Goal: Task Accomplishment & Management: Use online tool/utility

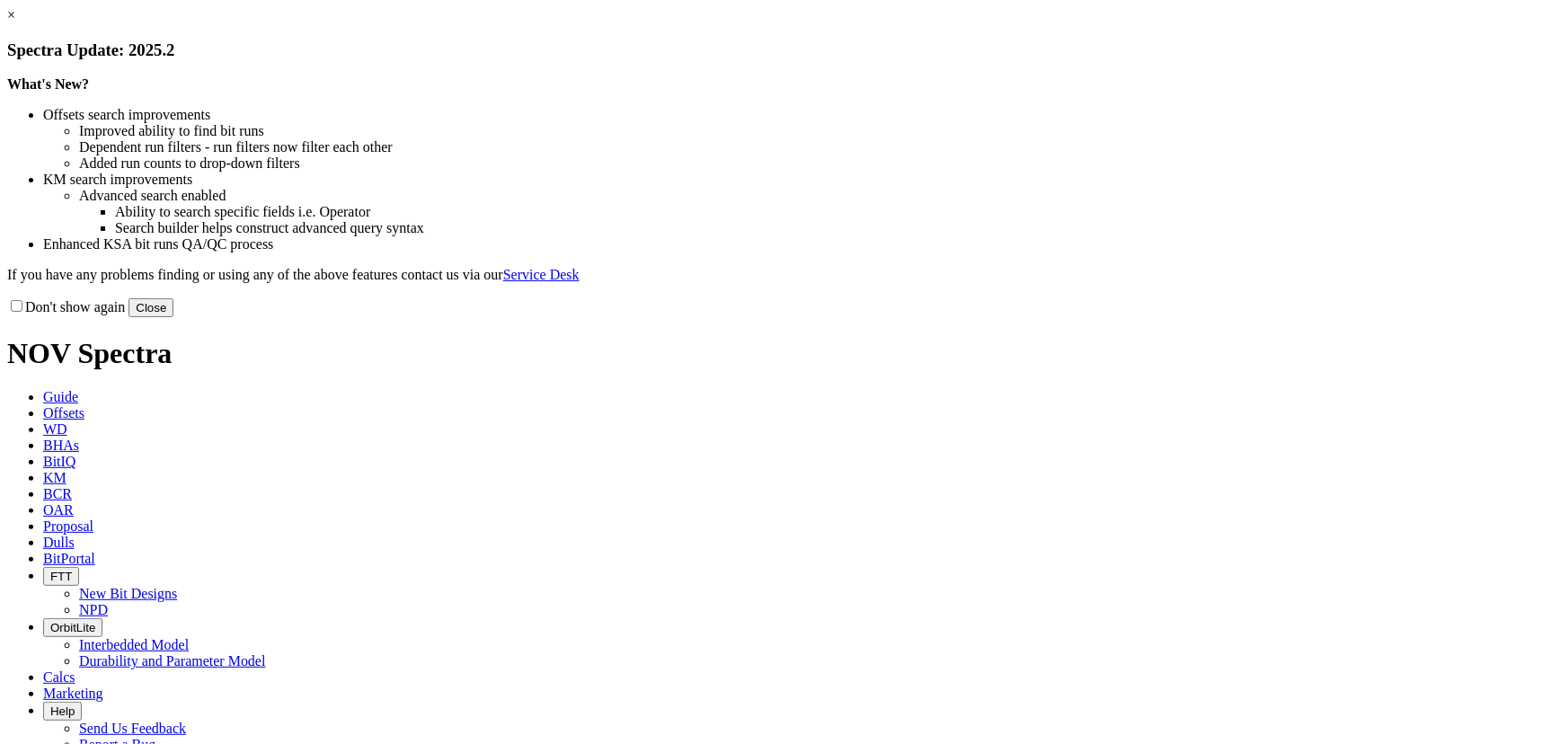
click at [174, 317] on button "Close" at bounding box center [151, 308] width 45 height 19
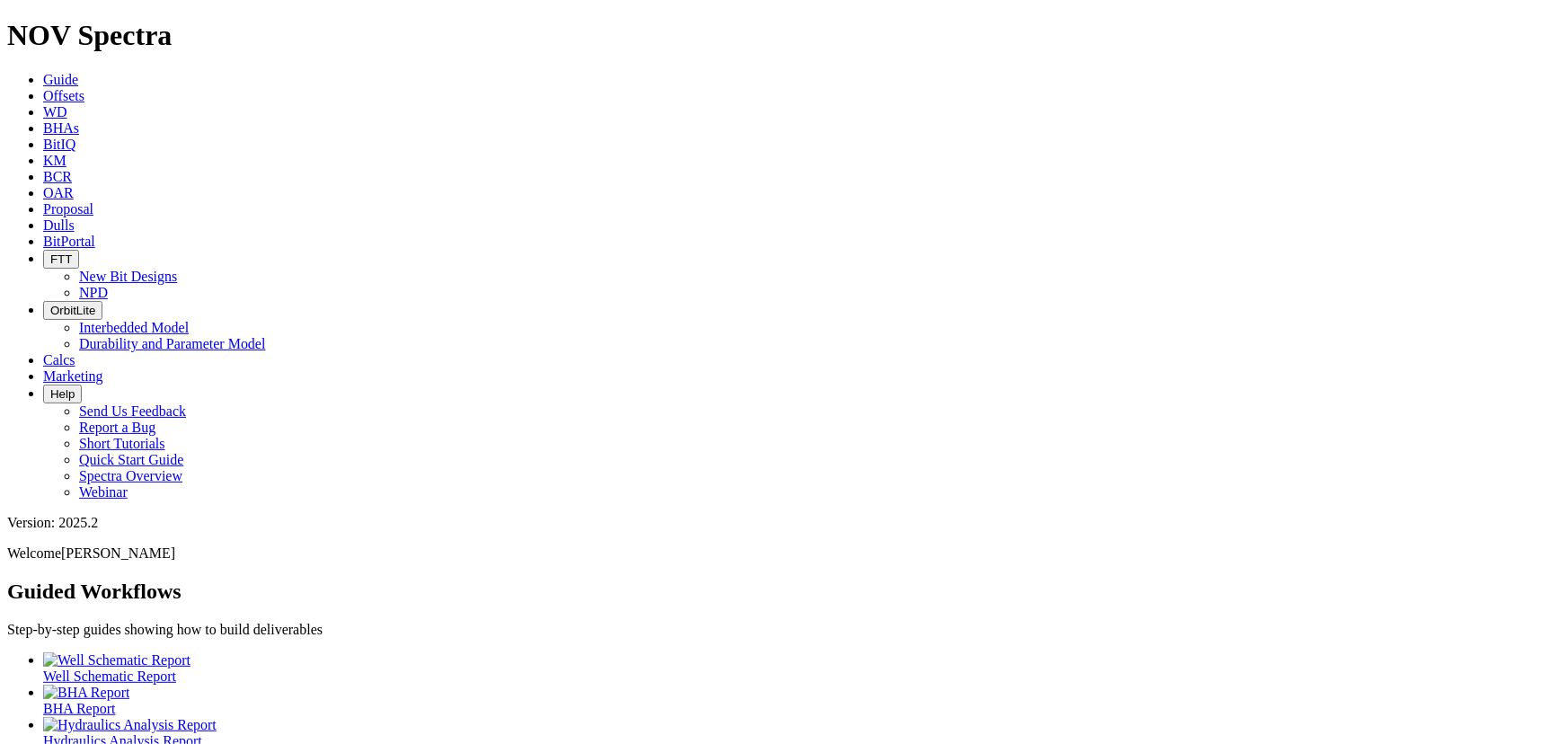
drag, startPoint x: 314, startPoint y: 35, endPoint x: 317, endPoint y: 44, distance: 9.5
click at [68, 104] on link "WD" at bounding box center [55, 111] width 25 height 16
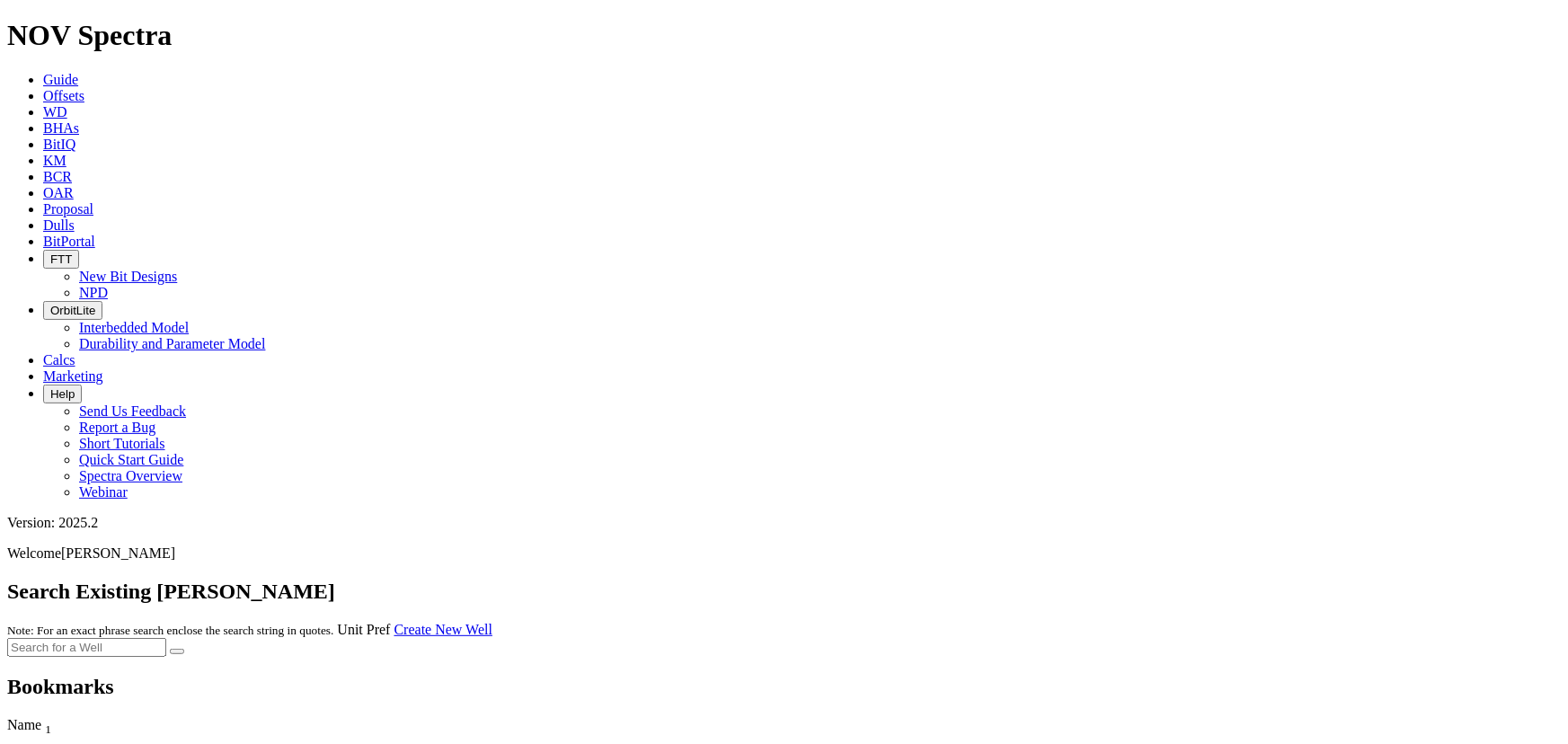
click at [492, 622] on link "Create New Well" at bounding box center [443, 629] width 98 height 16
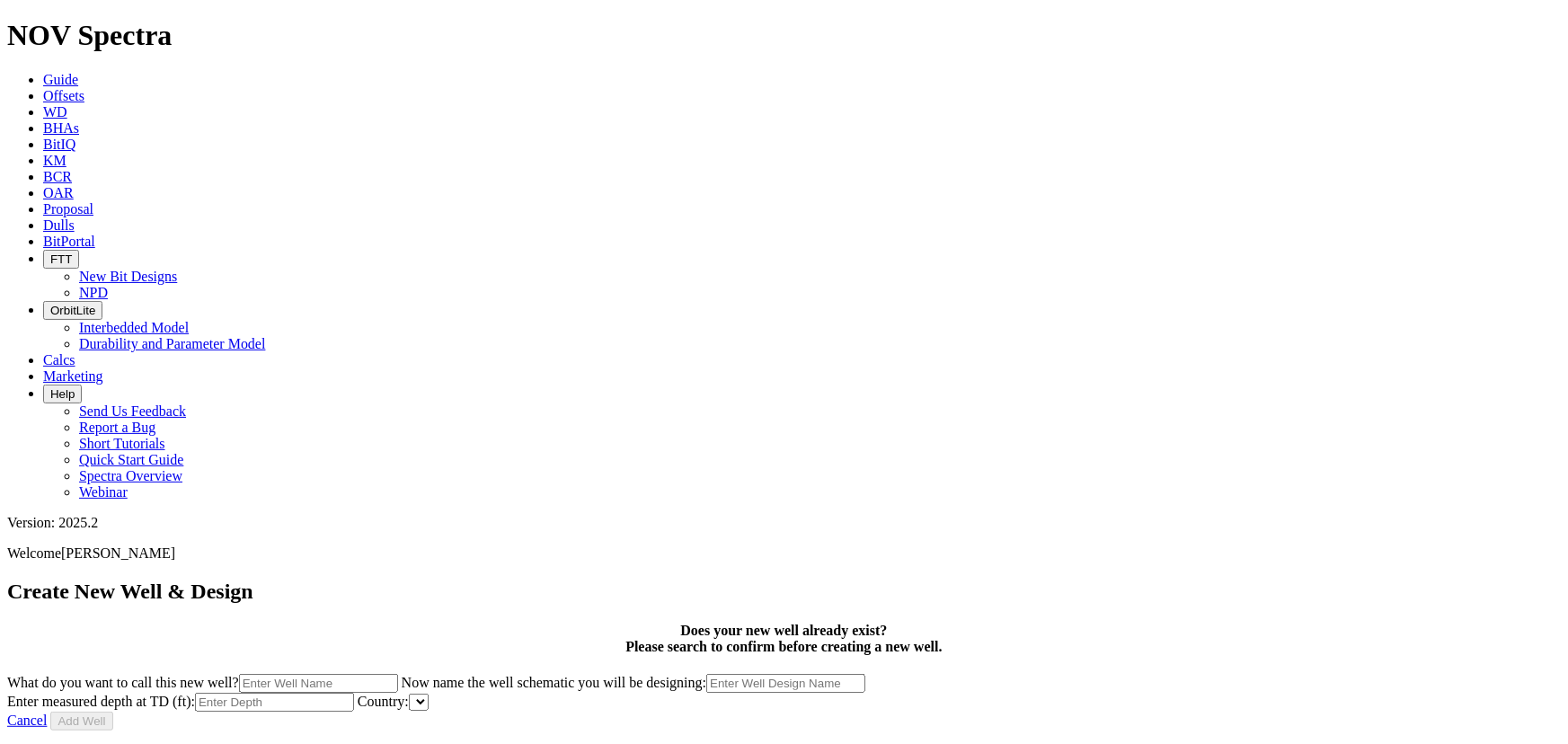
click at [1069, 730] on div at bounding box center [784, 730] width 1554 height 0
click at [398, 674] on input "What do you want to call this new well?" at bounding box center [319, 683] width 159 height 19
type input "RA-1163"
type input "9345"
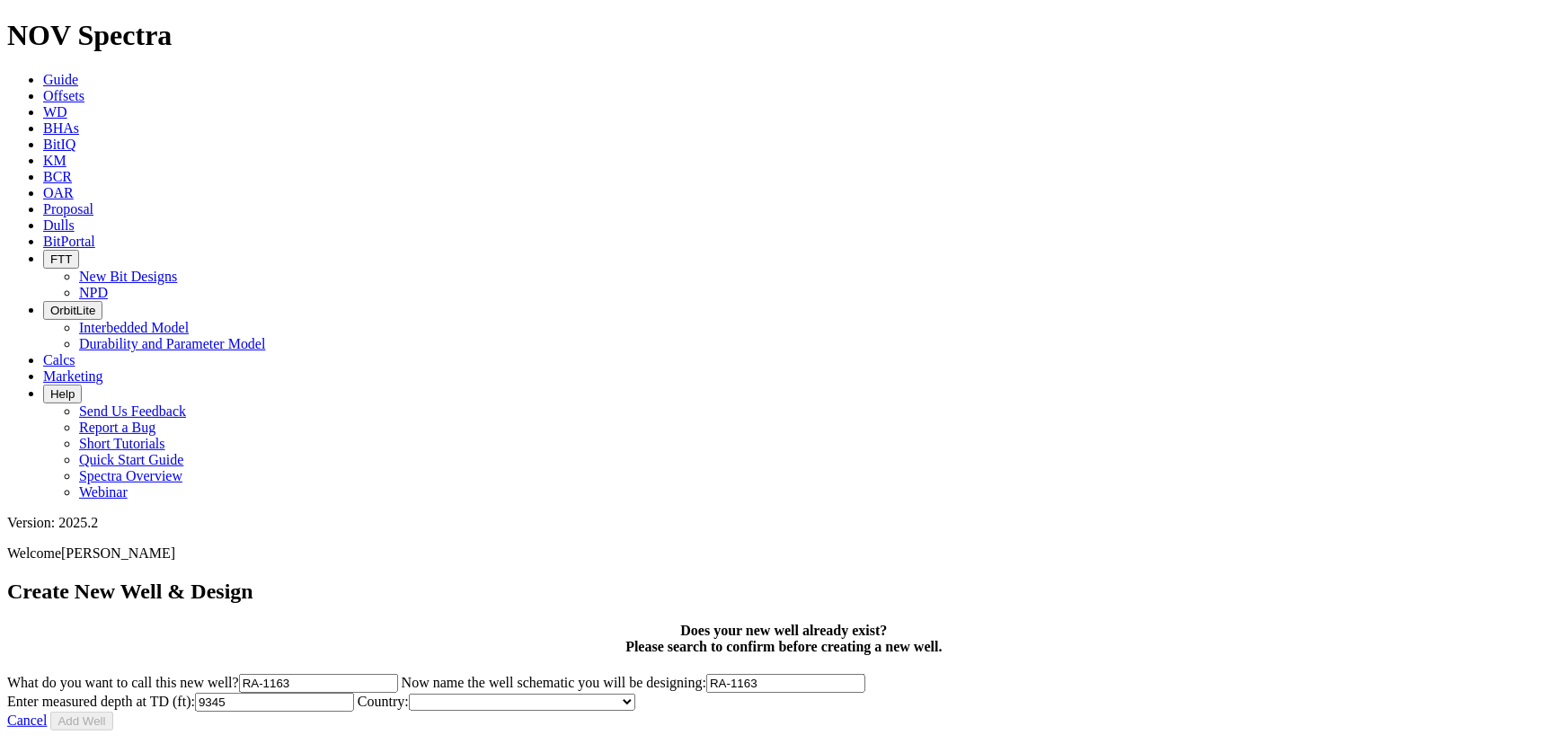
click at [636, 694] on select "Afghanistan Albania Algeria Andorra Angola Argentina Armenia Australia Austria …" at bounding box center [522, 702] width 226 height 17
select select "object:372"
click at [636, 694] on select "Afghanistan Albania Algeria Andorra Angola Argentina Armenia Australia Austria …" at bounding box center [522, 702] width 226 height 17
click at [112, 711] on button "Add Well" at bounding box center [81, 720] width 62 height 19
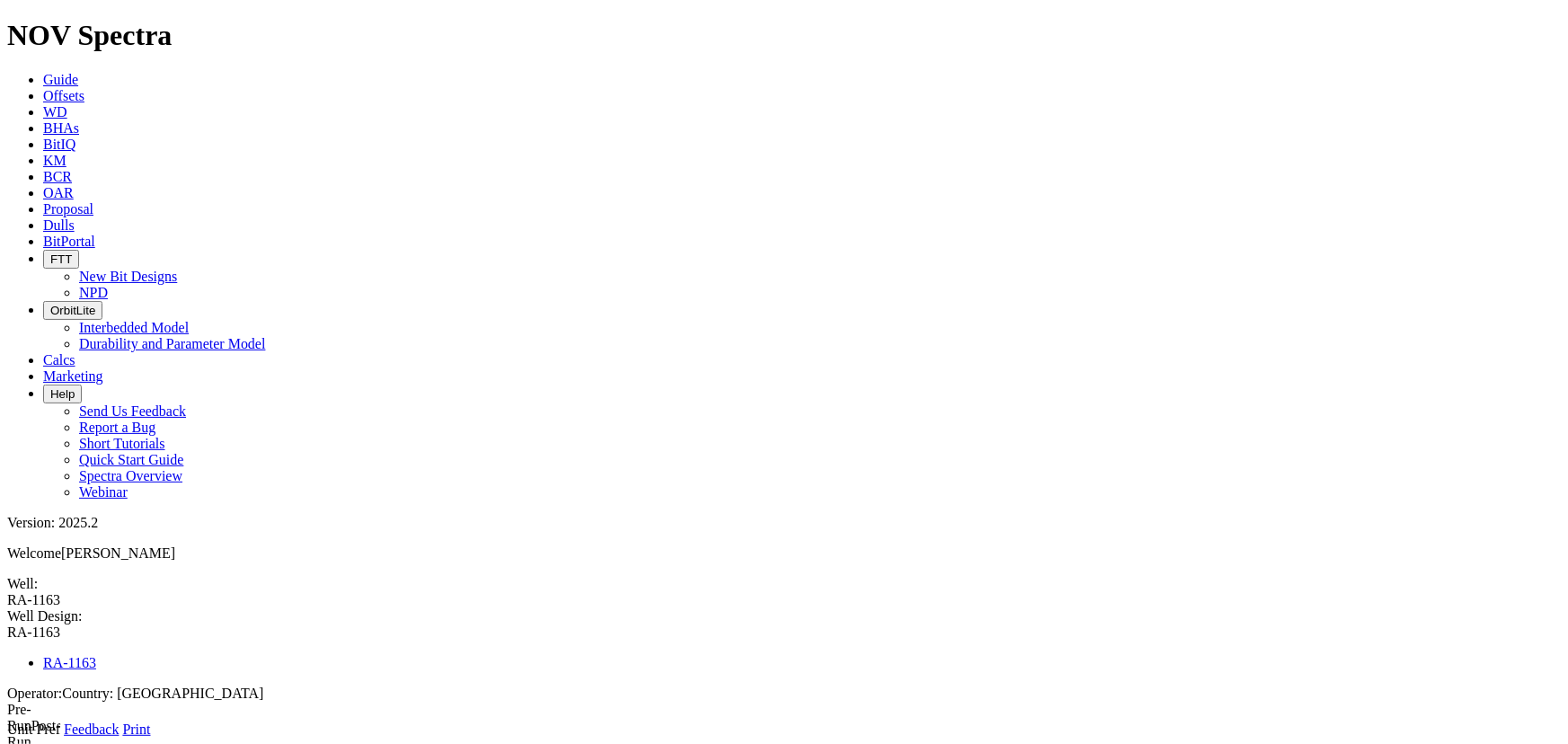
click at [7, 738] on icon at bounding box center [7, 738] width 0 height 0
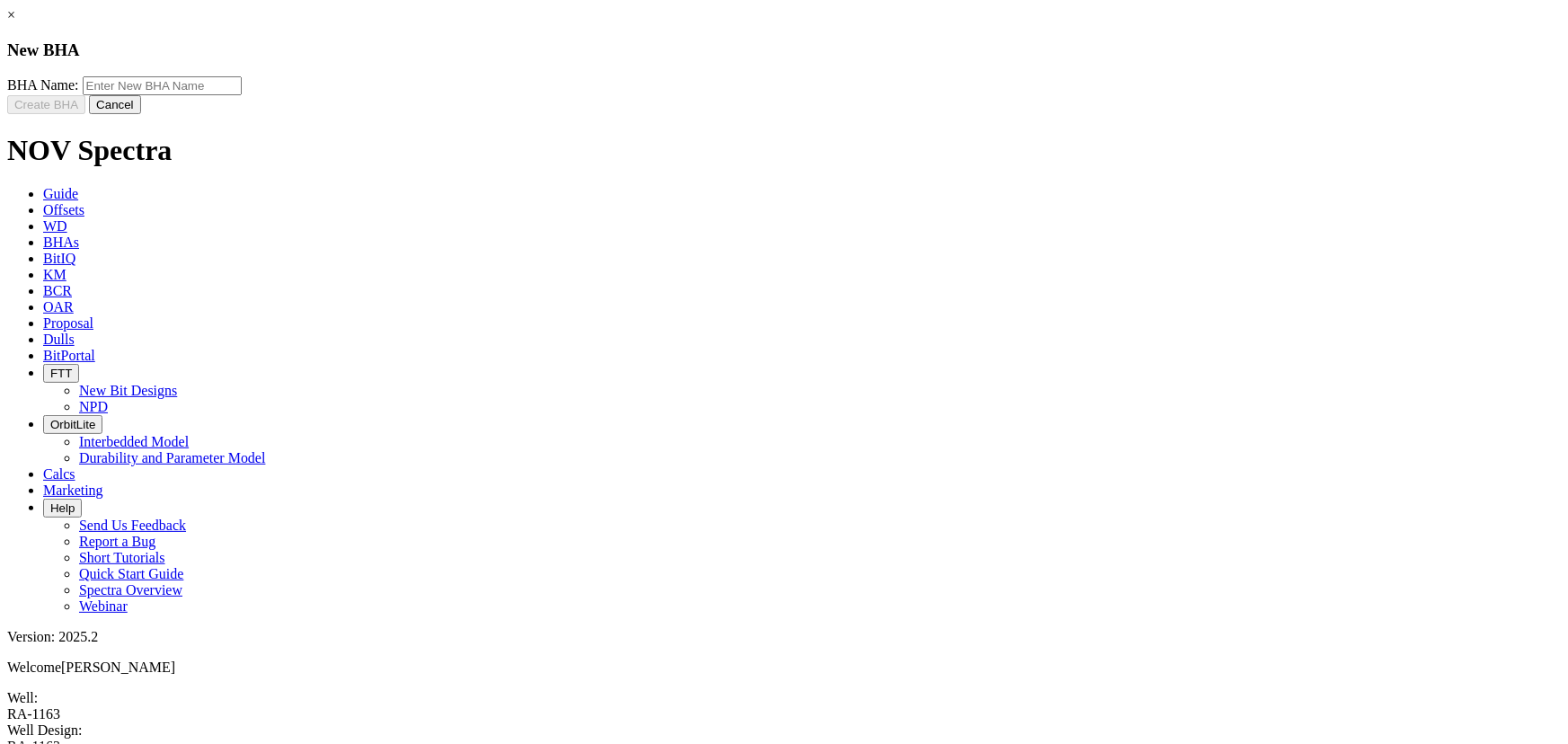
click at [242, 95] on input "text" at bounding box center [163, 86] width 159 height 19
type input "22" [PERSON_NAME] RSS"
click at [85, 114] on button "Create BHA" at bounding box center [47, 104] width 79 height 19
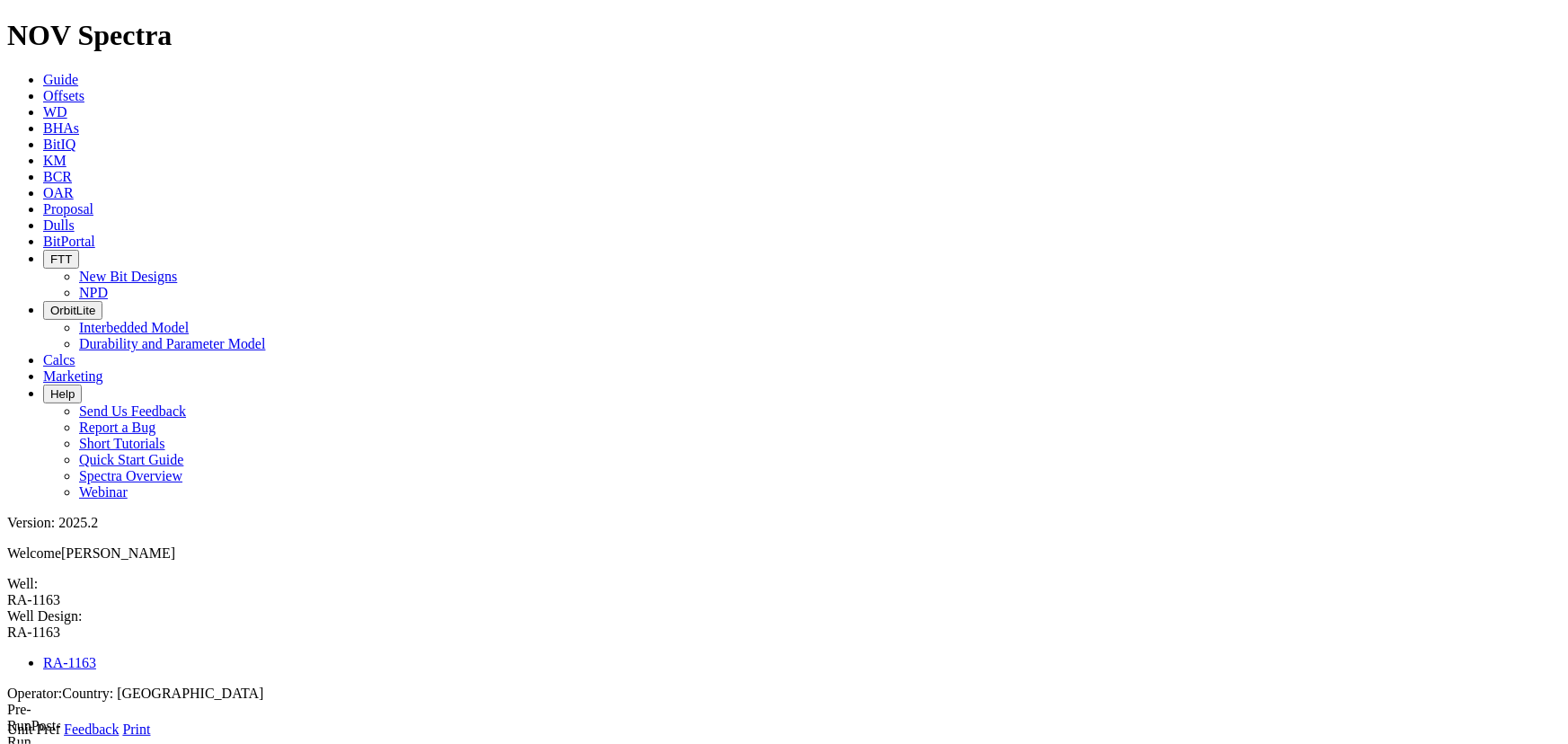
click at [7, 738] on icon at bounding box center [7, 738] width 0 height 0
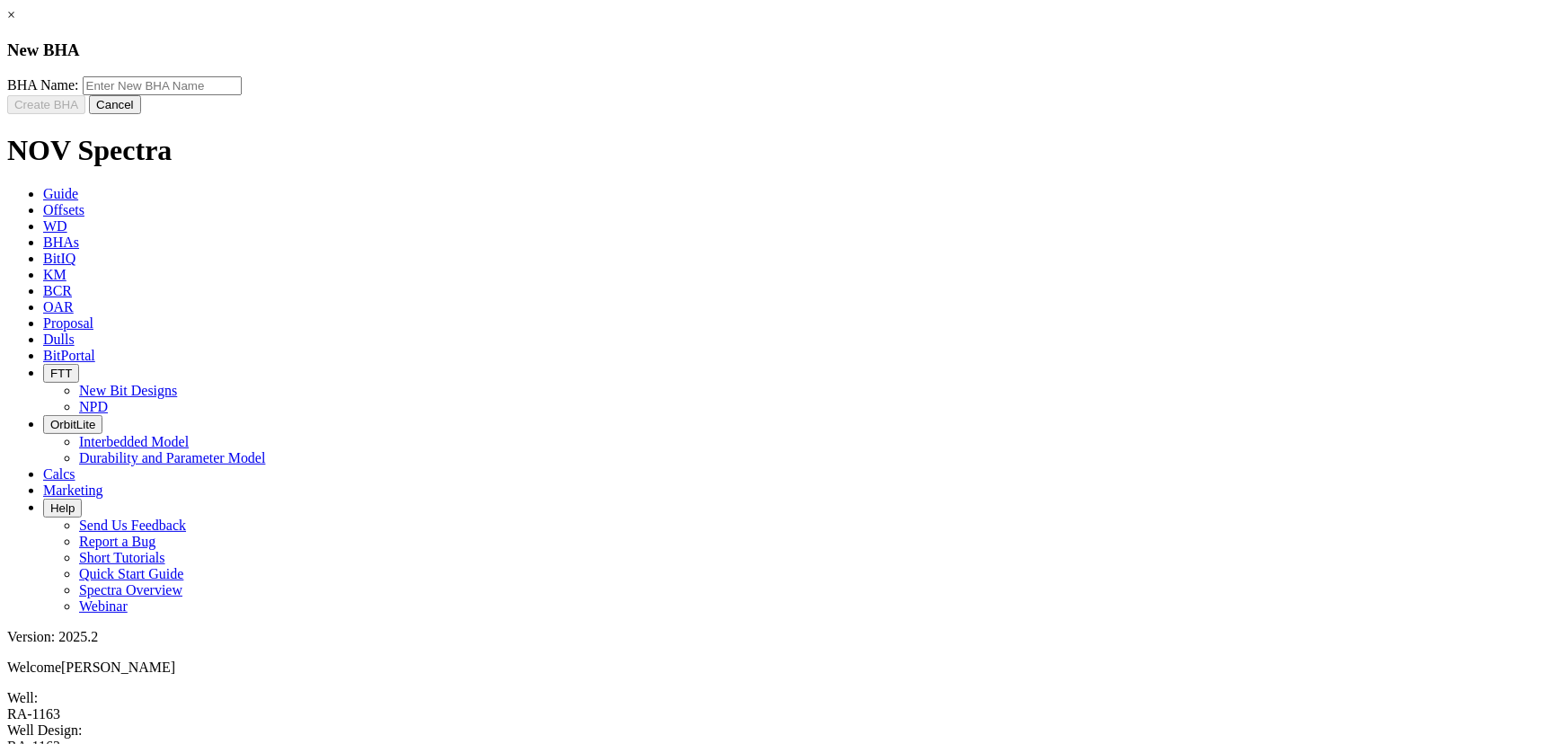
click at [142, 114] on button "Cancel" at bounding box center [114, 104] width 52 height 19
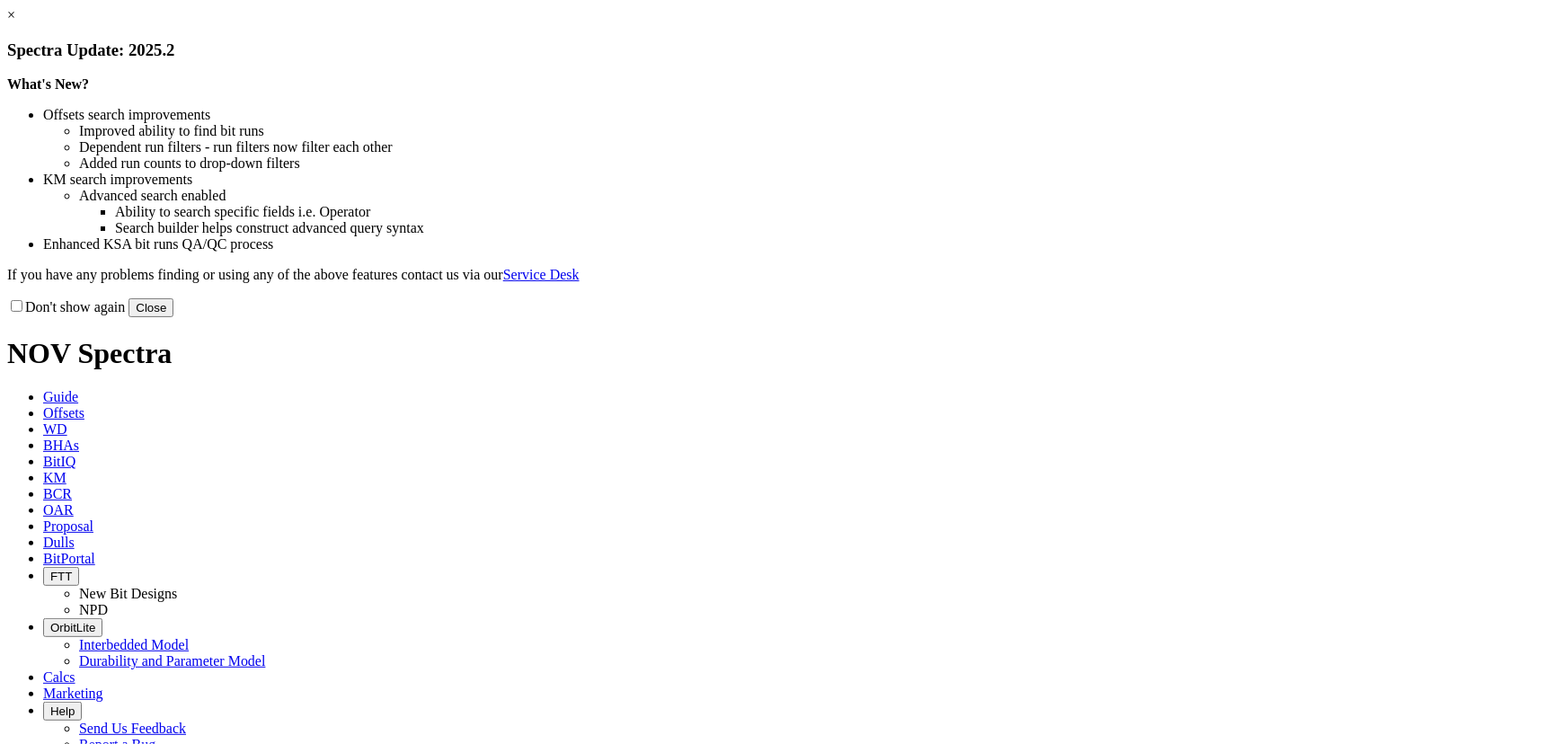
click at [174, 317] on button "Close" at bounding box center [151, 308] width 45 height 19
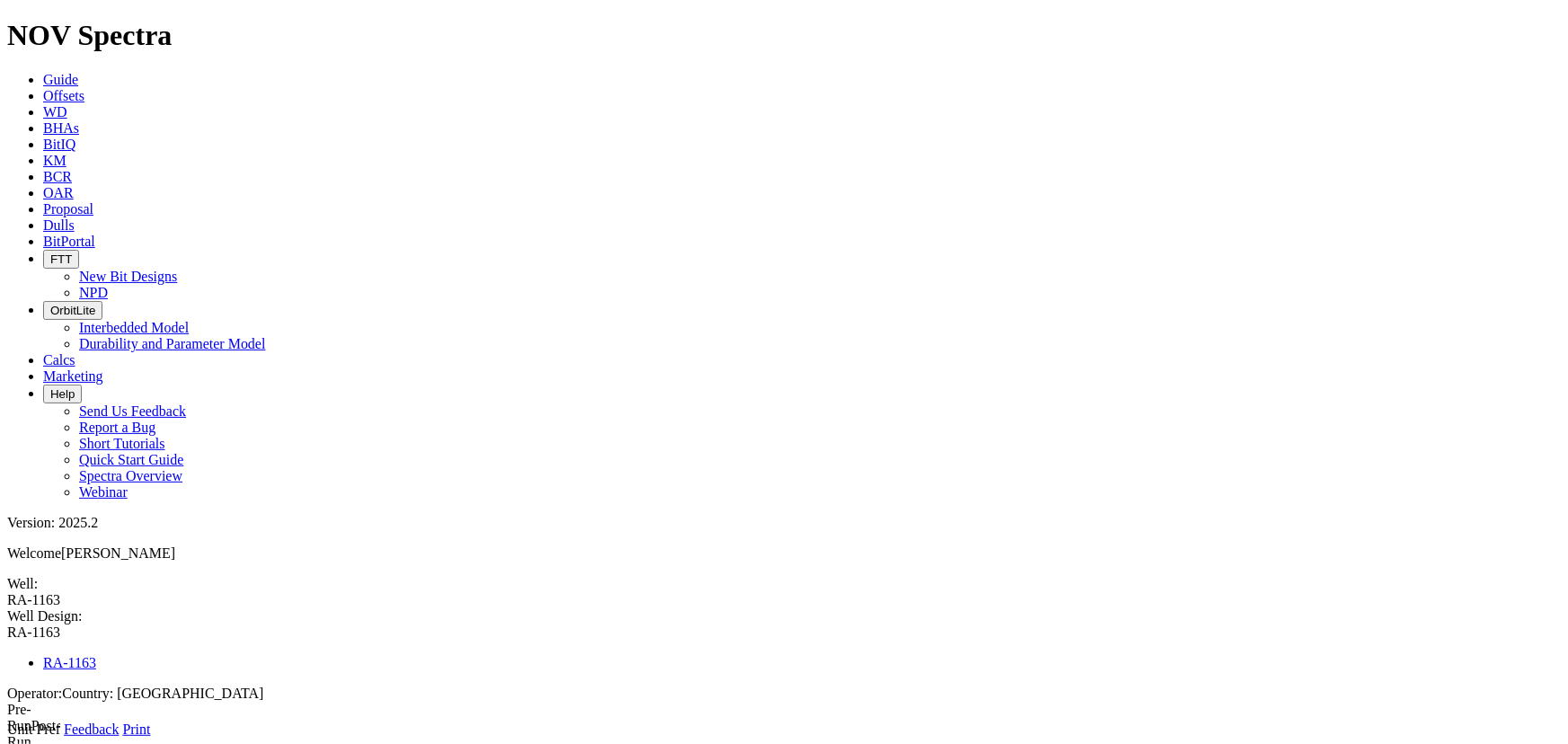
click at [7, 738] on icon at bounding box center [7, 738] width 0 height 0
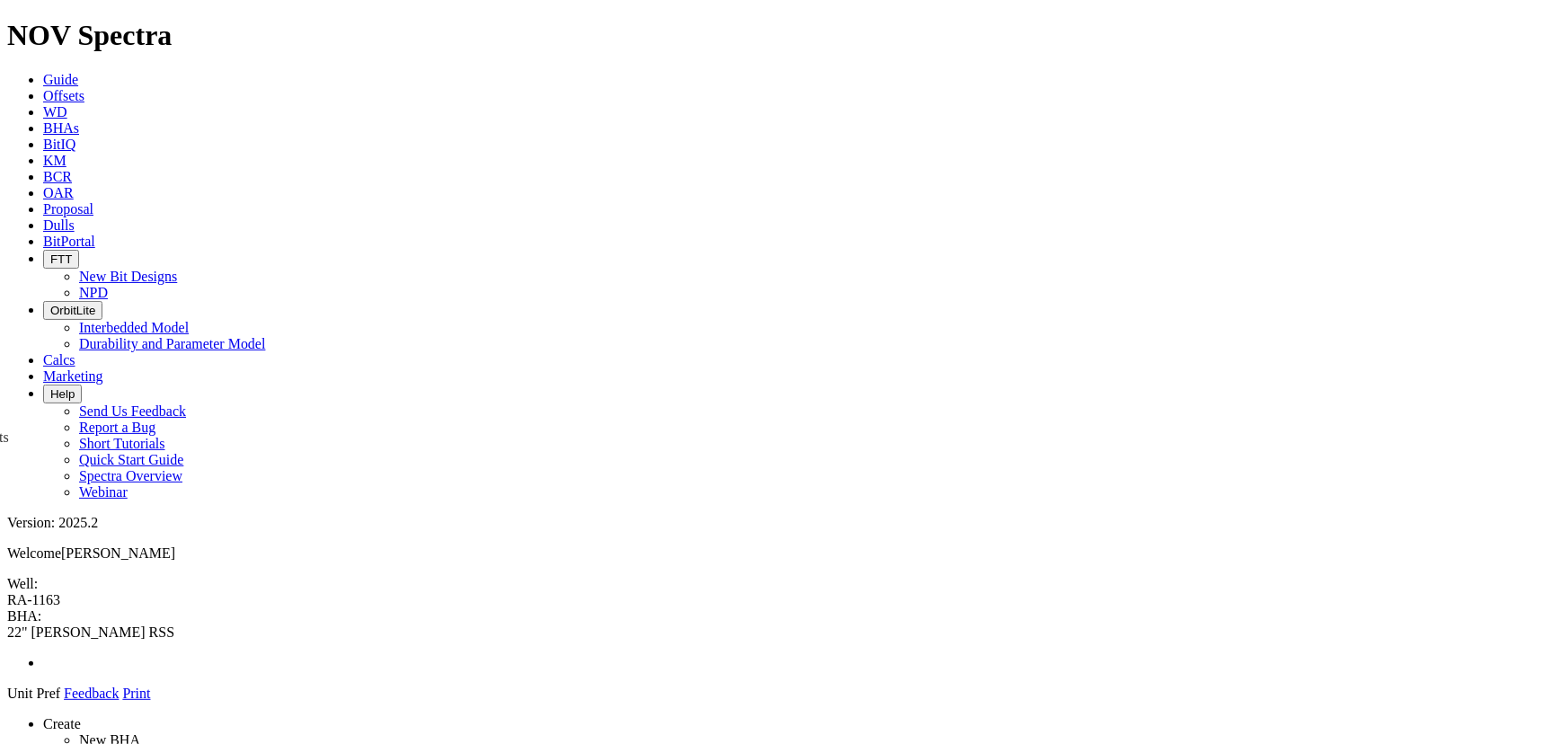
drag, startPoint x: 1331, startPoint y: 609, endPoint x: 753, endPoint y: 593, distance: 578.2
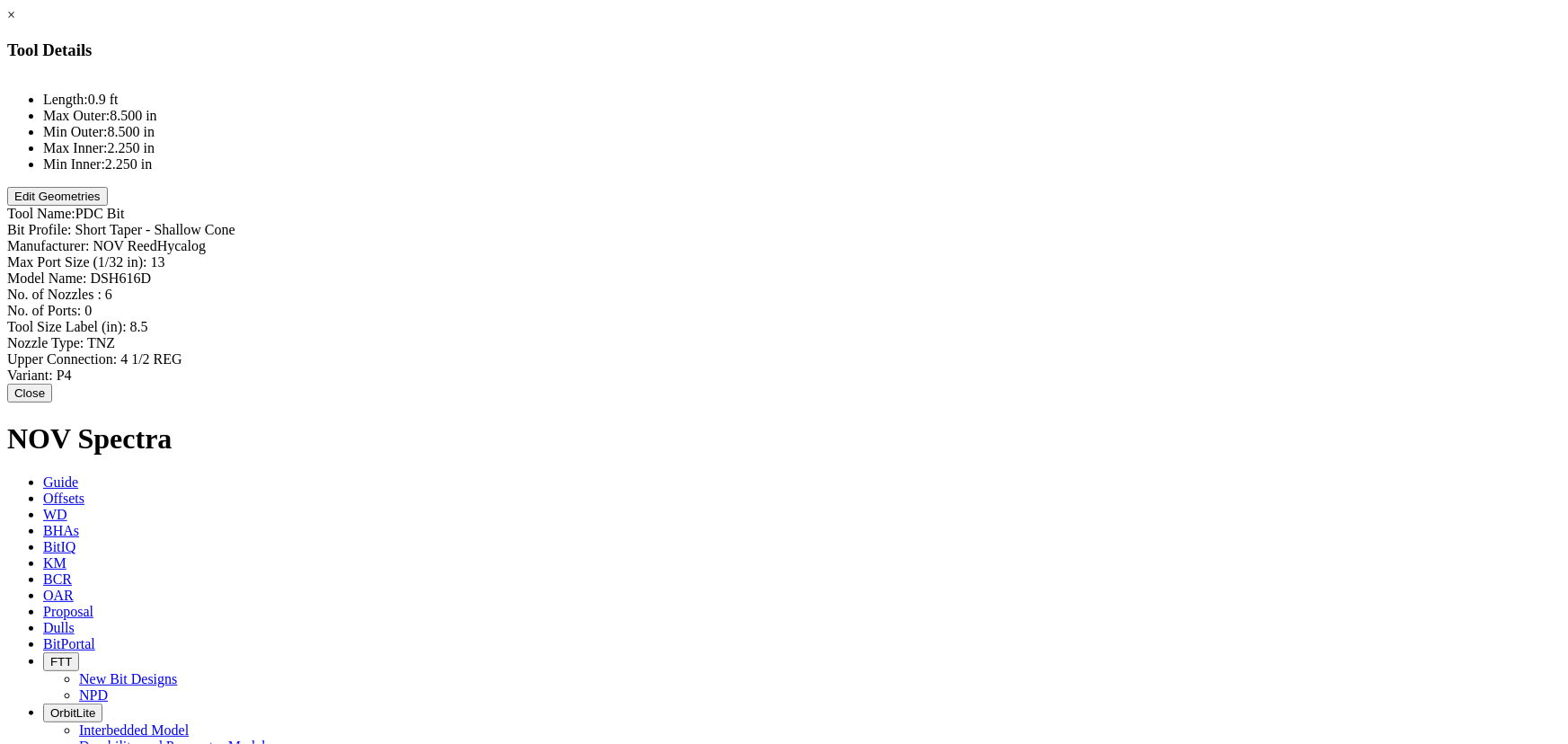
type input "Short Taper - Shallow Cone"
click at [984, 222] on div "Bit Profile: Short Taper - Shallow Cone Short Taper - Shallow Cone" at bounding box center [784, 230] width 1554 height 16
click at [235, 222] on input "Short Taper - Shallow Cone" at bounding box center [155, 231] width 159 height 19
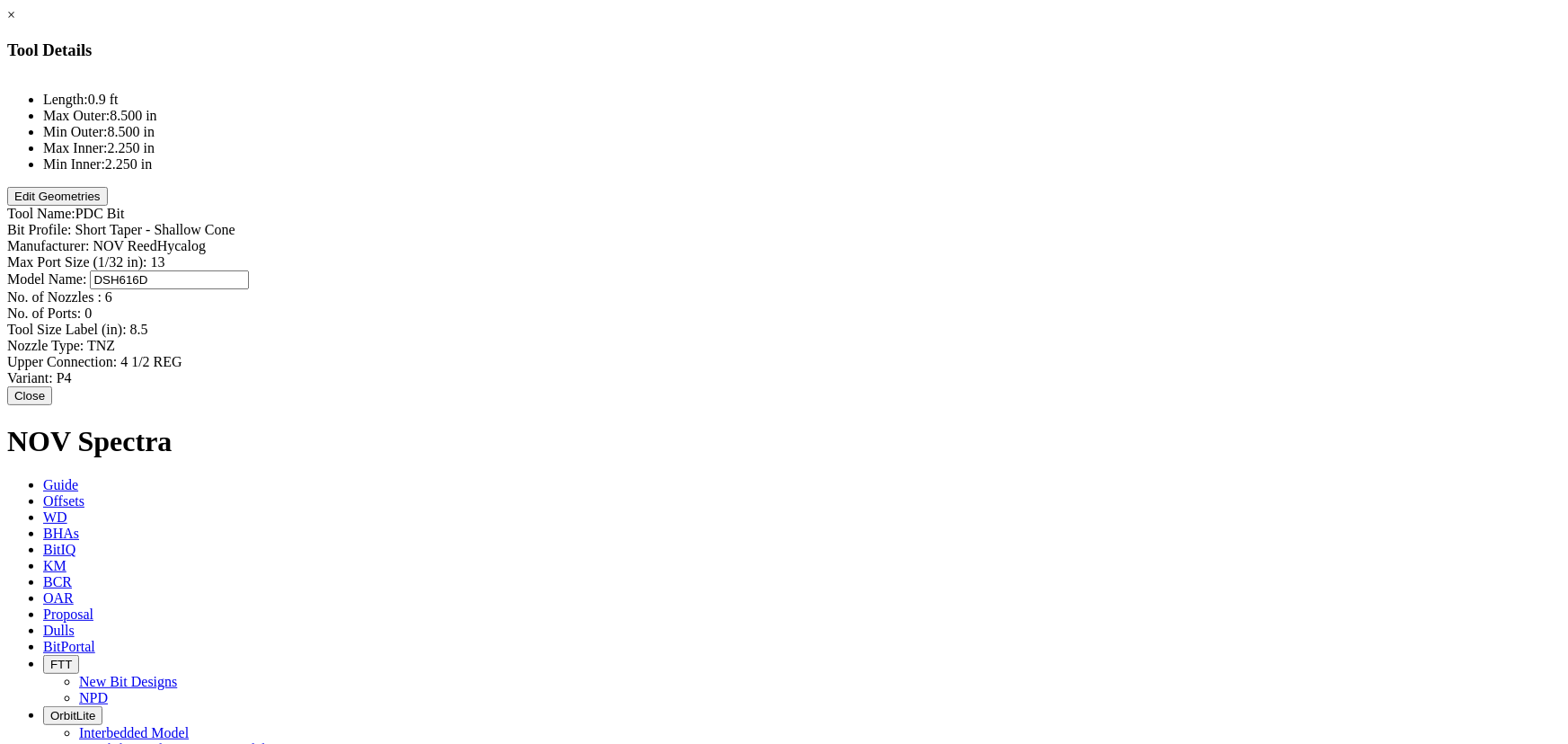
click at [972, 222] on div "Bit Profile: Short Taper - Shallow Cone Short Taper - Shallow Cone Manufacturer…" at bounding box center [784, 304] width 1554 height 164
type input "SK919S"
type input "12"
type input "0"
click at [962, 306] on div "No. of Ports: 0 0" at bounding box center [784, 314] width 1554 height 16
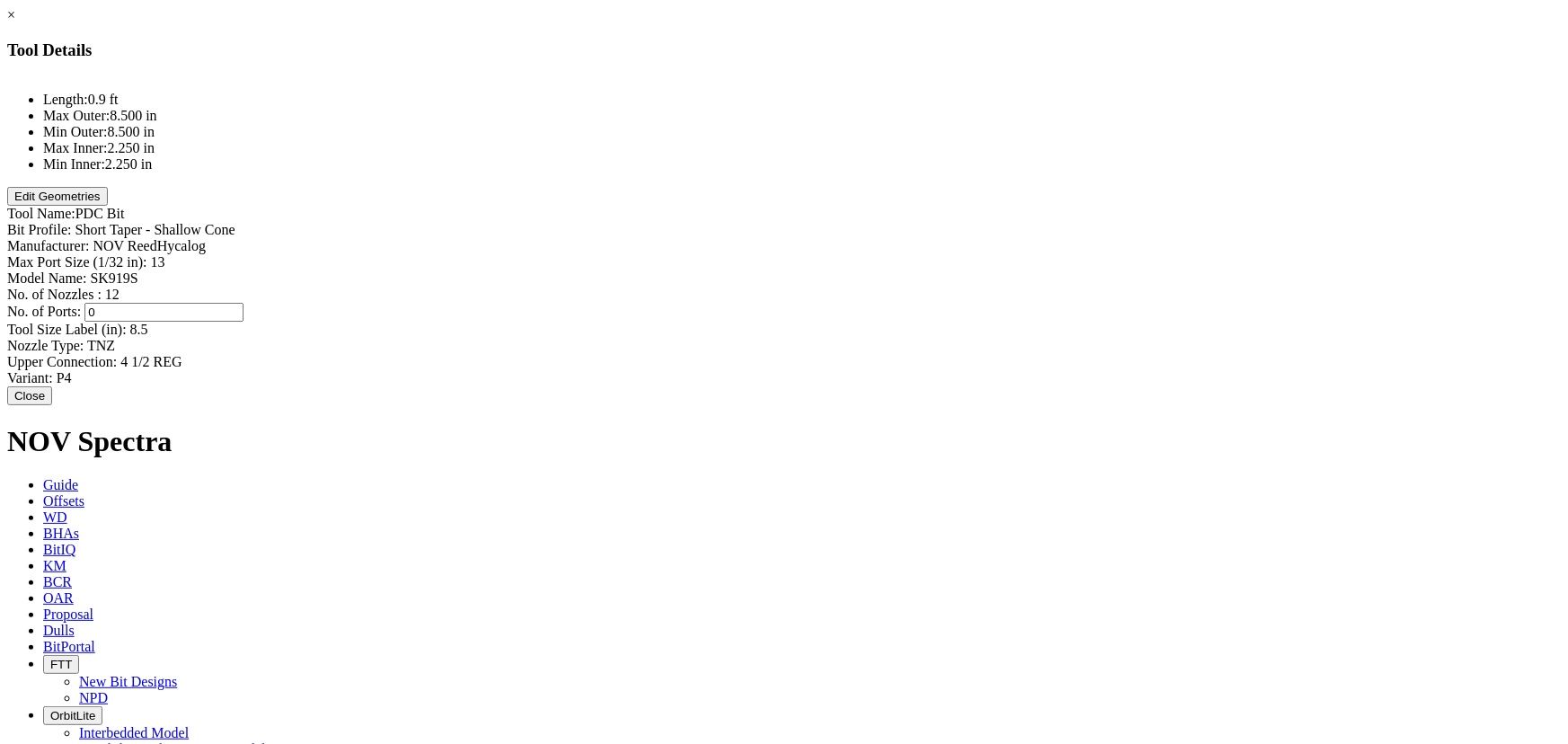
click at [991, 321] on div "Tool Size Label (in): 8.5 8.5" at bounding box center [784, 330] width 1554 height 16
type input "22"
type input "TNZ"
click at [992, 335] on div "Nozzle Type: TNZ TNZ" at bounding box center [784, 344] width 1554 height 19
click at [997, 354] on div "Upper Connection: 4 1/2 REG 4 1/2 REG" at bounding box center [784, 362] width 1554 height 16
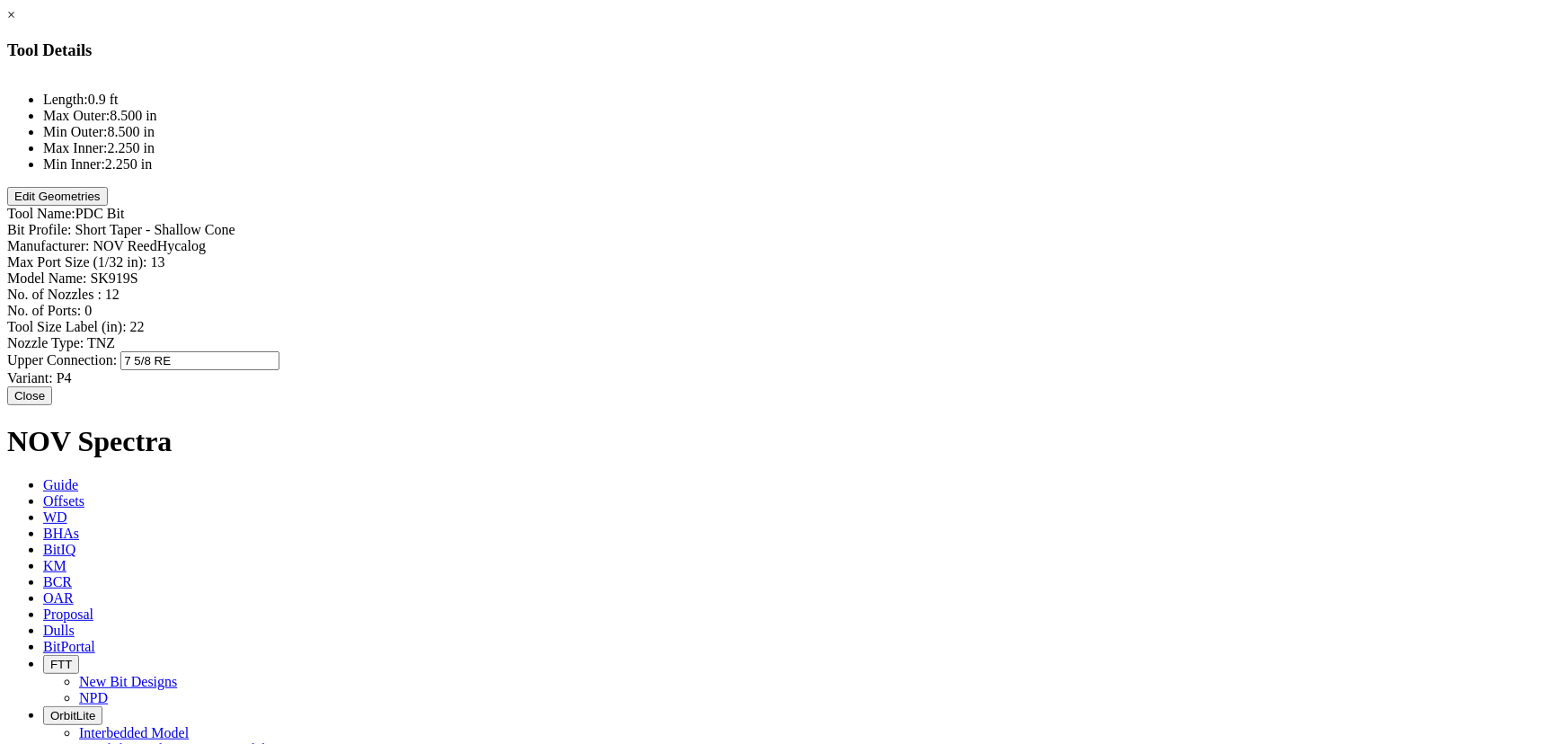
type input "7 5/8 REG"
click at [989, 255] on div "Max Port Size (1/32 in): 13 13" at bounding box center [784, 263] width 1554 height 16
click at [1006, 238] on div "Manufacturer: NOV ReedHycalog" at bounding box center [784, 246] width 1554 height 16
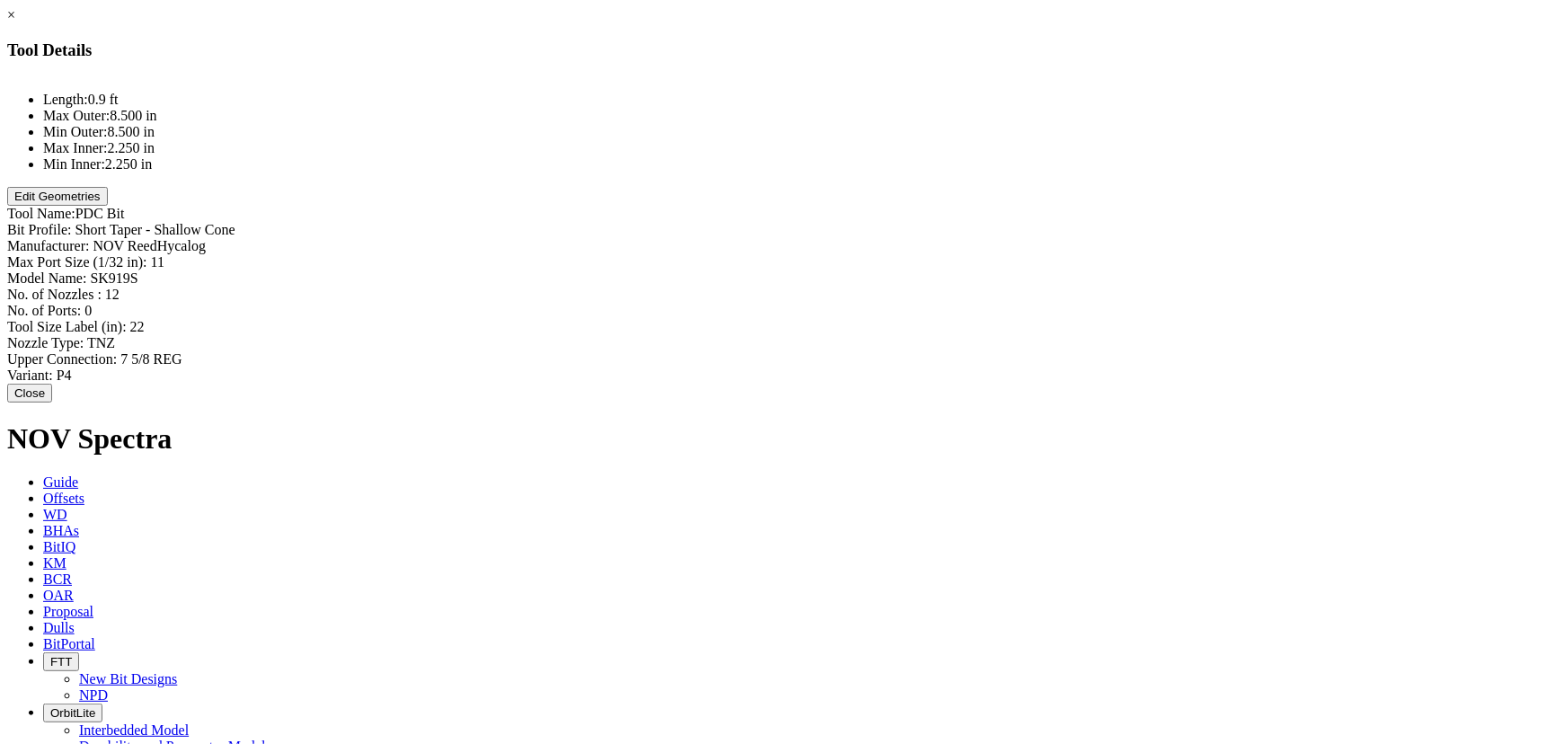
click at [988, 255] on div "Max Port Size (1/32 in): 11 11" at bounding box center [784, 263] width 1554 height 16
type input "12"
click at [108, 205] on button "Edit Geometries" at bounding box center [58, 196] width 100 height 19
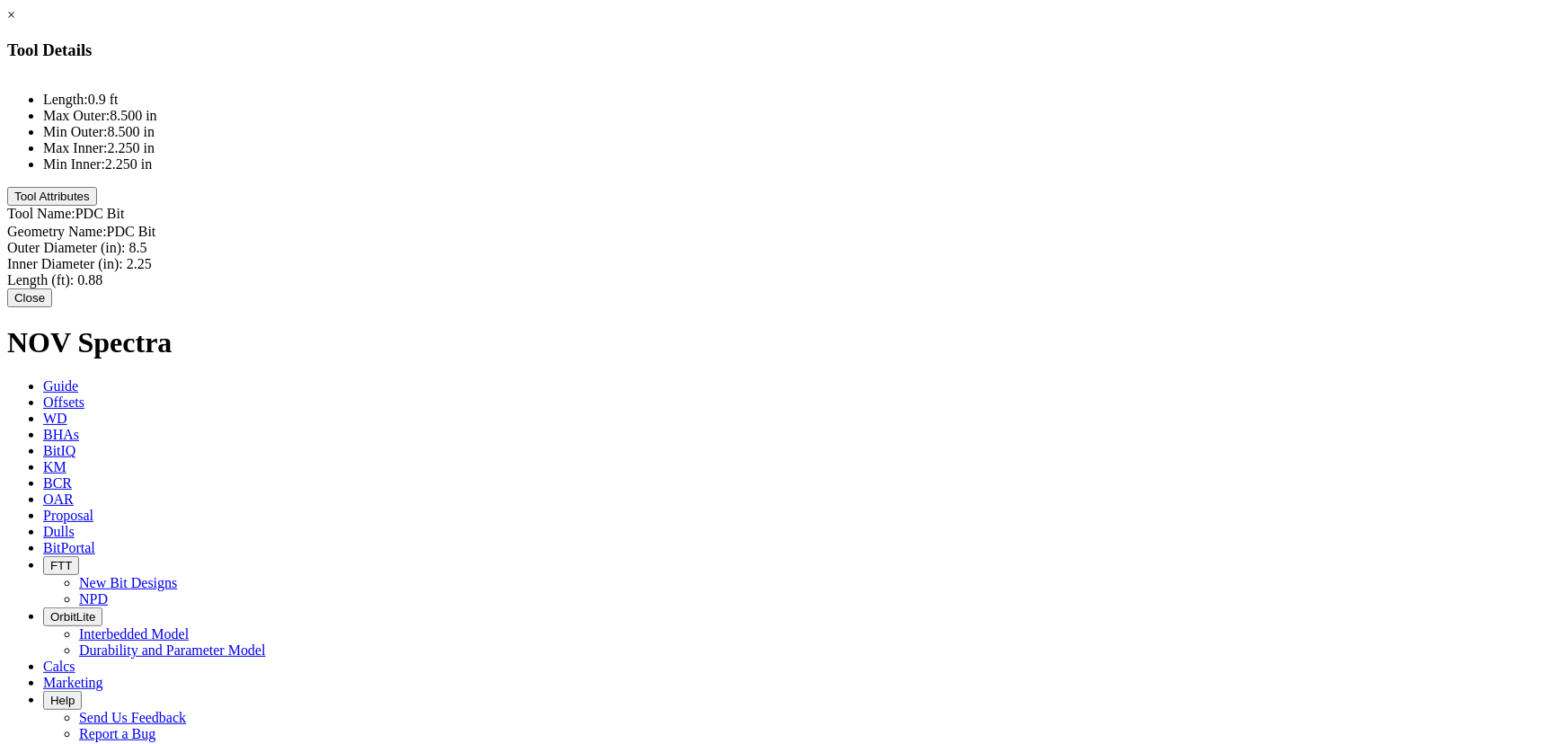
click at [994, 240] on div "Outer Diameter (in): 8.5 8.5" at bounding box center [784, 248] width 1554 height 16
type input "1"
type input "22"
click at [978, 255] on div "Inner Diameter (in): 2.25 2.25" at bounding box center [784, 264] width 1554 height 19
type input "3"
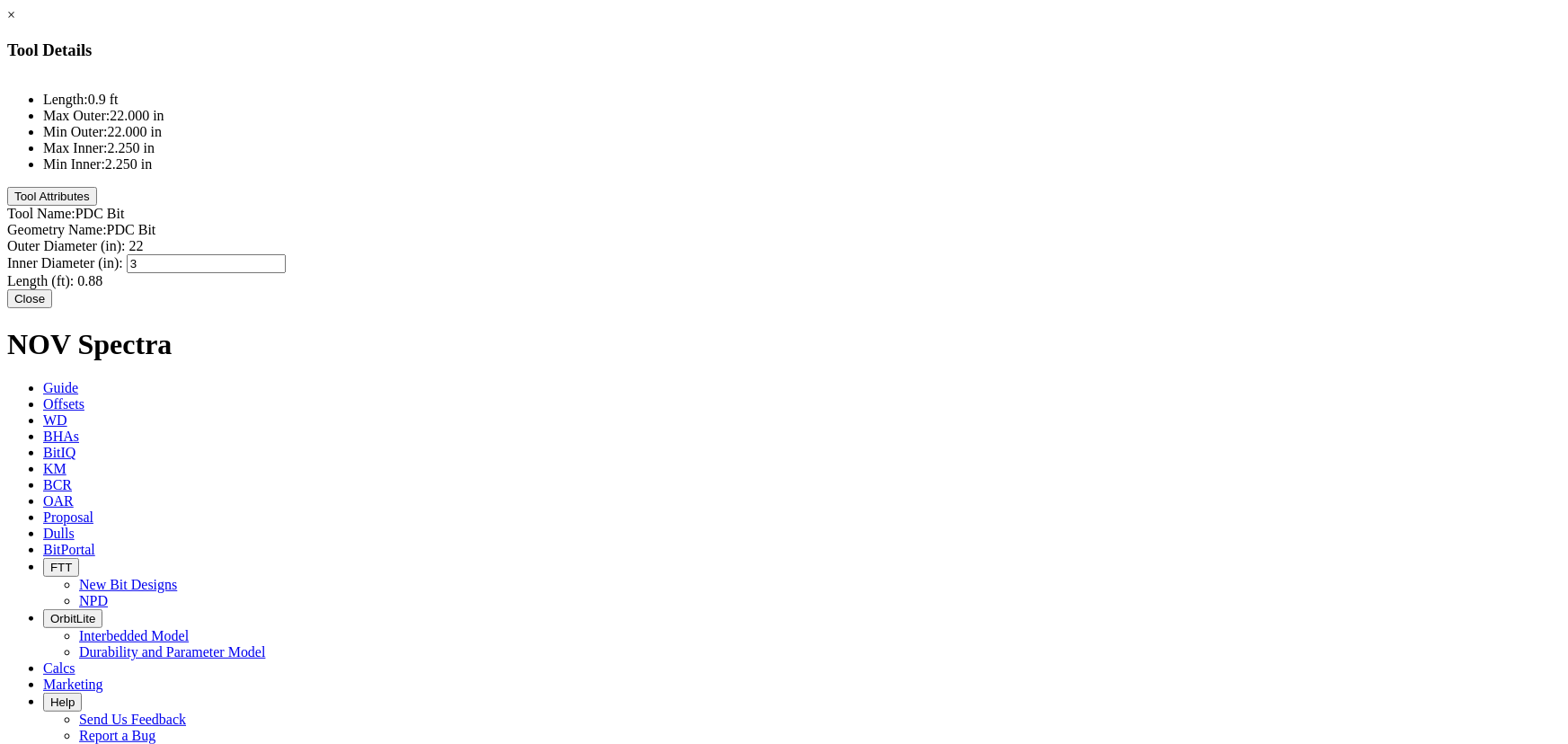
click at [977, 273] on div "Length (ft): 0.88 0.88" at bounding box center [784, 281] width 1554 height 16
type input "1.9"
click at [1003, 240] on div "Length: 1.9 ft Max Outer: 22.000 in Min Outer: 22.000 in Max Inner: 3.000 in Mi…" at bounding box center [784, 182] width 1554 height 211
click at [52, 301] on button "Close" at bounding box center [29, 297] width 45 height 19
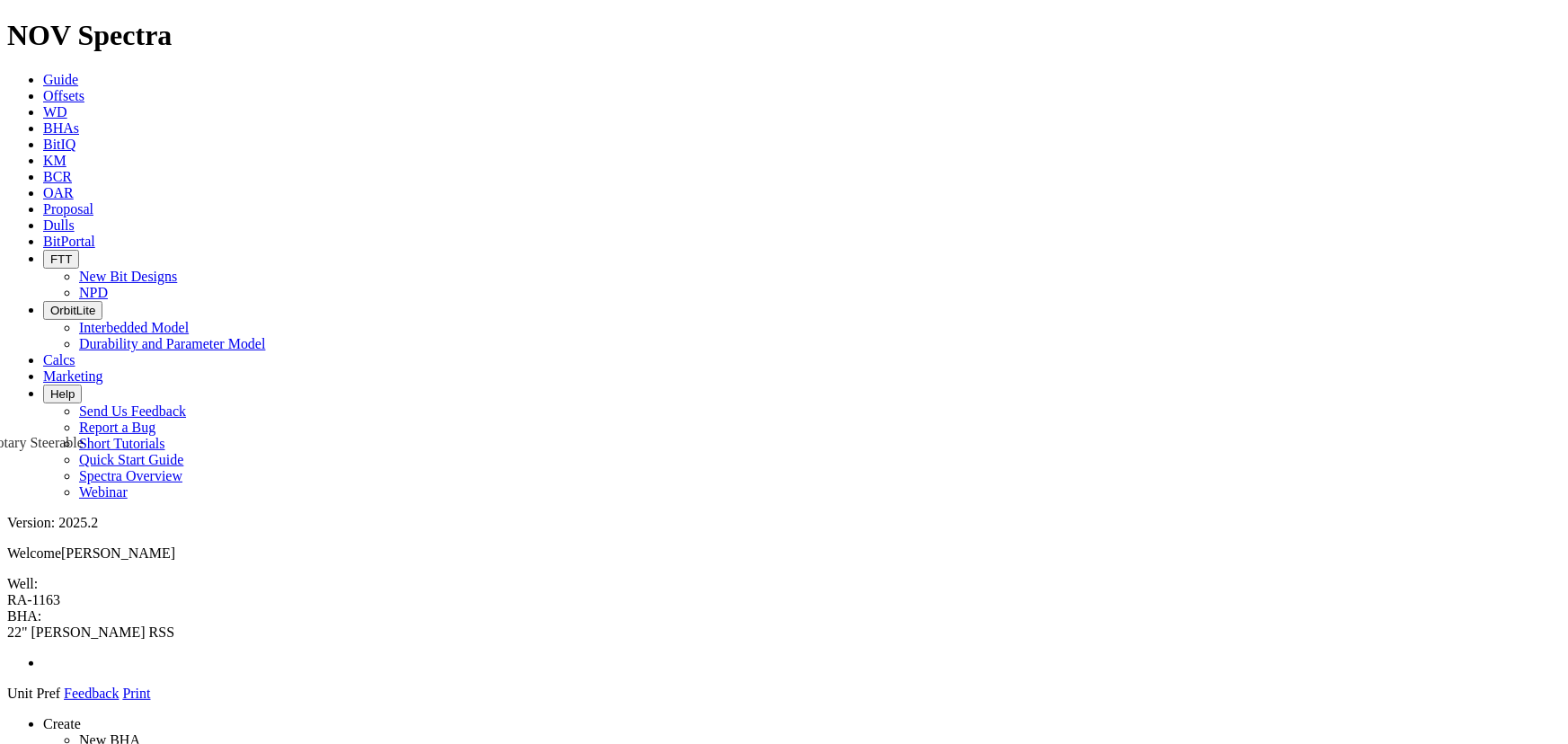
drag, startPoint x: 1402, startPoint y: 597, endPoint x: 760, endPoint y: 602, distance: 642.0
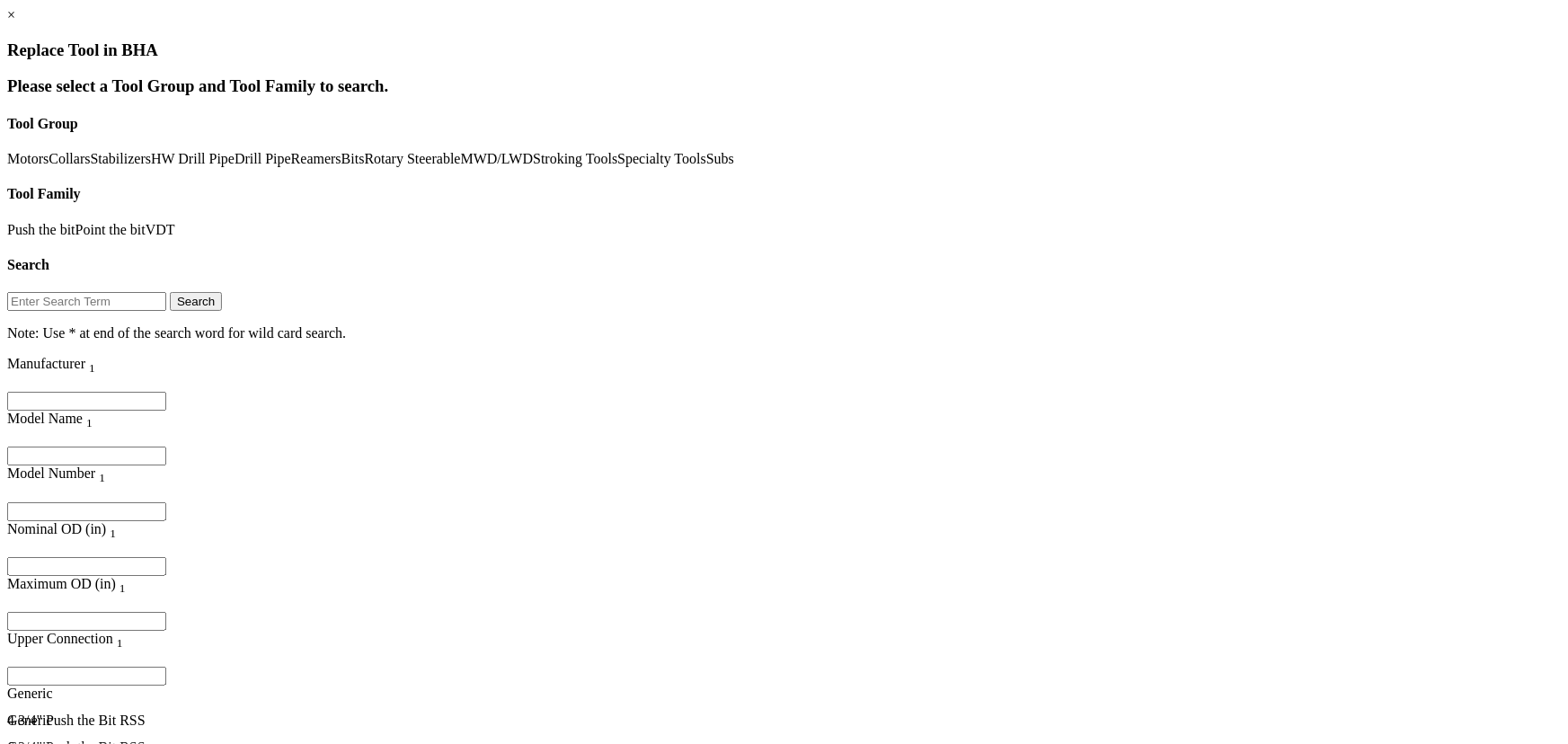
scroll to position [28, 0]
click at [166, 557] on input "Filter for column" at bounding box center [87, 566] width 159 height 19
type input "9.5"
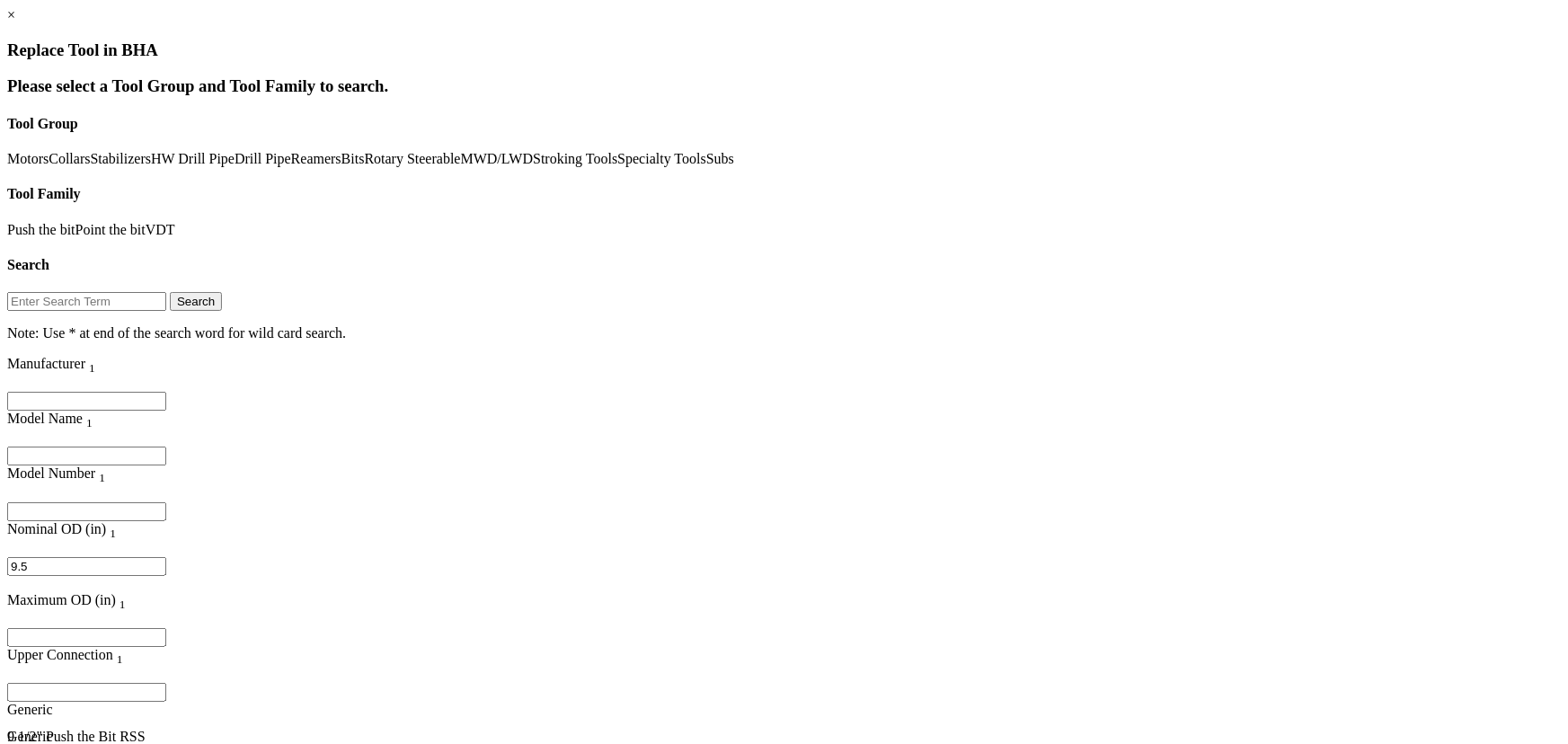
click at [415, 728] on div "9 1/2" Push the Bit RSS" at bounding box center [211, 737] width 407 height 16
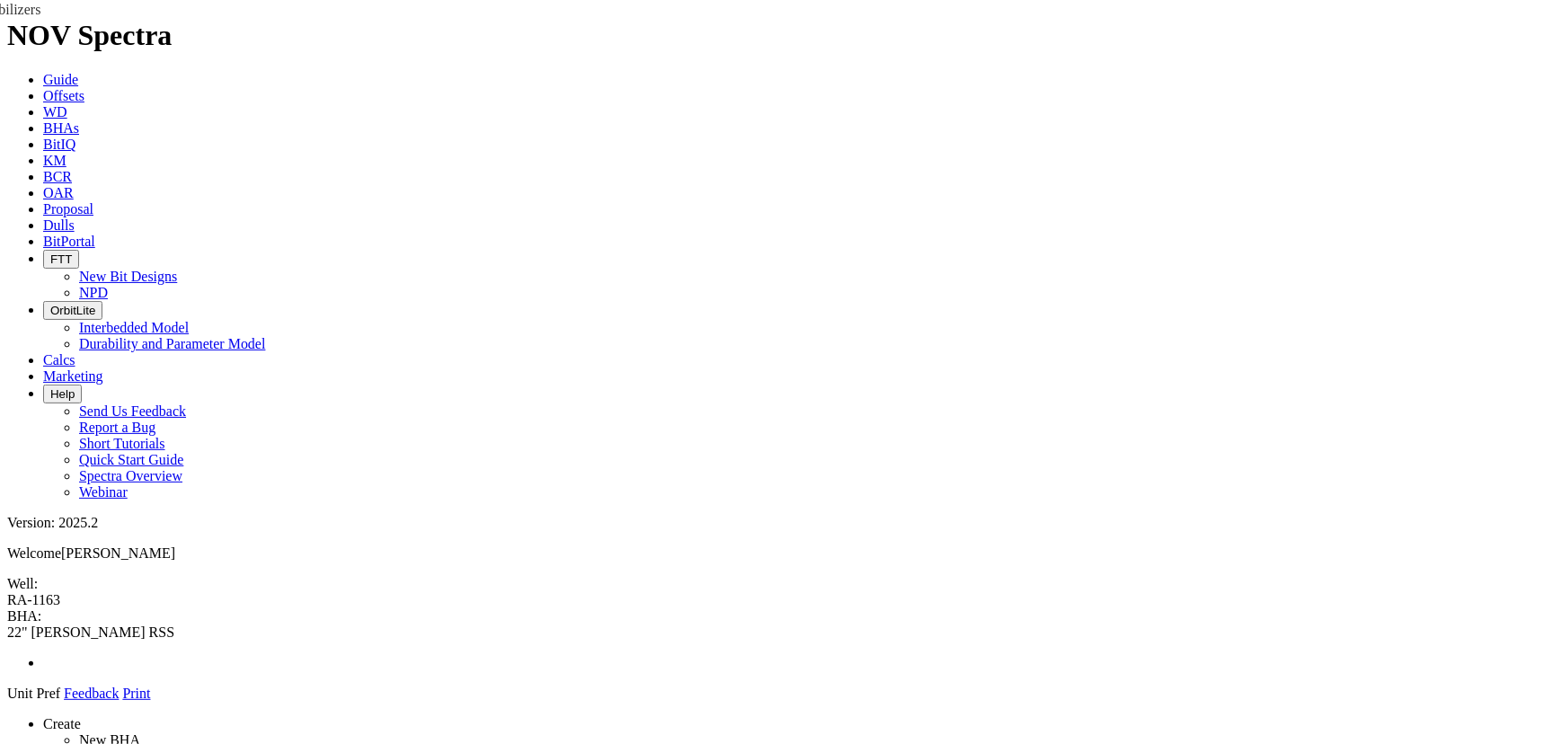
drag, startPoint x: 1395, startPoint y: 348, endPoint x: 741, endPoint y: 181, distance: 675.0
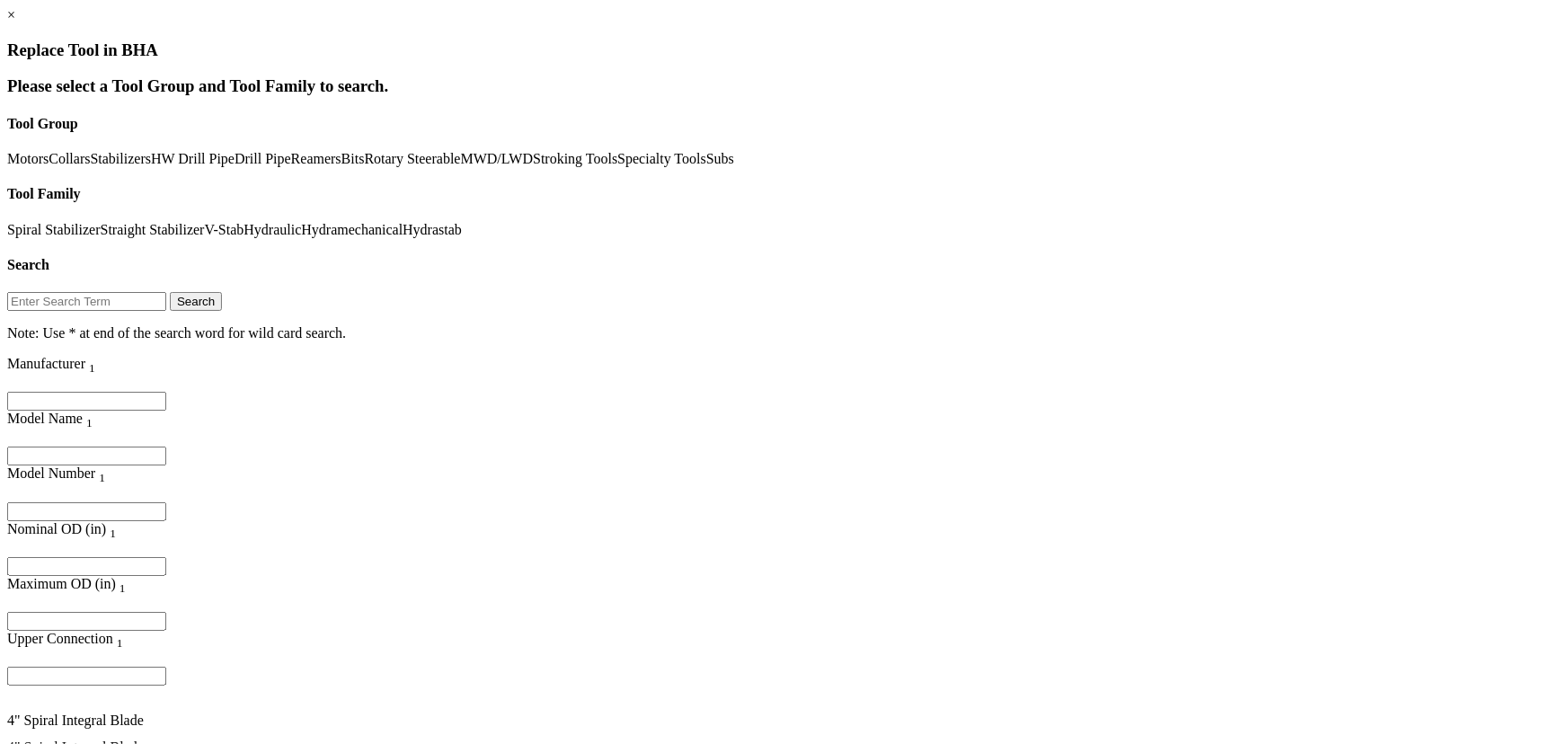
click at [166, 446] on input "Filter for column" at bounding box center [87, 456] width 159 height 19
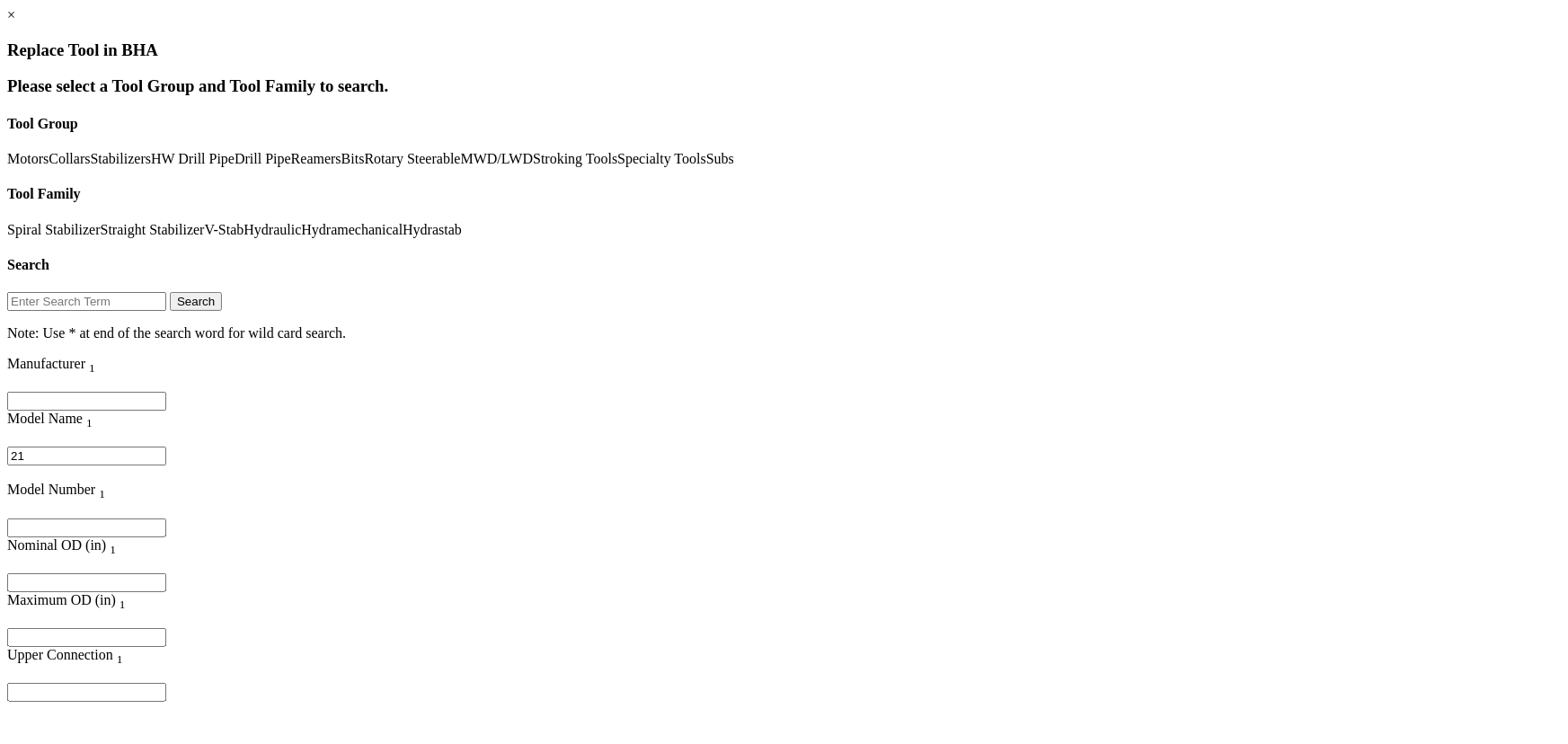
type input "2"
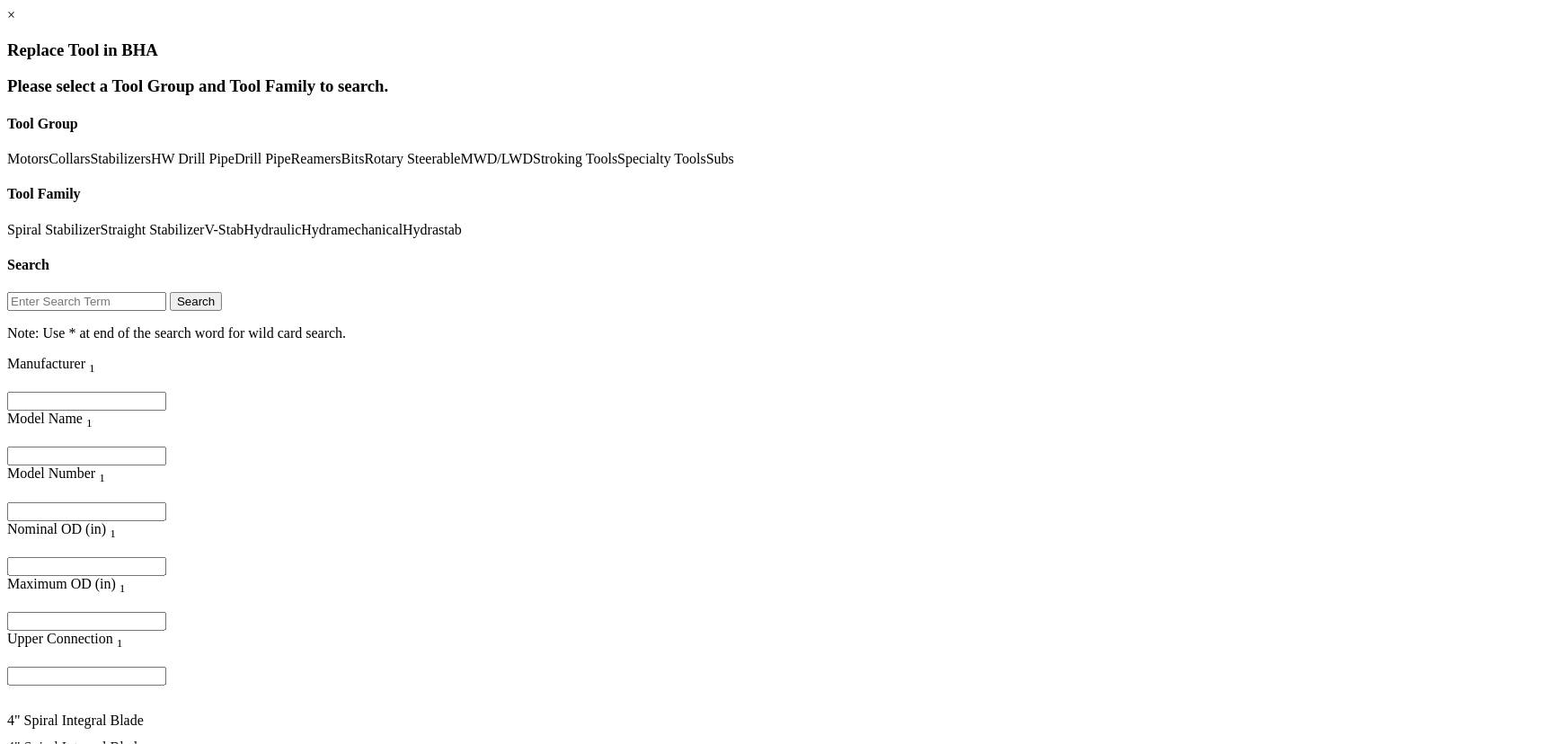
click at [166, 612] on input "Filter for column" at bounding box center [87, 621] width 159 height 19
type input "2"
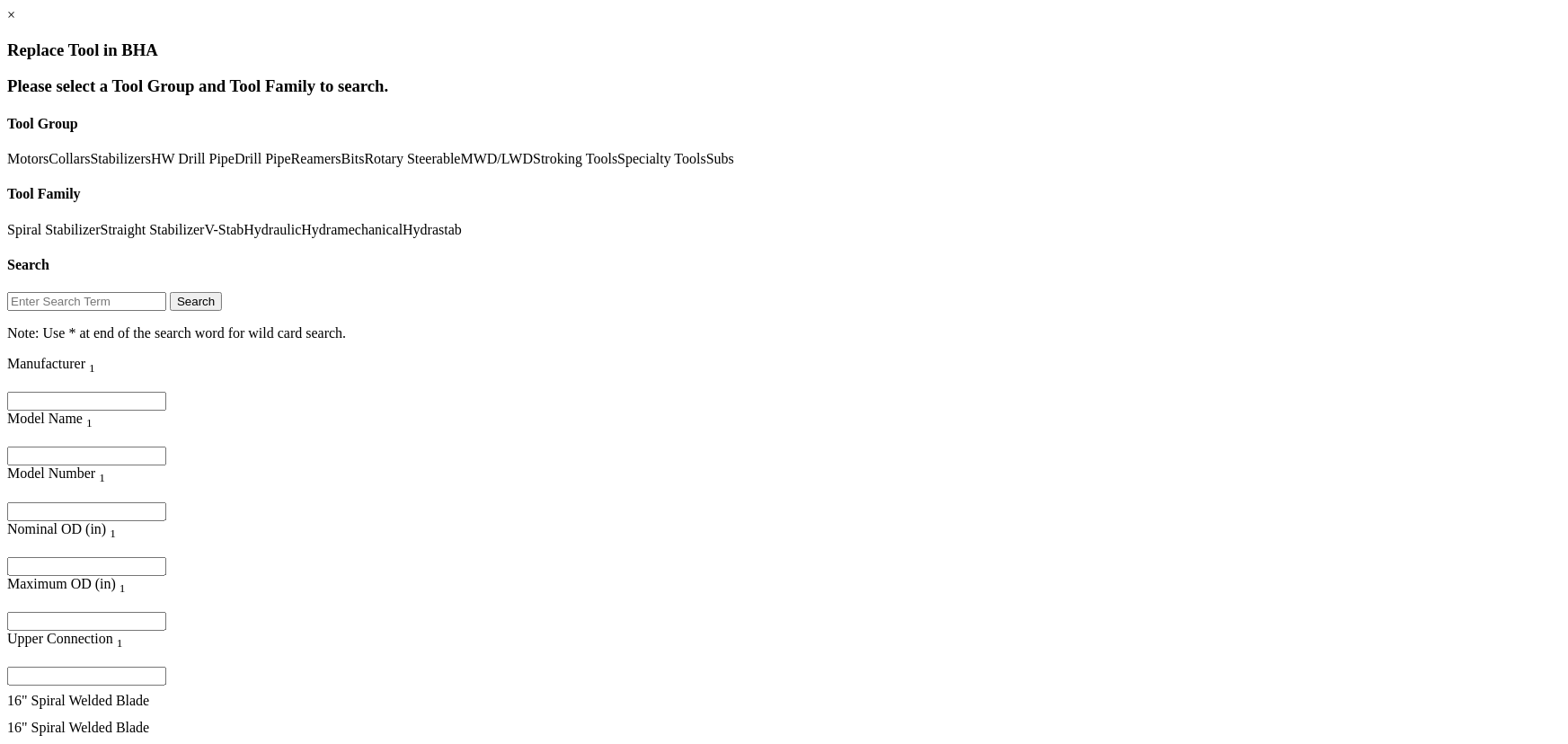
scroll to position [11126, 0]
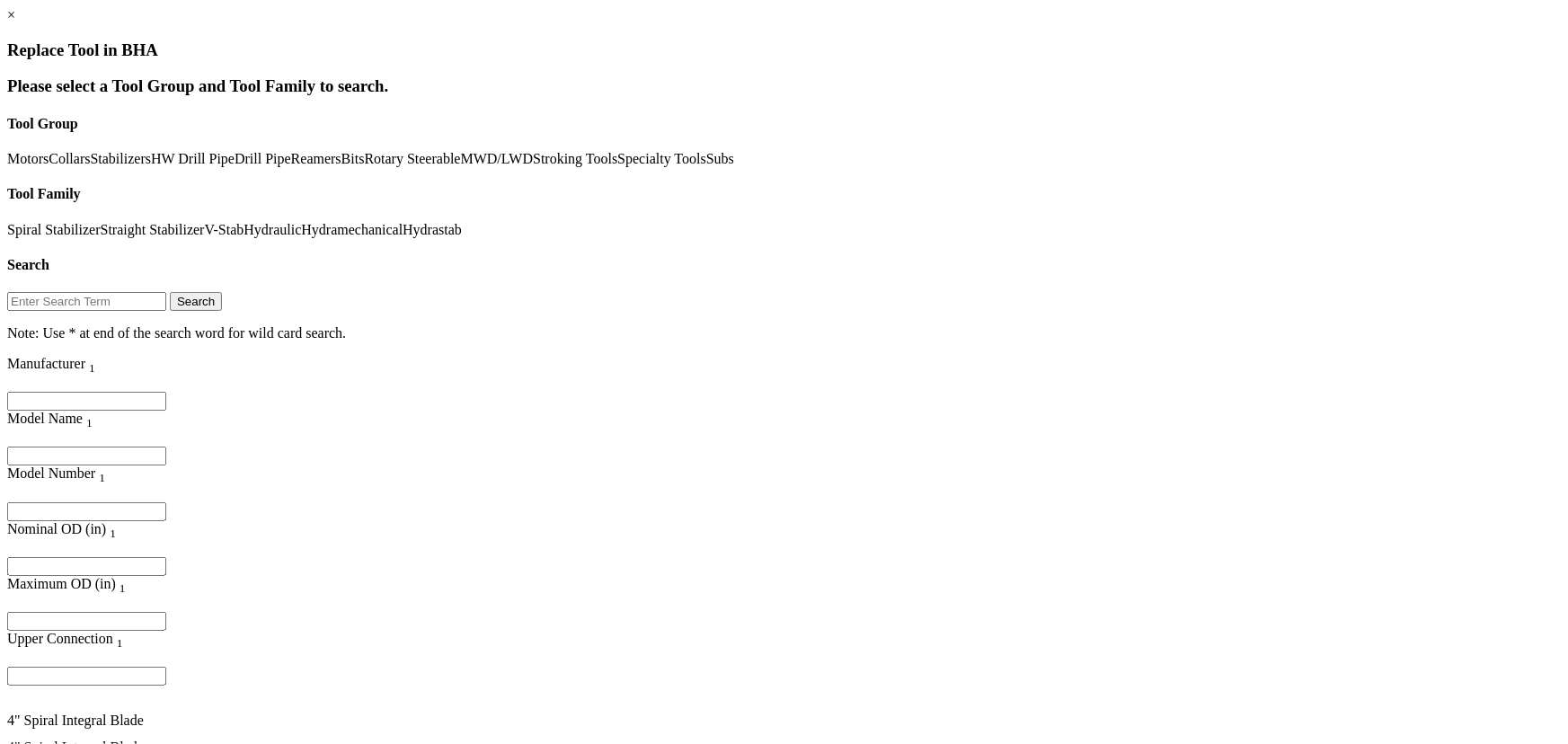
click at [166, 666] on input "Filter for column" at bounding box center [87, 676] width 159 height 19
type input "7"
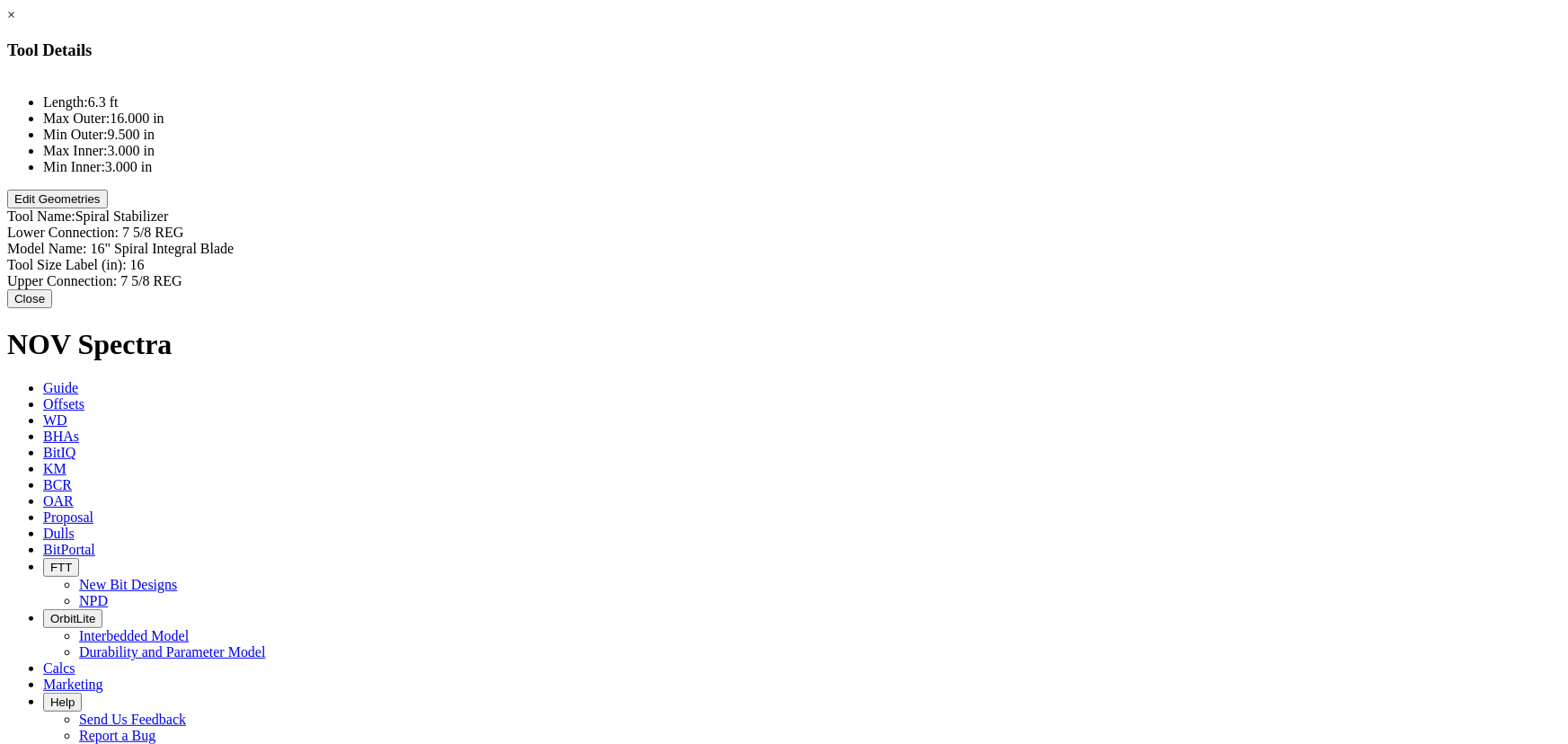
click at [1011, 241] on div "Model Name: 16" Spiral Integral Blade 16" Spiral Integral Blade" at bounding box center [784, 249] width 1554 height 16
click at [249, 241] on input "16" Spiral Integral Blade" at bounding box center [169, 250] width 159 height 19
type input "22" Spiral Integral Blade"
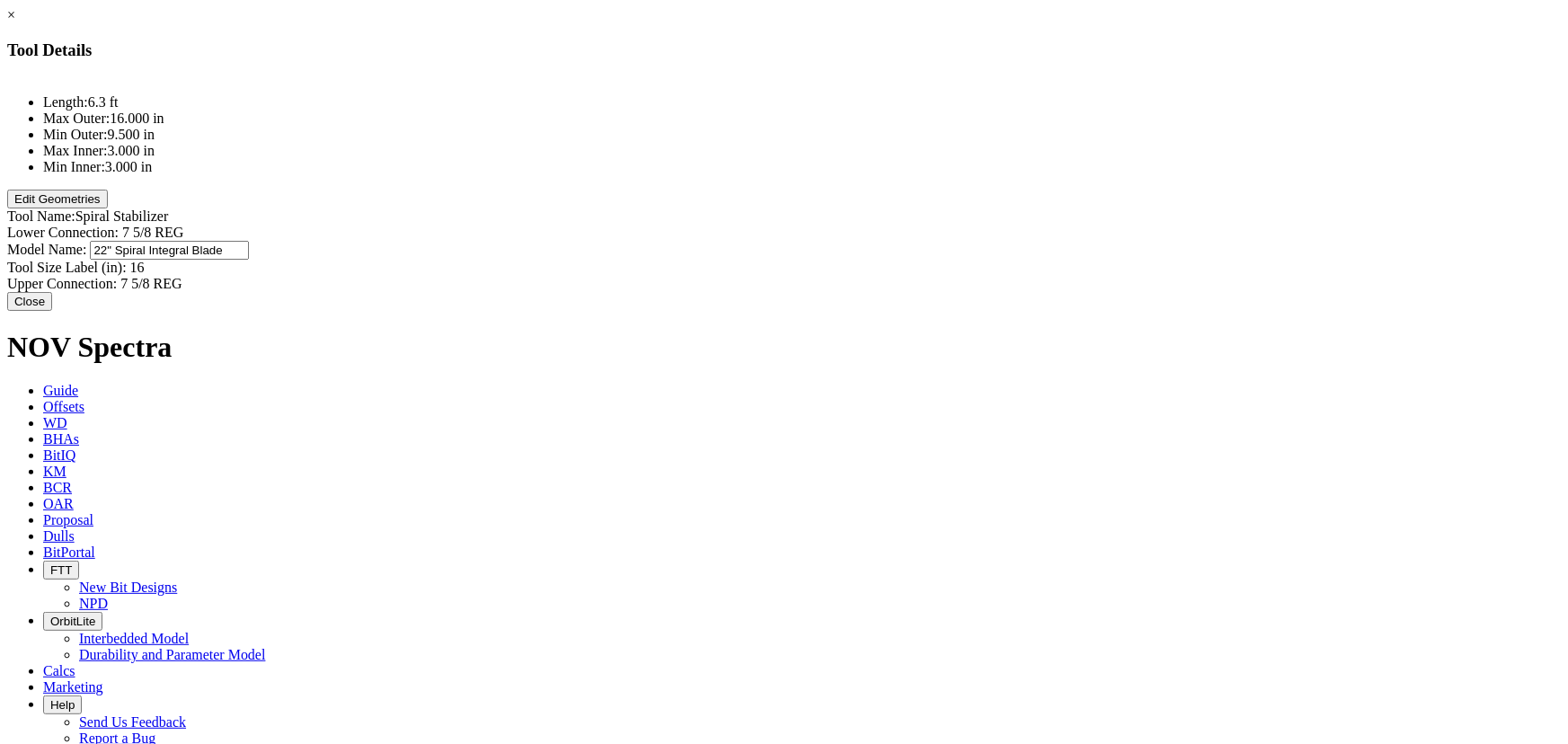
click at [977, 225] on div "Lower Connection: 7 5/8 REG Model Name: 16" Spiral Integral Blade 22" Spiral In…" at bounding box center [784, 258] width 1554 height 68
type input "22"
click at [108, 208] on button "Edit Geometries" at bounding box center [58, 199] width 100 height 19
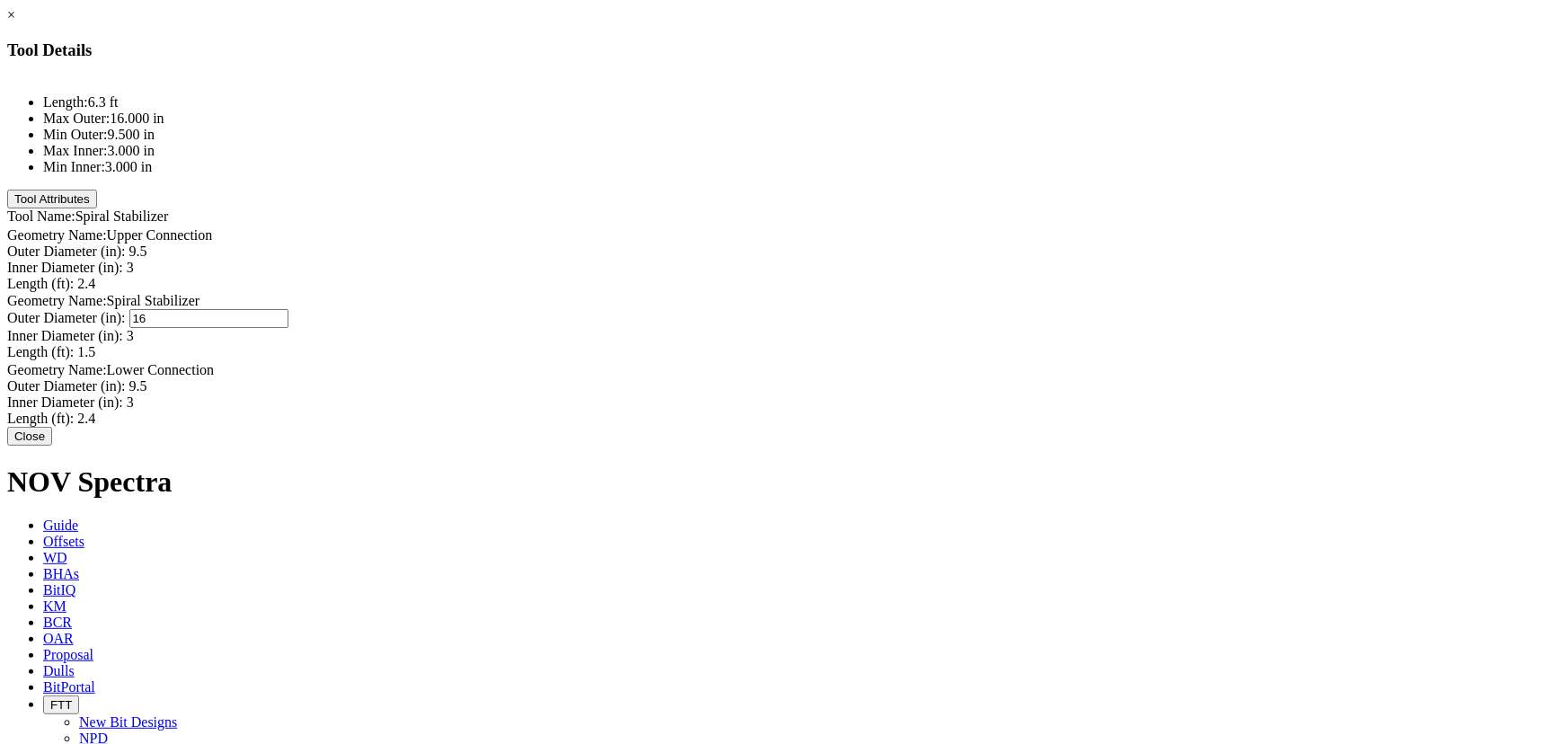
click at [1007, 309] on div "Outer Diameter (in): 16 16" at bounding box center [784, 319] width 1554 height 19
type input "21.750"
click at [893, 411] on div "Length (ft): 2.4" at bounding box center [784, 419] width 1554 height 16
click at [52, 442] on button "Close" at bounding box center [29, 433] width 45 height 19
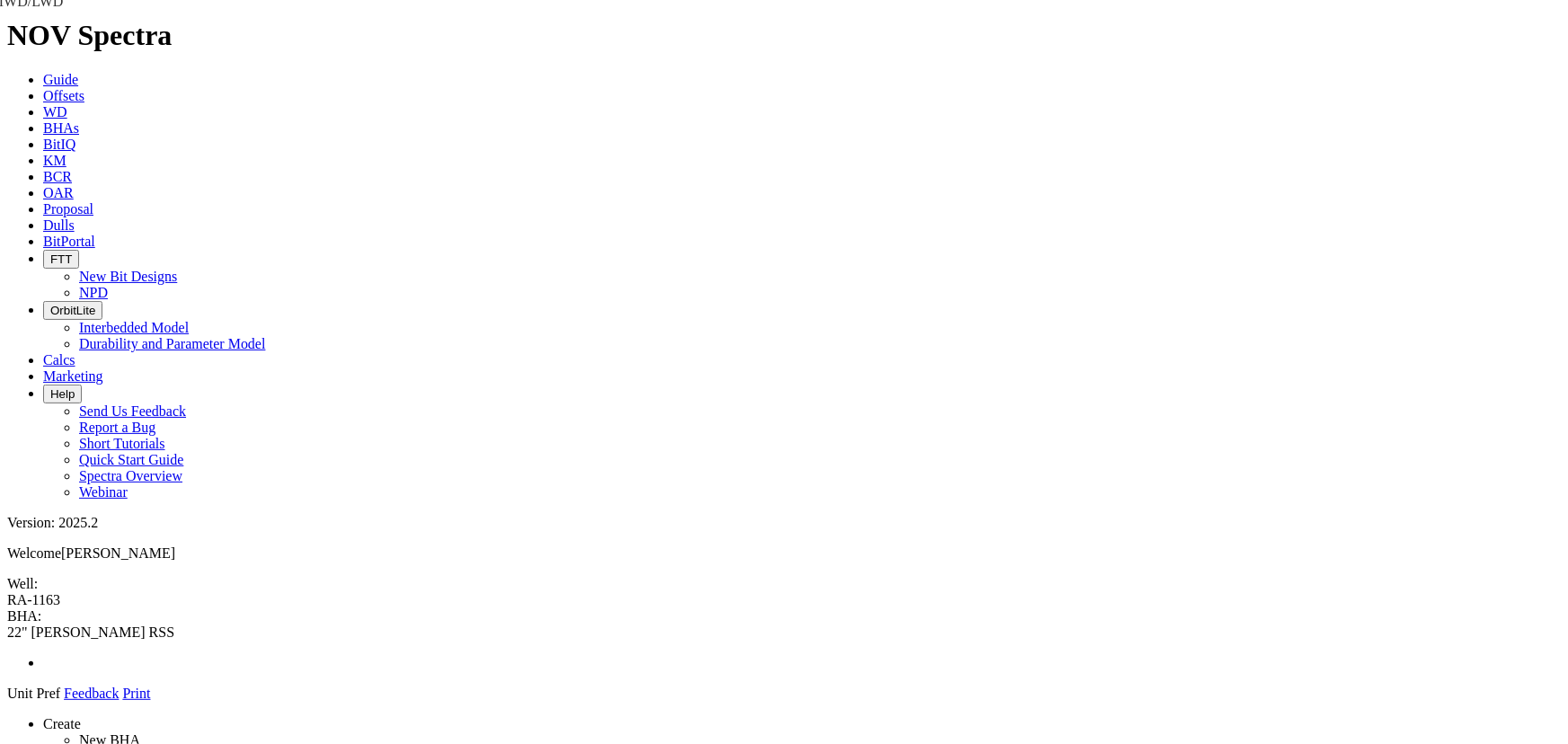
drag, startPoint x: 1413, startPoint y: 533, endPoint x: 764, endPoint y: 169, distance: 744.1
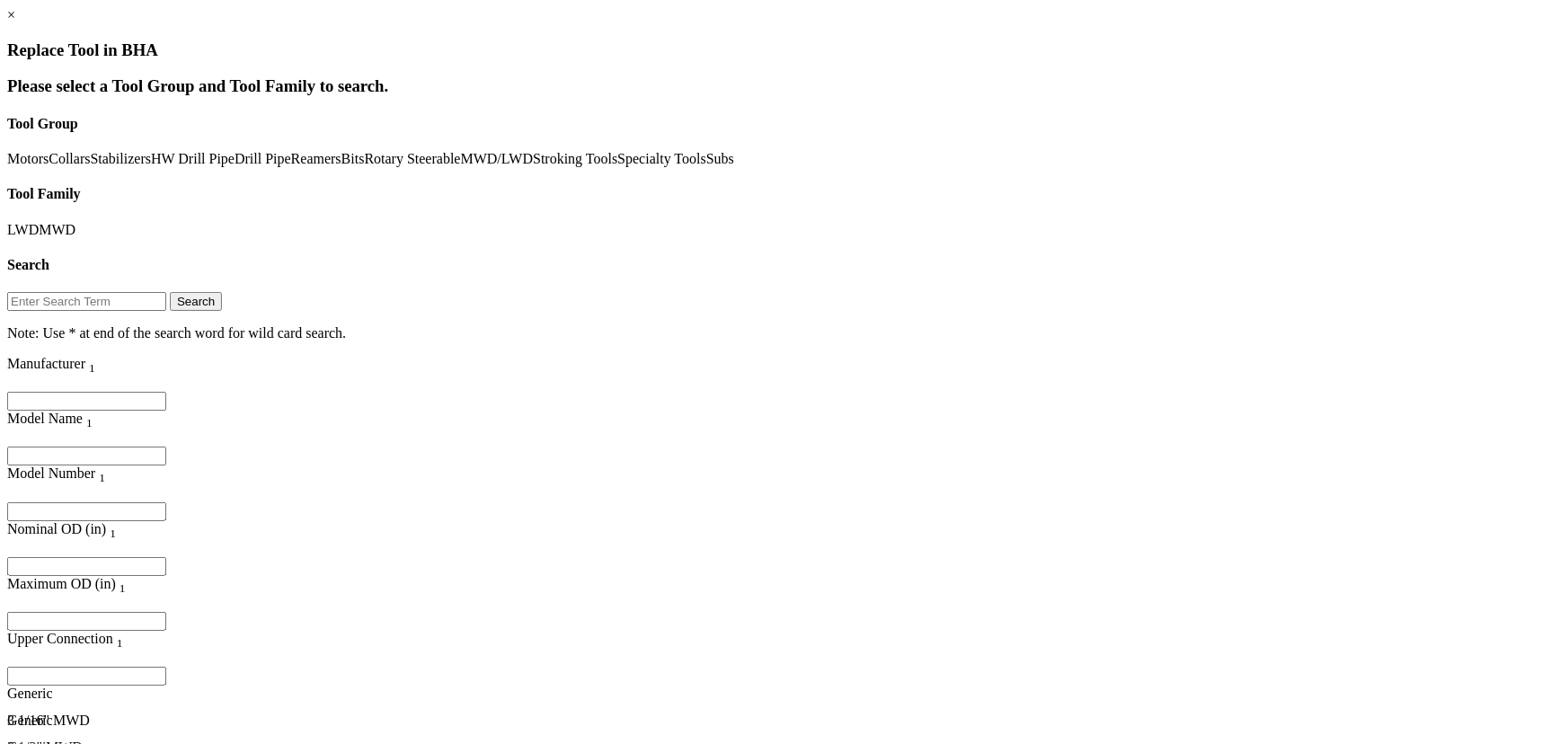
click at [166, 557] on input "Filter for column" at bounding box center [87, 566] width 159 height 19
type input "9.5"
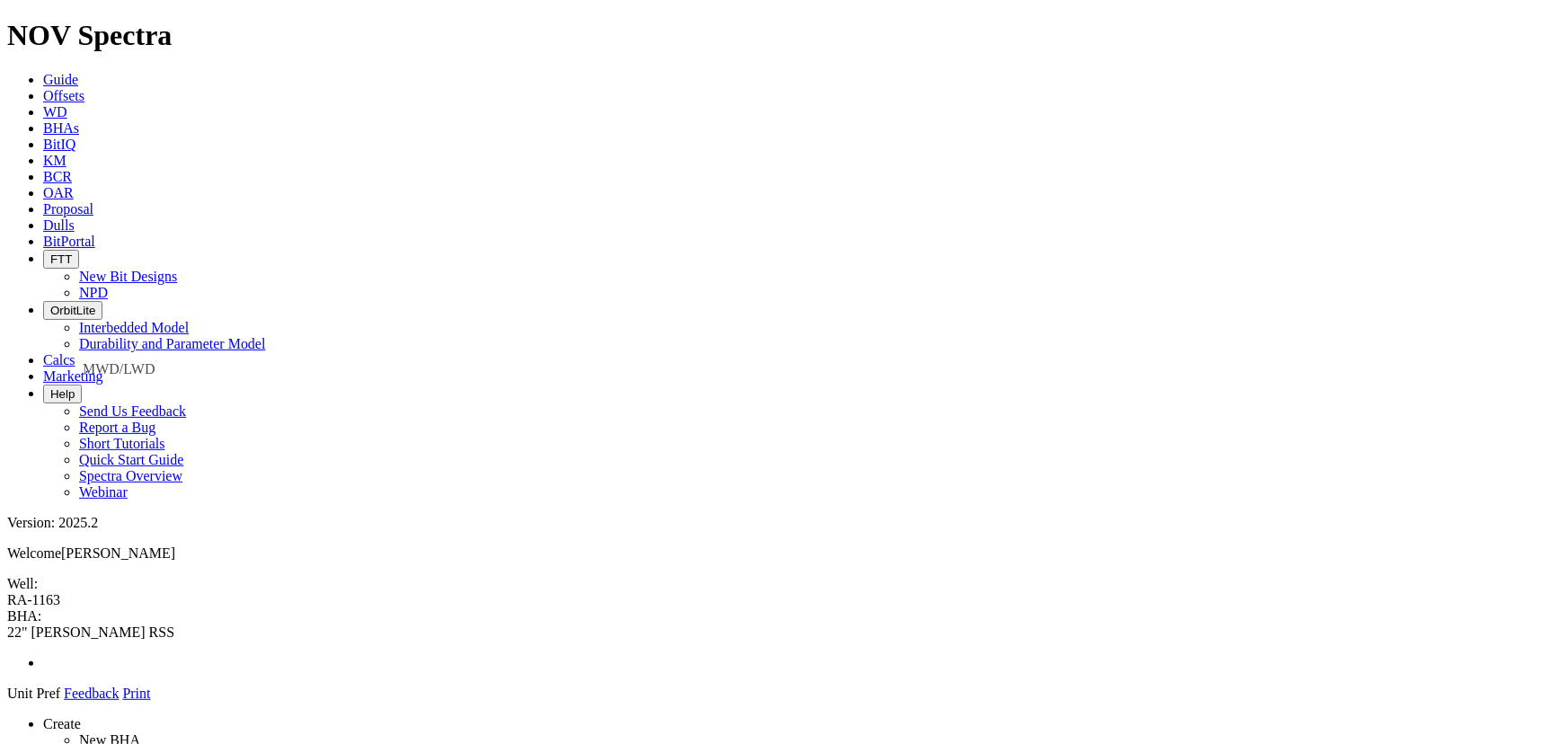
drag, startPoint x: 1389, startPoint y: 520, endPoint x: 1403, endPoint y: 519, distance: 14.0
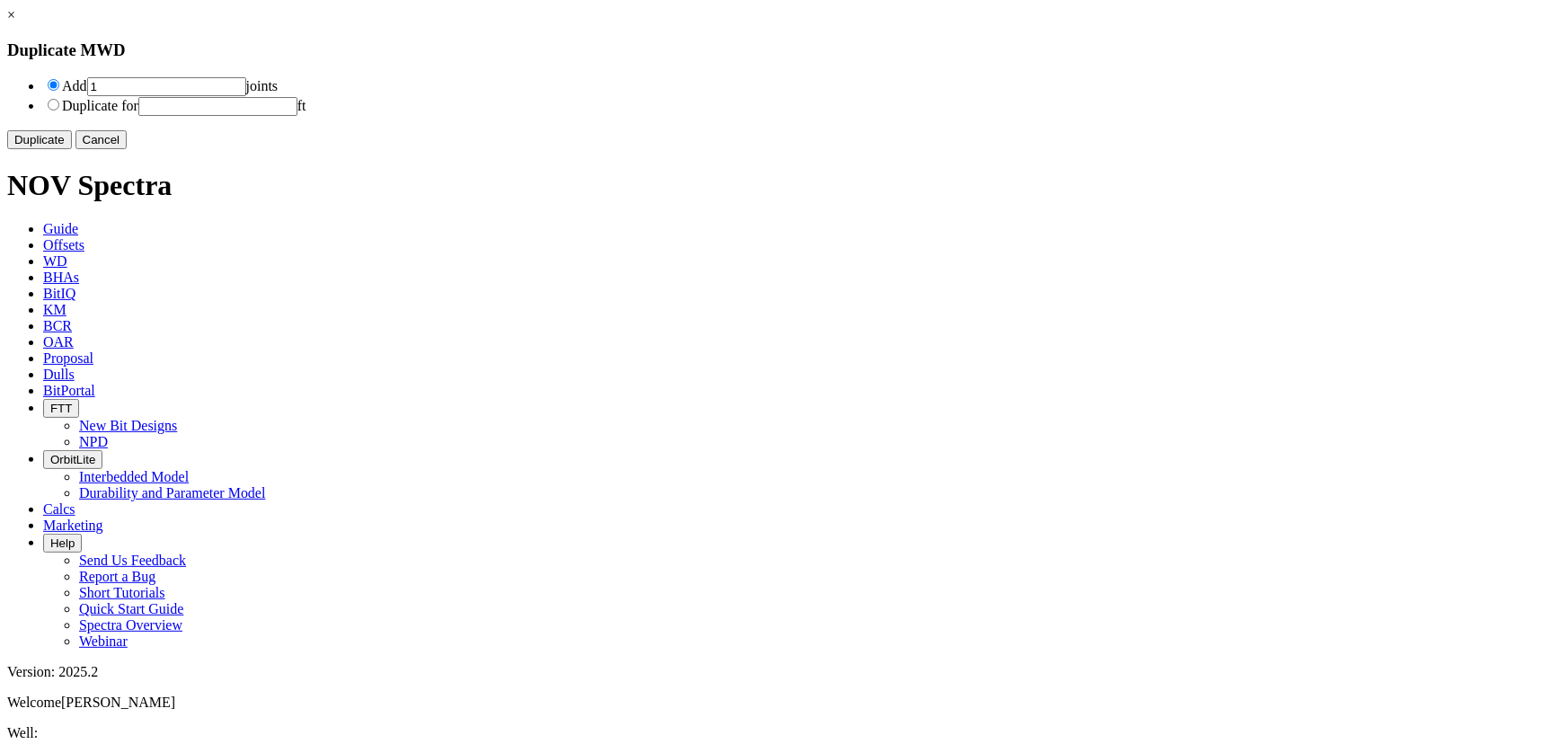
click at [72, 149] on button "Duplicate" at bounding box center [39, 140] width 65 height 19
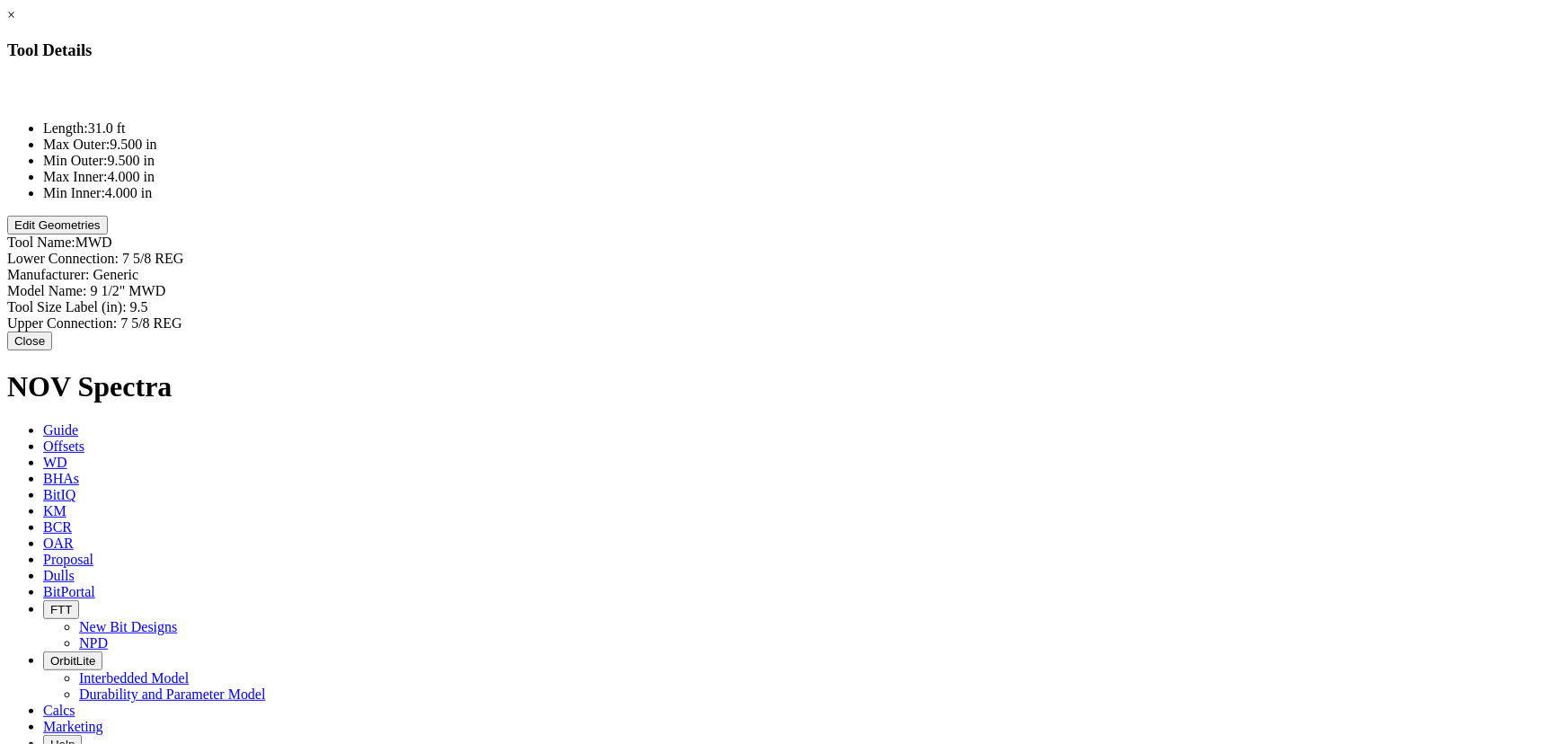
click at [108, 235] on button "Edit Geometries" at bounding box center [58, 225] width 100 height 19
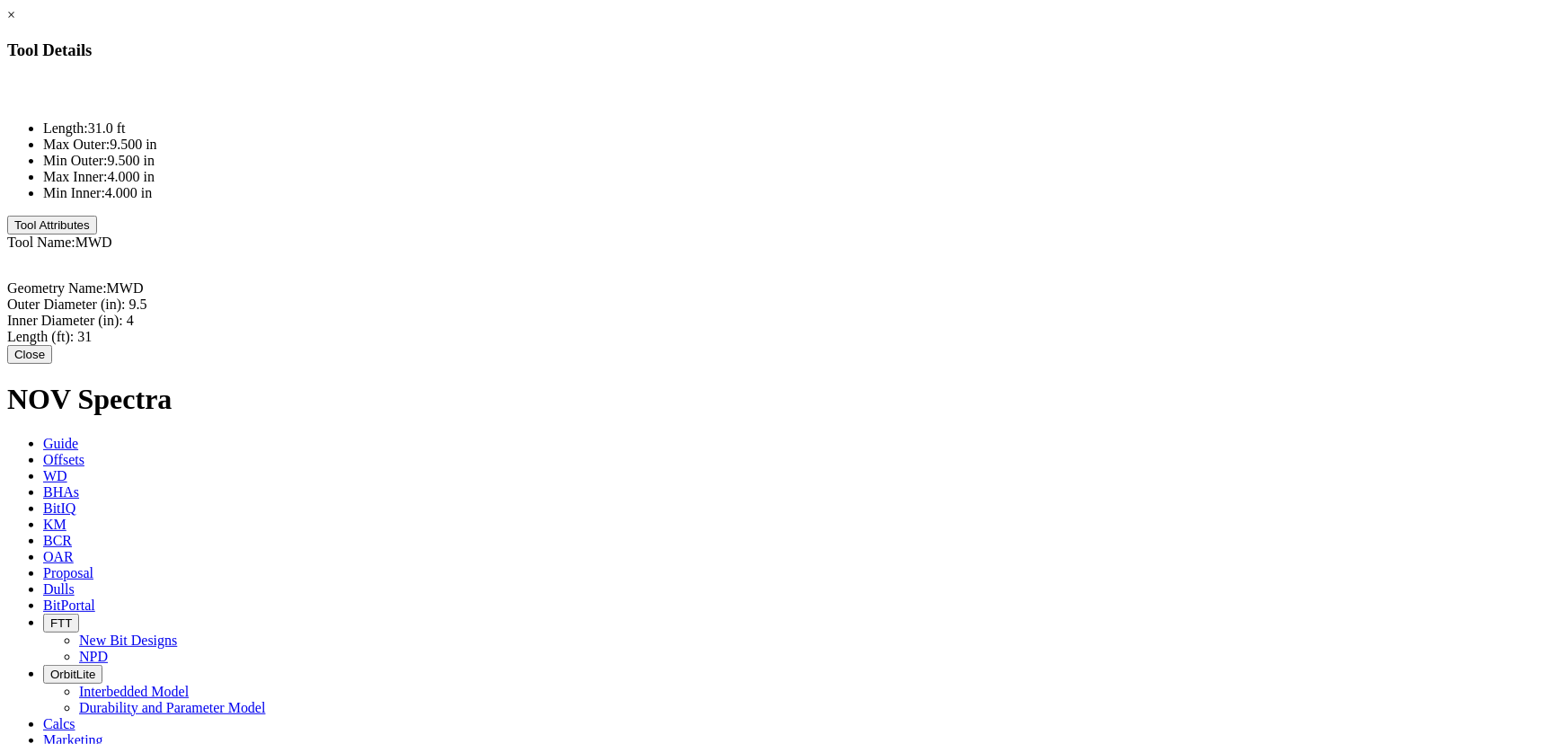
click at [16, 23] on link "×" at bounding box center [11, 15] width 8 height 16
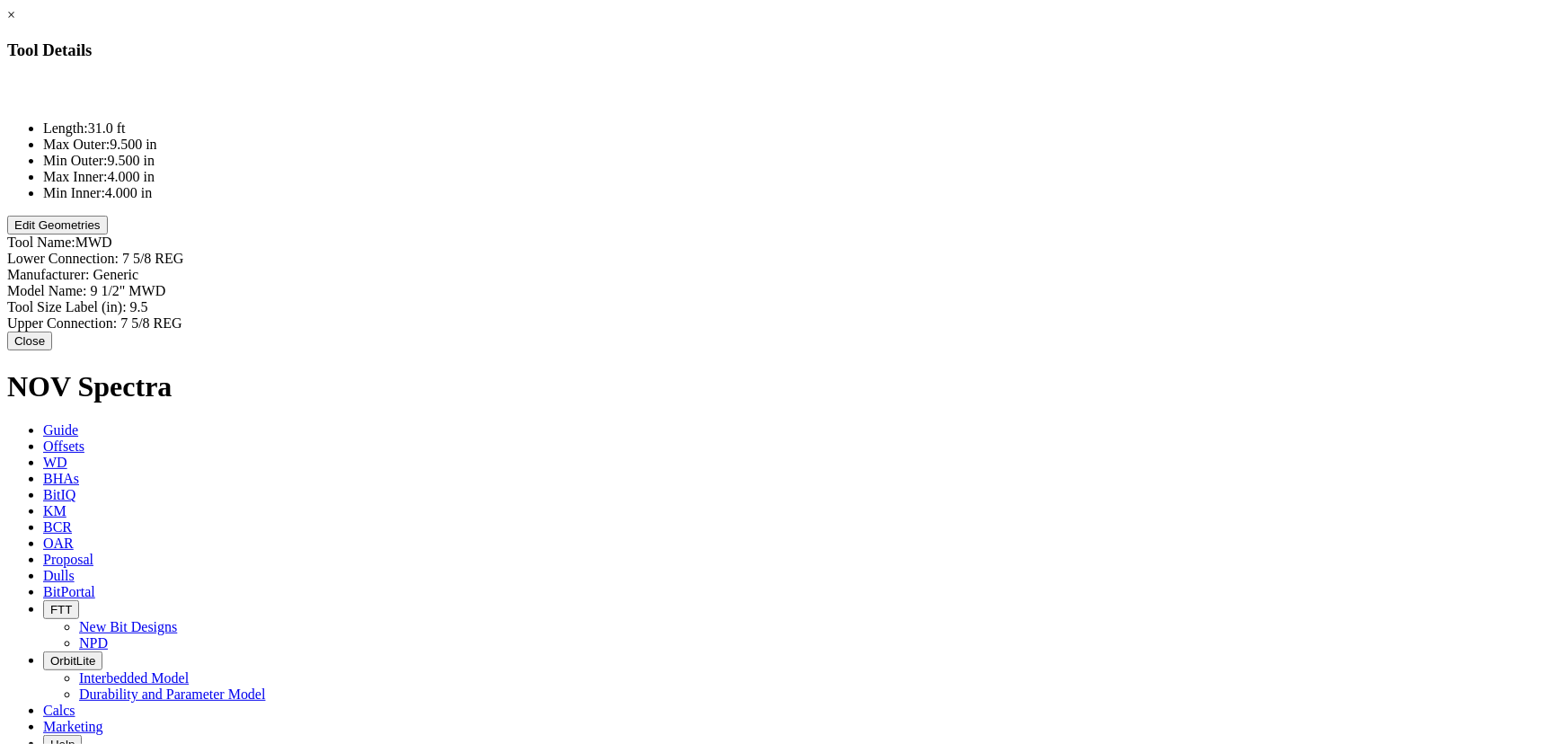
click at [108, 235] on button "Edit Geometries" at bounding box center [58, 225] width 100 height 19
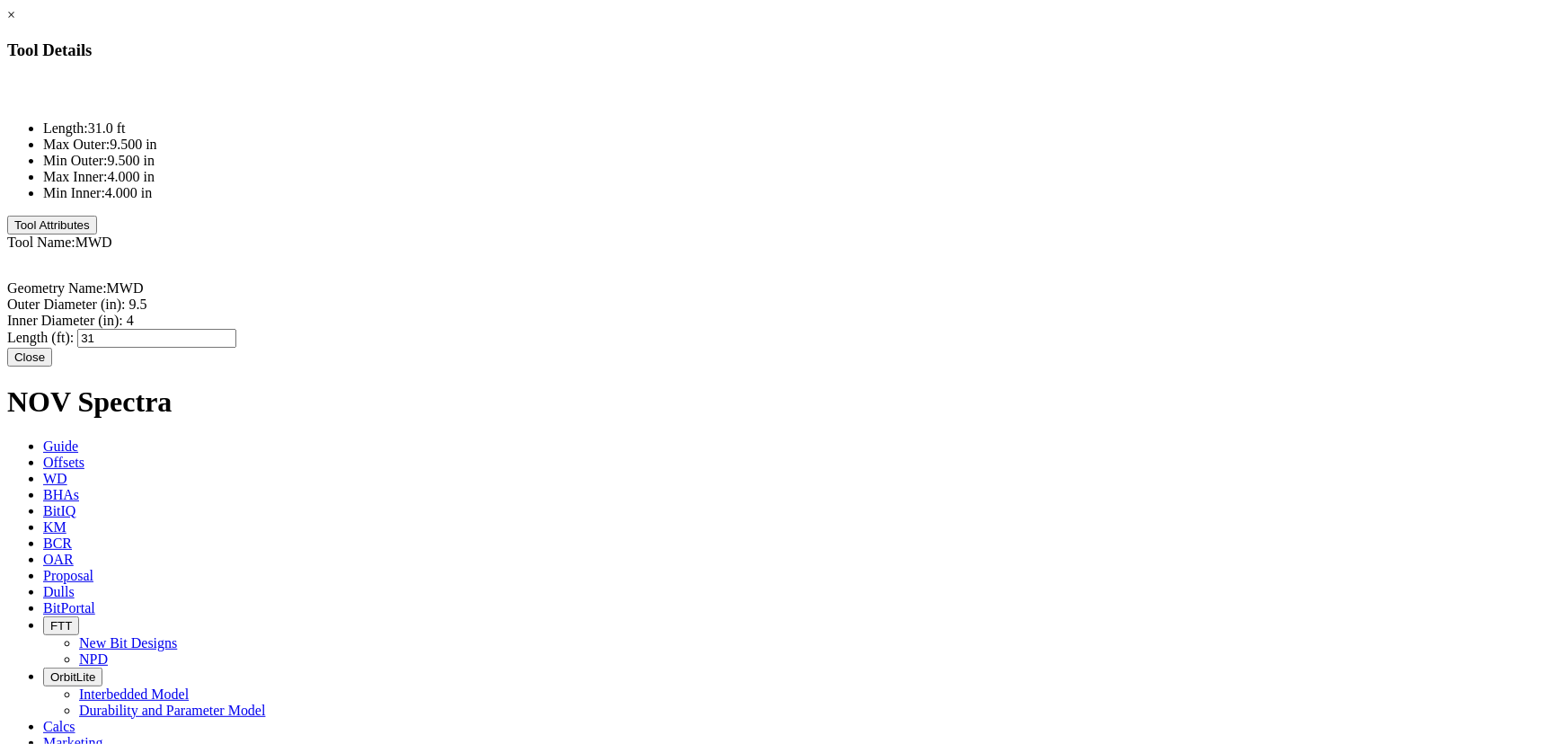
click at [1009, 329] on div "Length (ft): 31 31" at bounding box center [784, 338] width 1554 height 19
type input "2.677"
type input "4"
click at [988, 312] on div "Inner Diameter (in): 4 4" at bounding box center [784, 320] width 1554 height 16
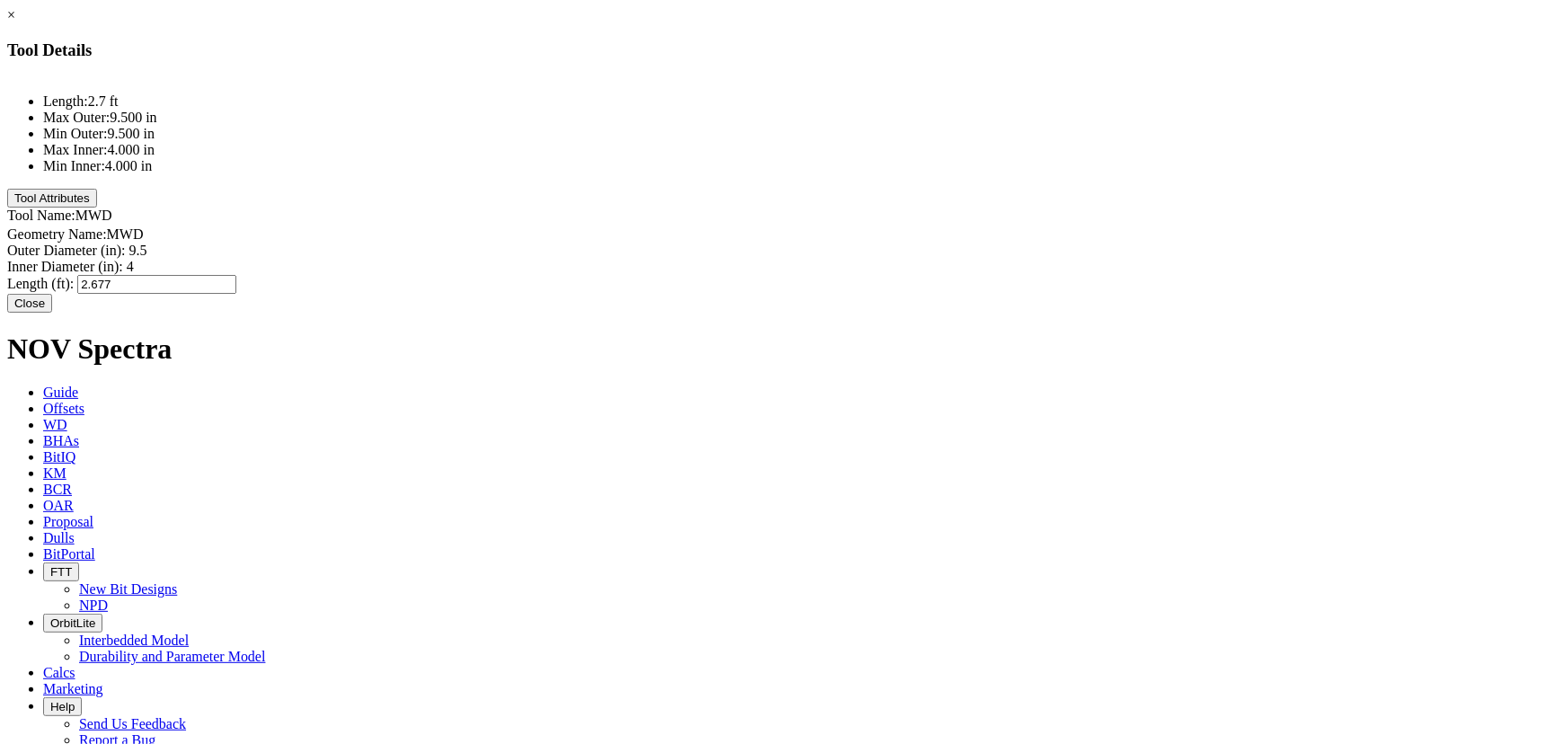
click at [1004, 275] on div "Length (ft): 2.677 2.677" at bounding box center [784, 284] width 1554 height 19
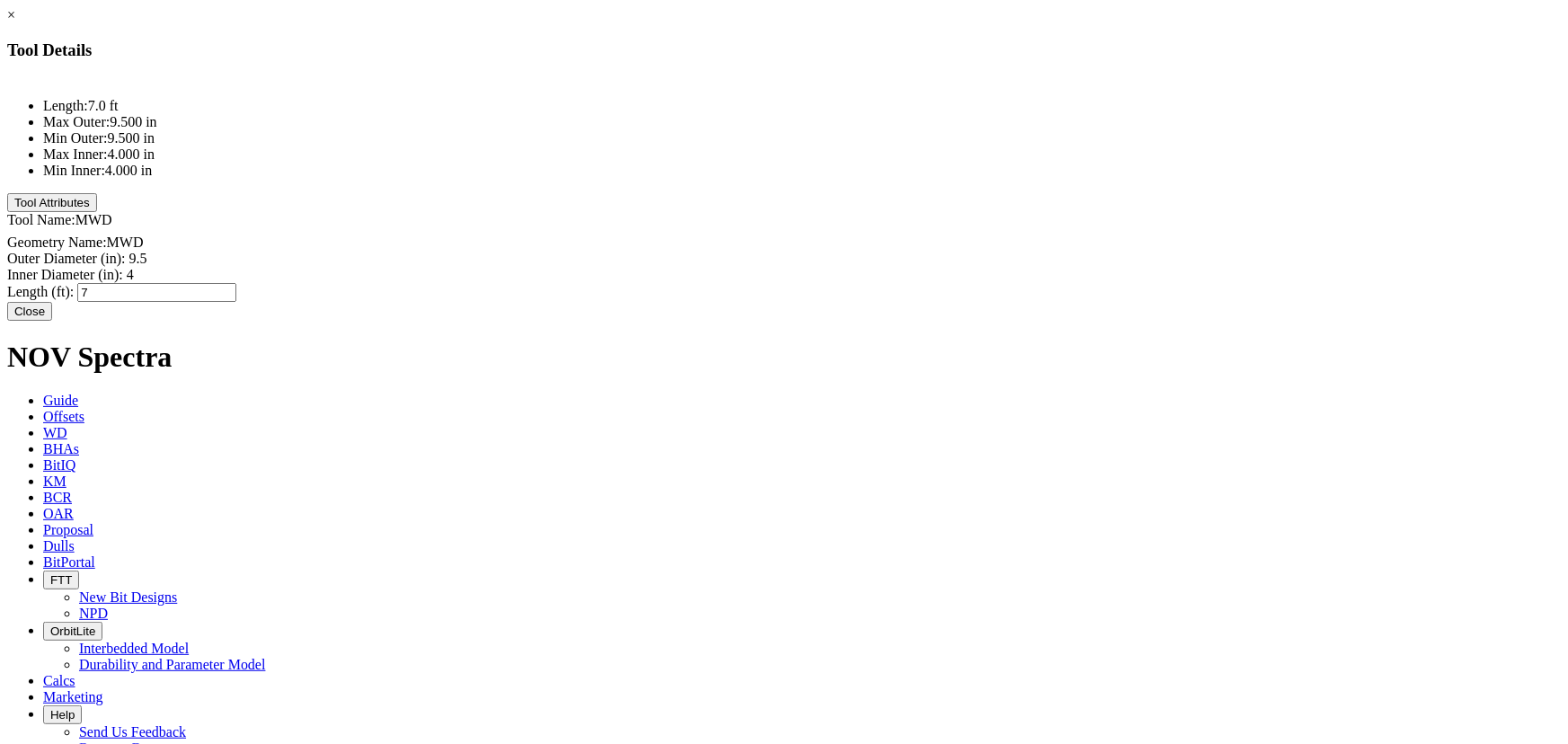
click at [1004, 283] on div "Length (ft): 7 7" at bounding box center [784, 292] width 1554 height 19
type input "7.5"
click at [995, 267] on div "Inner Diameter (in): 4 4" at bounding box center [784, 275] width 1554 height 16
type input "2.677"
click at [979, 284] on div "Length (ft): 7.5 7.5" at bounding box center [784, 293] width 1554 height 19
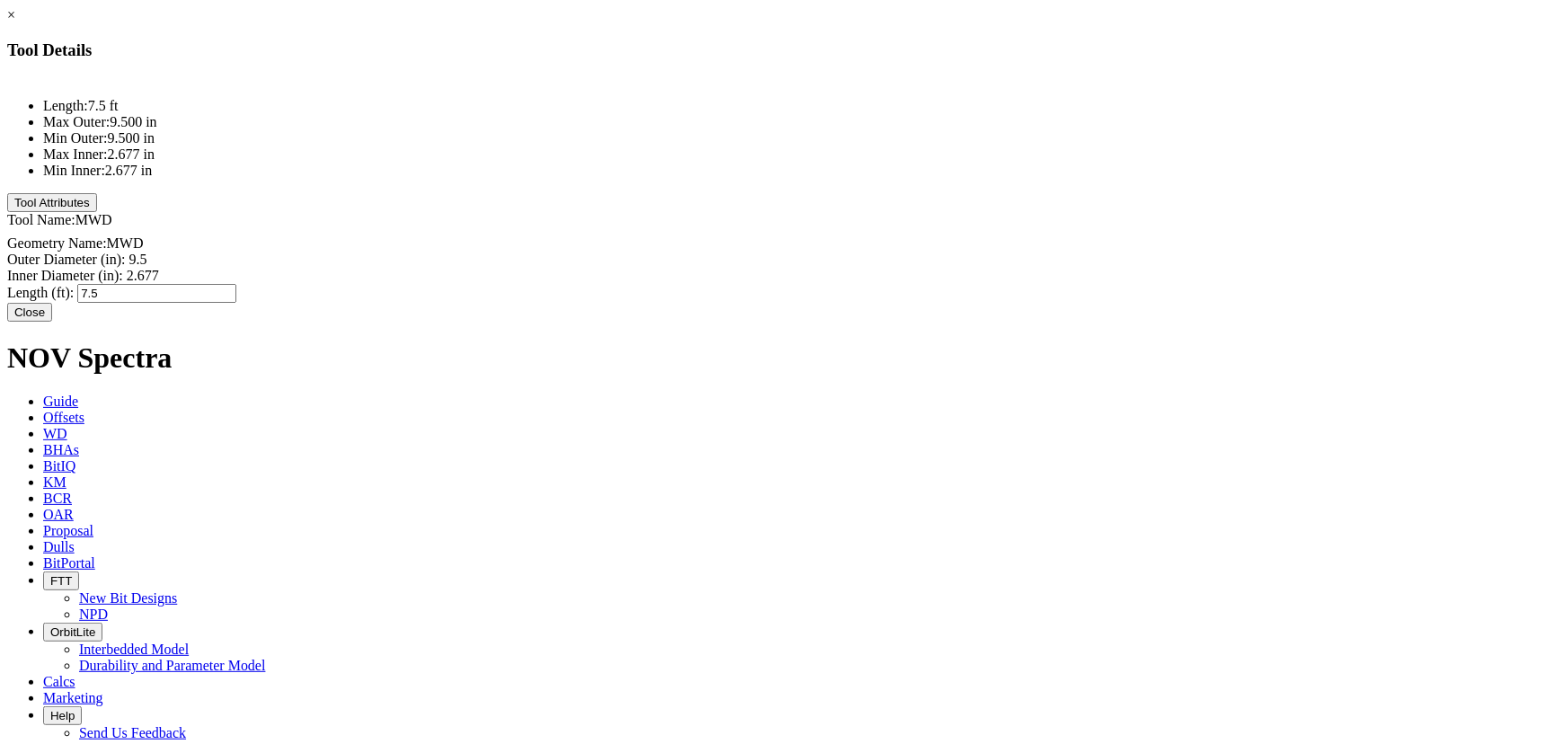
click at [52, 306] on button "Close" at bounding box center [29, 312] width 45 height 19
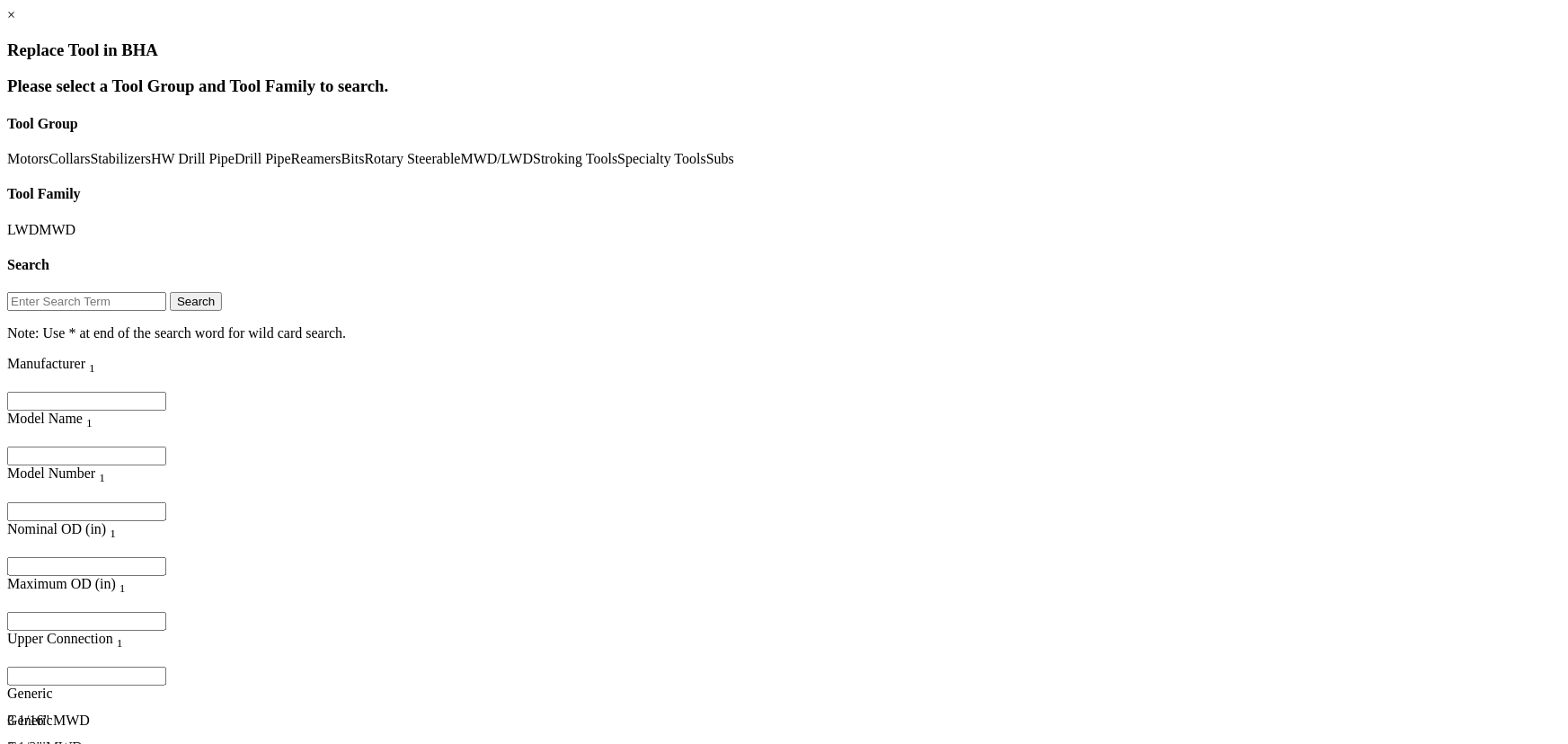
click at [16, 23] on link "×" at bounding box center [11, 15] width 8 height 16
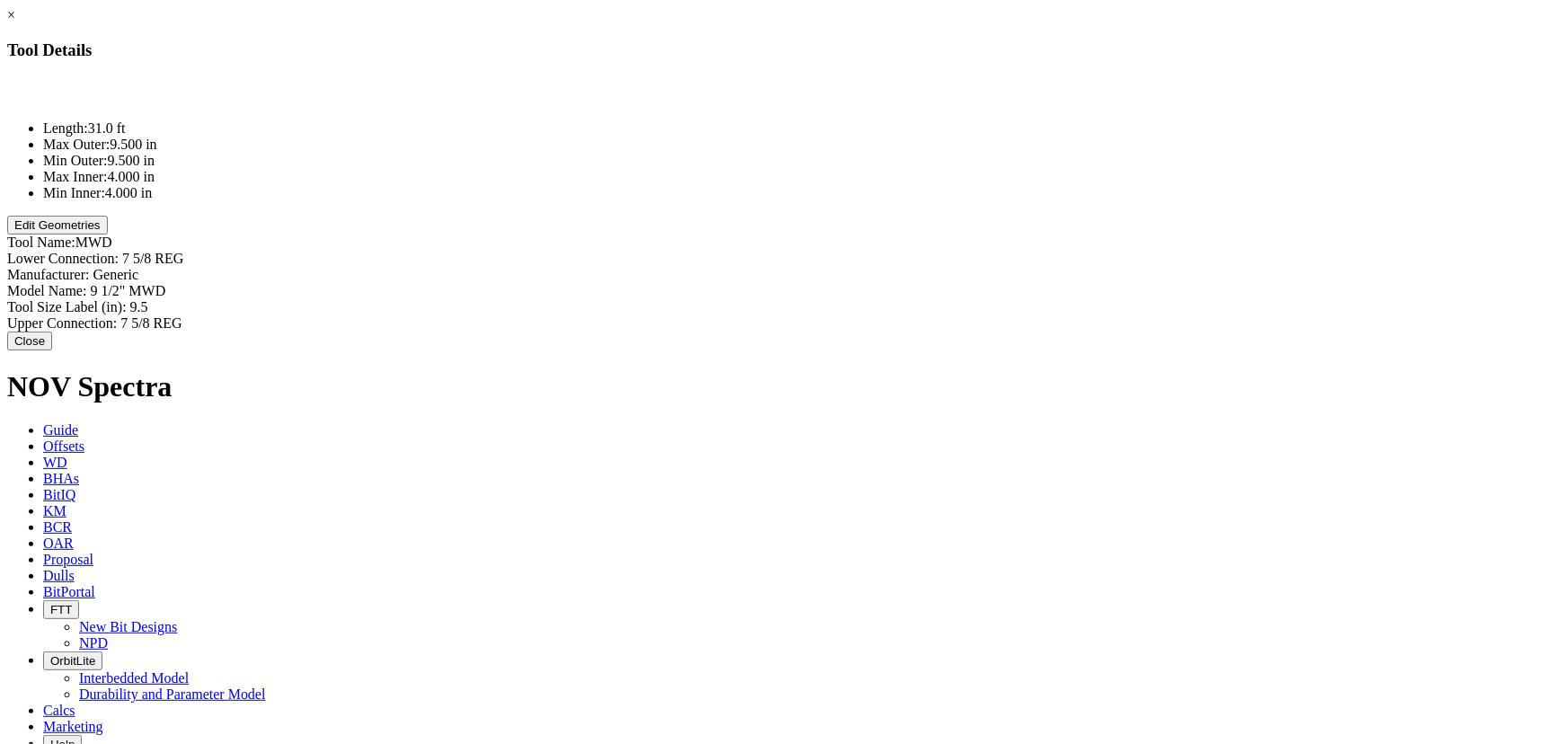
click at [108, 235] on button "Edit Geometries" at bounding box center [58, 225] width 100 height 19
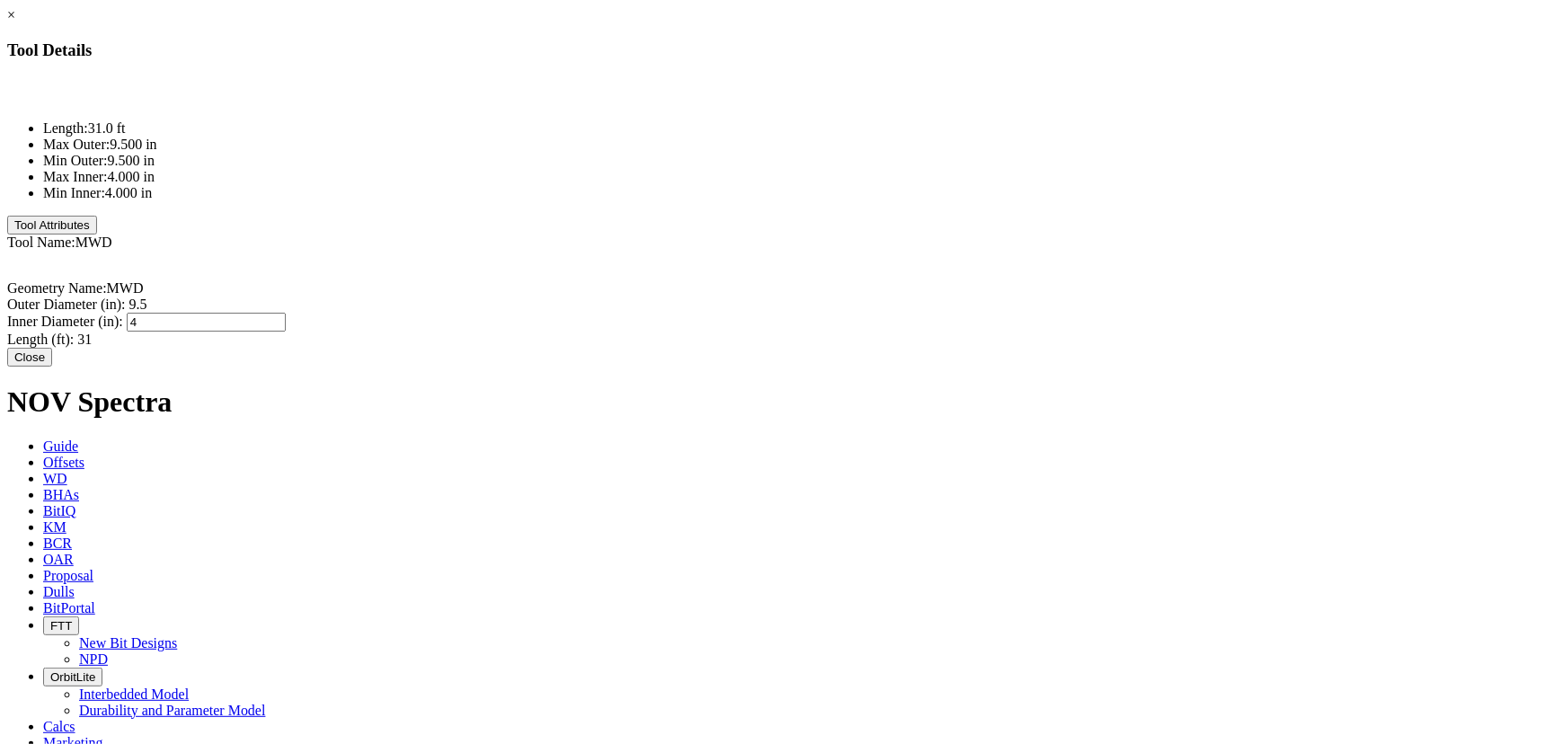
click at [989, 312] on div "Inner Diameter (in): 4 4" at bounding box center [784, 321] width 1554 height 19
type input "2.953"
click at [1000, 331] on div "Length (ft): 31 31" at bounding box center [784, 340] width 1554 height 16
type input "12.13"
click at [989, 312] on div "Inner Diameter (in): 2.953 2.953" at bounding box center [784, 320] width 1554 height 16
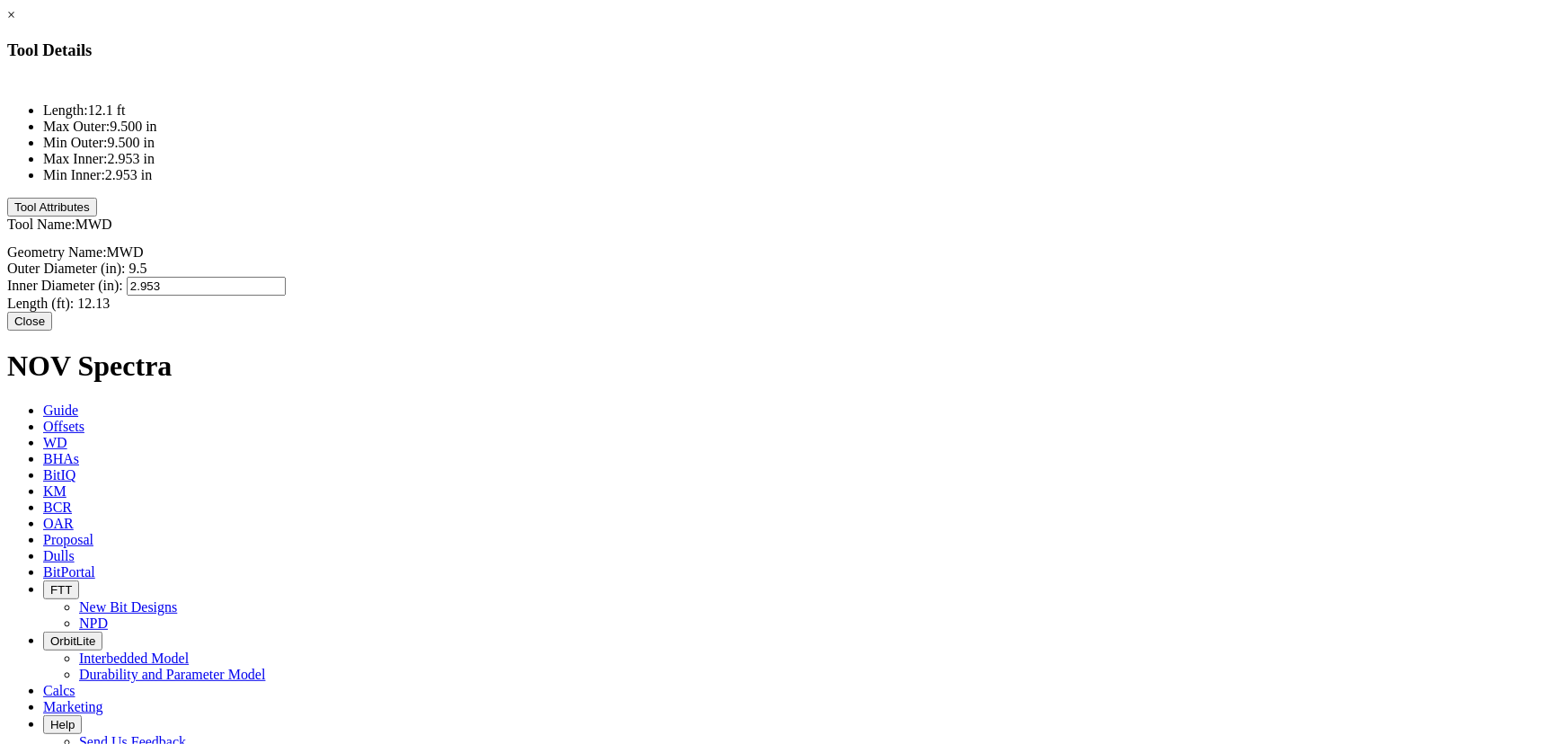
click at [52, 312] on button "Close" at bounding box center [29, 321] width 45 height 19
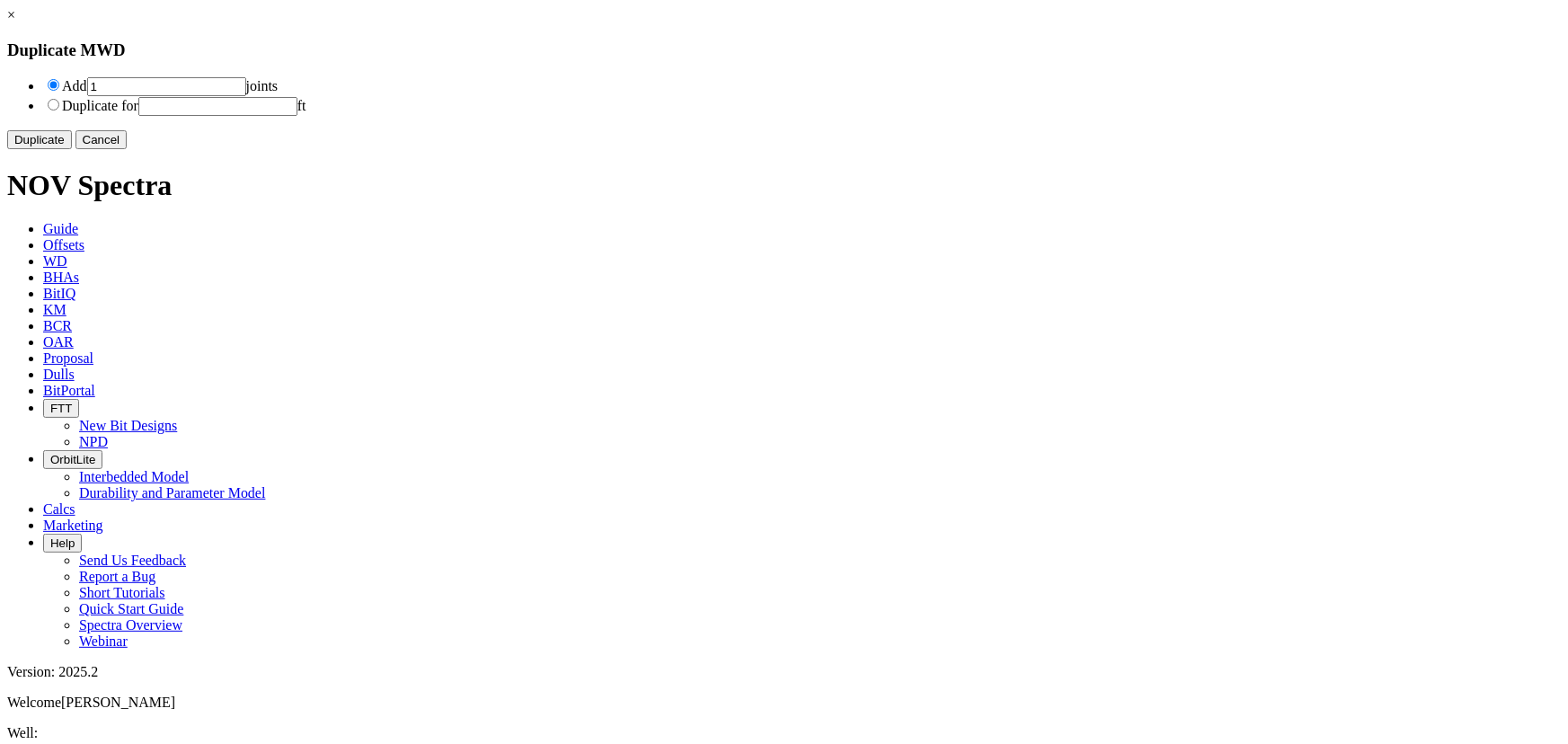
click at [72, 149] on button "Duplicate" at bounding box center [39, 140] width 65 height 19
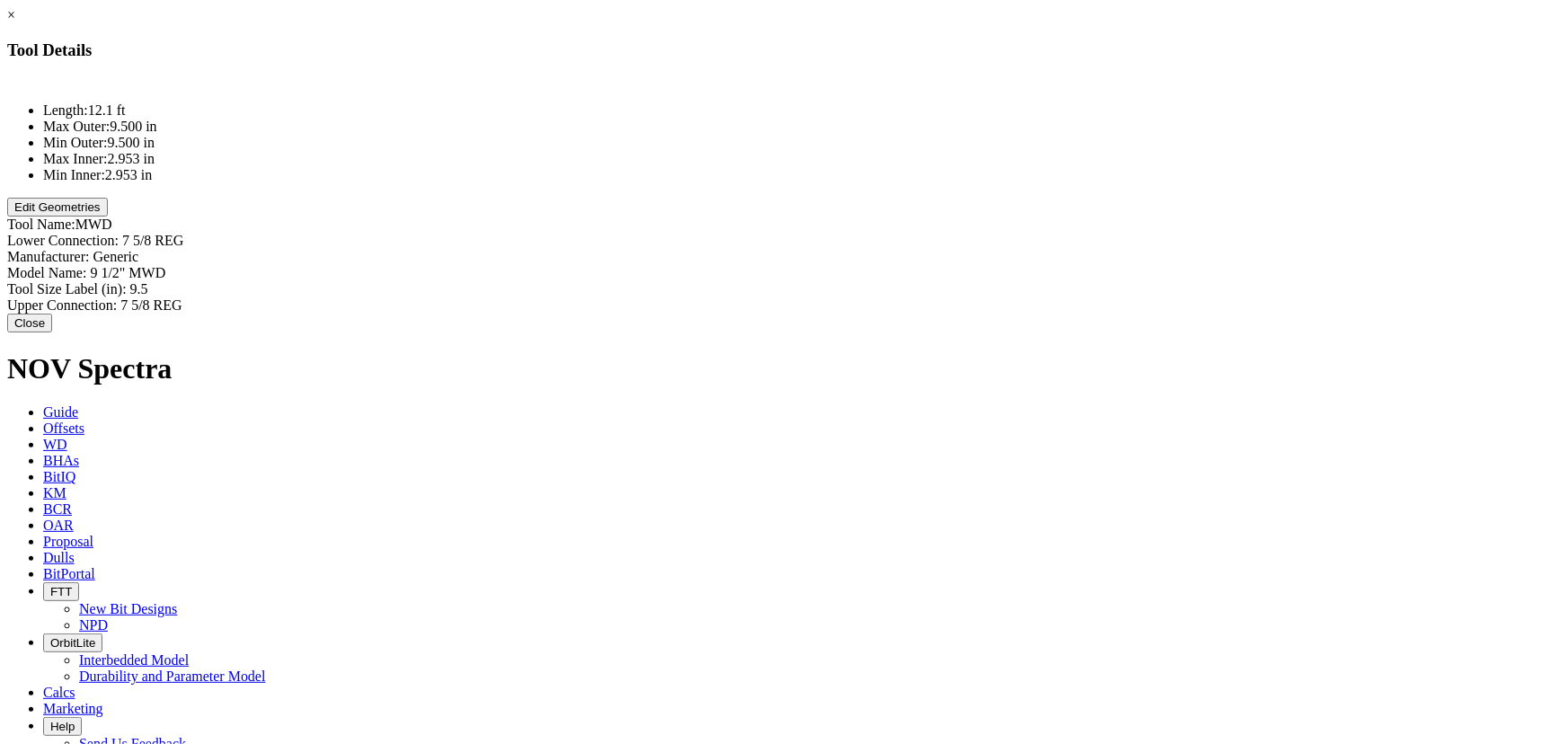
click at [108, 216] on button "Edit Geometries" at bounding box center [58, 207] width 100 height 19
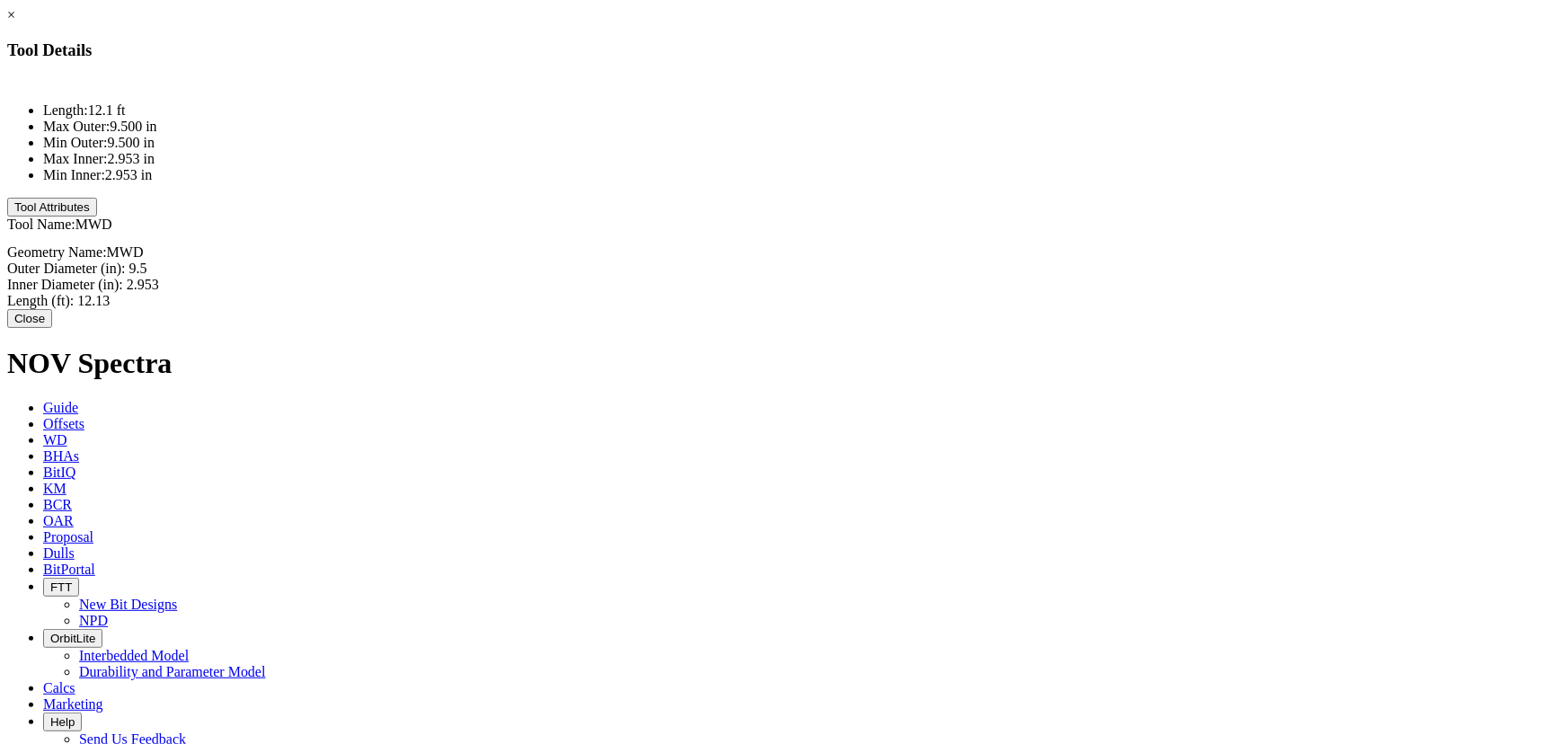
click at [991, 277] on div "Inner Diameter (in): 2.953 2.953" at bounding box center [784, 285] width 1554 height 16
type input "3.25"
click at [996, 296] on div "Length (ft): 12.13 12.13" at bounding box center [784, 304] width 1554 height 16
type input "27.13"
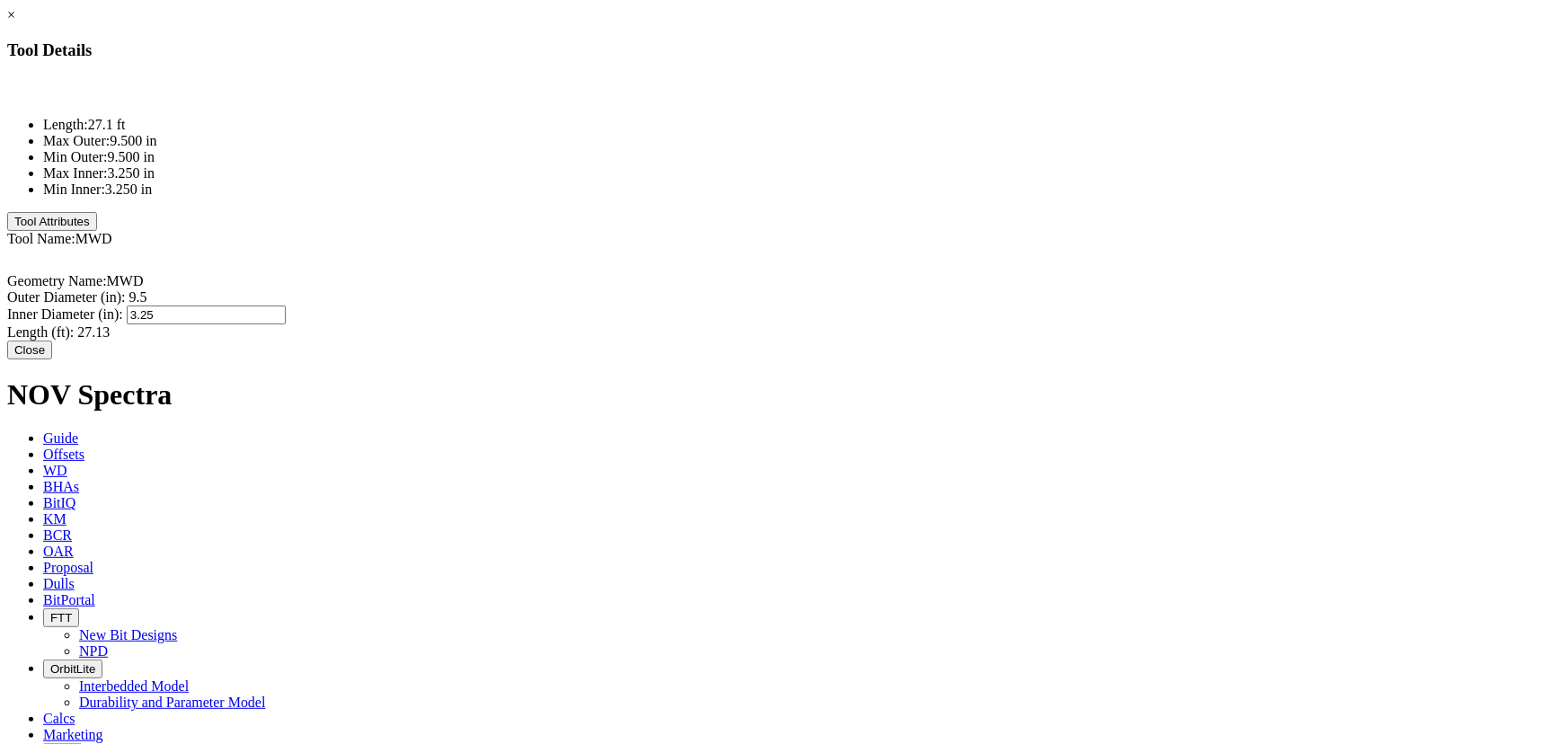
click at [1006, 306] on div "Inner Diameter (in): 3.25 3.25" at bounding box center [784, 315] width 1554 height 19
click at [52, 341] on button "Close" at bounding box center [29, 350] width 45 height 19
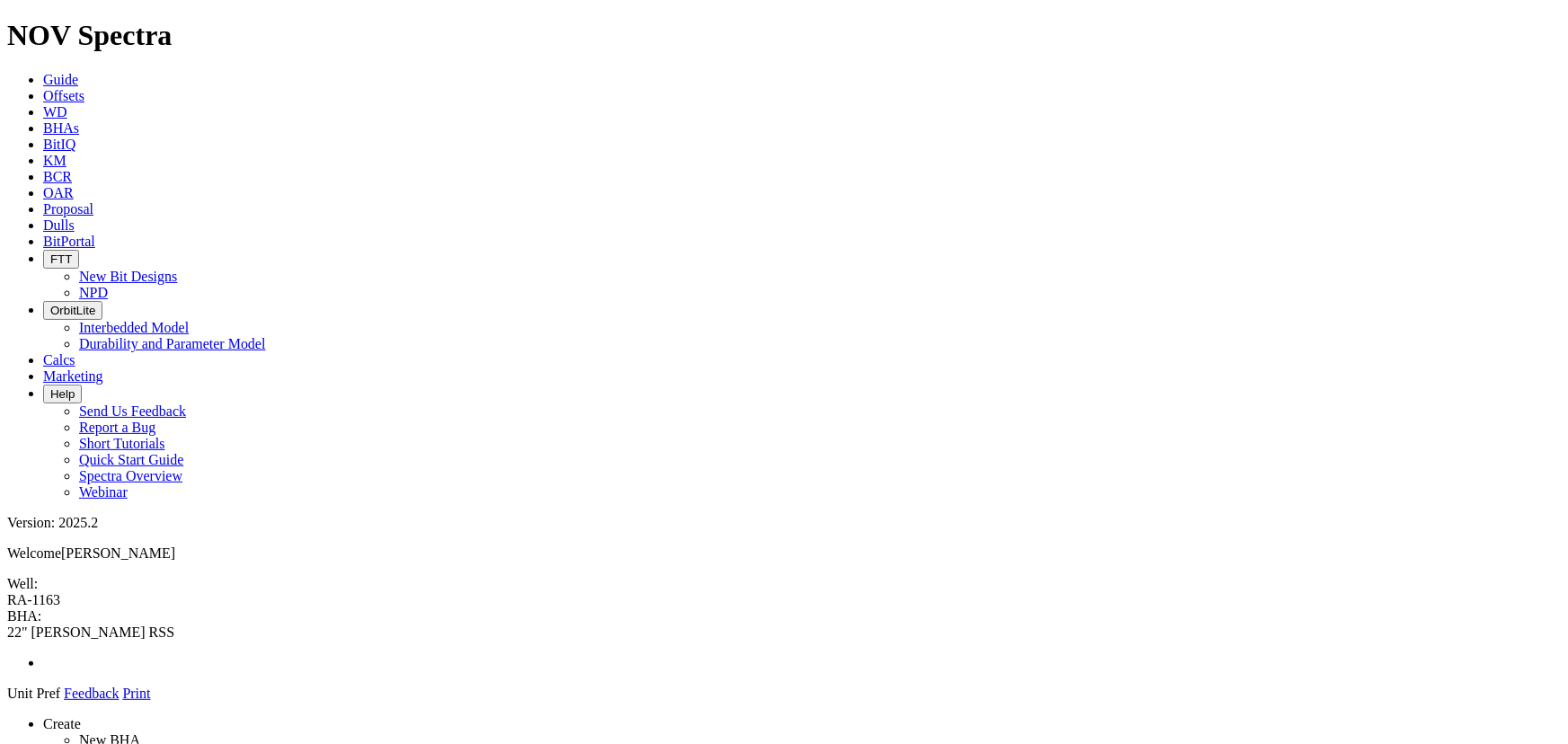
drag, startPoint x: 1396, startPoint y: 347, endPoint x: 749, endPoint y: 162, distance: 672.9
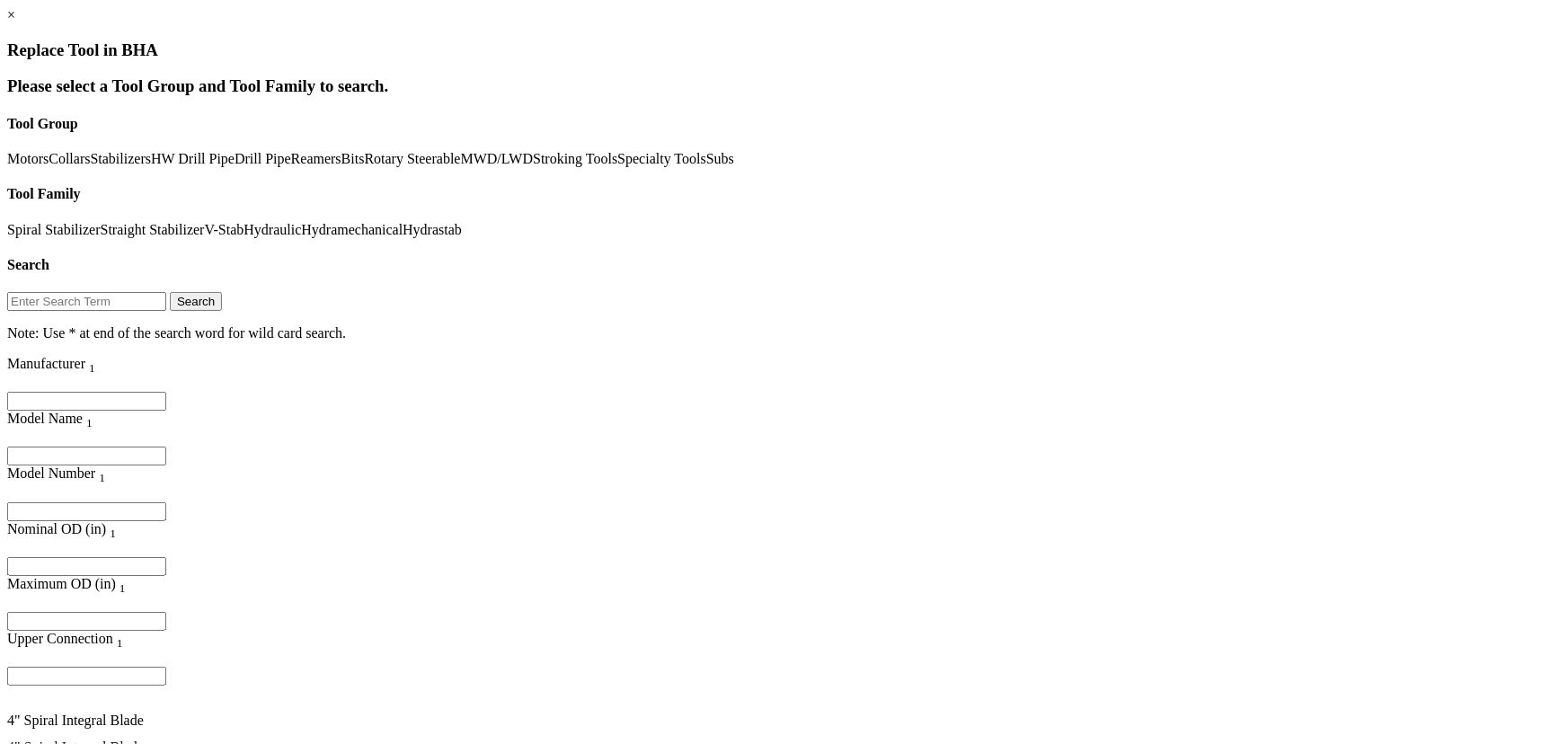
click at [166, 557] on input "Filter for column" at bounding box center [87, 566] width 159 height 19
type input "9"
click at [16, 23] on link "×" at bounding box center [11, 15] width 8 height 16
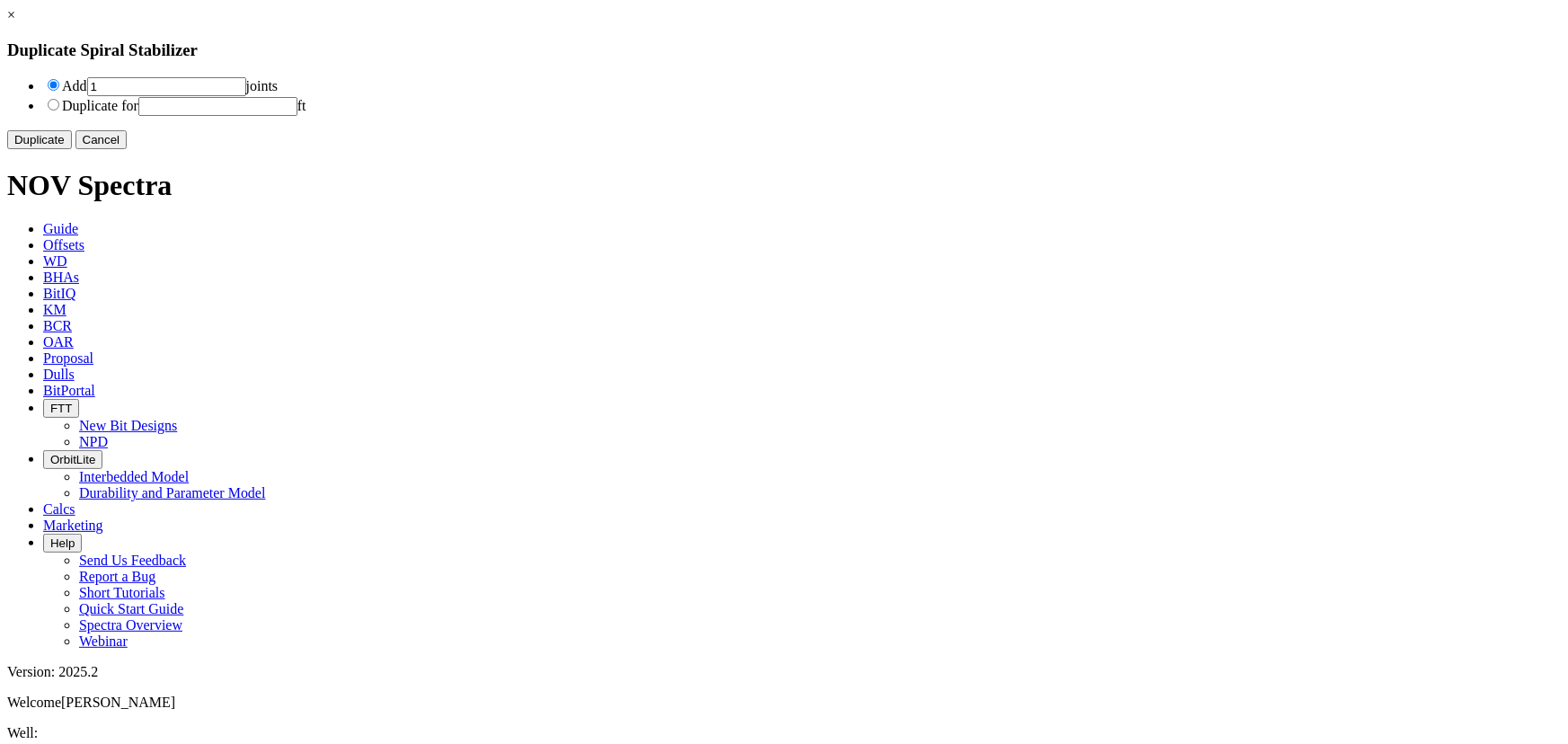
click at [72, 149] on button "Duplicate" at bounding box center [39, 140] width 65 height 19
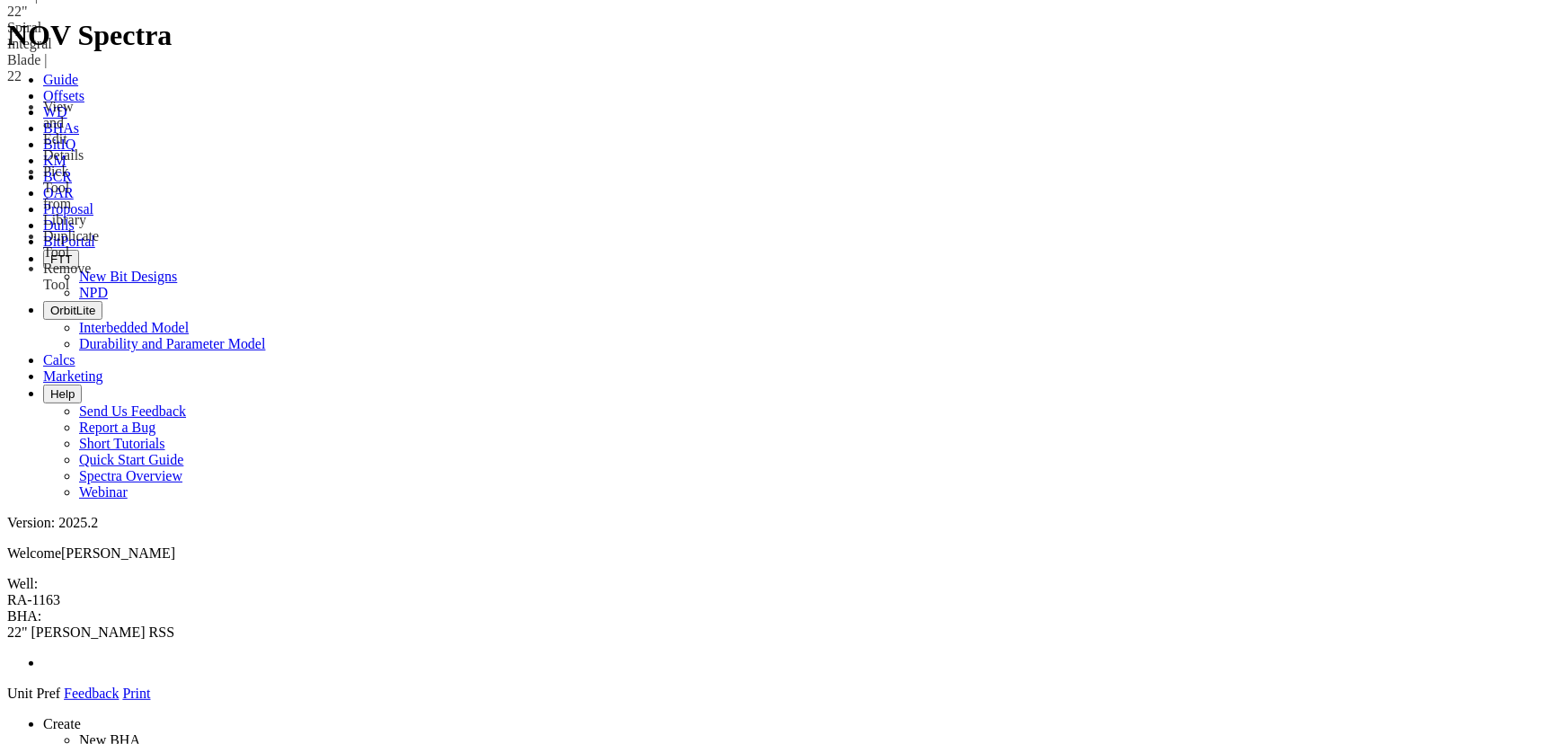
drag, startPoint x: 656, startPoint y: 521, endPoint x: 655, endPoint y: 140, distance: 381.0
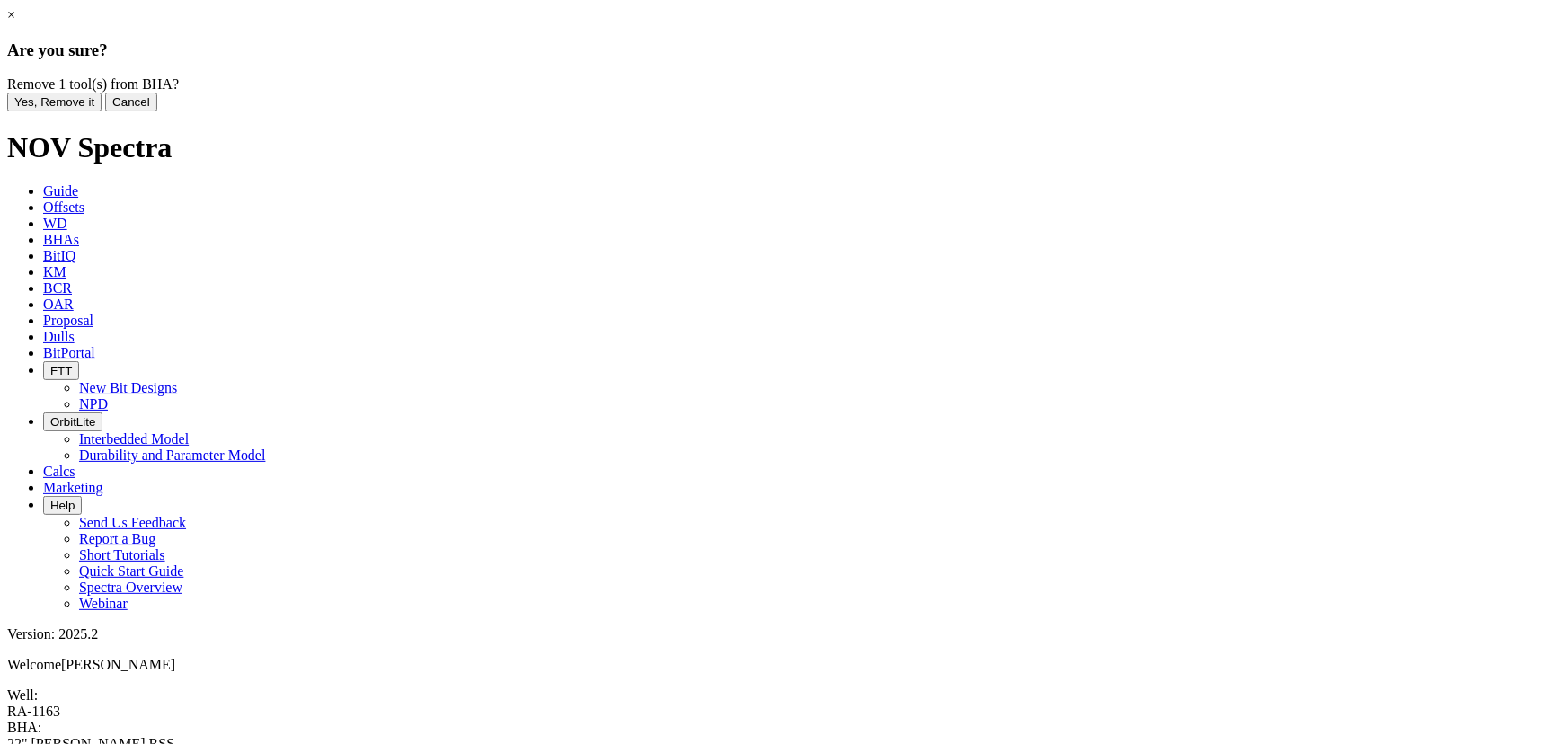
click at [889, 111] on div "Yes, Remove it Cancel" at bounding box center [784, 101] width 1554 height 19
click at [101, 111] on button "Yes, Remove it" at bounding box center [54, 101] width 94 height 19
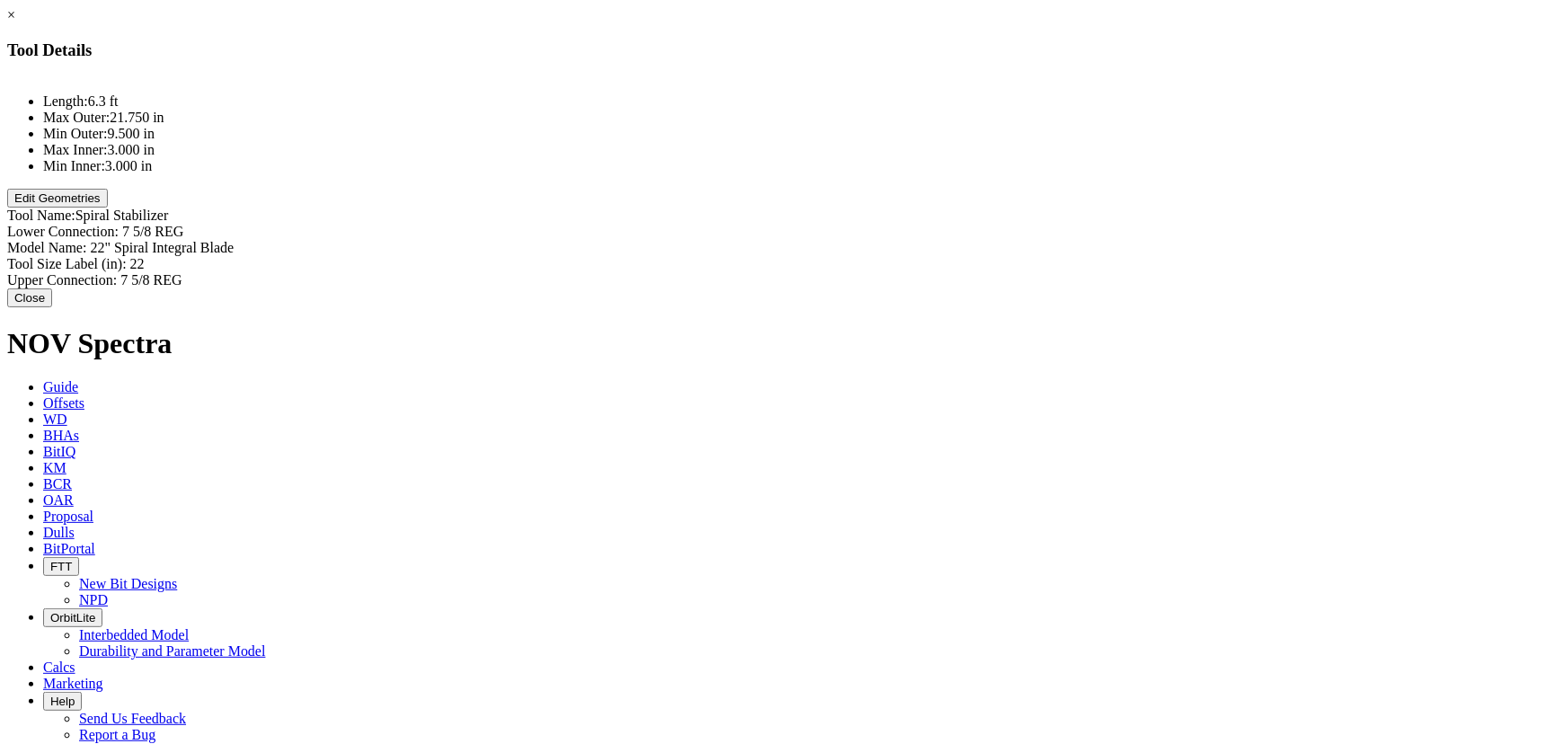
click at [108, 207] on button "Edit Geometries" at bounding box center [58, 198] width 100 height 19
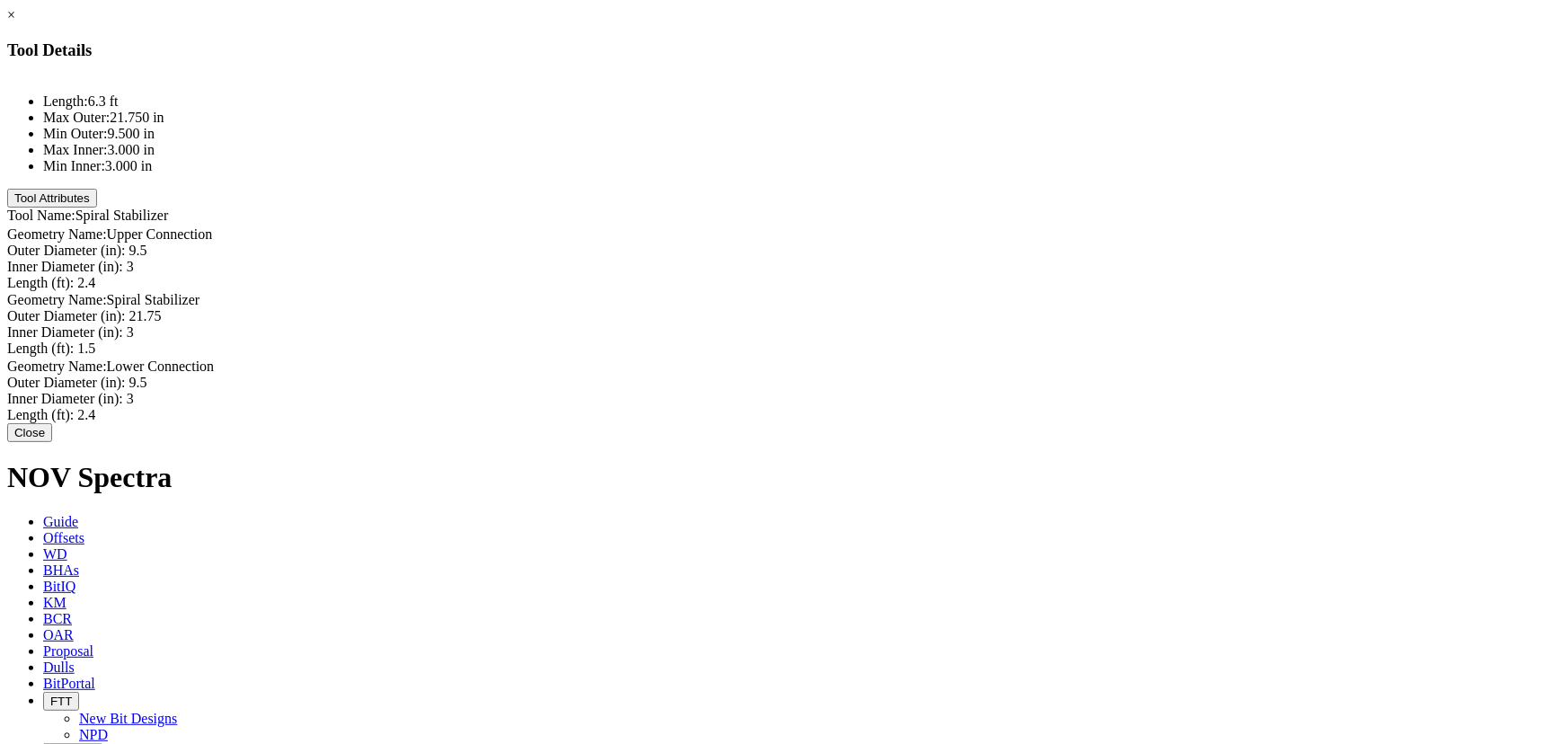
click at [1010, 309] on div "Outer Diameter (in): 21.75 21.75" at bounding box center [784, 317] width 1554 height 16
type input "19"
click at [97, 208] on button "Tool Attributes" at bounding box center [52, 199] width 89 height 19
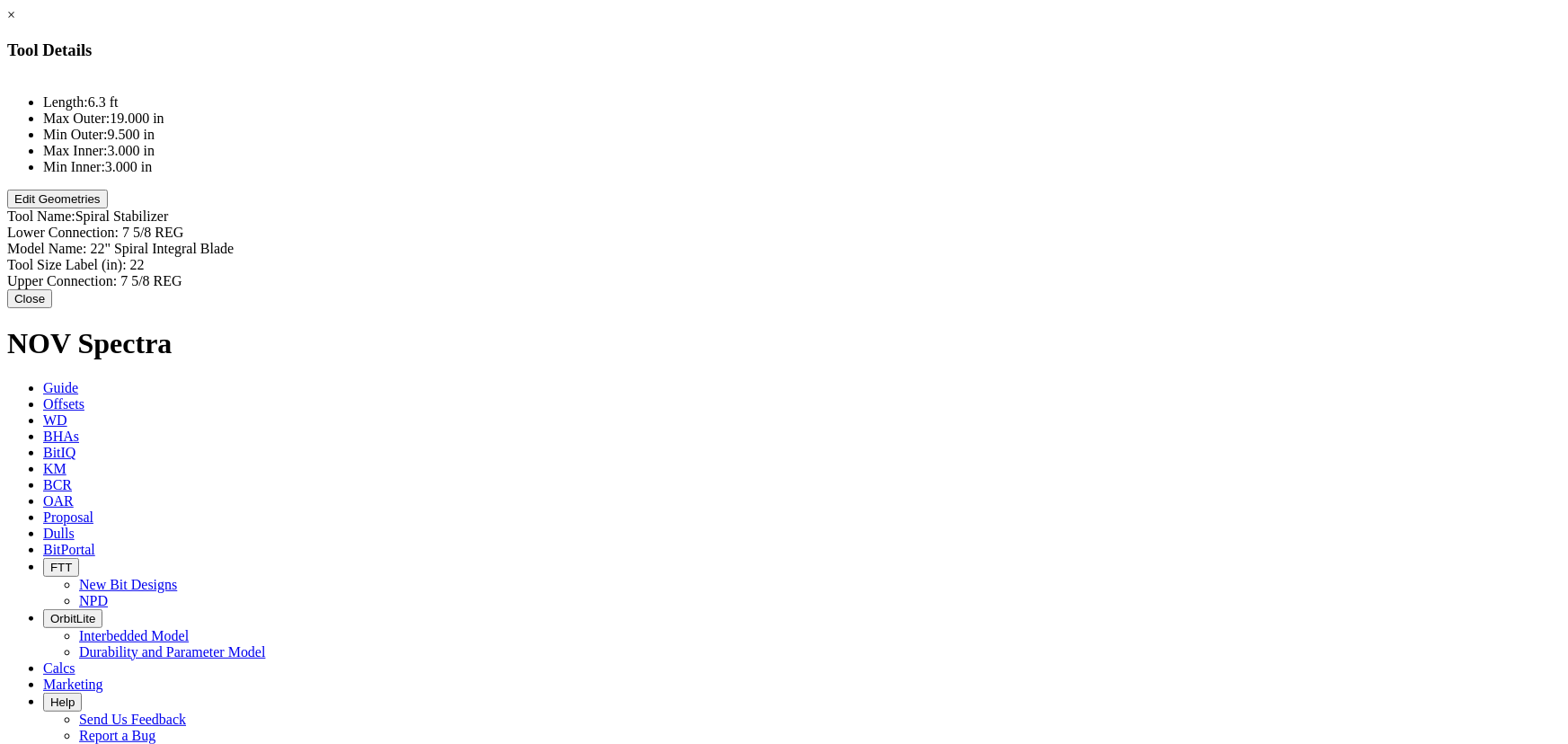
click at [108, 208] on button "Edit Geometries" at bounding box center [58, 199] width 100 height 19
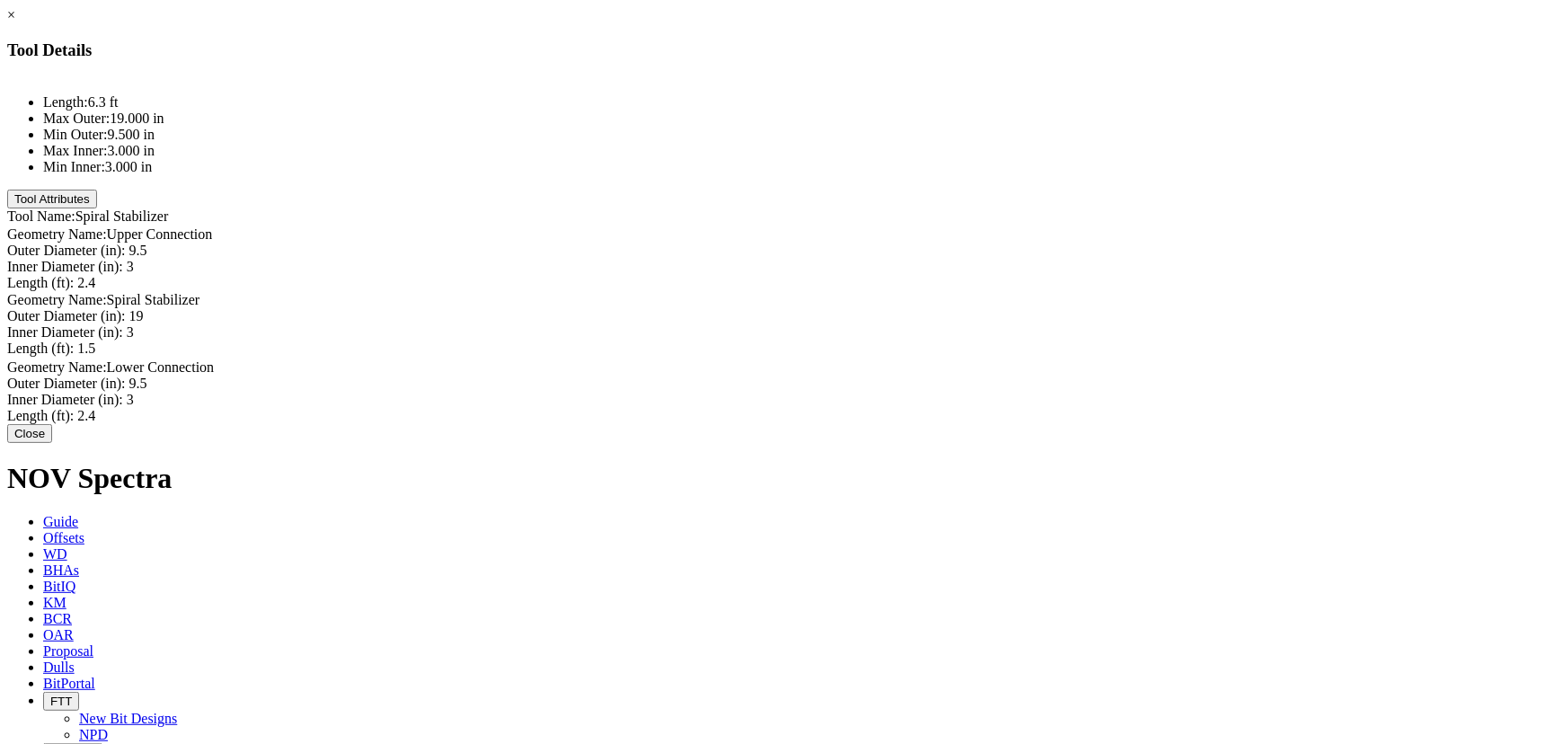
click at [966, 408] on div "Length (ft): 2.4 2.4" at bounding box center [784, 416] width 1554 height 16
type input "3"
click at [964, 341] on div "Length (ft): 1.5 1.5" at bounding box center [784, 349] width 1554 height 16
type input "3"
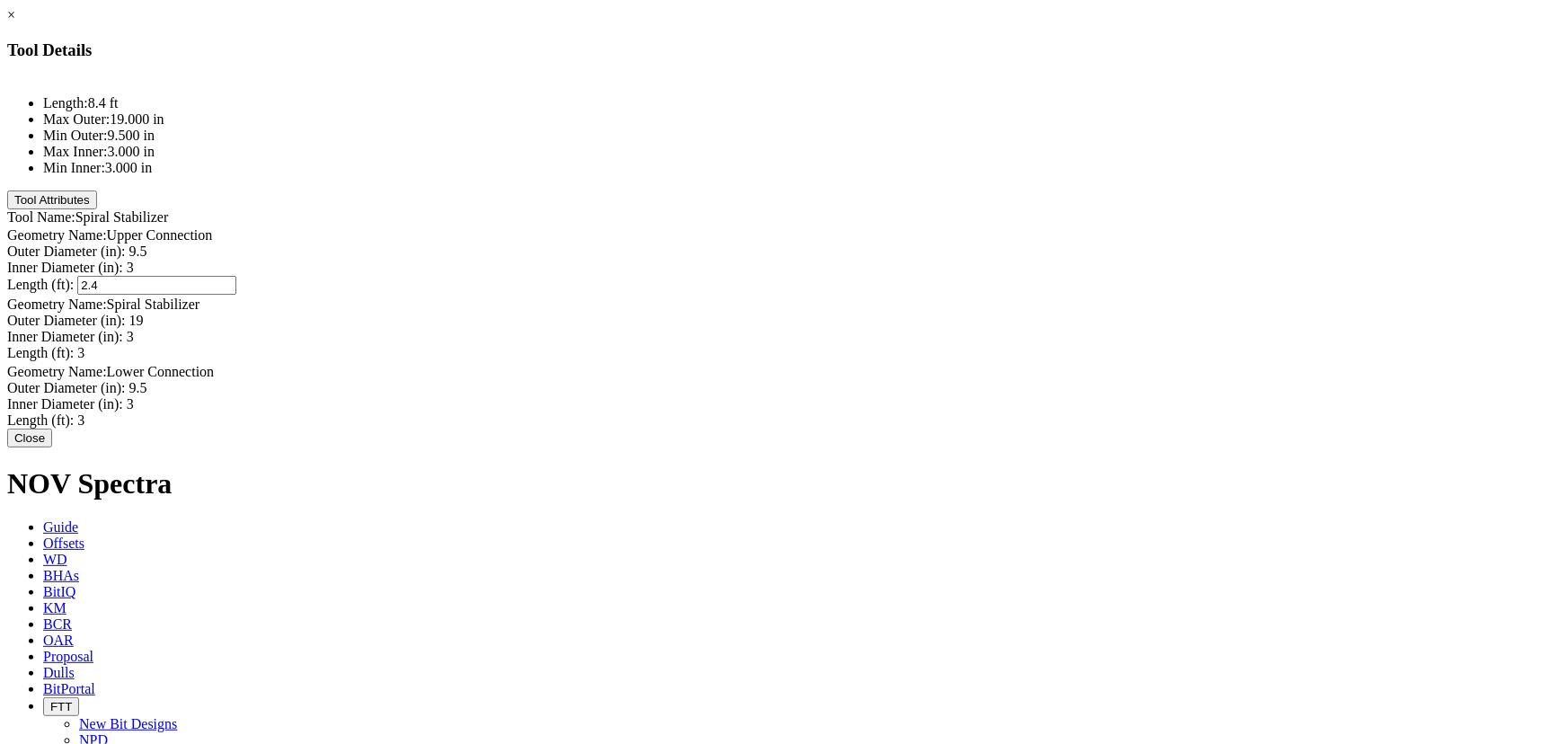
type input "3"
click at [52, 447] on button "Close" at bounding box center [29, 437] width 45 height 19
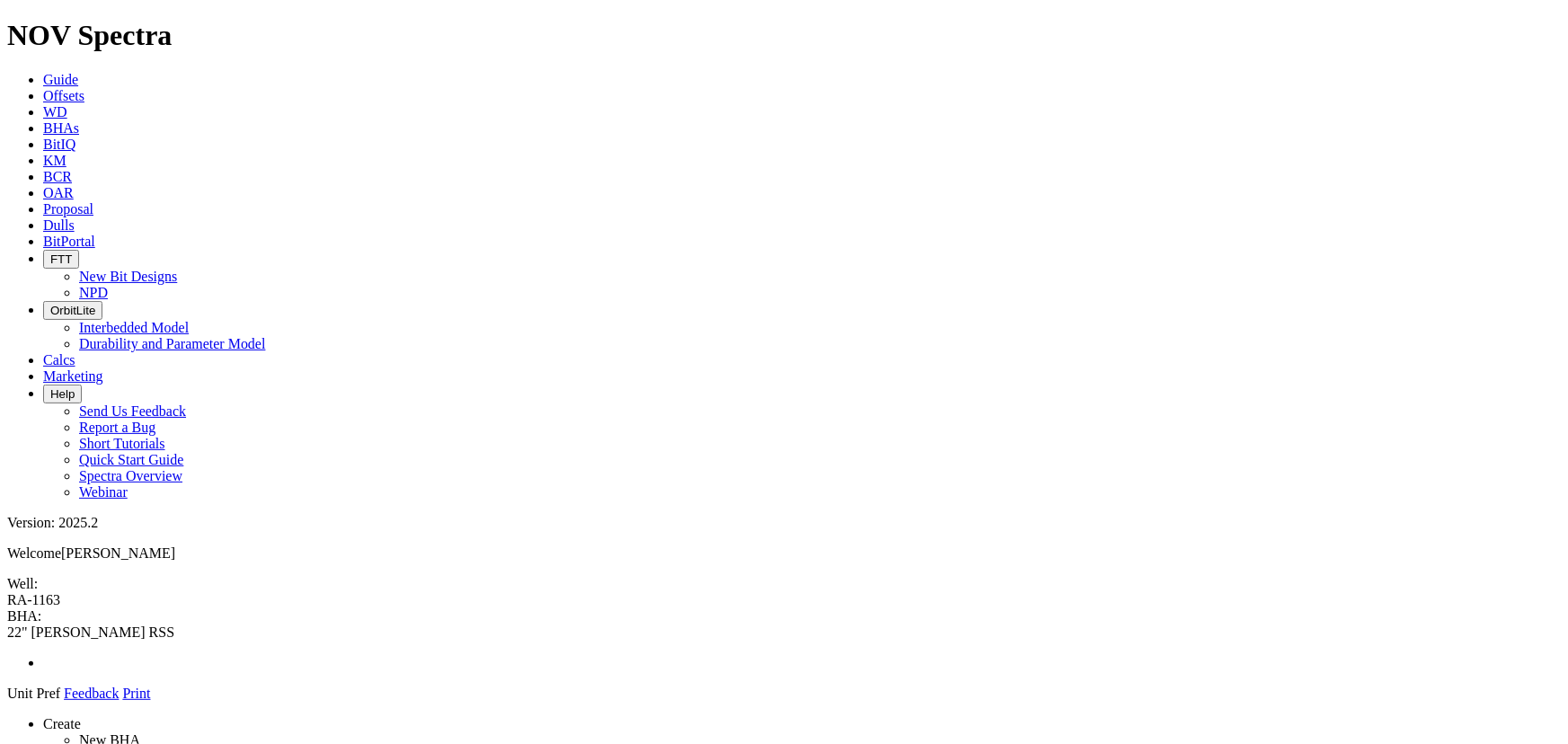
drag, startPoint x: 1104, startPoint y: 388, endPoint x: 1141, endPoint y: 394, distance: 37.5
drag, startPoint x: 1409, startPoint y: 426, endPoint x: 745, endPoint y: 146, distance: 720.6
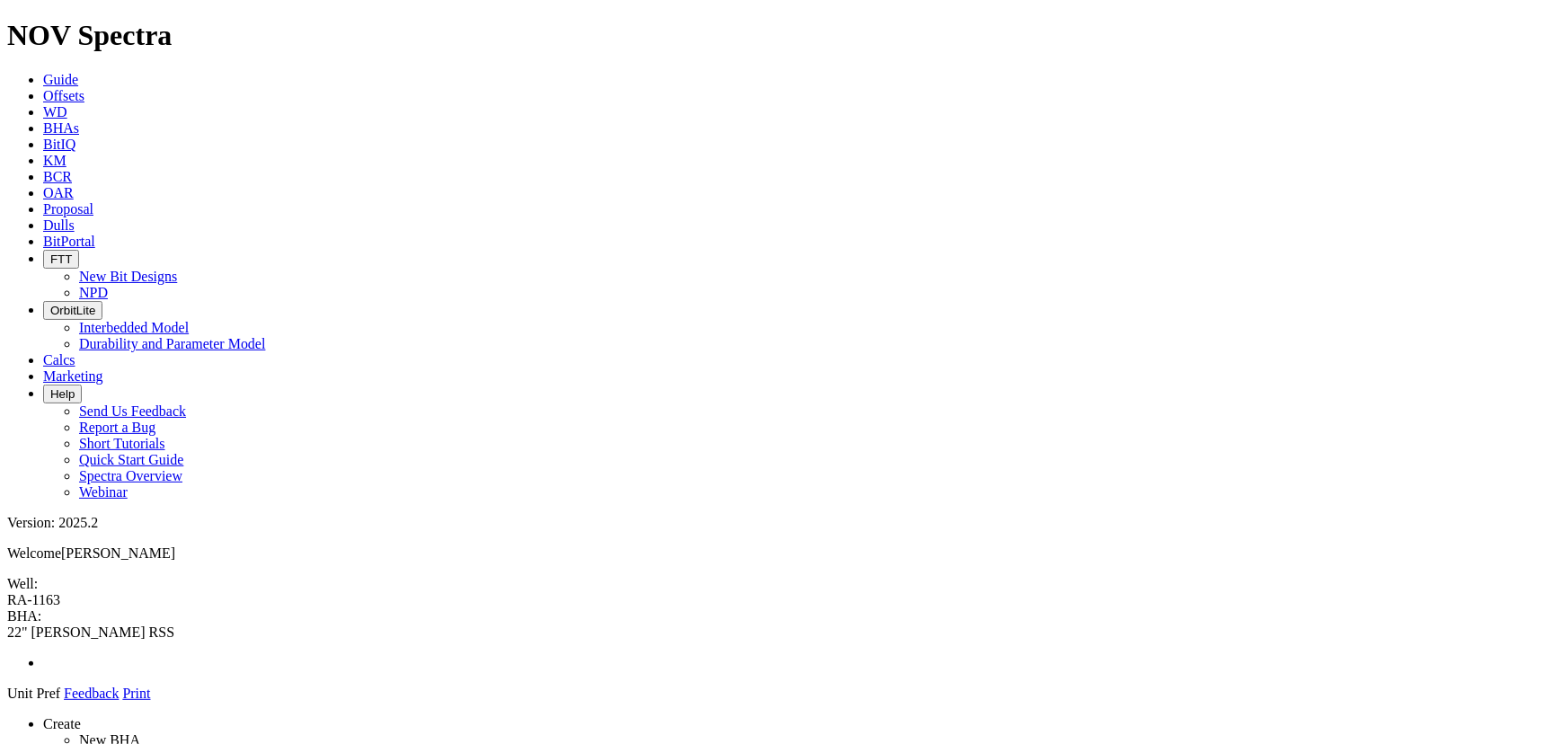
drag, startPoint x: 626, startPoint y: 219, endPoint x: 612, endPoint y: 140, distance: 80.2
click at [0, 0] on div at bounding box center [0, 0] width 0 height 0
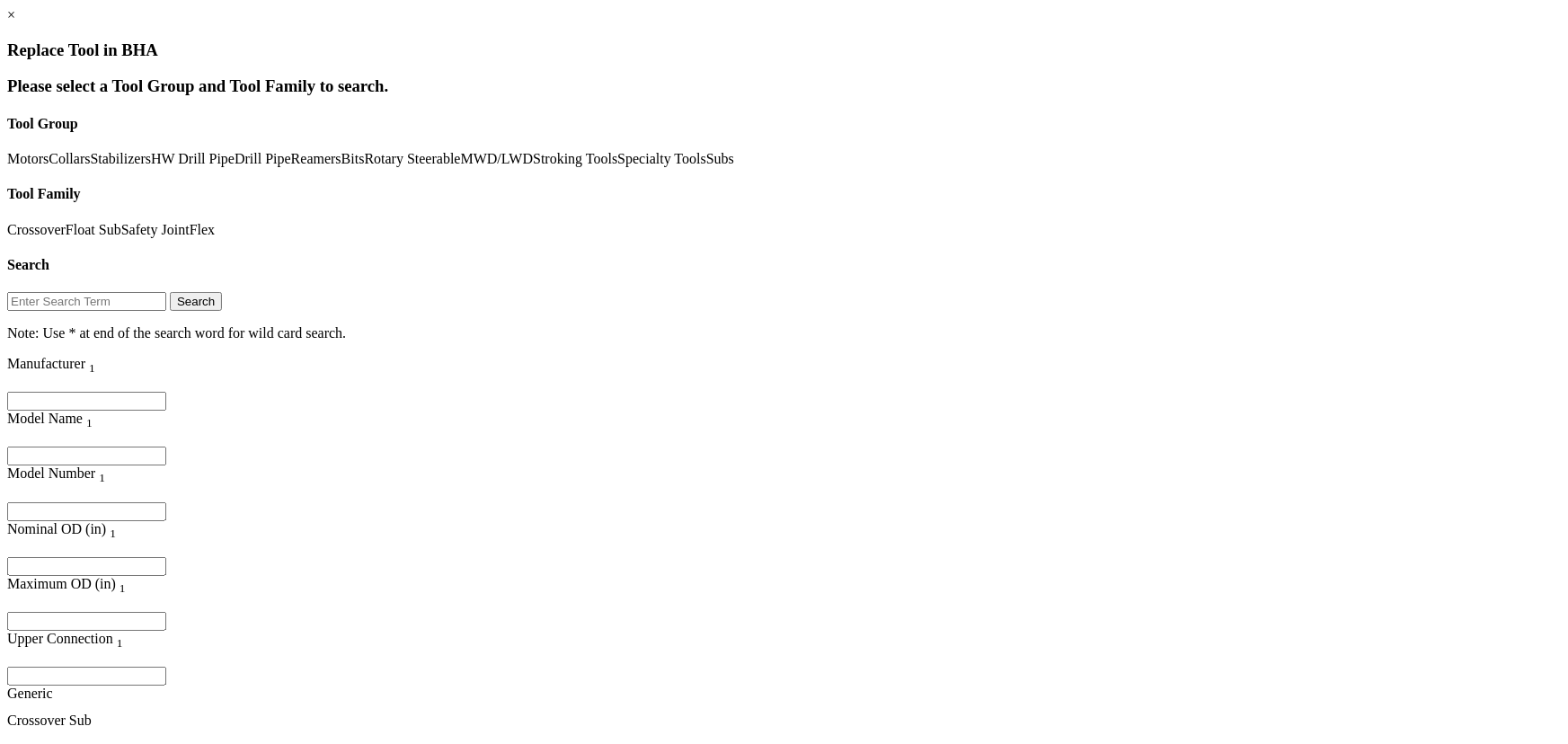
click at [121, 222] on link "Float Sub" at bounding box center [93, 229] width 56 height 16
click at [190, 222] on link "Safety Joint" at bounding box center [155, 229] width 68 height 16
click at [121, 222] on link "Float Sub" at bounding box center [93, 229] width 56 height 16
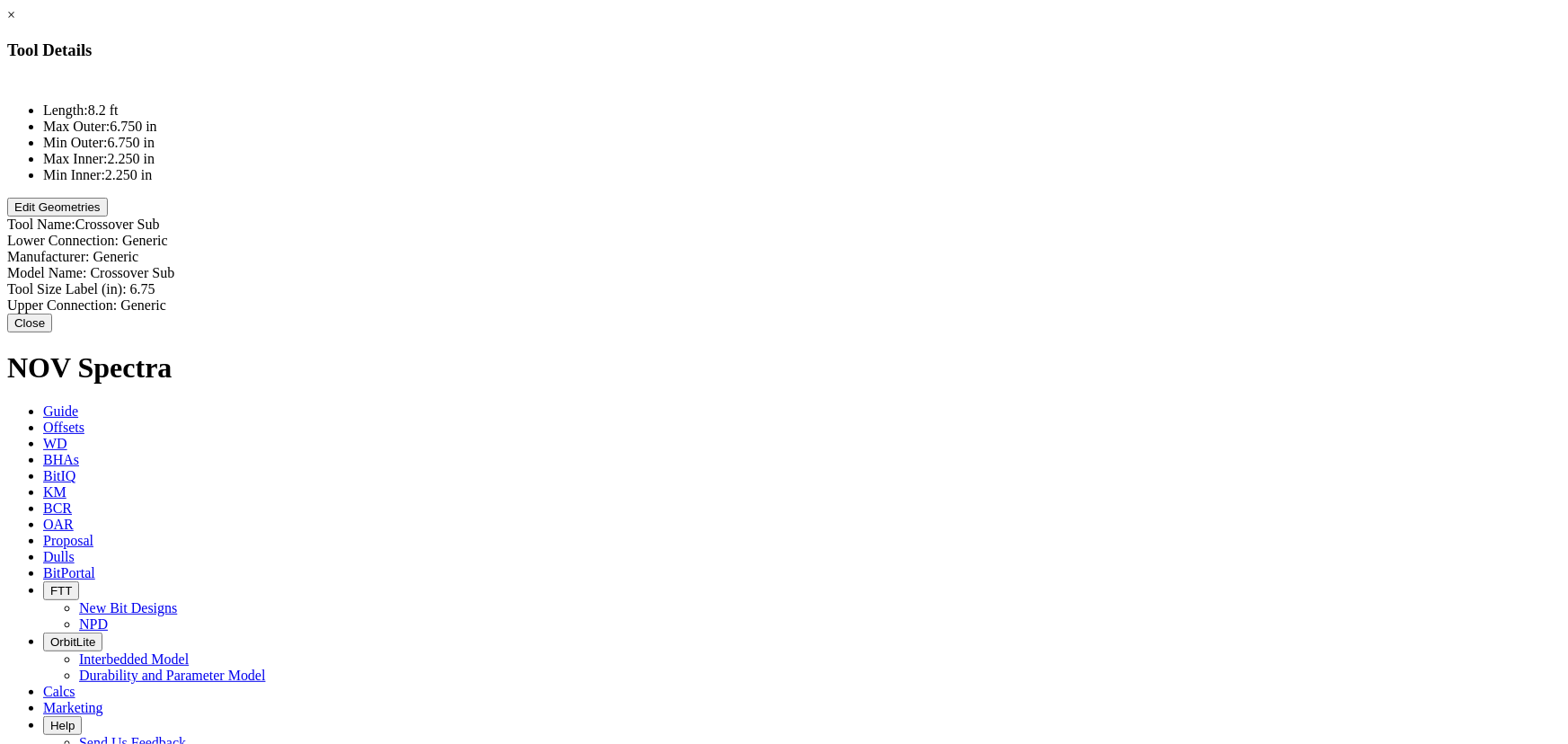
click at [646, 282] on div "Length: 8.2 ft Max Outer: 6.750 in Min Outer: 6.750 in Max Inner: 2.250 in Min …" at bounding box center [784, 194] width 1554 height 236
click at [108, 216] on button "Edit Geometries" at bounding box center [58, 207] width 100 height 19
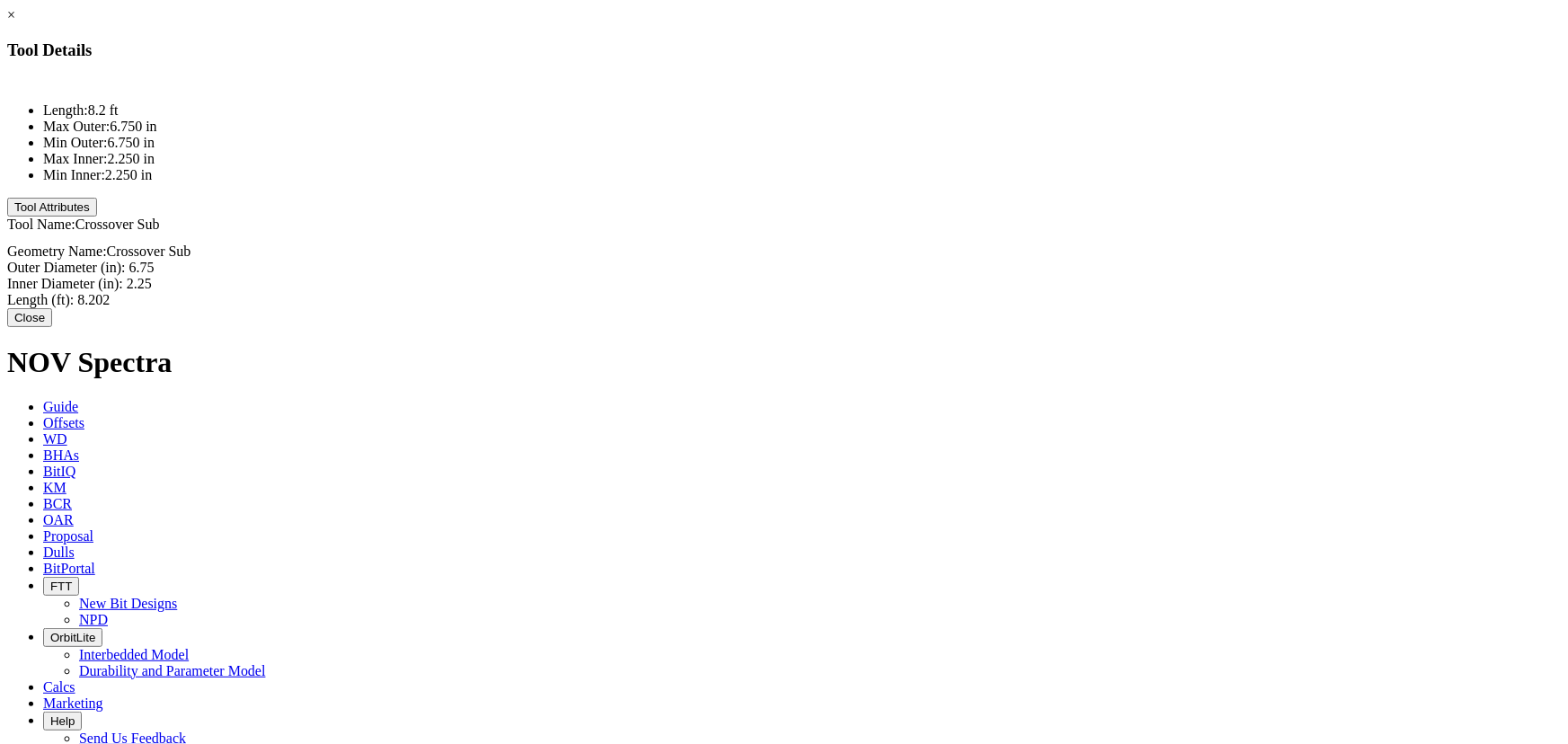
click at [998, 259] on div "Outer Diameter (in): 6.75 6.75" at bounding box center [784, 267] width 1554 height 16
type input "9.5"
click at [993, 278] on div "Inner Diameter (in): 2.25 2.25" at bounding box center [784, 287] width 1554 height 16
type input "3.031"
click at [992, 286] on div "Length (ft): 8.202 8.202" at bounding box center [784, 295] width 1554 height 19
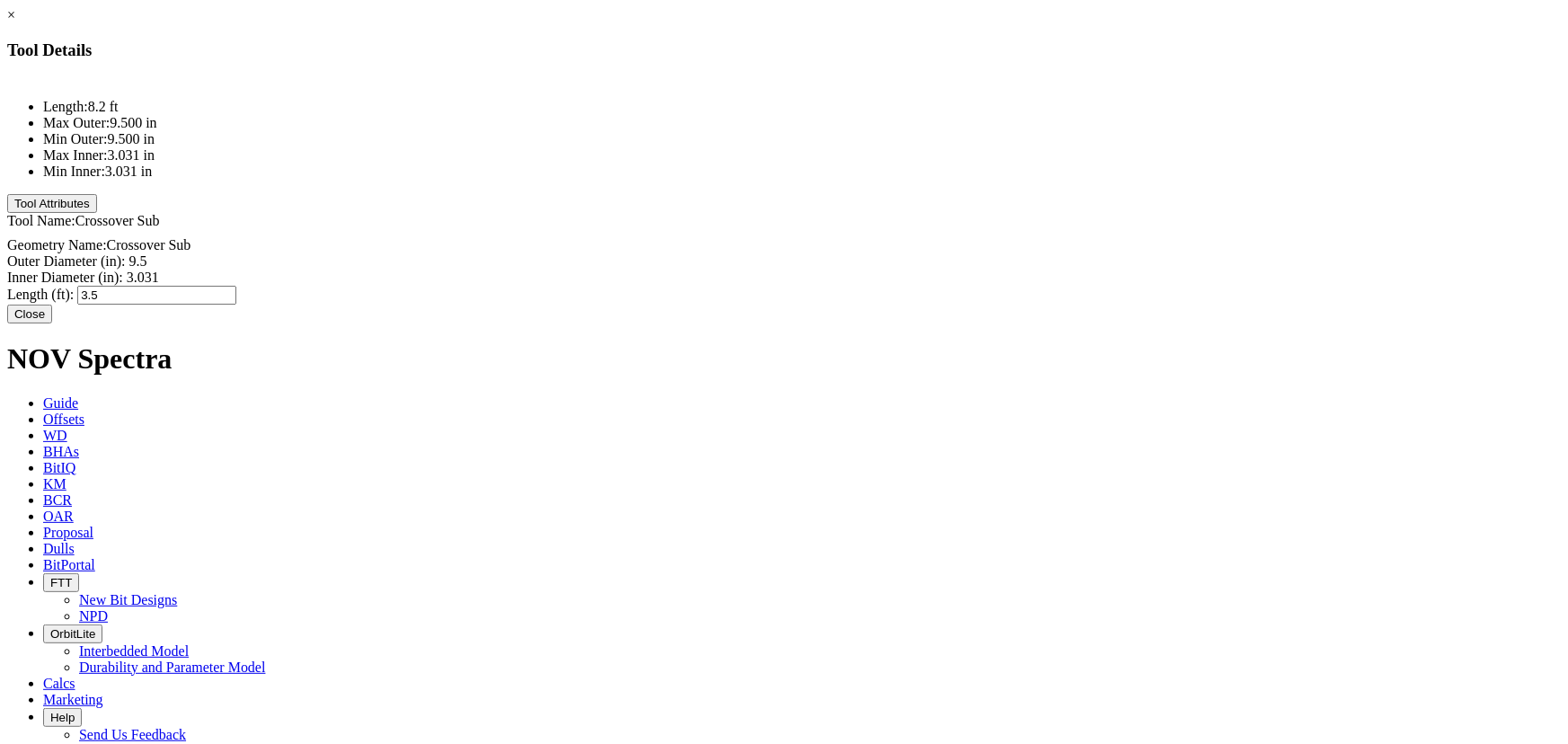
type input "3.55"
click at [829, 256] on div "Length: 8.2 ft Max Outer: 9.500 in Min Outer: 9.500 in Max Inner: 3.031 in Min …" at bounding box center [784, 190] width 1554 height 227
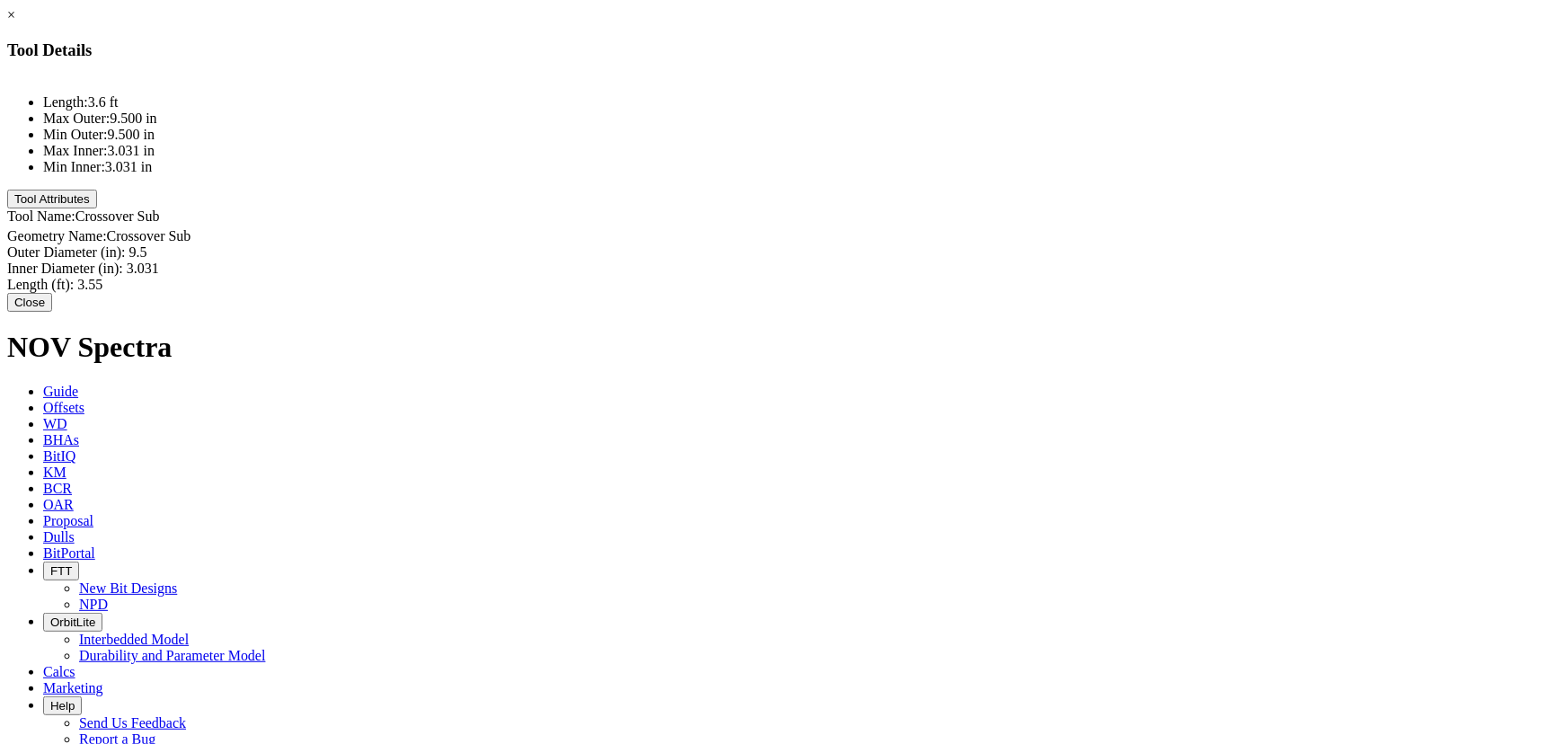
click at [52, 299] on button "Close" at bounding box center [29, 302] width 45 height 19
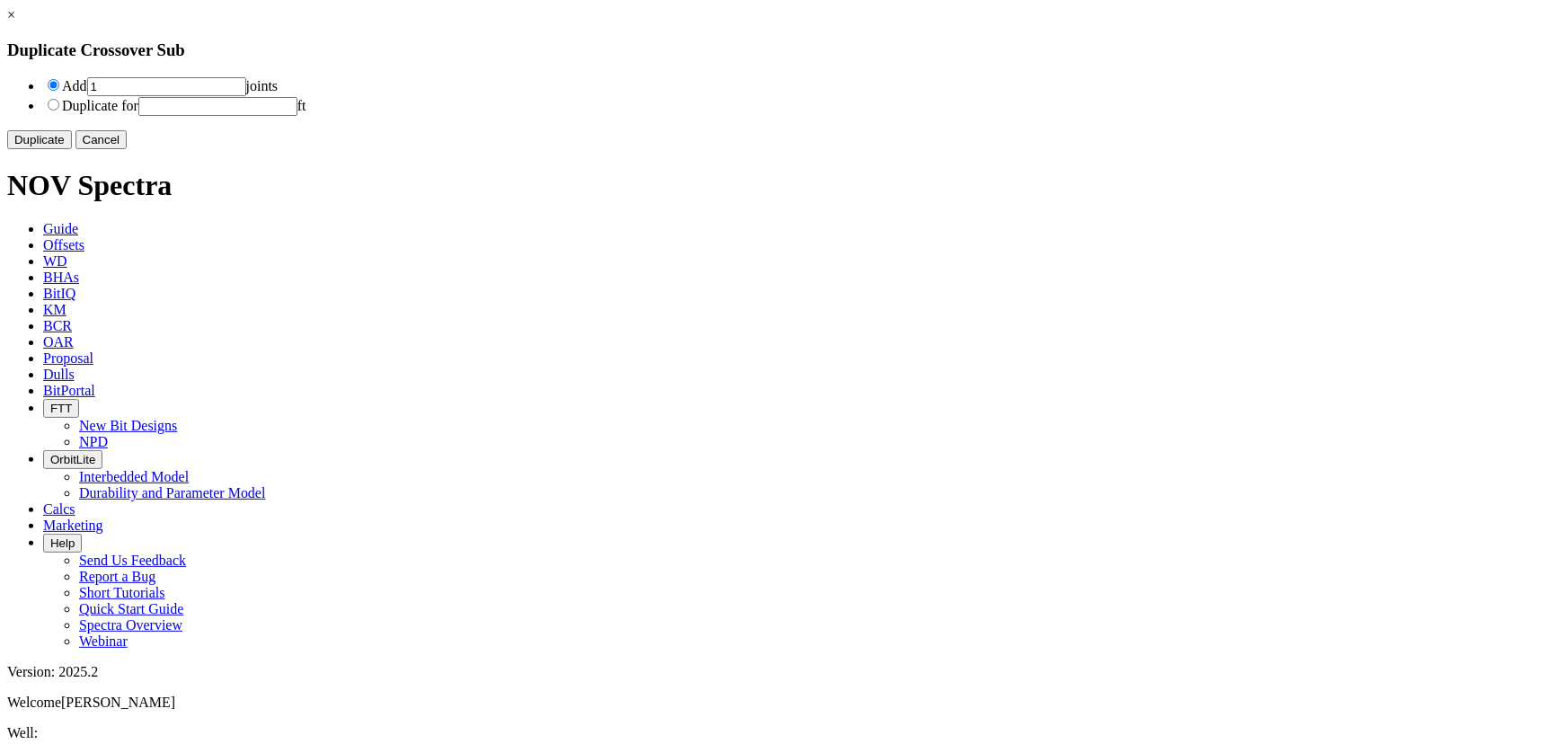
click at [72, 149] on button "Duplicate" at bounding box center [39, 140] width 65 height 19
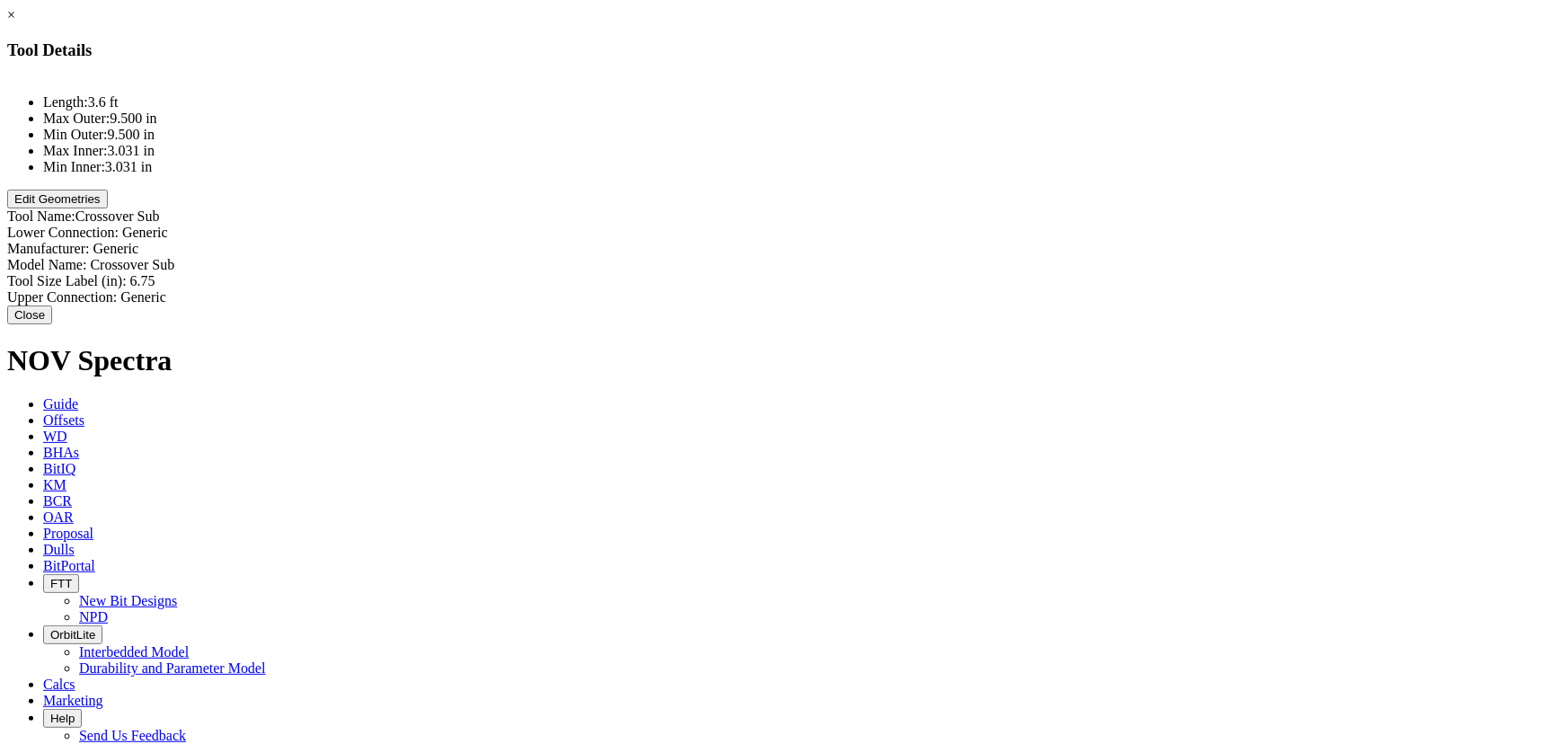
click at [108, 208] on button "Edit Geometries" at bounding box center [58, 199] width 100 height 19
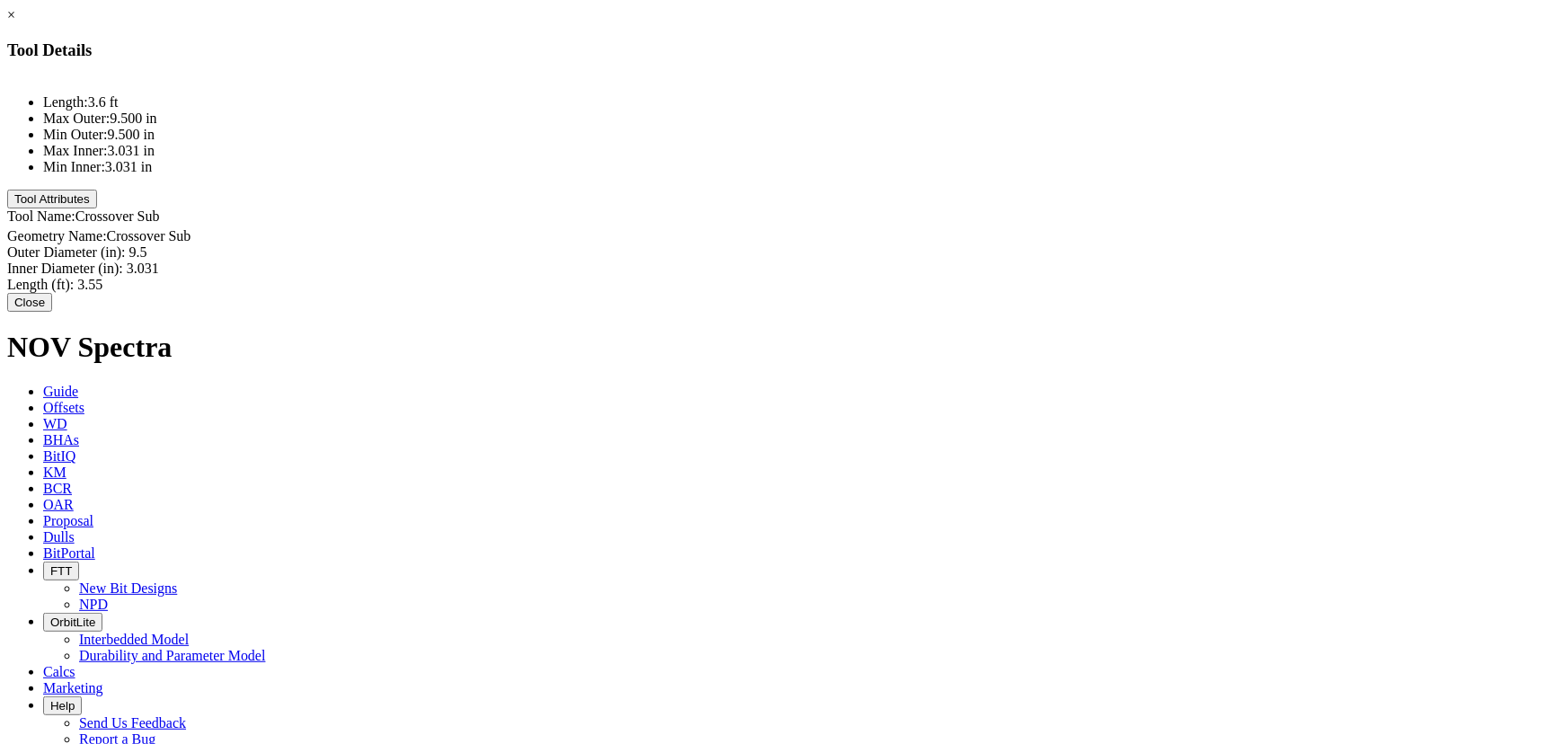
type input "9.5"
click at [998, 245] on div "Outer Diameter (in): 9.5 9.5" at bounding box center [784, 253] width 1554 height 16
click at [989, 260] on div "Inner Diameter (in): 3.031 3.031" at bounding box center [784, 269] width 1554 height 19
type input "4"
click at [988, 277] on div "Length (ft): 3.55 3.55" at bounding box center [784, 286] width 1554 height 19
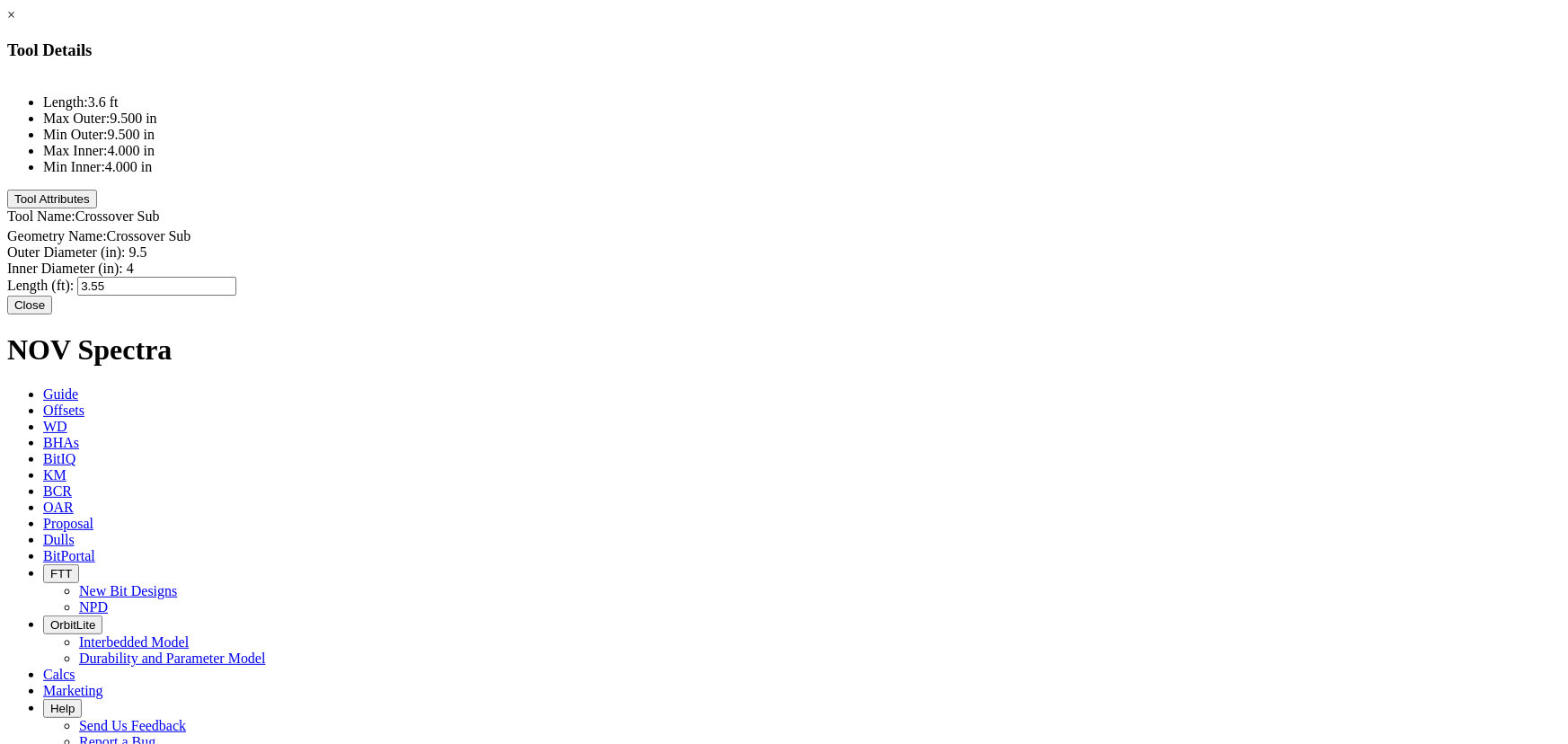
type input "6"
click at [840, 256] on div "Length: 3.6 ft Max Outer: 9.500 in Min Outer: 9.500 in Max Inner: 4.000 in Min …" at bounding box center [784, 185] width 1554 height 218
click at [52, 312] on button "Close" at bounding box center [29, 307] width 45 height 19
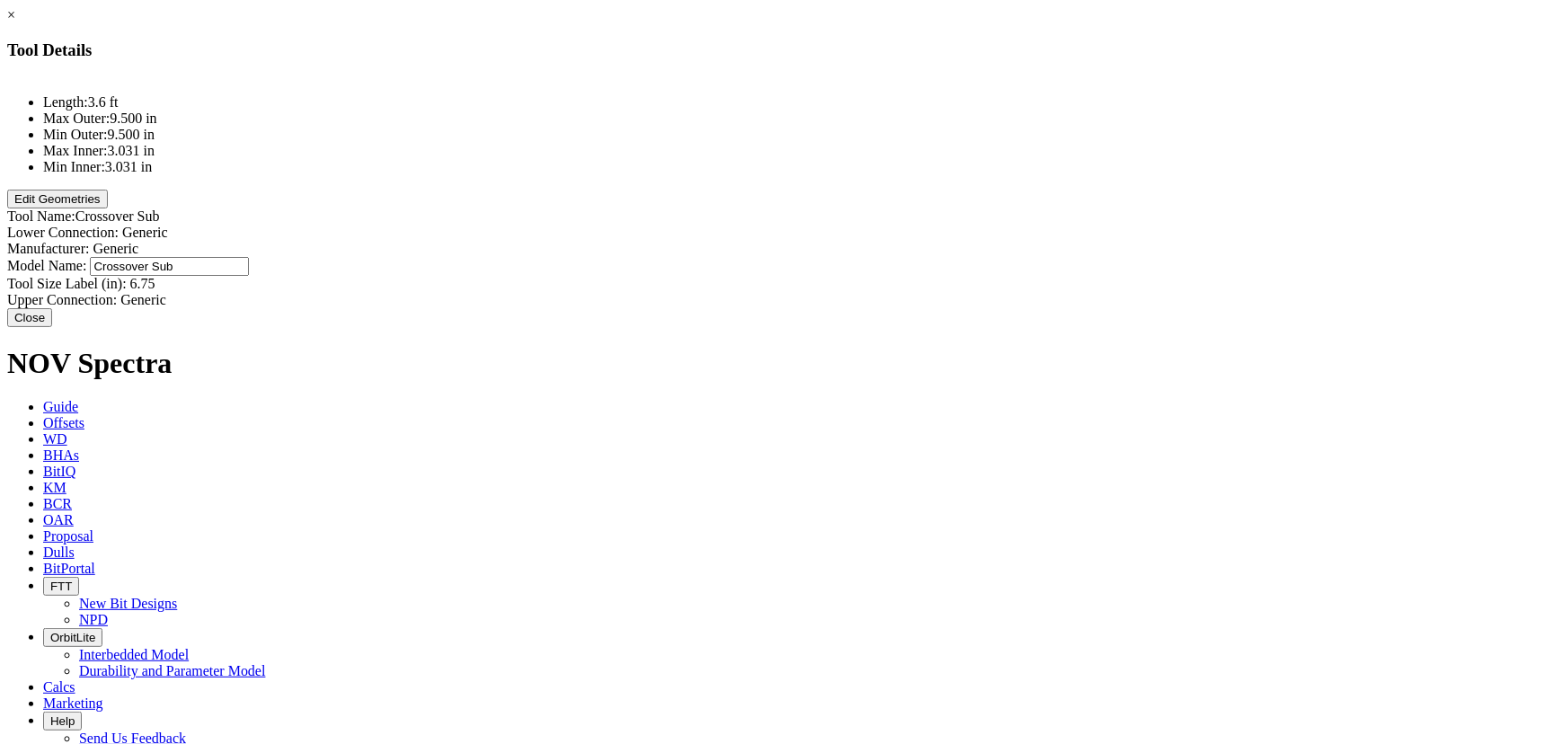
click at [1012, 257] on div "Model Name: Crossover Sub Crossover Sub" at bounding box center [784, 266] width 1554 height 19
type input "Float SUB"
click at [52, 309] on button "Close" at bounding box center [29, 318] width 45 height 19
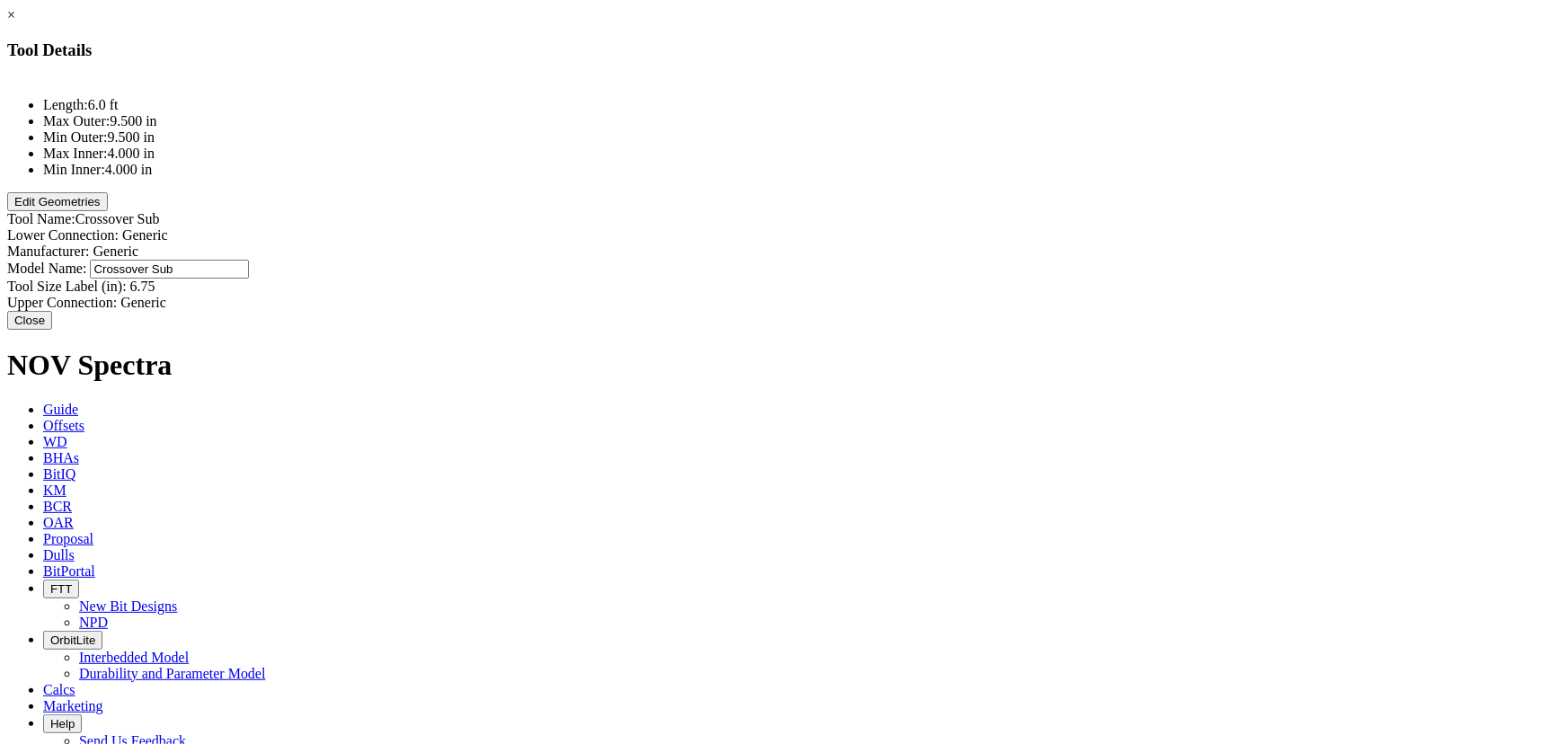
click at [1000, 259] on div "Model Name: Crossover Sub Crossover Sub" at bounding box center [784, 268] width 1554 height 19
type input "Filter Sub"
click at [52, 309] on button "Close" at bounding box center [29, 318] width 45 height 19
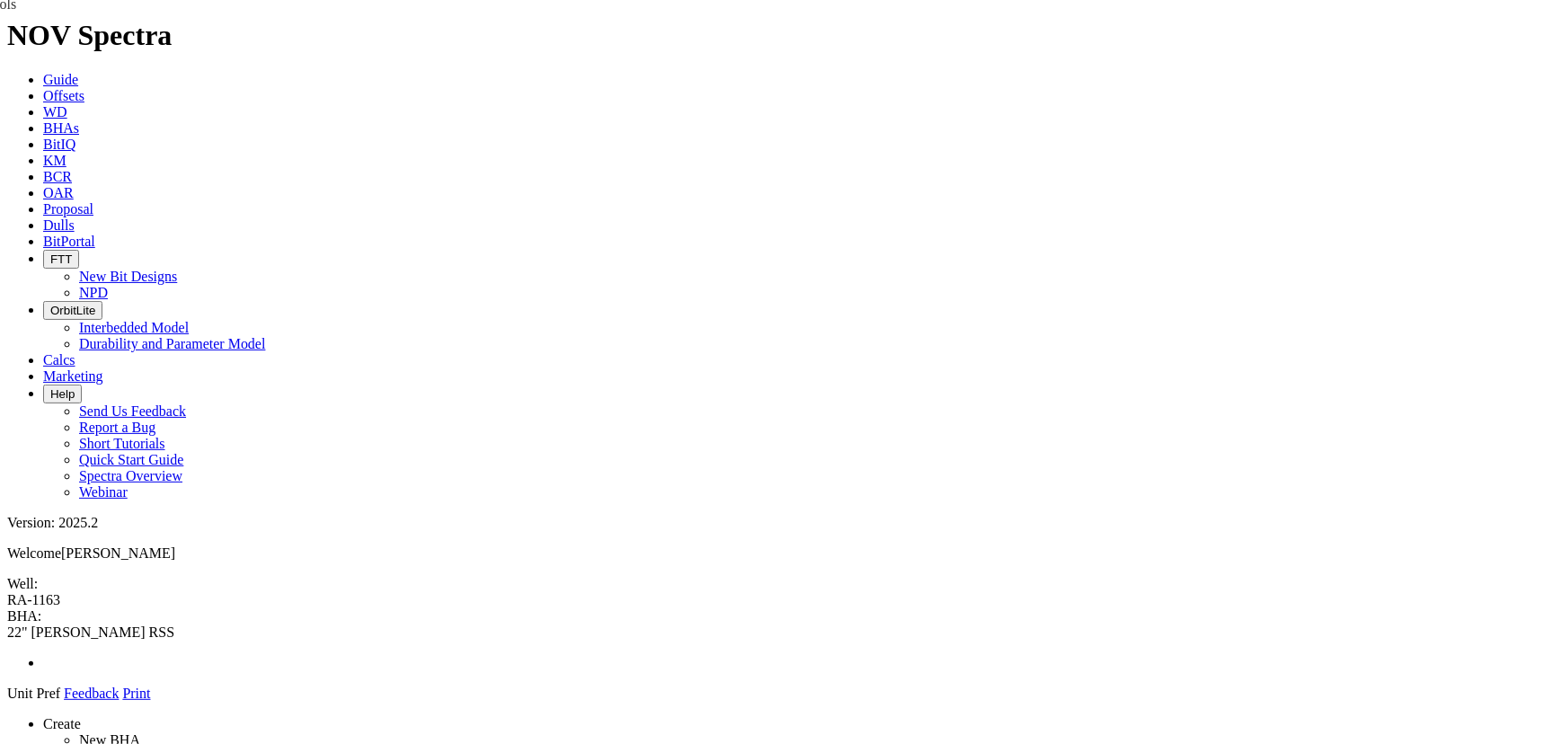
drag, startPoint x: 1396, startPoint y: 152, endPoint x: 740, endPoint y: 143, distance: 656.1
drag, startPoint x: 552, startPoint y: 215, endPoint x: 552, endPoint y: 141, distance: 74.0
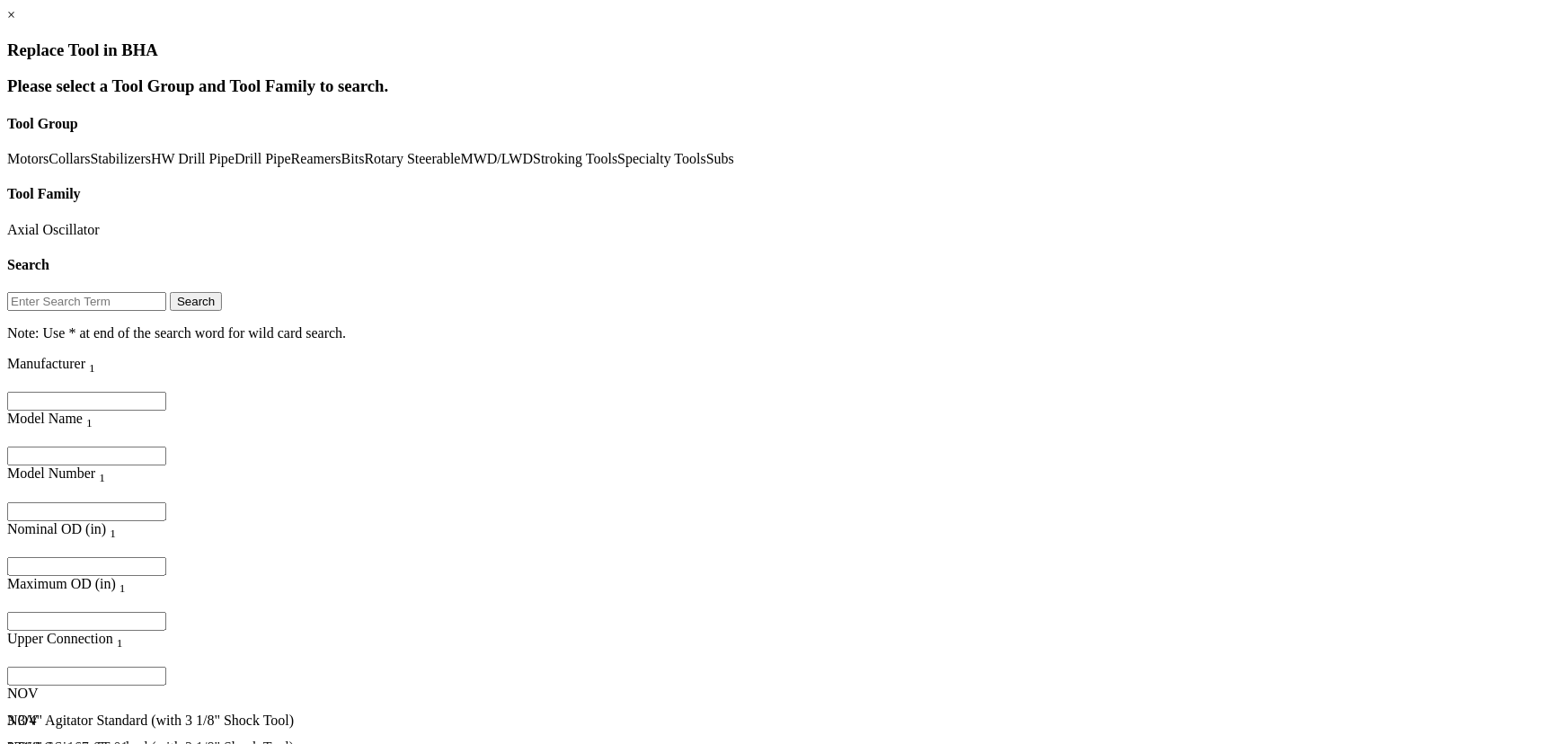
click at [166, 446] on input "Filter for column" at bounding box center [87, 456] width 159 height 19
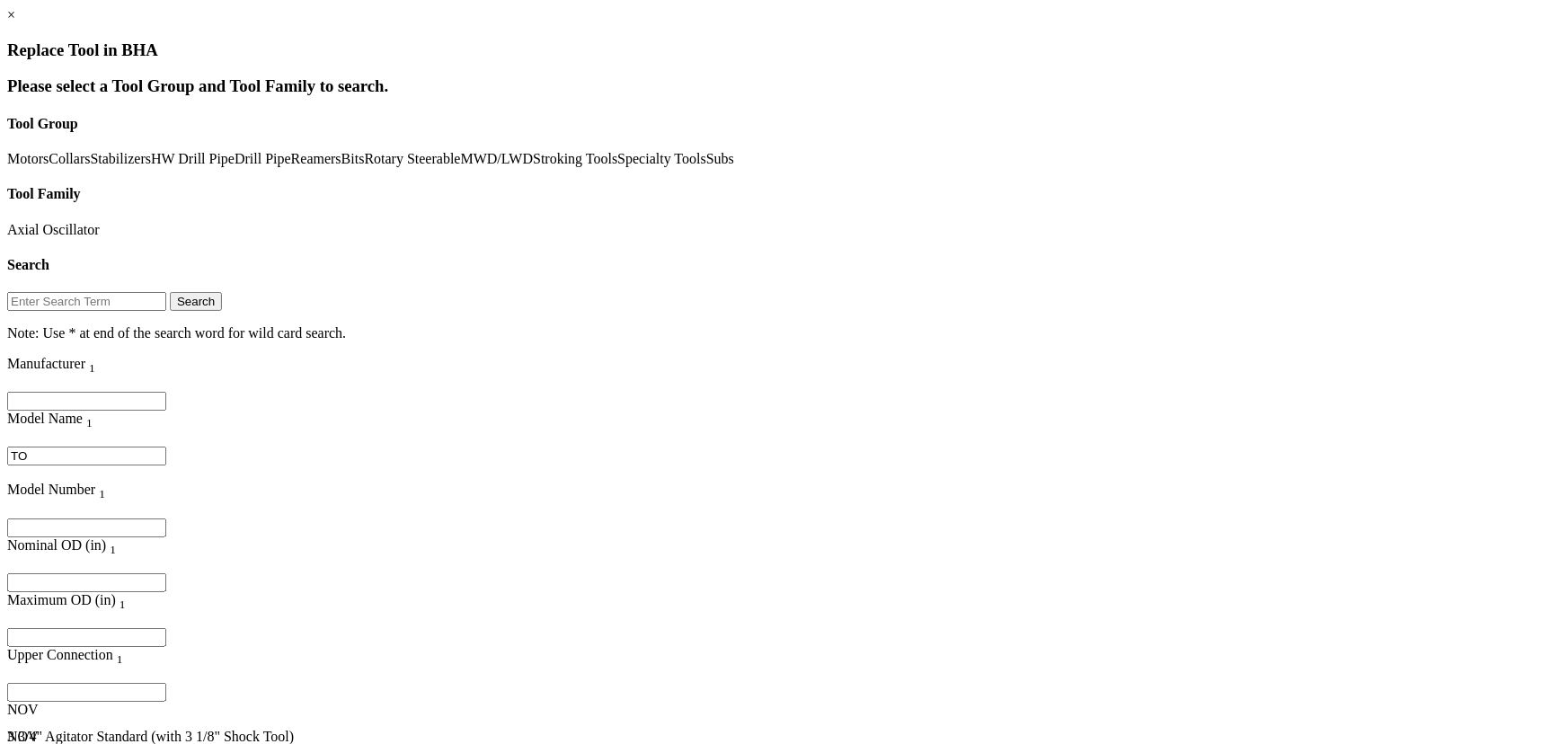
type input "T"
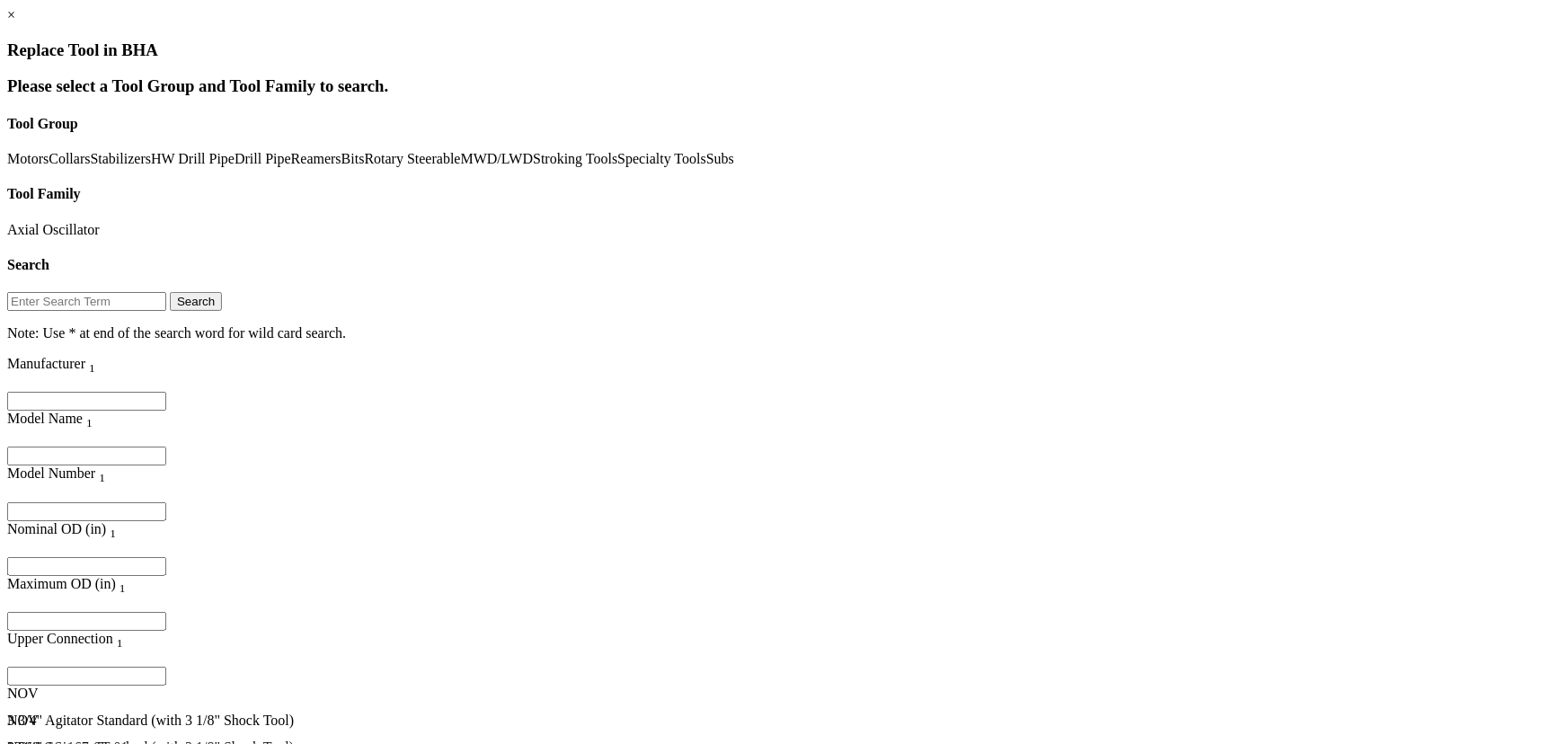
click at [359, 222] on div "Axial Oscillator" at bounding box center [784, 230] width 1554 height 16
click at [16, 23] on link "×" at bounding box center [11, 15] width 8 height 16
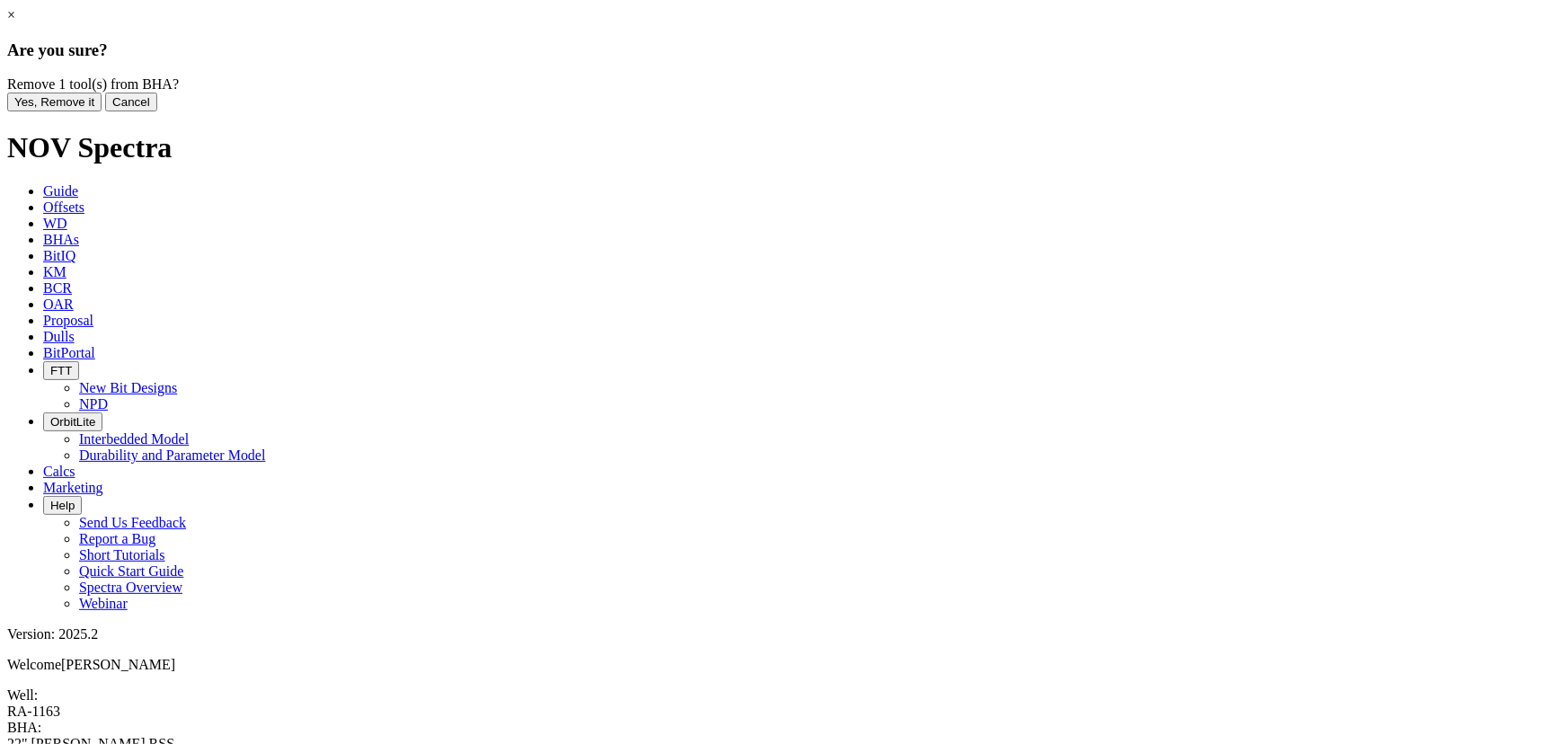
click at [101, 111] on button "Yes, Remove it" at bounding box center [54, 101] width 94 height 19
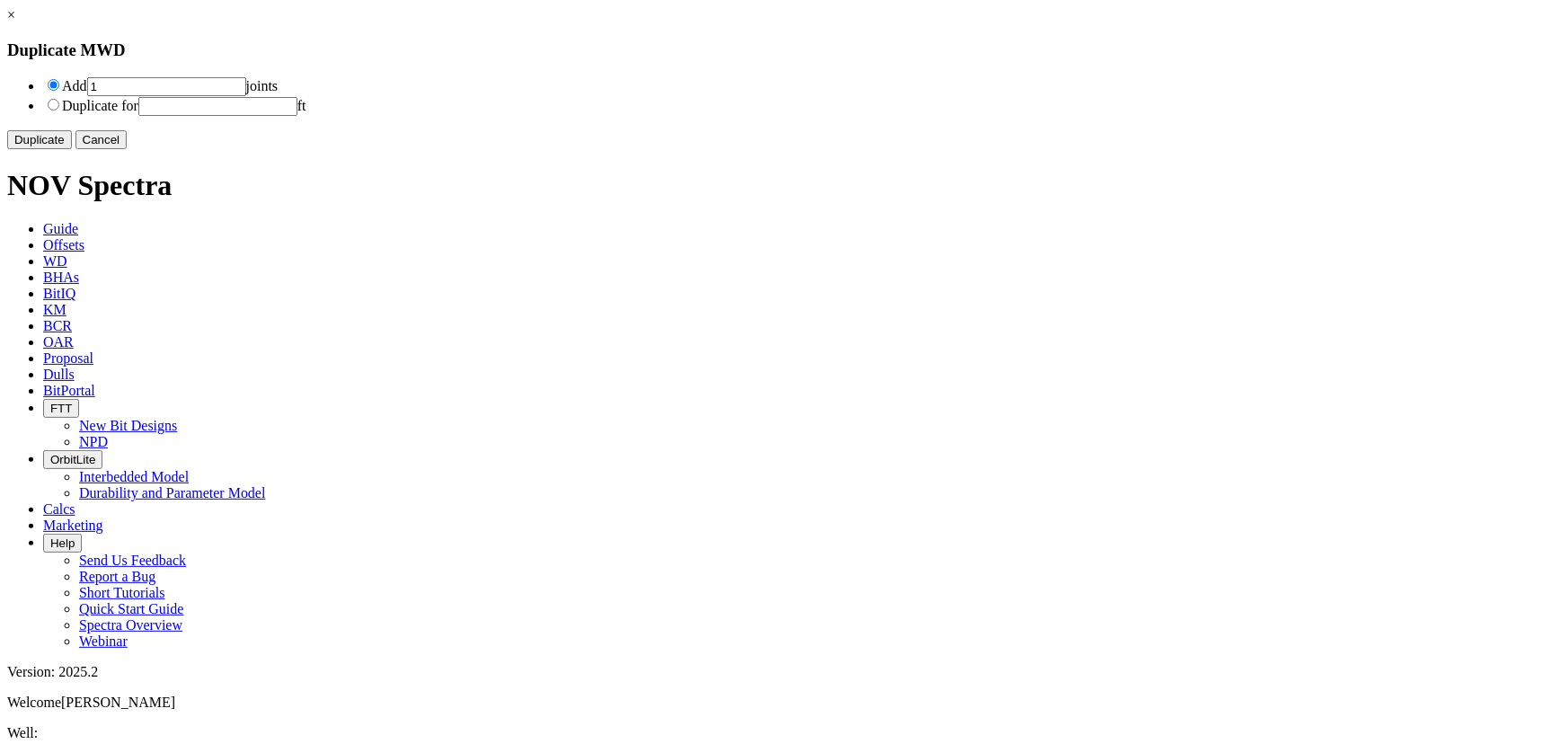
click at [72, 149] on button "Duplicate" at bounding box center [39, 140] width 65 height 19
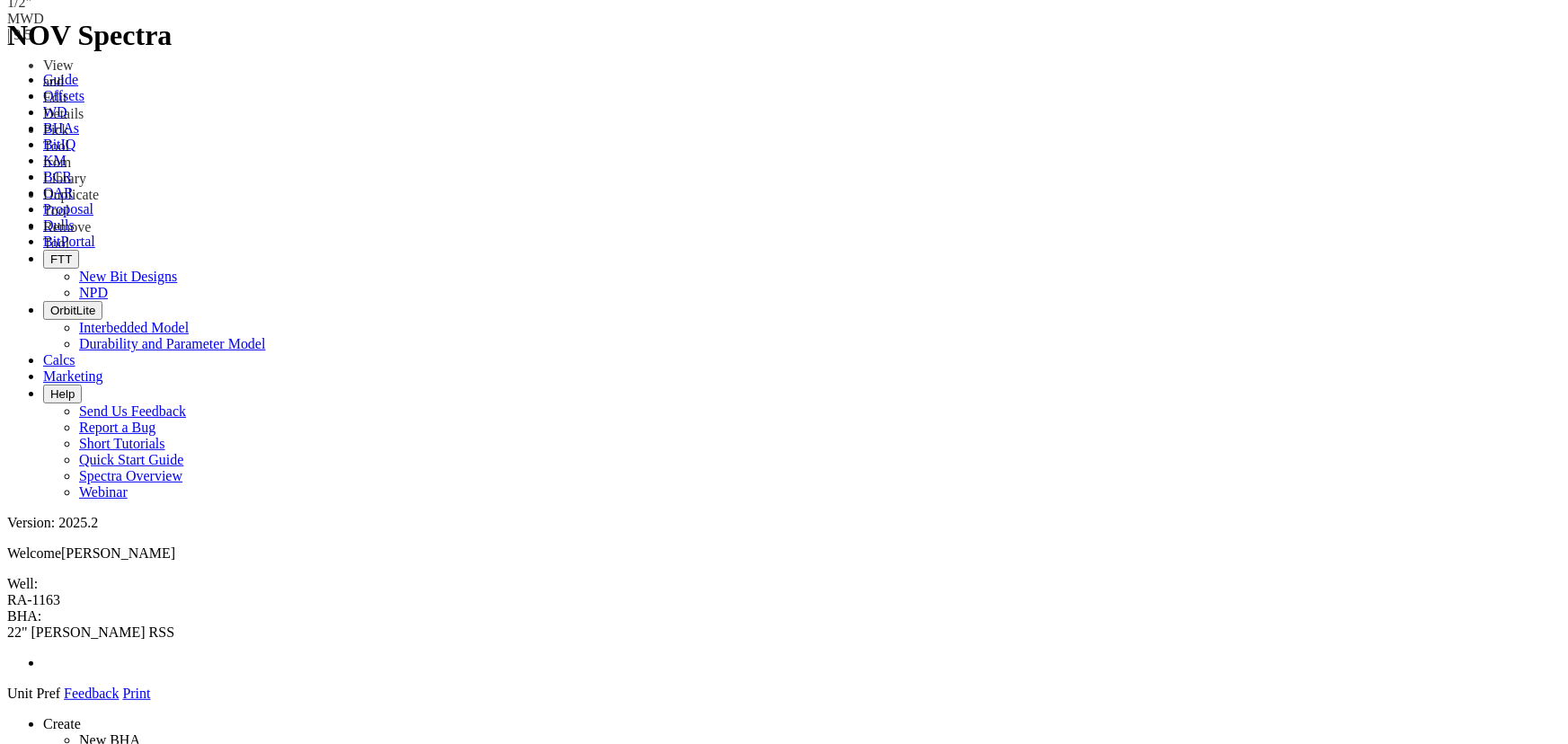
drag, startPoint x: 618, startPoint y: 249, endPoint x: 602, endPoint y: 130, distance: 120.1
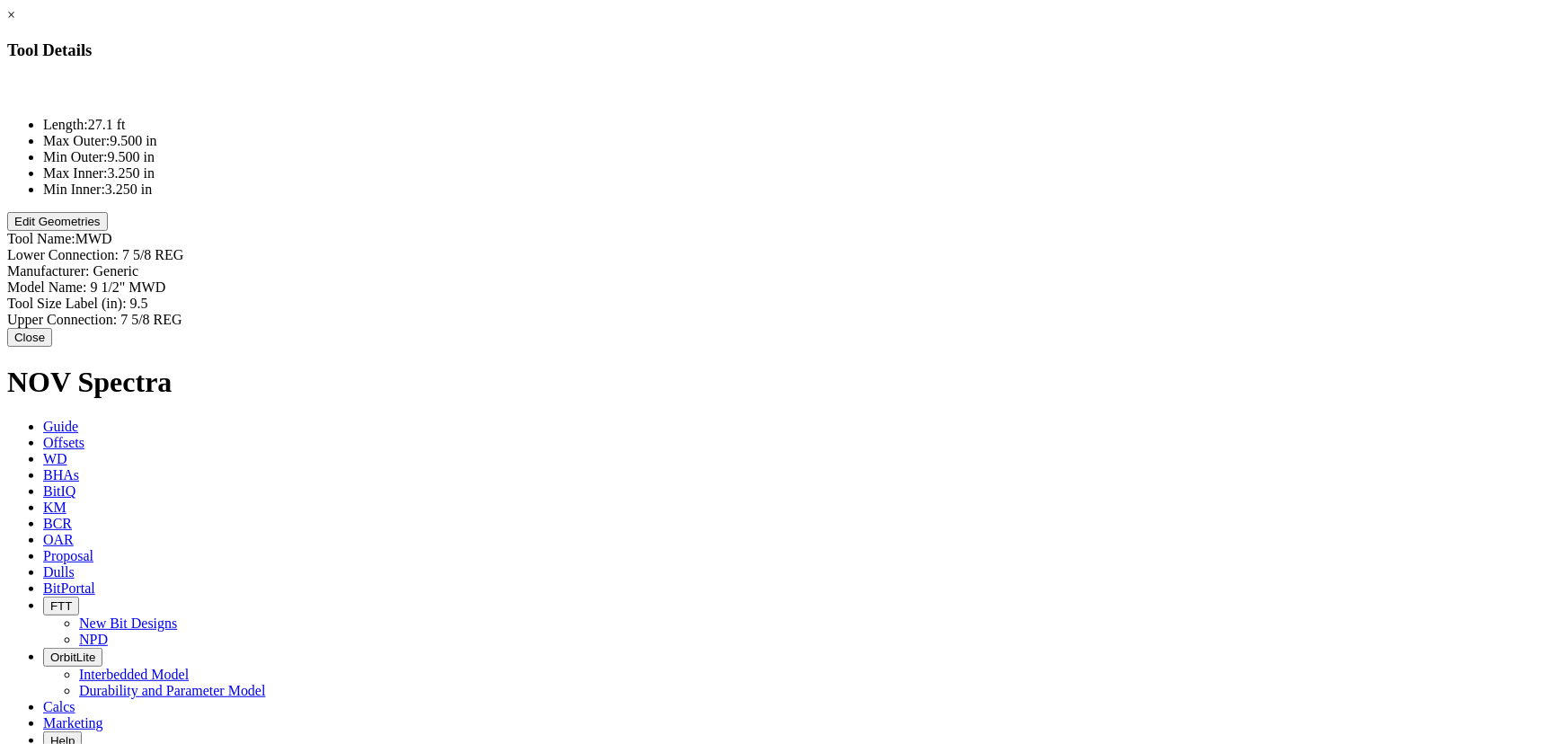
type input "9 1/2" MWD"
click at [1008, 279] on div "Model Name: 9 1/2" MWD 9 1/2" MWD" at bounding box center [784, 288] width 1554 height 16
click at [108, 231] on button "Edit Geometries" at bounding box center [58, 221] width 100 height 19
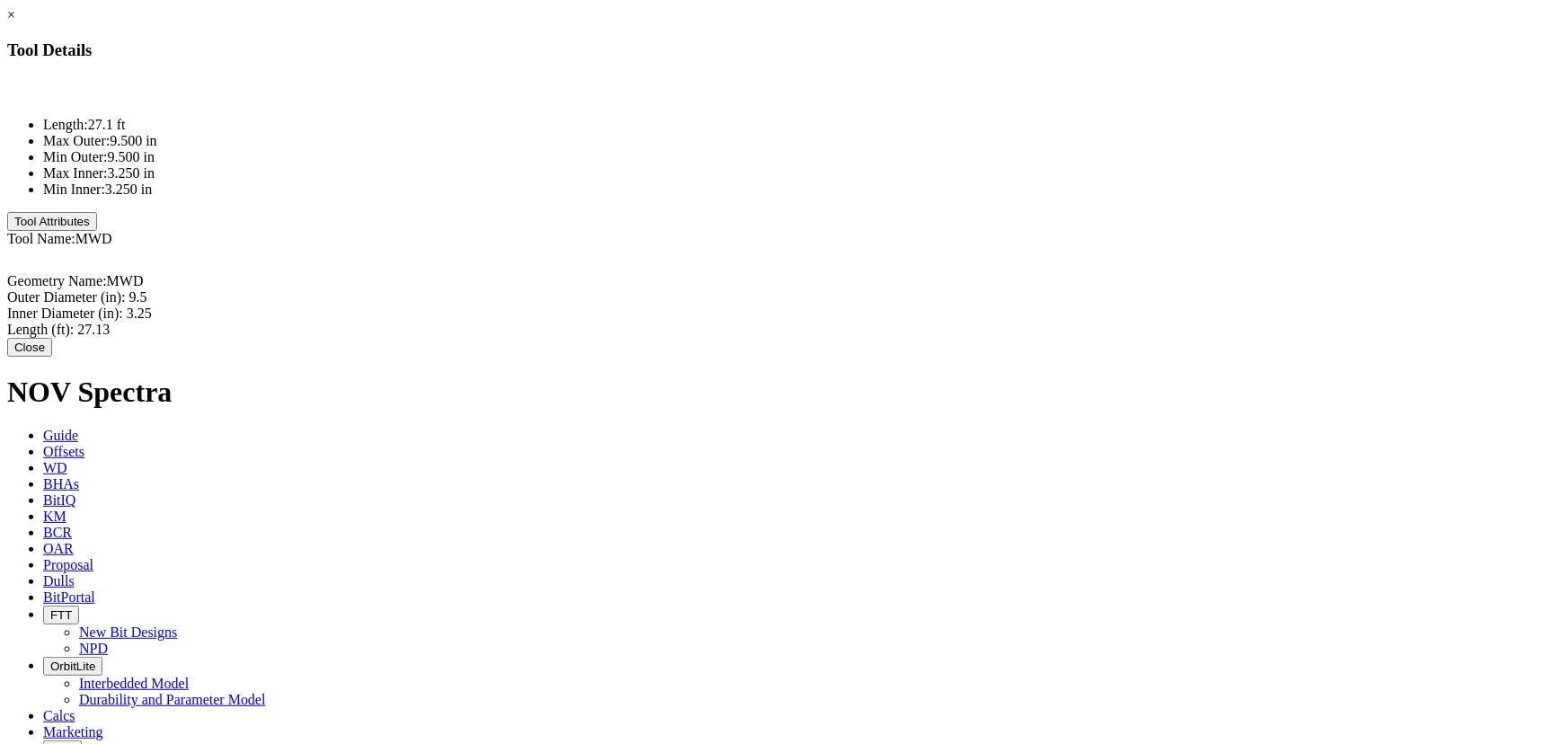
type input "9.5"
click at [988, 289] on div "Outer Diameter (in): 9.5 9.5" at bounding box center [784, 298] width 1554 height 16
click at [1016, 309] on div "Inner Diameter (in): 3.25 3.25" at bounding box center [784, 317] width 1554 height 16
type input "3.75"
type input "16.6"
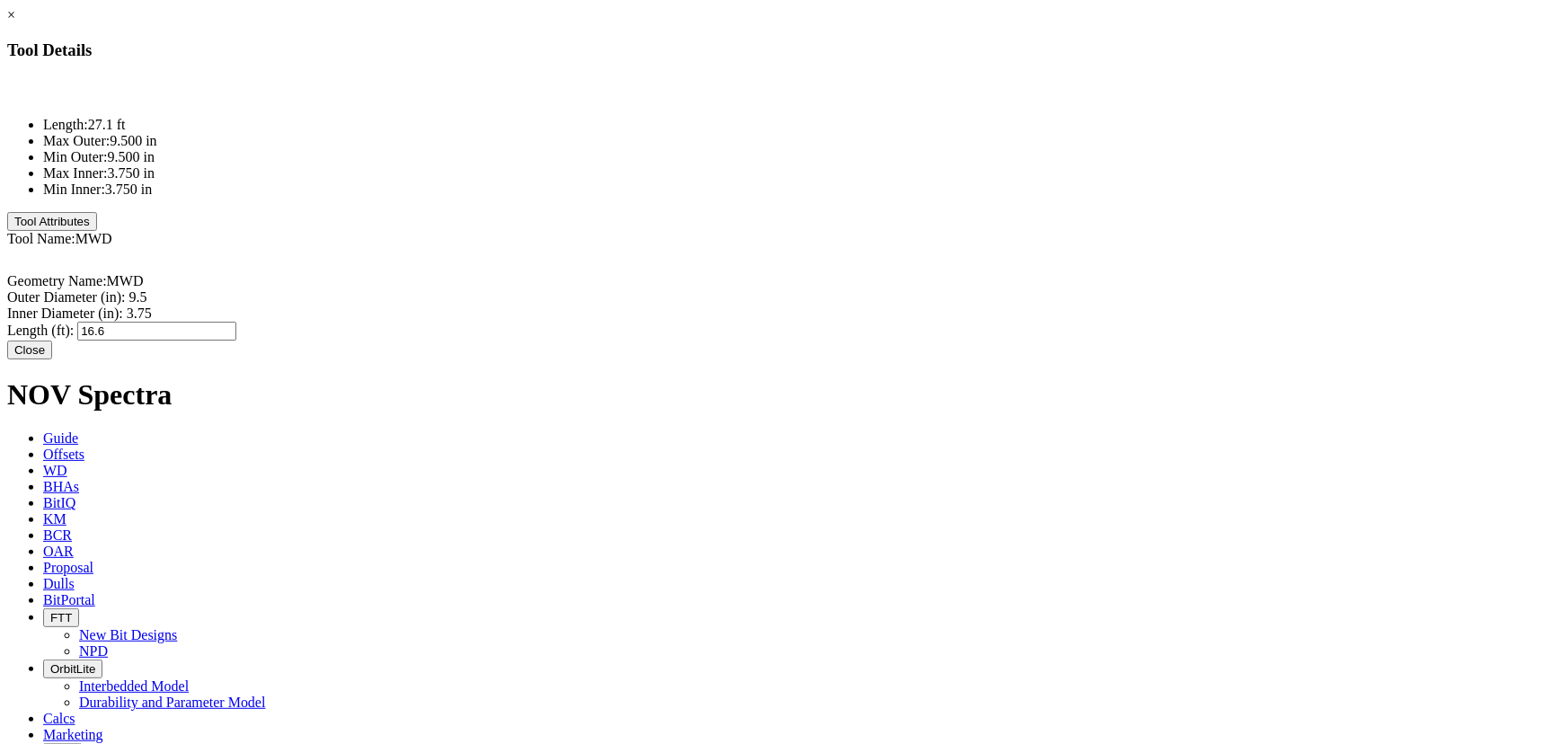
click at [983, 341] on div "Close" at bounding box center [784, 350] width 1554 height 19
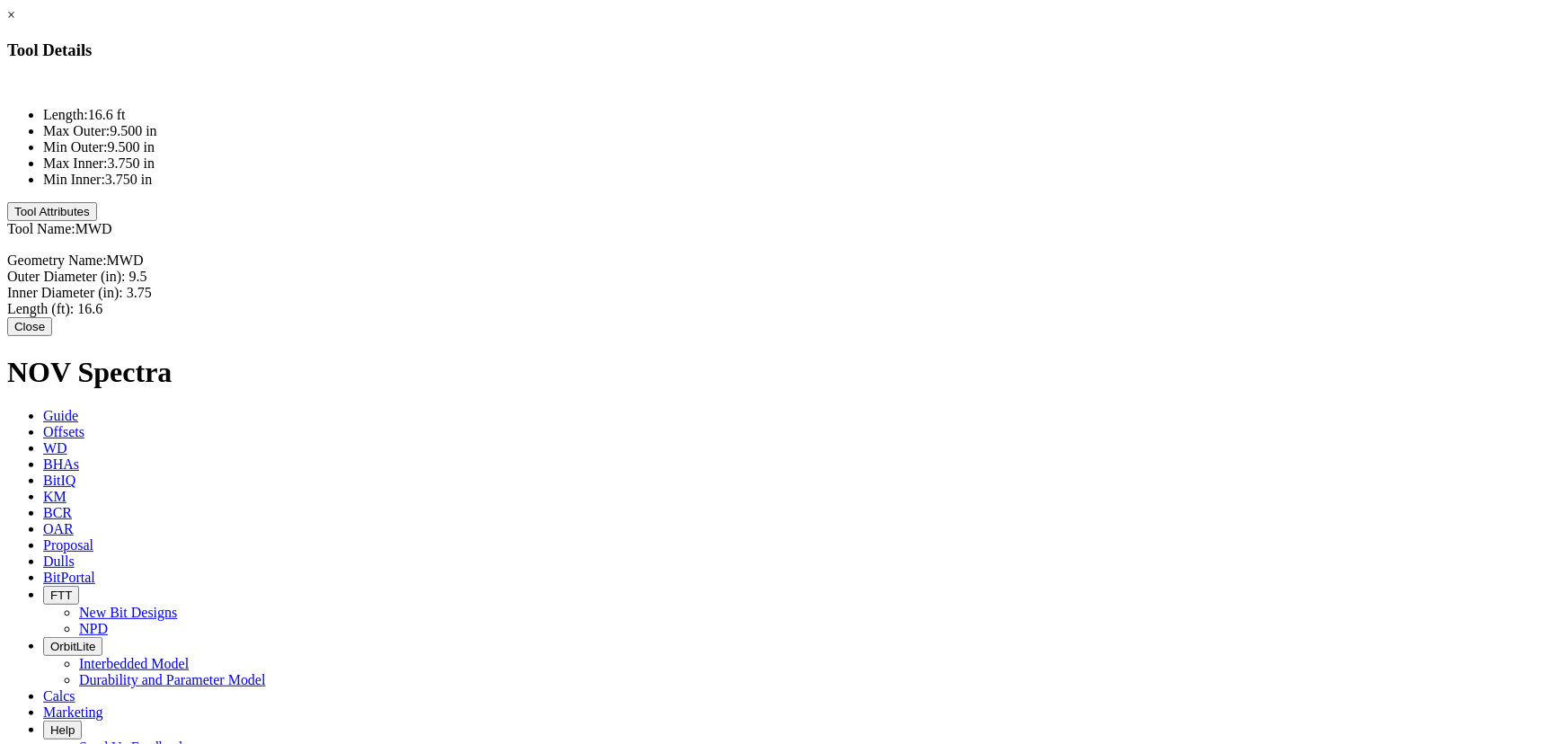
click at [0, 0] on div at bounding box center [0, 0] width 0 height 0
click at [52, 327] on button "Close" at bounding box center [29, 326] width 45 height 19
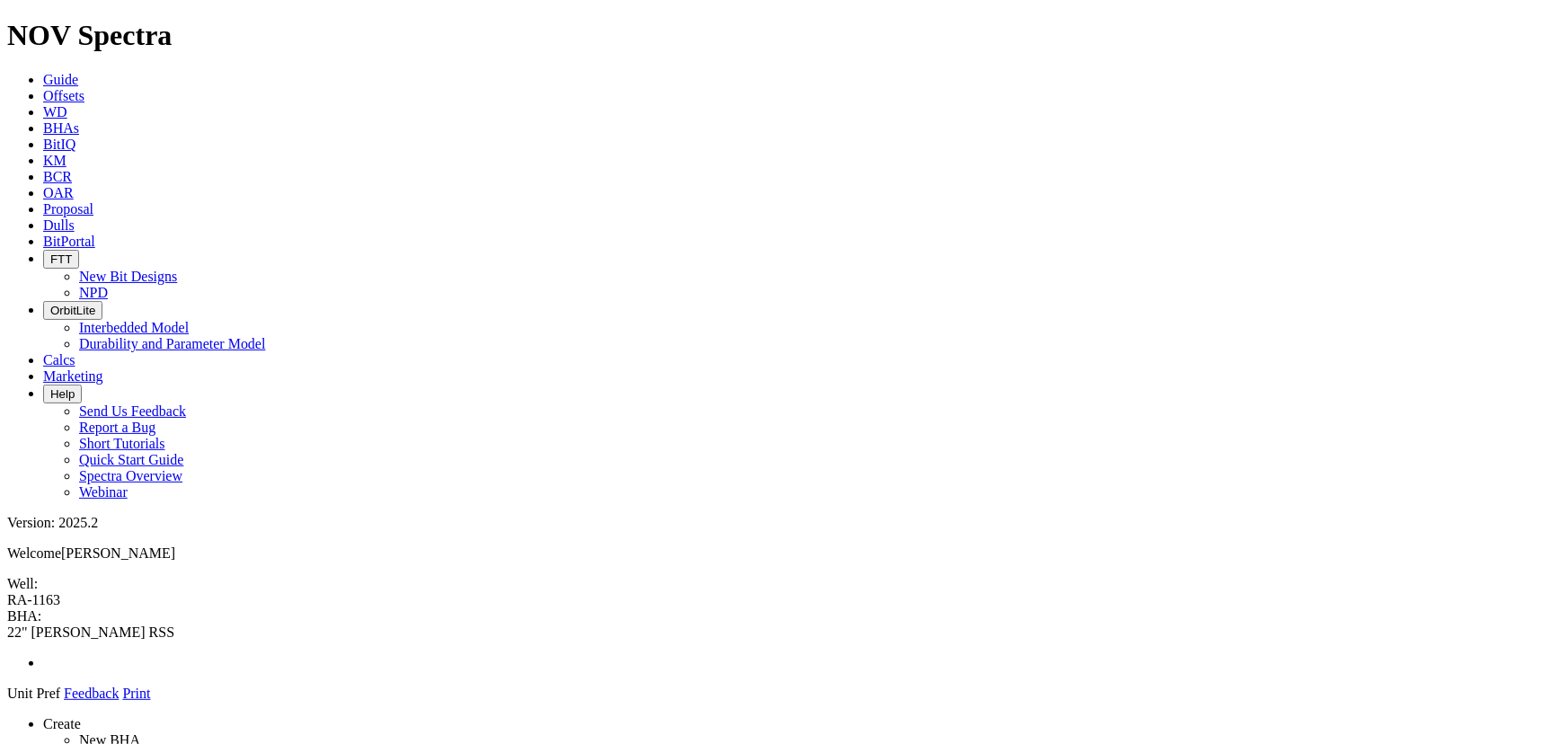
drag, startPoint x: 1399, startPoint y: 443, endPoint x: 752, endPoint y: 216, distance: 685.7
drag, startPoint x: 636, startPoint y: 225, endPoint x: 631, endPoint y: 160, distance: 65.2
click at [0, 0] on div at bounding box center [0, 0] width 0 height 0
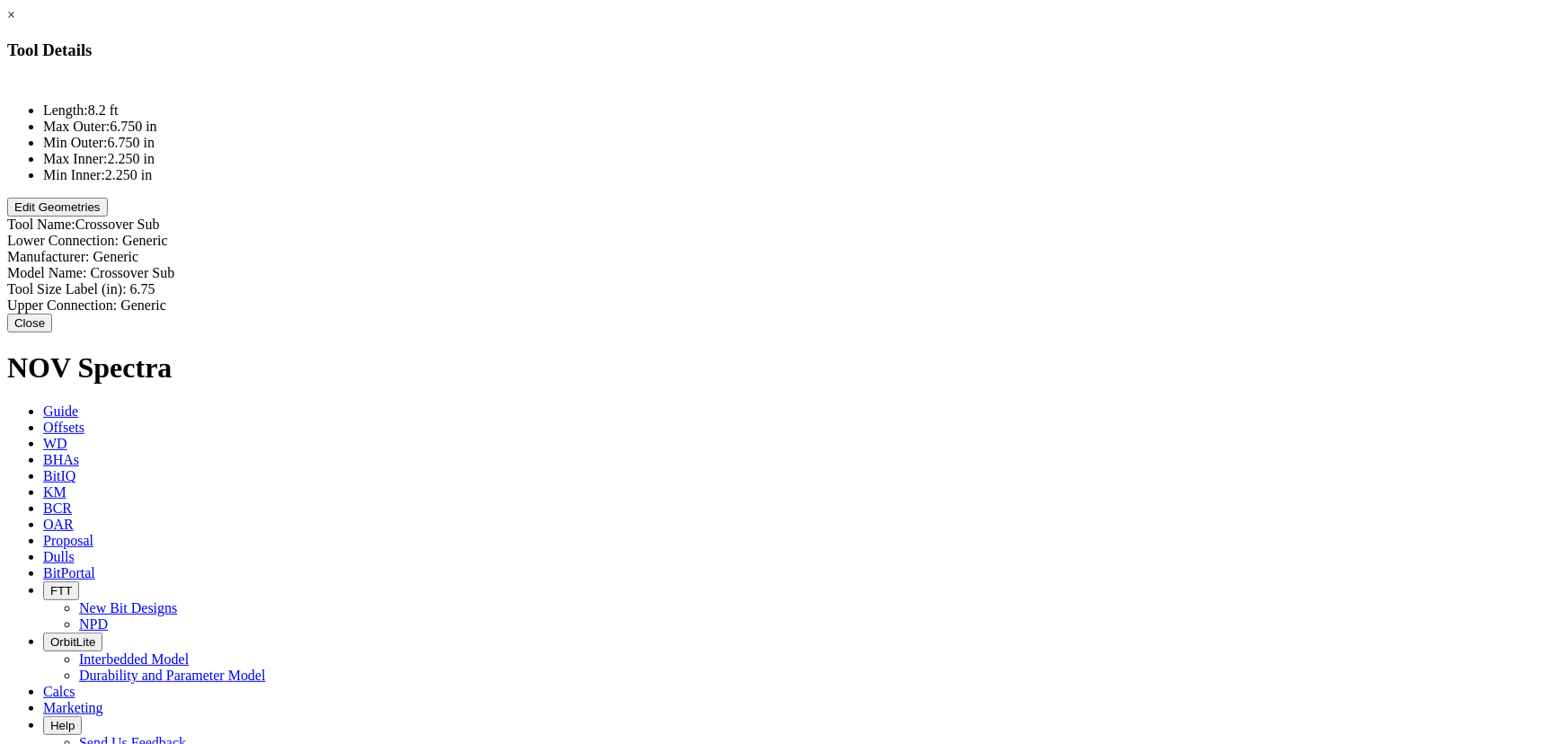
click at [108, 216] on button "Edit Geometries" at bounding box center [58, 207] width 100 height 19
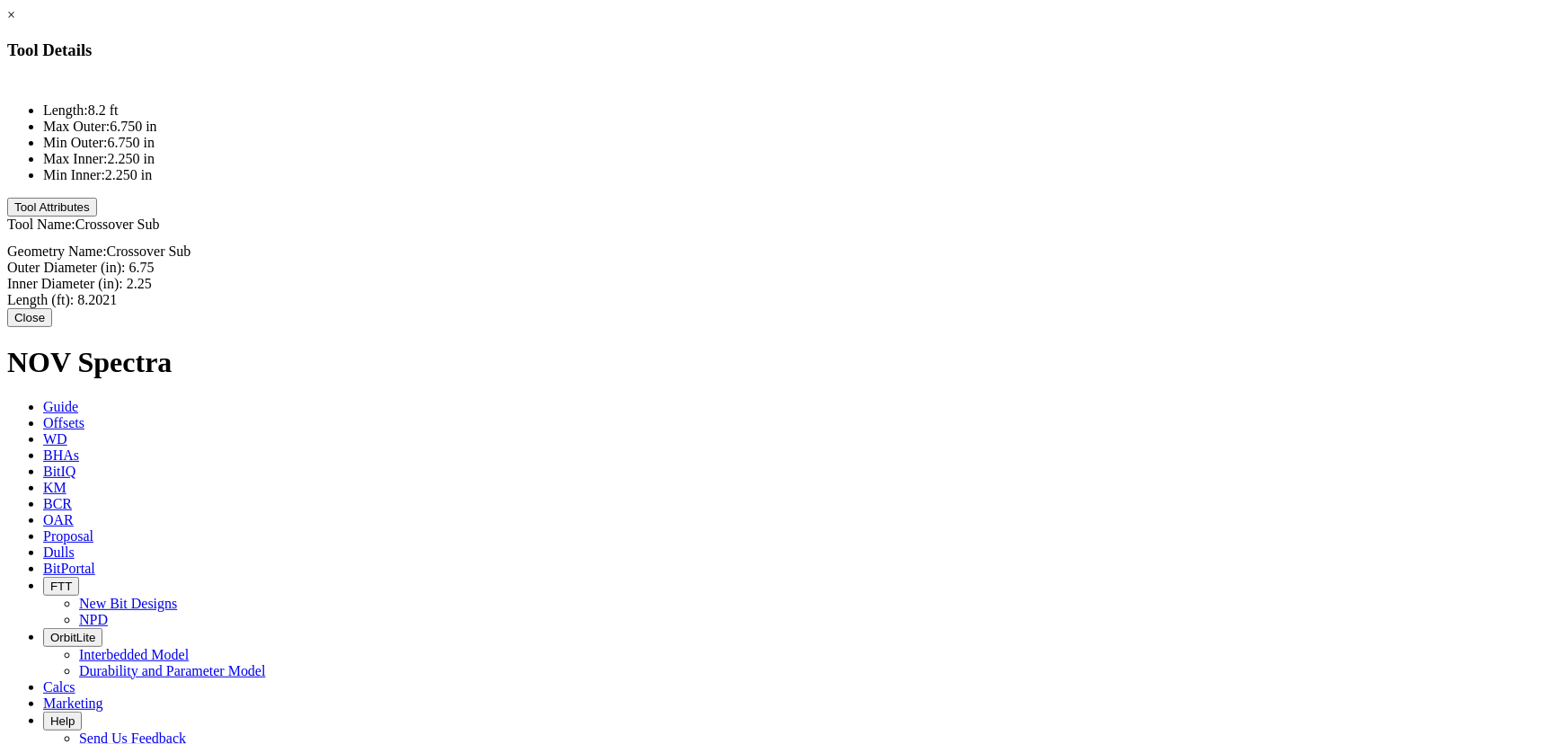
click at [996, 259] on div "Outer Diameter (in): 6.75" at bounding box center [784, 267] width 1554 height 16
click at [995, 259] on div "Outer Diameter (in): 6.75 6.75" at bounding box center [784, 267] width 1554 height 16
type input "9.5"
type input "3"
click at [987, 288] on div "Length (ft): 8.2021 8.2021" at bounding box center [784, 297] width 1554 height 16
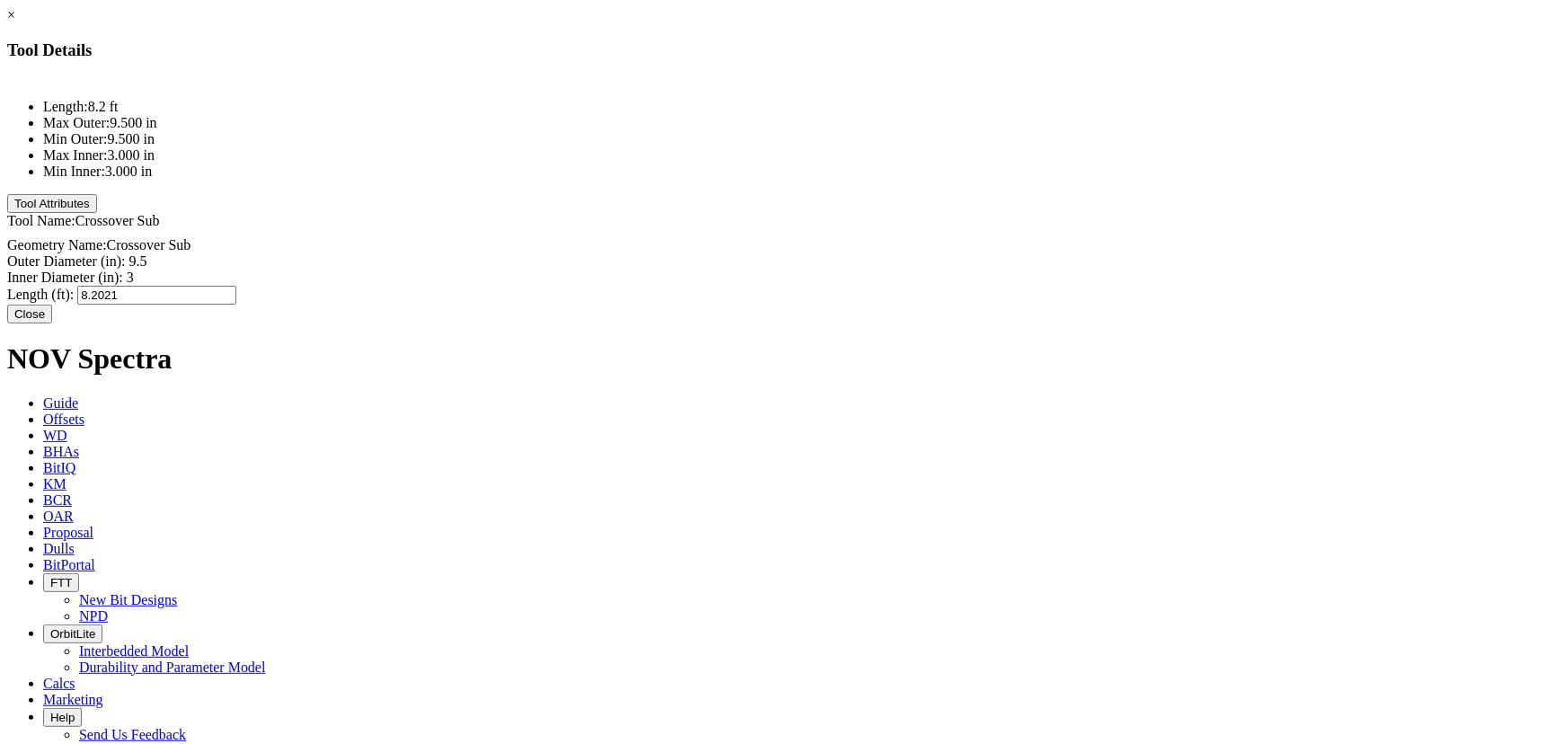
type input "2"
click at [895, 254] on div "Length: 8.2 ft Max Outer: 9.500 in Min Outer: 9.500 in Max Inner: 3.000 in Min …" at bounding box center [784, 190] width 1554 height 227
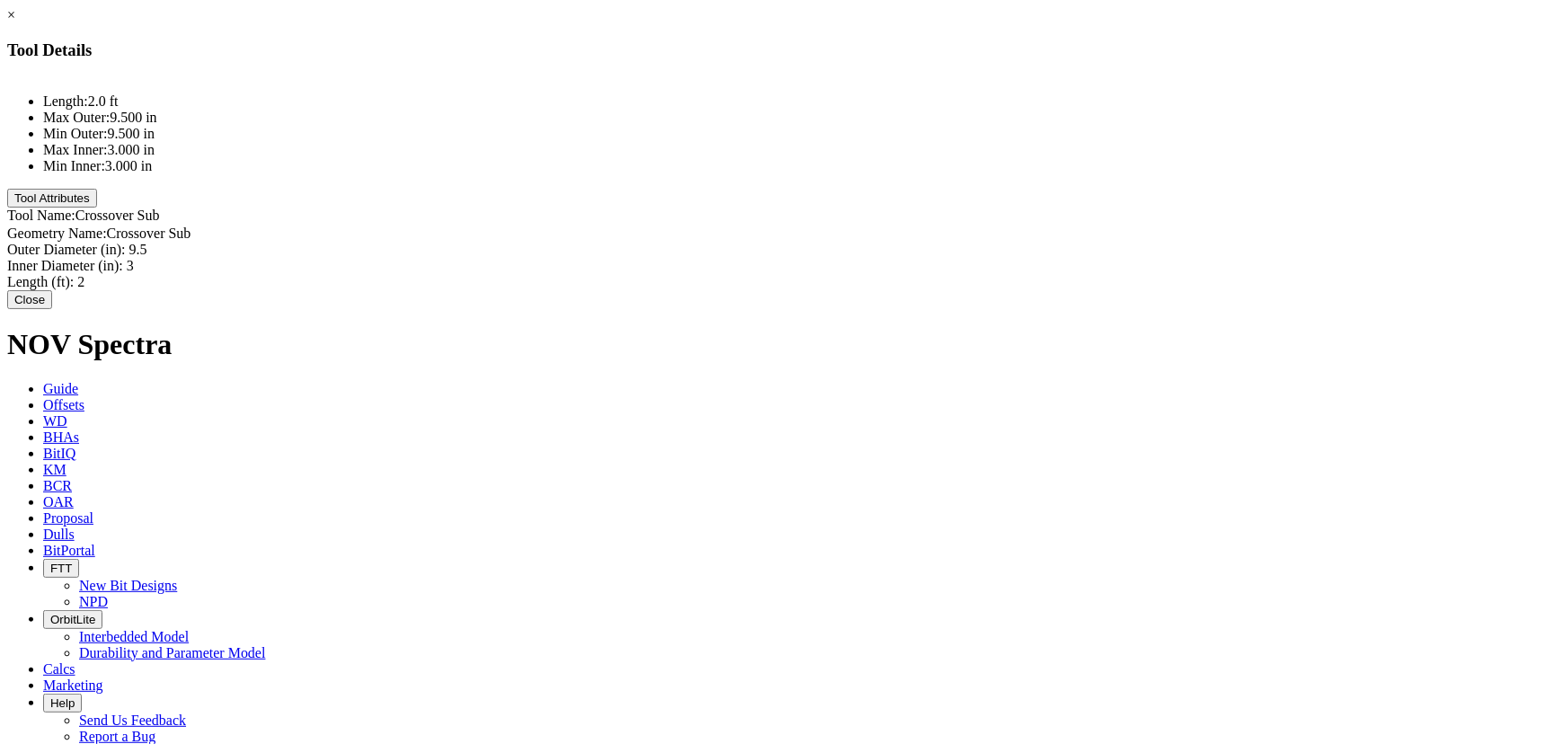
click at [52, 298] on button "Close" at bounding box center [29, 299] width 45 height 19
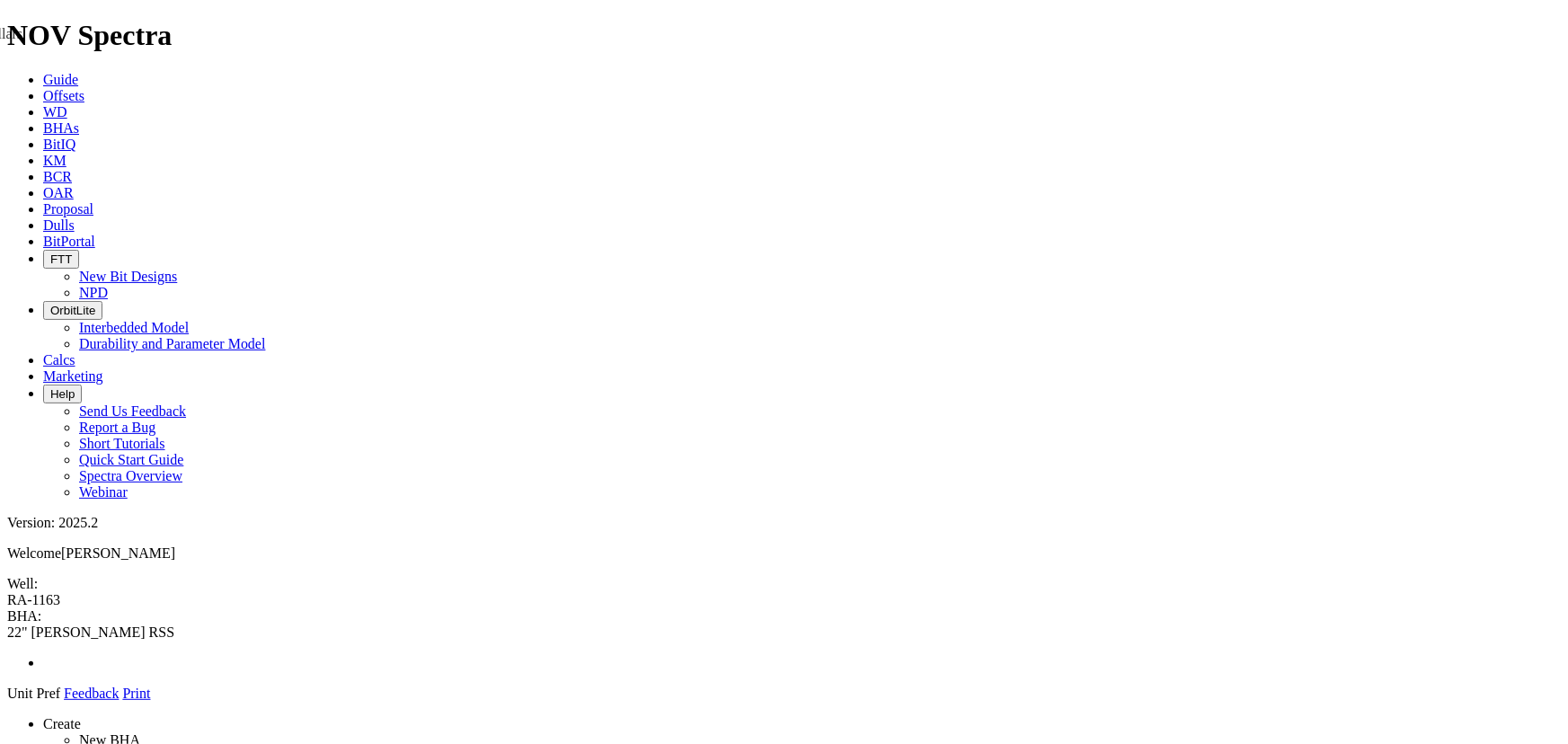
drag, startPoint x: 1338, startPoint y: 437, endPoint x: 748, endPoint y: 198, distance: 636.6
drag, startPoint x: 597, startPoint y: 232, endPoint x: 567, endPoint y: 130, distance: 106.3
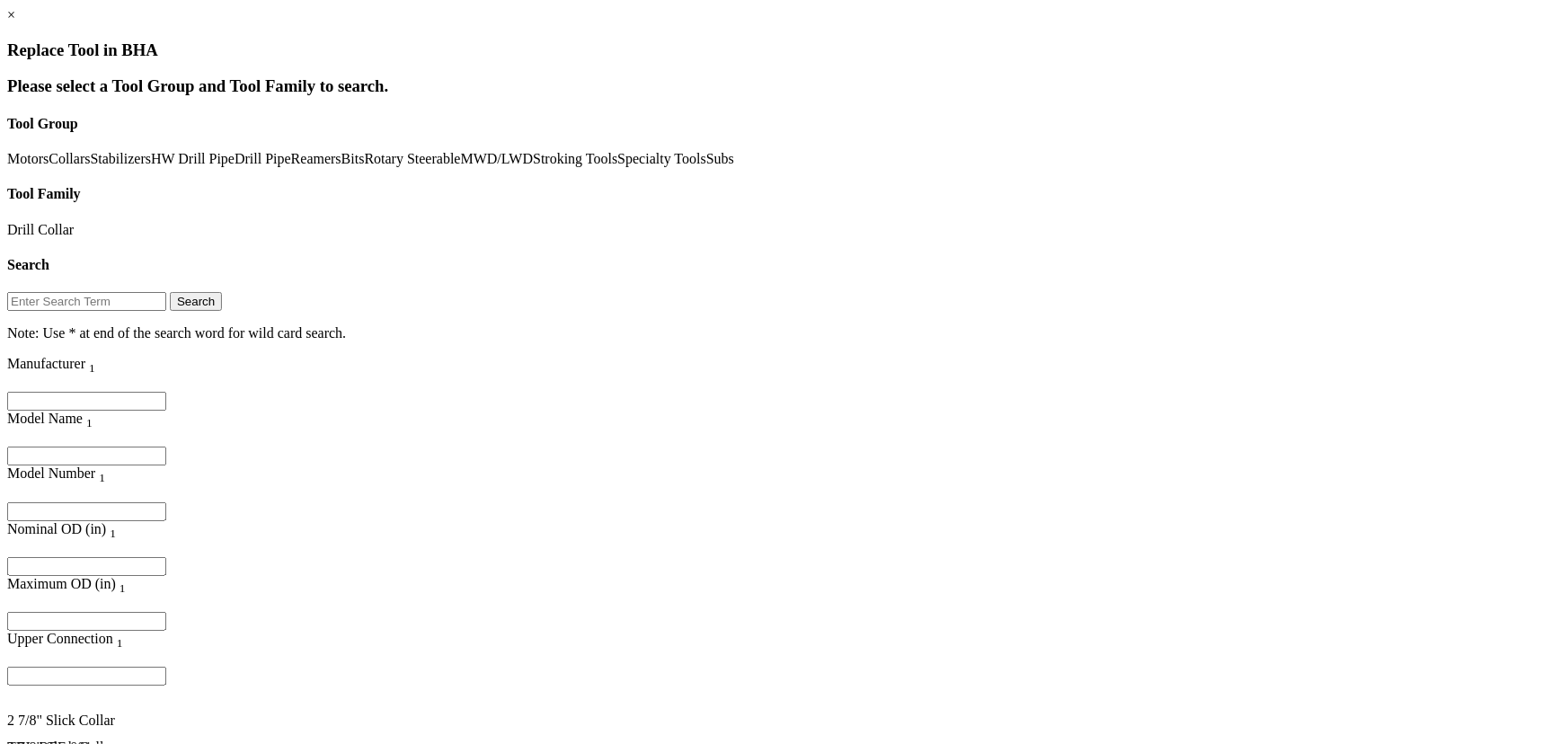
click at [166, 557] on input "Filter for column" at bounding box center [87, 566] width 159 height 19
type input "9"
type input "8.25"
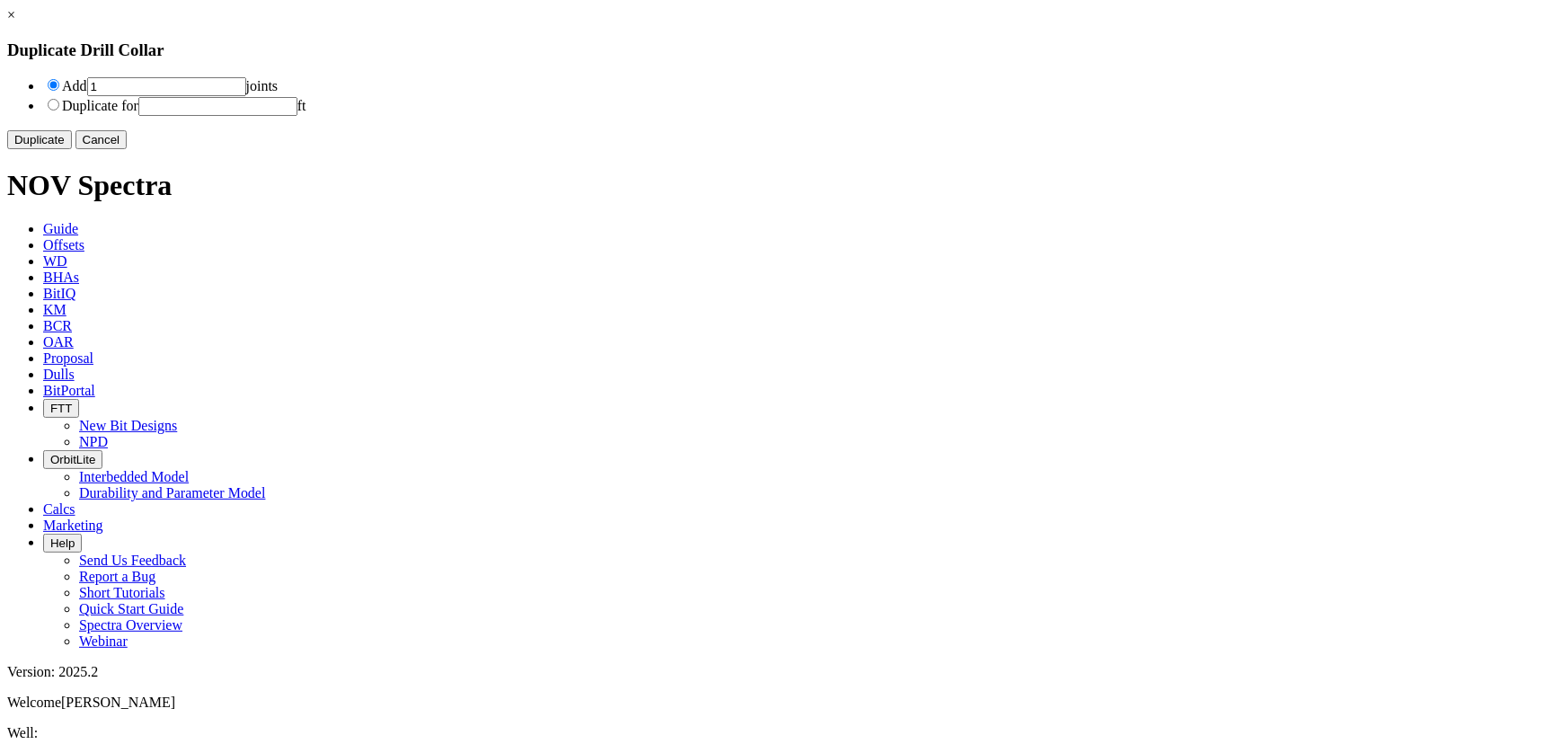
click at [247, 89] on input "1" at bounding box center [166, 87] width 159 height 19
type input "3"
type input "8"
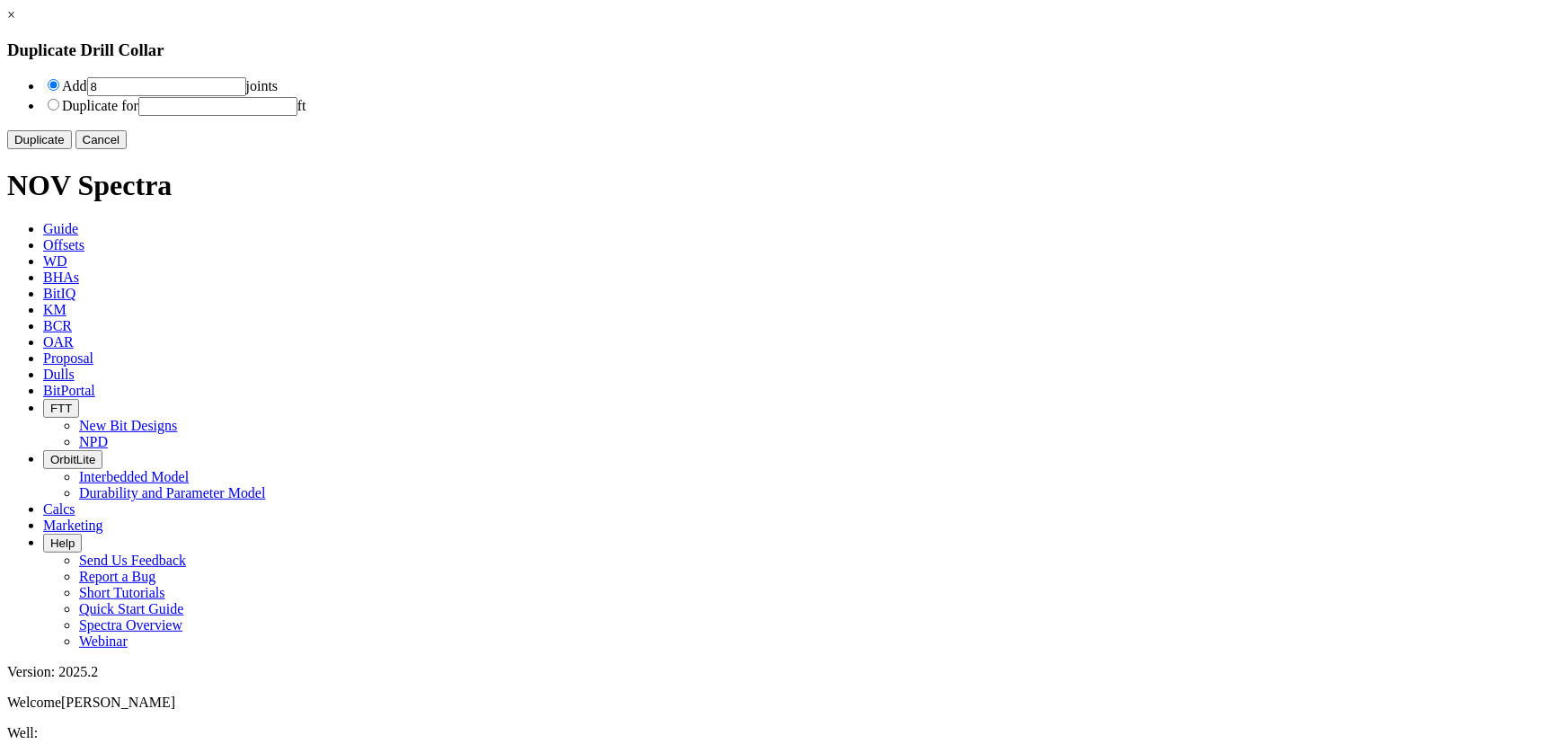
click at [72, 149] on button "Duplicate" at bounding box center [39, 140] width 65 height 19
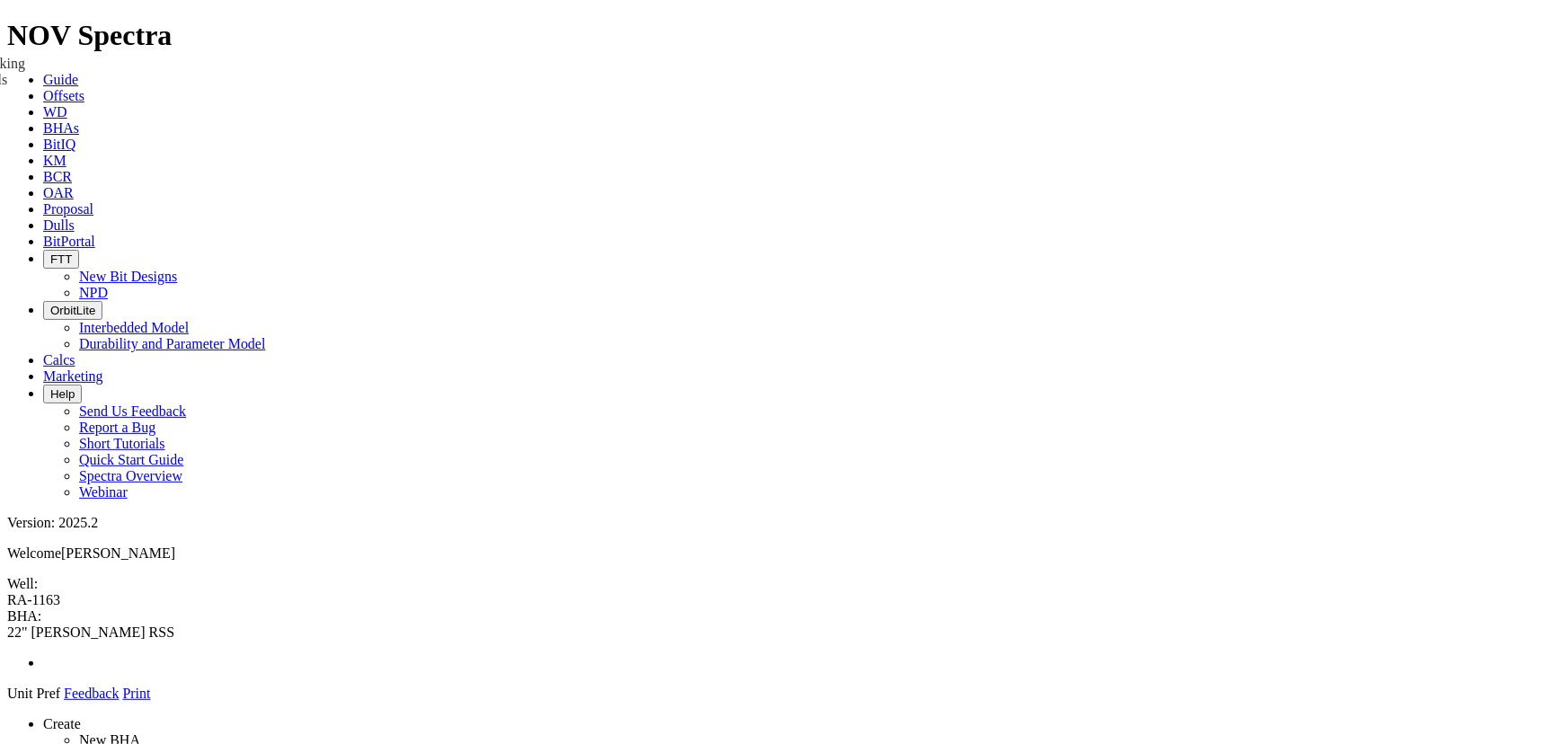
drag, startPoint x: 1405, startPoint y: 245, endPoint x: 742, endPoint y: 215, distance: 663.7
drag, startPoint x: 591, startPoint y: 257, endPoint x: 576, endPoint y: 128, distance: 129.9
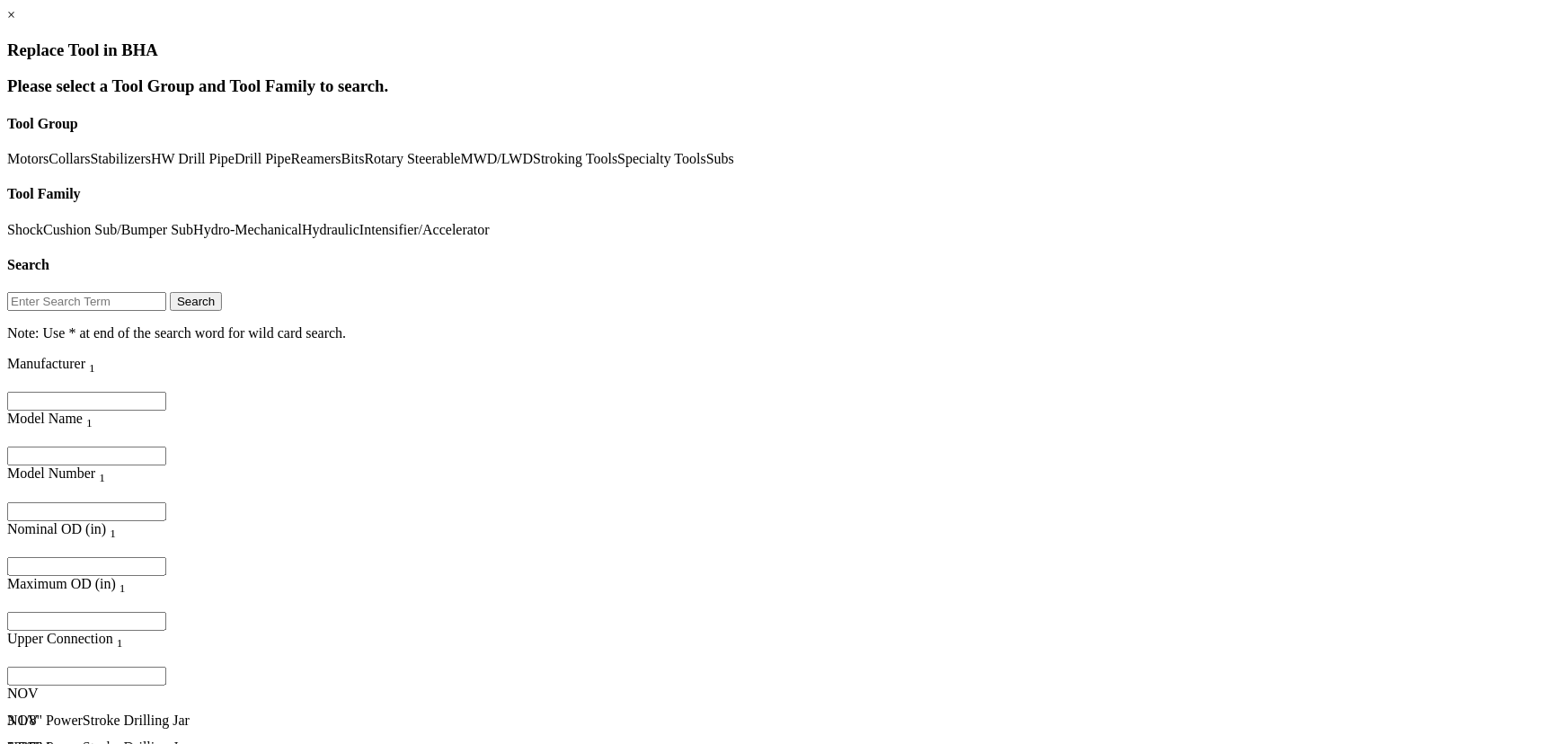
click at [166, 557] on input "Filter for column" at bounding box center [87, 566] width 159 height 19
type input "8"
click at [380, 446] on div at bounding box center [211, 456] width 407 height 19
click at [166, 446] on input "Filter for column" at bounding box center [87, 456] width 159 height 19
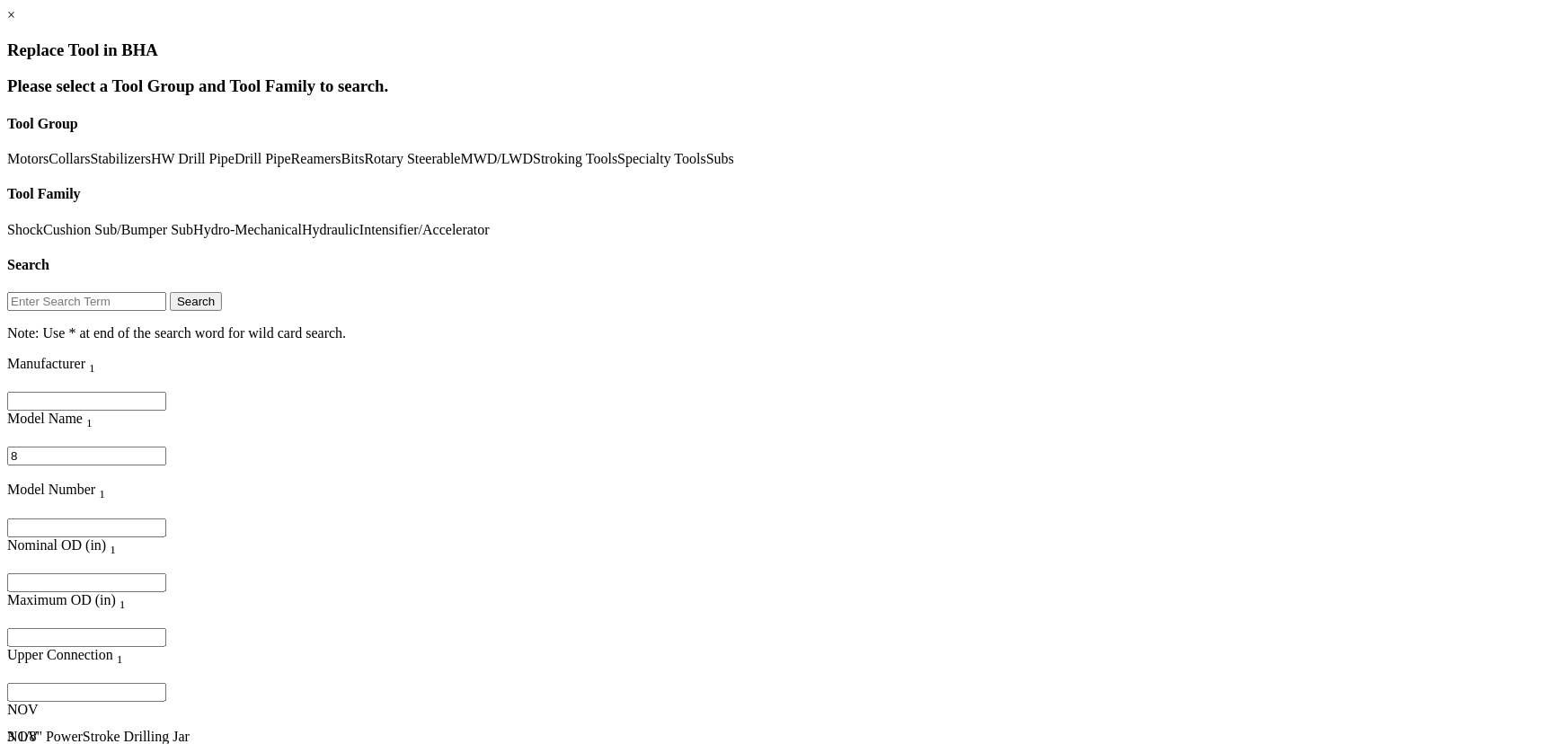
type input "8"
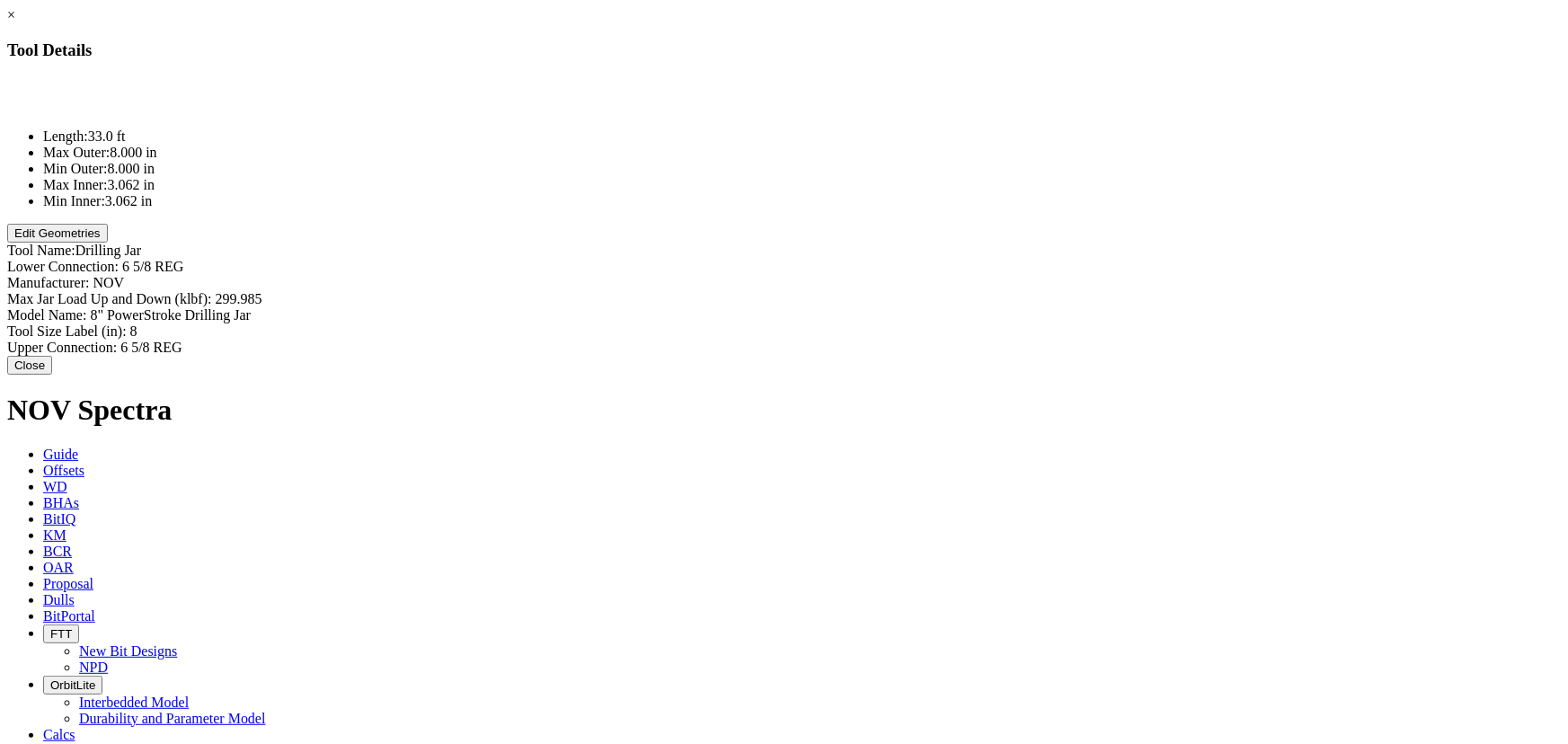
click at [108, 243] on button "Edit Geometries" at bounding box center [58, 233] width 100 height 19
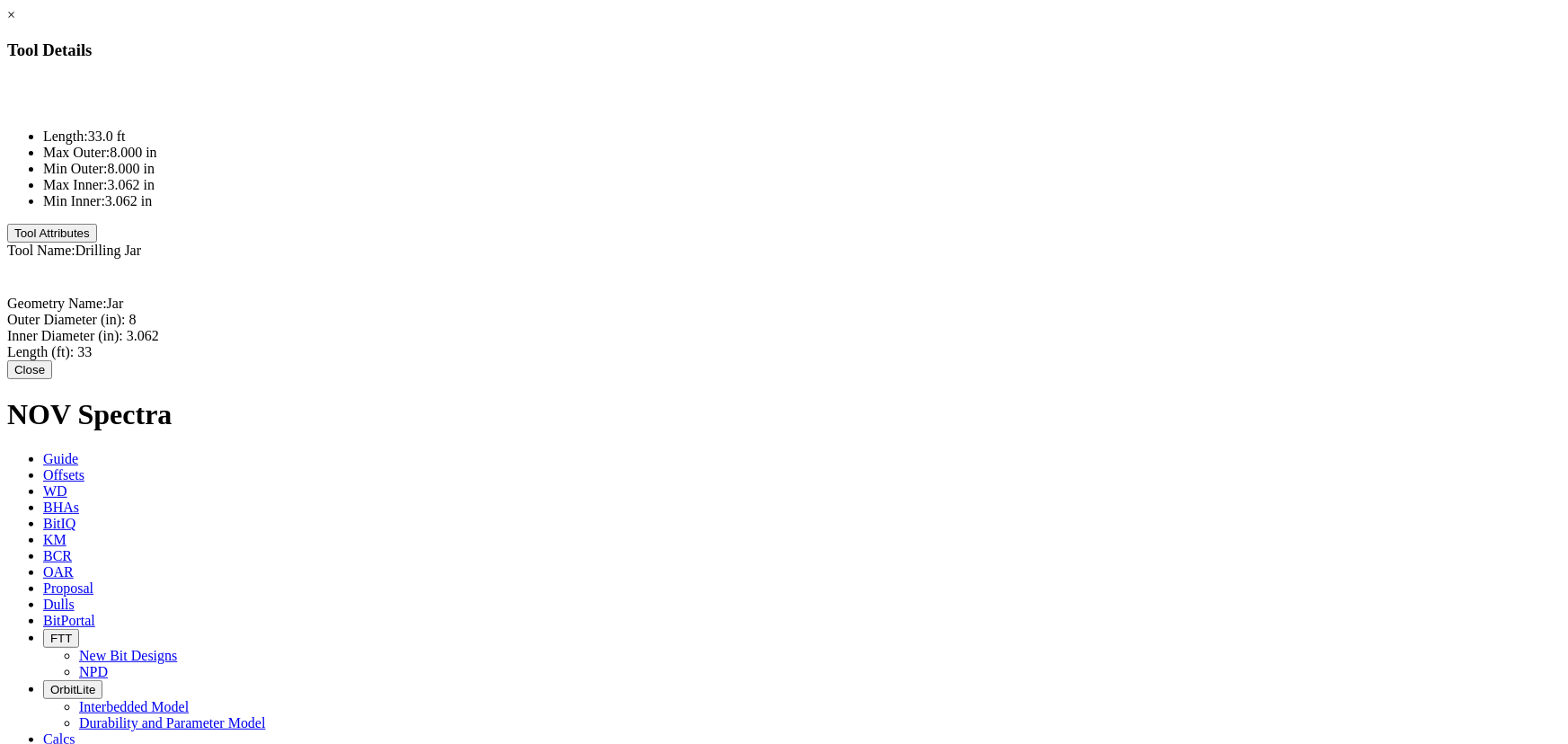
click at [984, 296] on div "Geometry Name: [PERSON_NAME]" at bounding box center [784, 304] width 1554 height 16
click at [963, 312] on div "Outer Diameter (in): 8 8" at bounding box center [784, 320] width 1554 height 16
click at [289, 312] on input "8" at bounding box center [209, 321] width 159 height 19
type input "8.25"
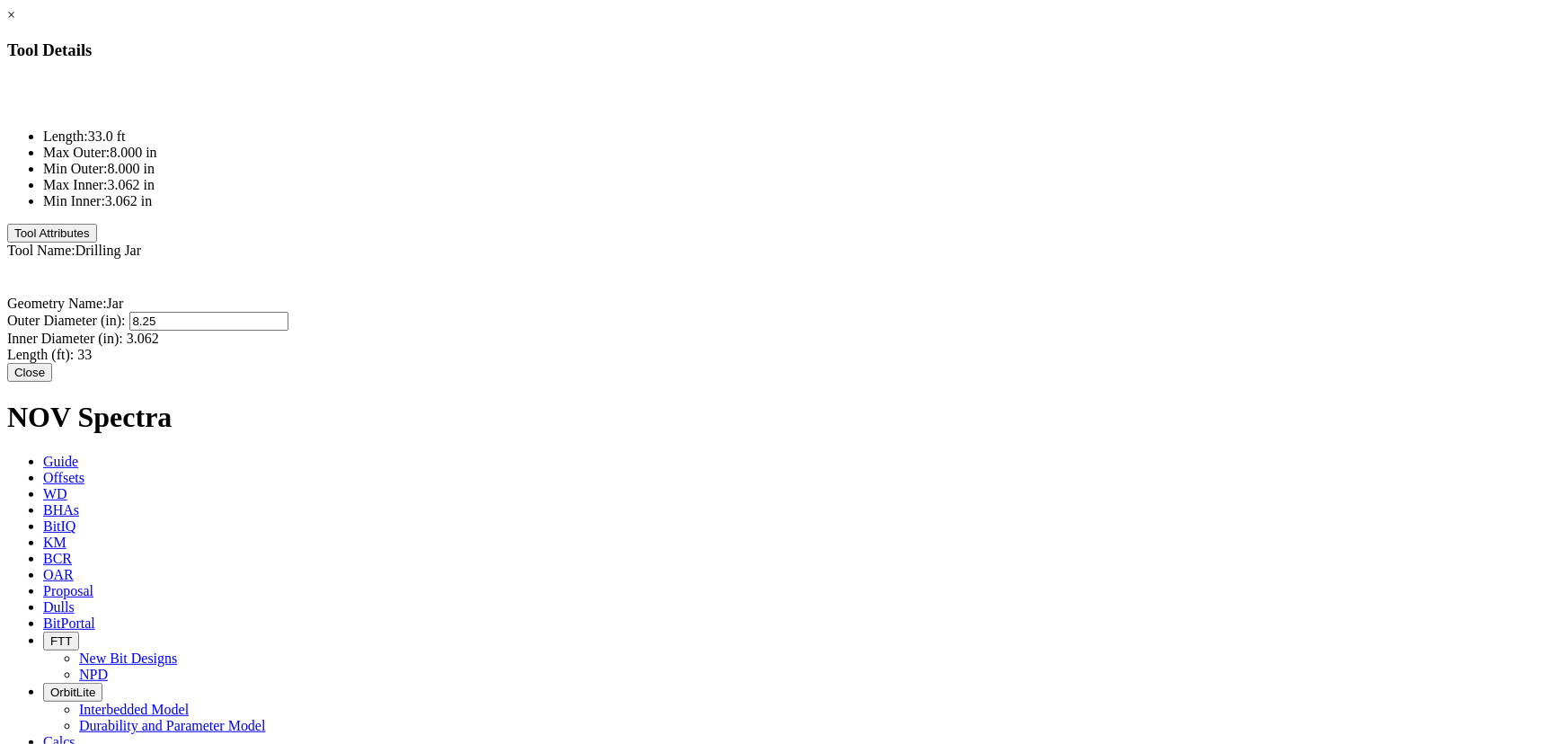
type input "3.062"
click at [1029, 330] on div "Inner Diameter (in): 3.062 3.062" at bounding box center [784, 339] width 1554 height 16
click at [980, 344] on div "Length (ft): 33 33" at bounding box center [784, 352] width 1554 height 16
type input "18"
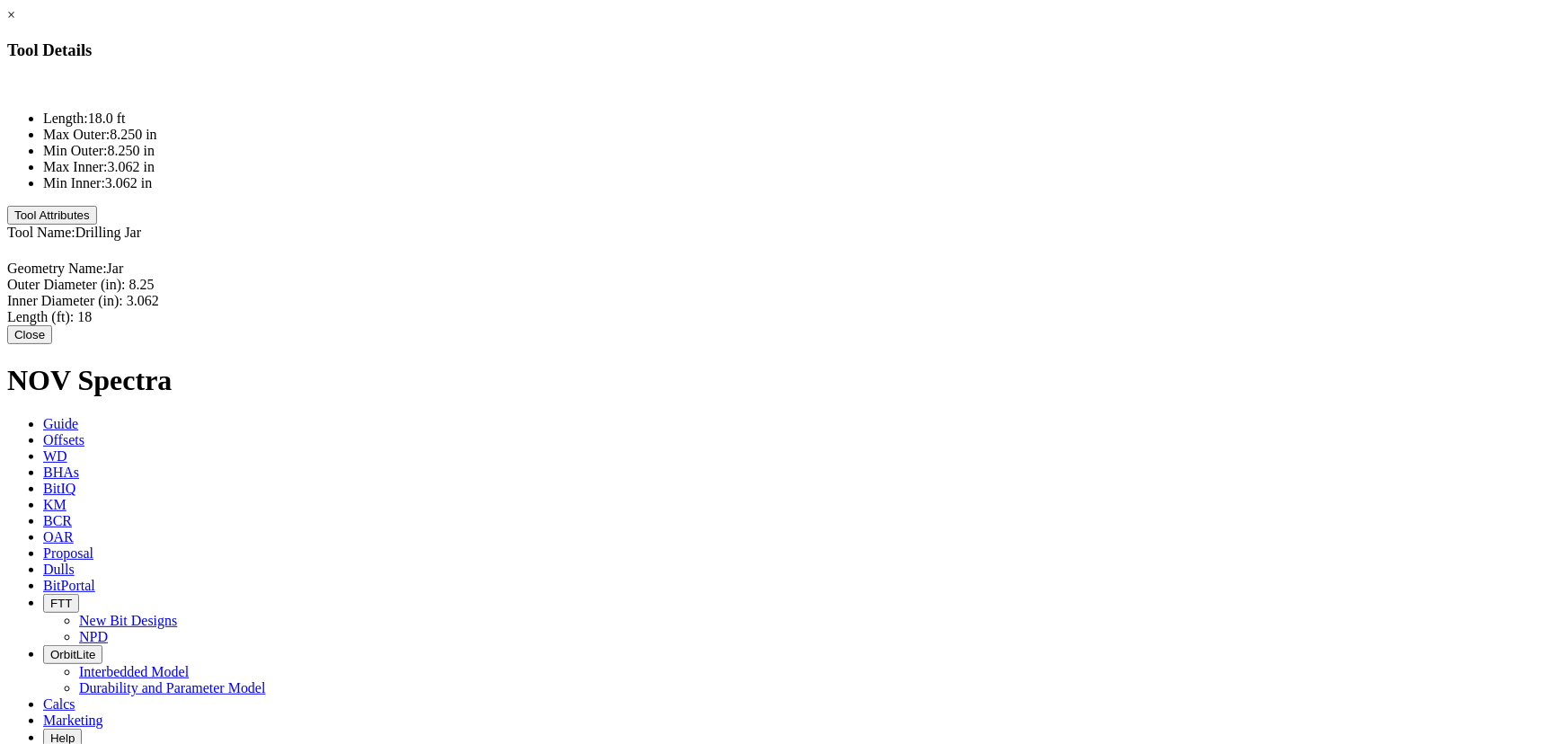
click at [986, 309] on div "Length (ft): 18 18" at bounding box center [784, 318] width 1554 height 16
click at [1003, 293] on div "Inner Diameter (in): 3.062 3.062" at bounding box center [784, 302] width 1554 height 19
click at [52, 328] on button "Close" at bounding box center [29, 337] width 45 height 19
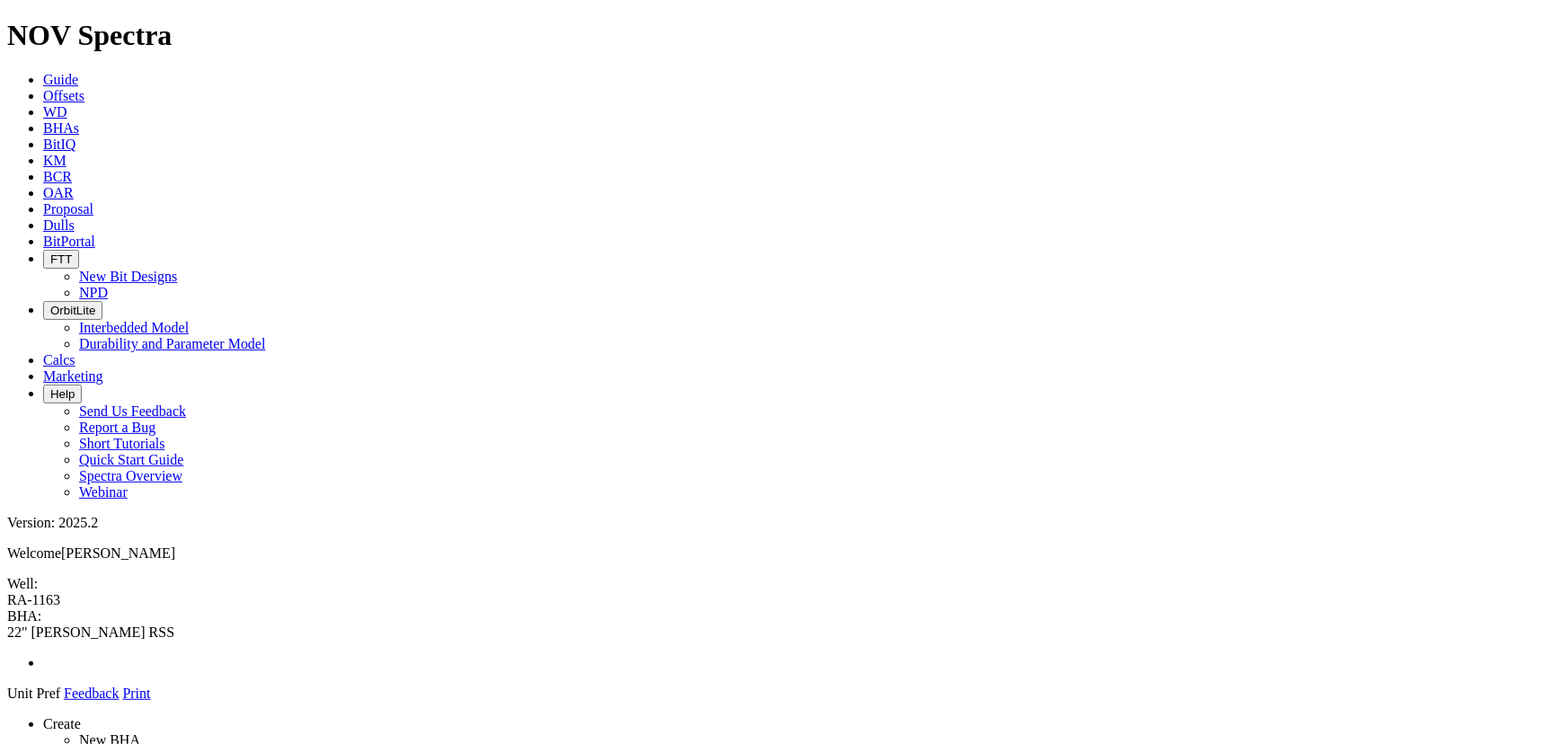
drag, startPoint x: 1329, startPoint y: 441, endPoint x: 737, endPoint y: 144, distance: 662.3
drag, startPoint x: 614, startPoint y: 211, endPoint x: 605, endPoint y: 152, distance: 59.7
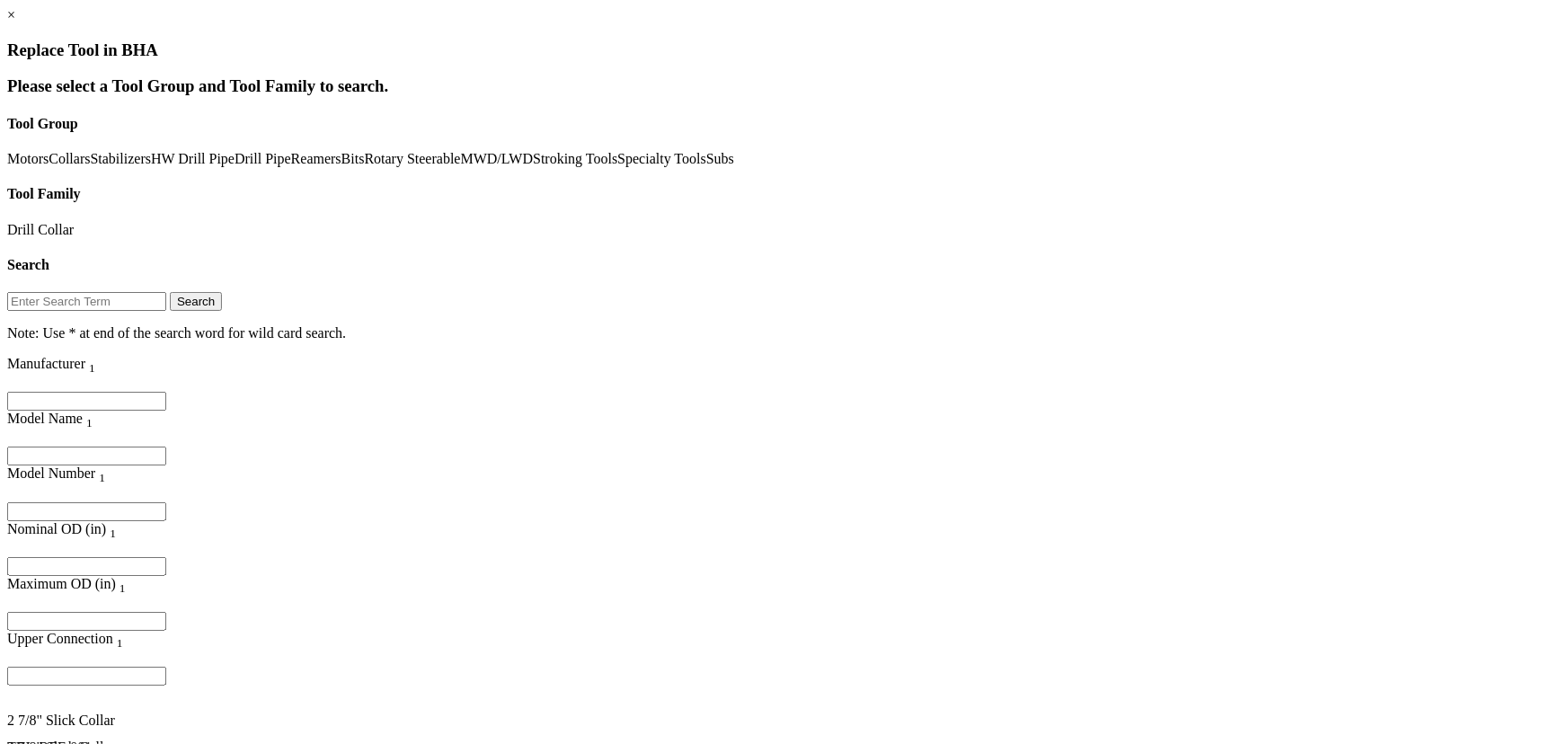
click at [166, 557] on input "Filter for column" at bounding box center [87, 566] width 159 height 19
type input "8.25"
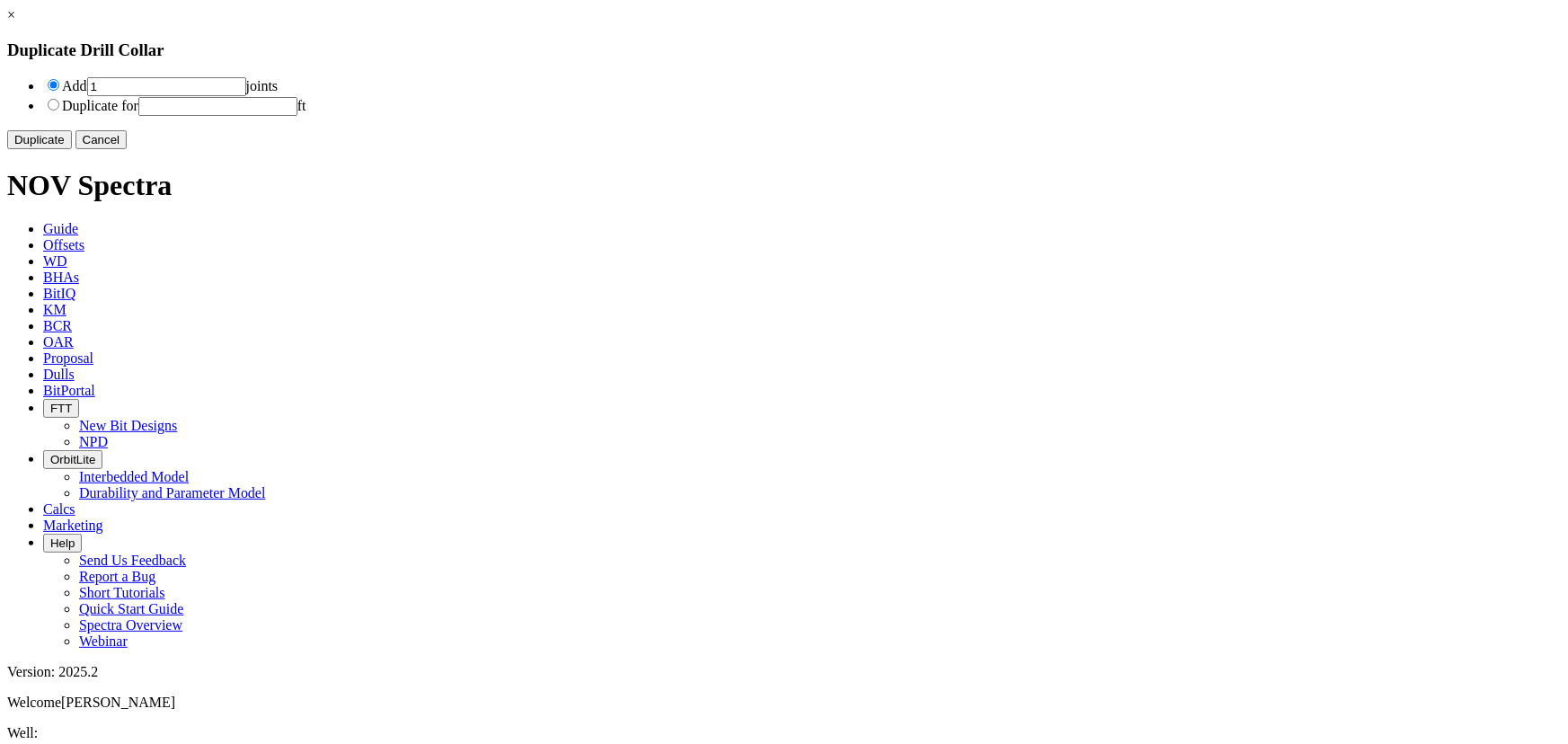
click at [247, 85] on input "1" at bounding box center [166, 87] width 159 height 19
type input "2"
click at [72, 149] on button "Duplicate" at bounding box center [39, 140] width 65 height 19
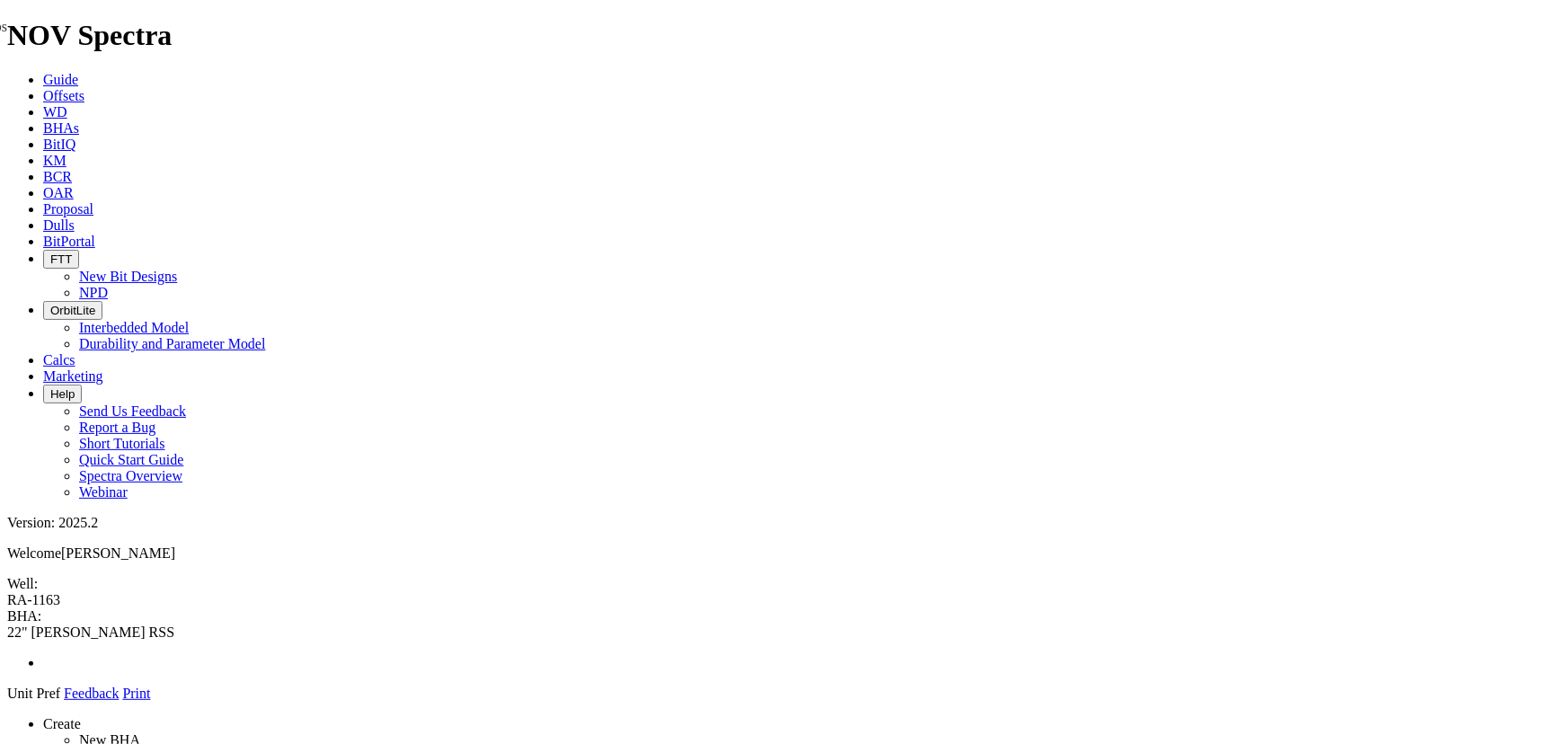
drag, startPoint x: 1397, startPoint y: 449, endPoint x: 736, endPoint y: 202, distance: 705.6
drag, startPoint x: 655, startPoint y: 242, endPoint x: 638, endPoint y: 141, distance: 102.4
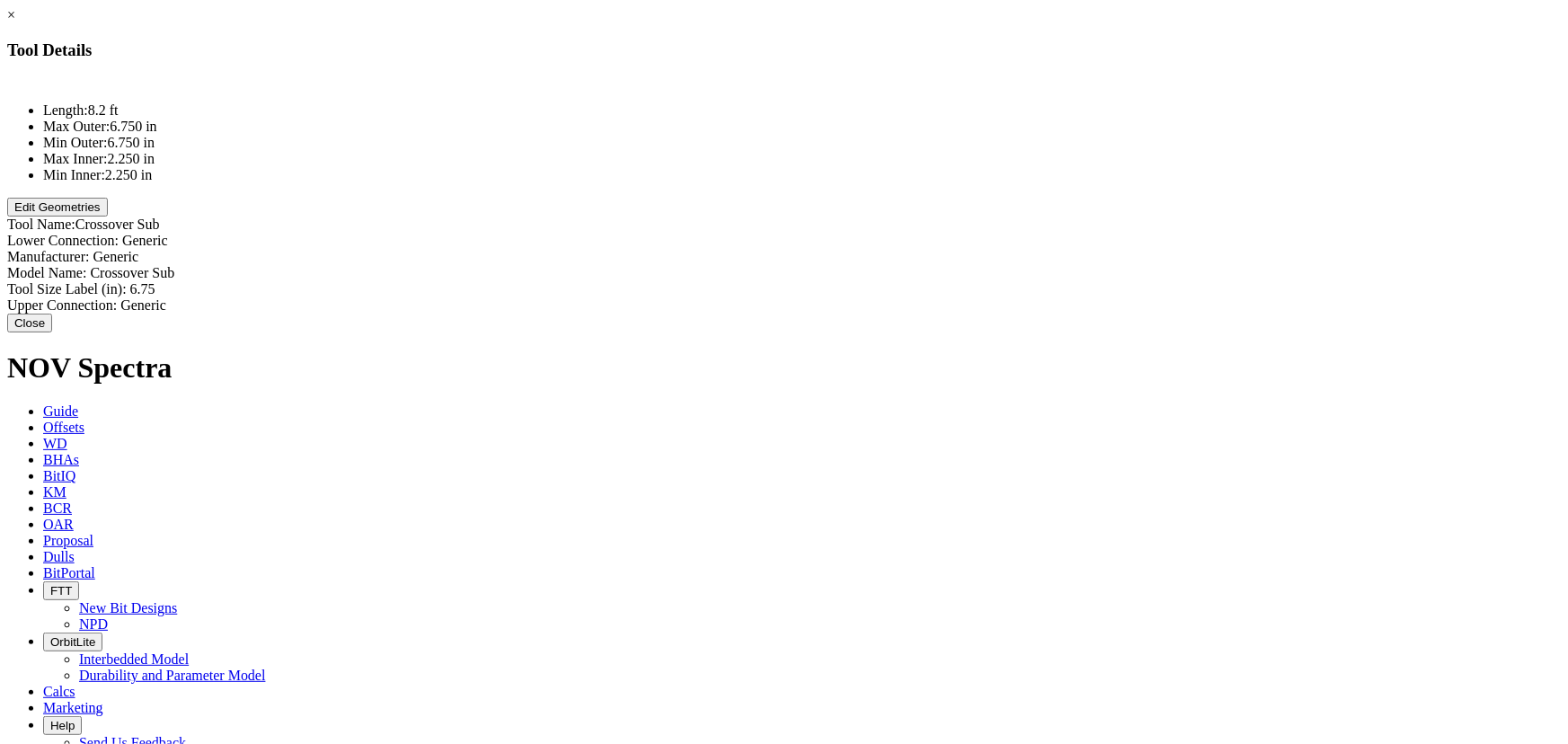
click at [108, 216] on button "Edit Geometries" at bounding box center [58, 207] width 100 height 19
click at [992, 276] on div "Inner Diameter (in): 2.25 2.25" at bounding box center [784, 285] width 1554 height 19
type input "3"
click at [982, 259] on div "Outer Diameter (in): 6.75 6.75" at bounding box center [784, 268] width 1554 height 19
type input "8.25"
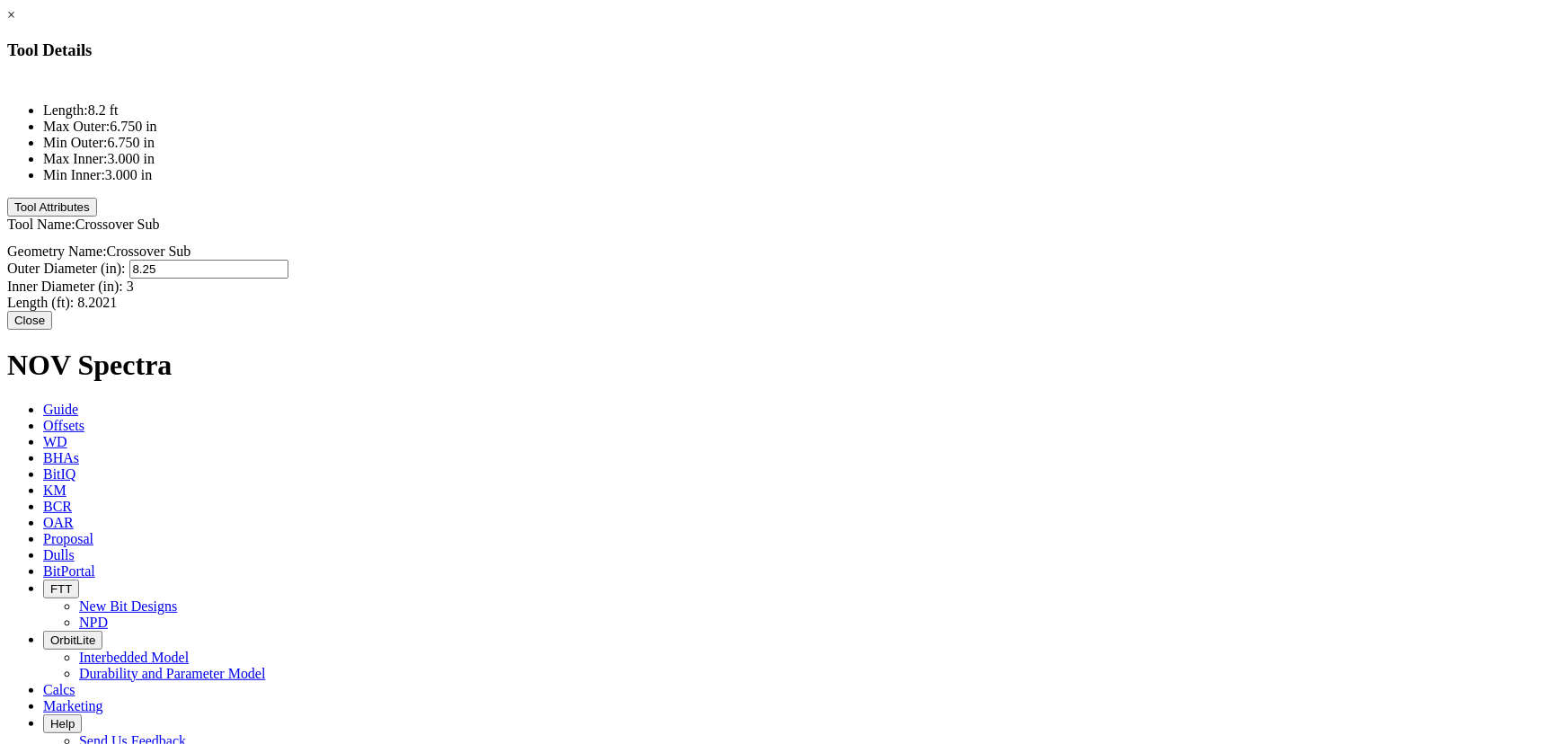
click at [984, 278] on div "Inner Diameter (in): 3 3" at bounding box center [784, 287] width 1554 height 16
type input "2.811"
click at [987, 290] on div "Length (ft): 8.2021 8.2021" at bounding box center [784, 299] width 1554 height 16
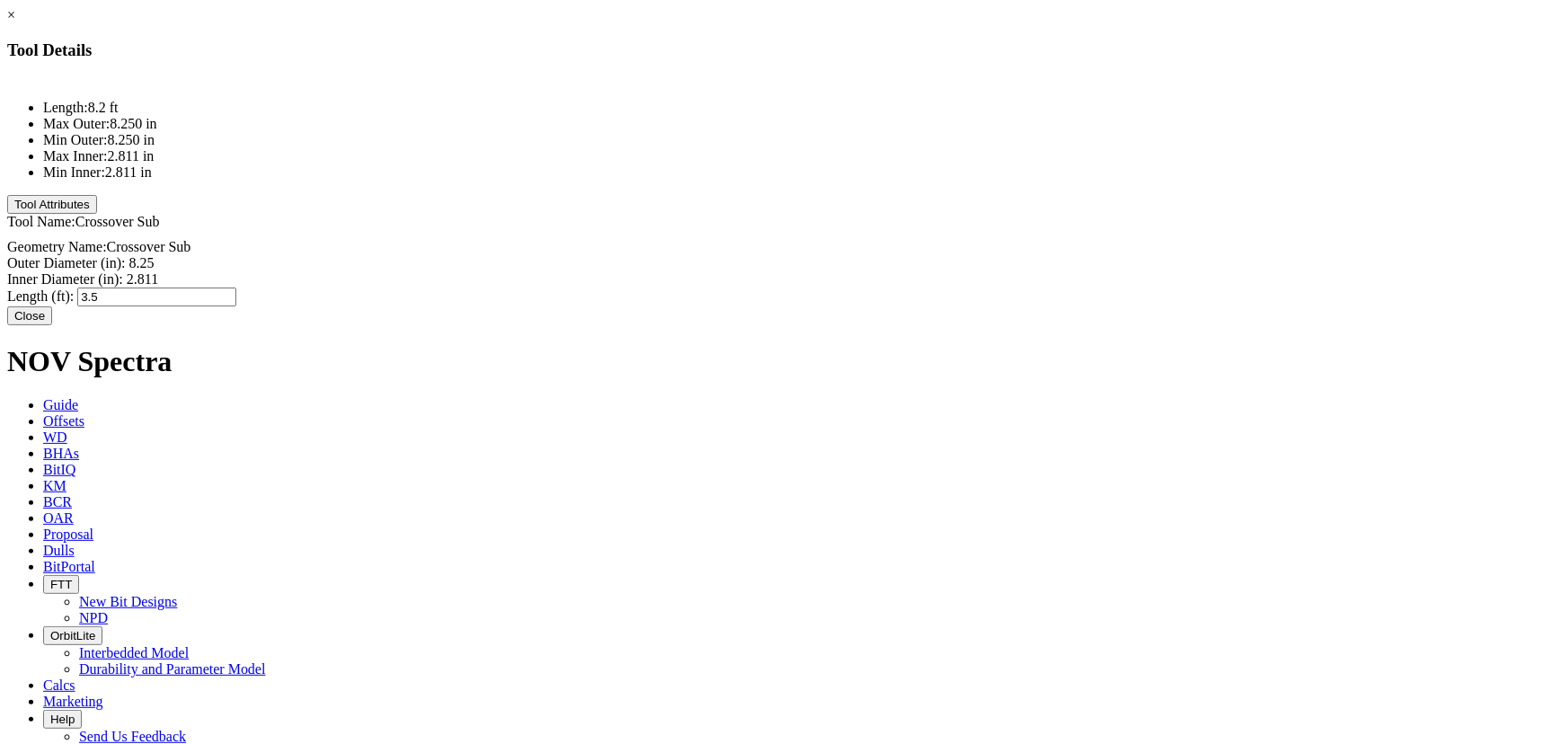
type input "3.59"
click at [52, 309] on button "Close" at bounding box center [29, 316] width 45 height 19
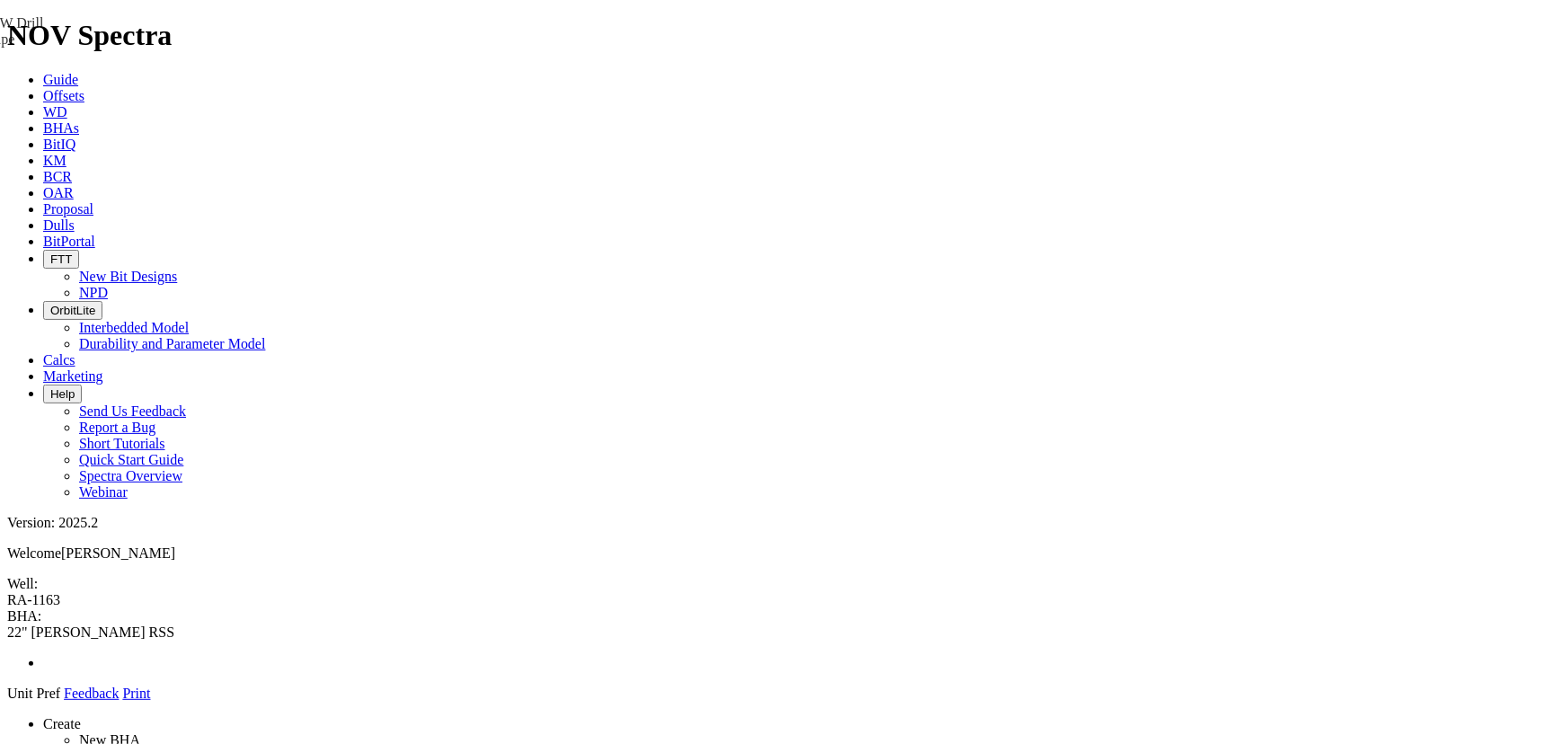
drag, startPoint x: 1333, startPoint y: 267, endPoint x: 744, endPoint y: 205, distance: 592.3
drag, startPoint x: 646, startPoint y: 235, endPoint x: 632, endPoint y: 126, distance: 109.9
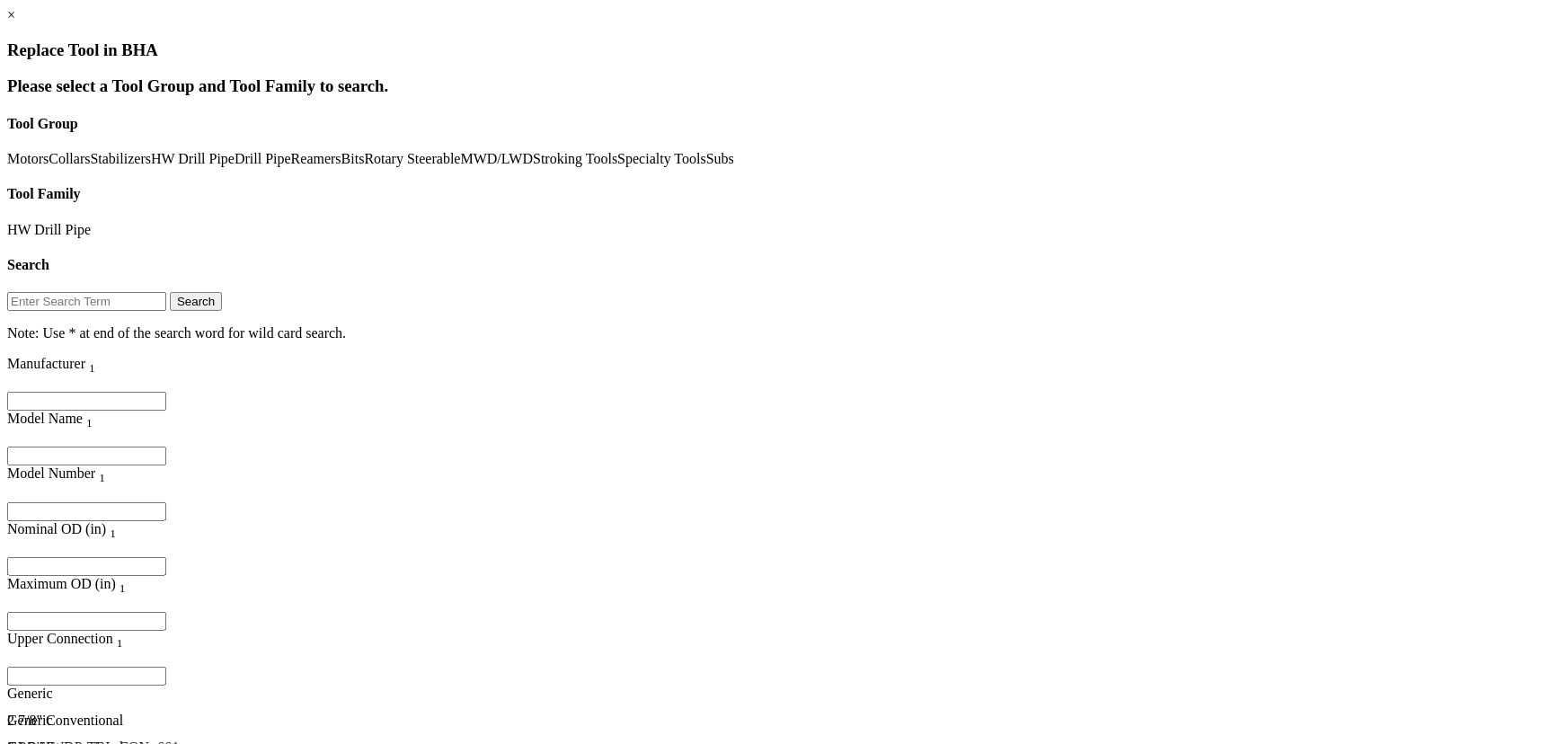
click at [166, 557] on input "Filter for column" at bounding box center [87, 566] width 159 height 19
type input "5"
click at [166, 446] on input "Filter for column" at bounding box center [87, 456] width 159 height 19
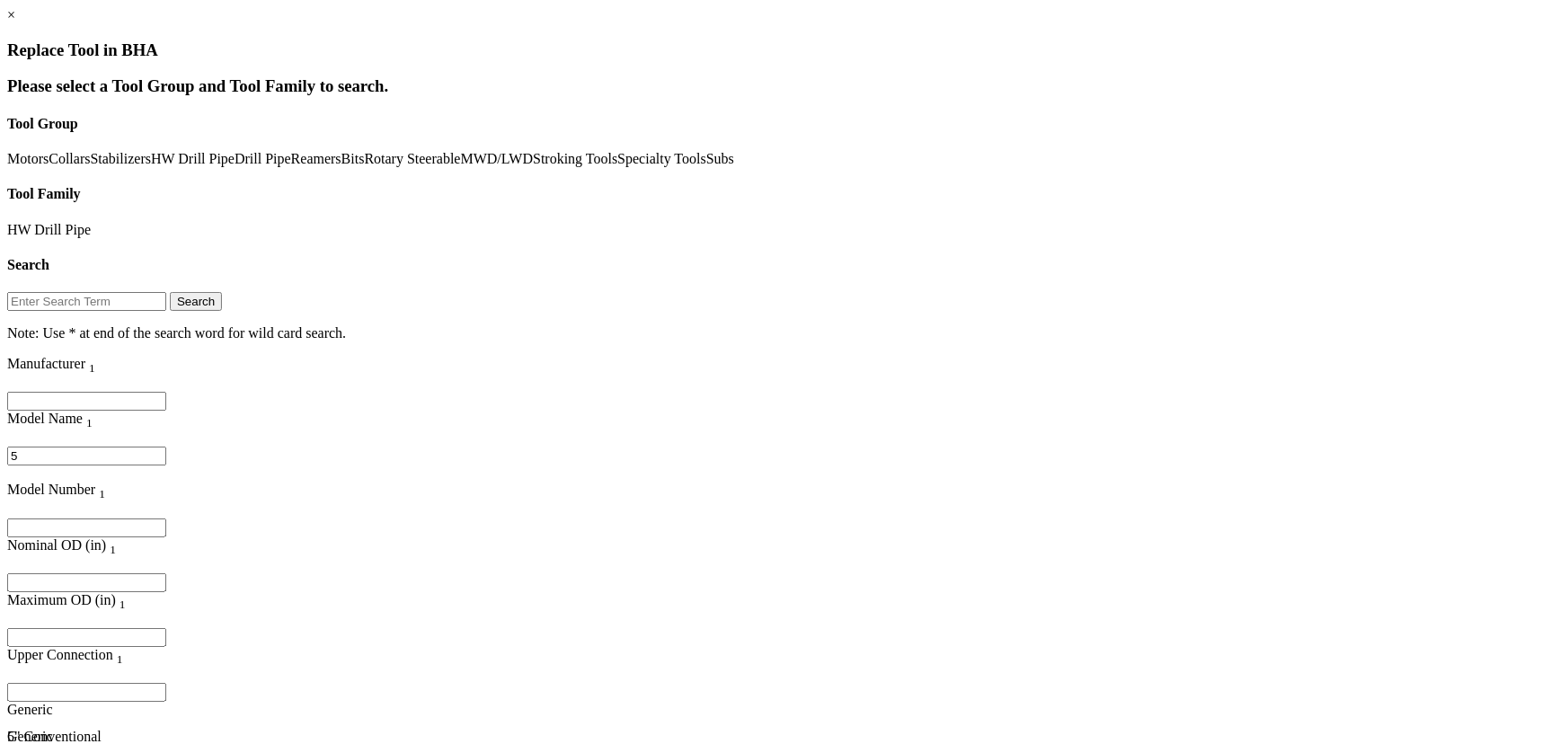
click at [166, 446] on input "5" at bounding box center [87, 456] width 159 height 19
click at [415, 446] on div "5" at bounding box center [211, 464] width 407 height 35
click at [166, 446] on input "5" at bounding box center [87, 456] width 159 height 19
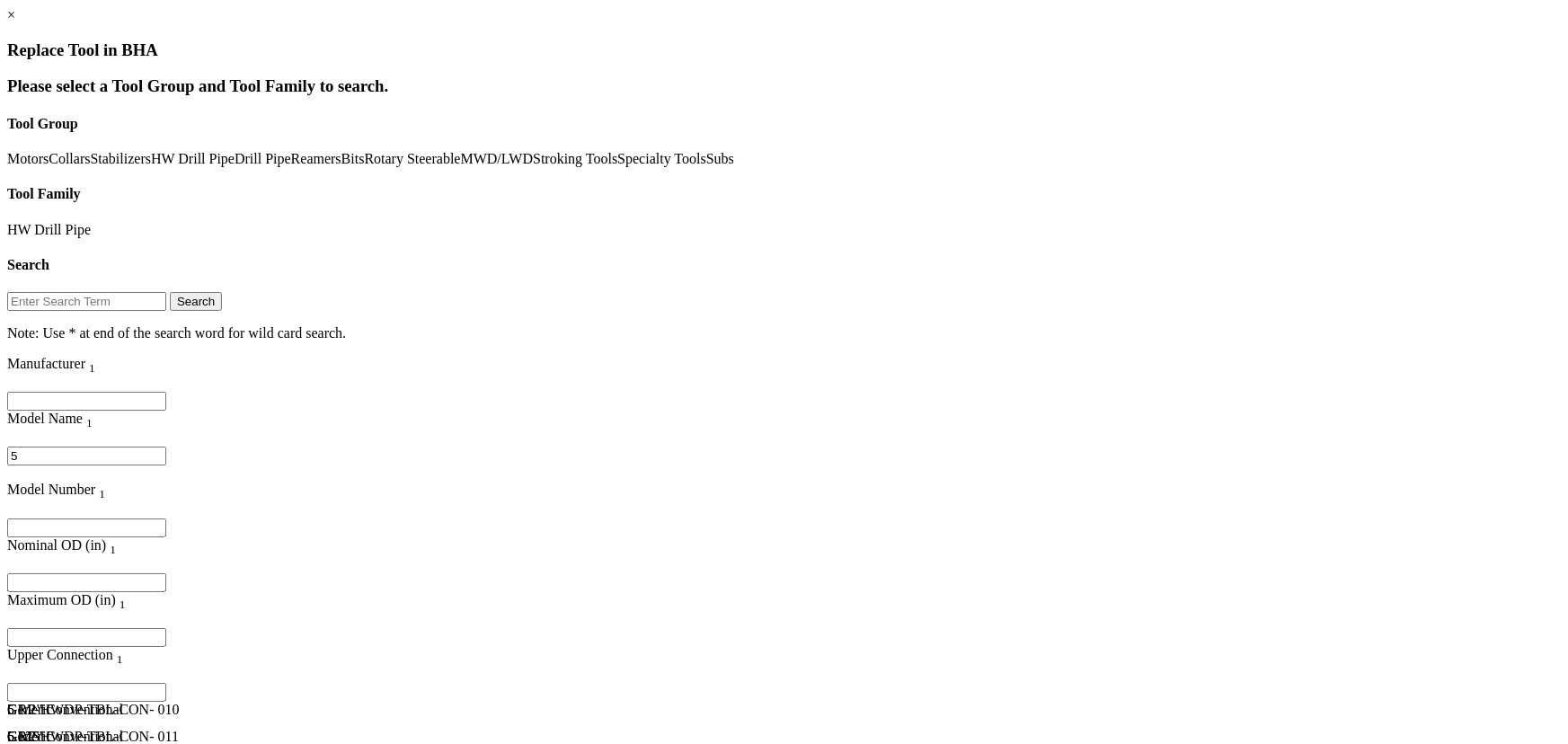
type input "5"
click at [166, 683] on input "Filter for column" at bounding box center [87, 692] width 159 height 19
type input "fh"
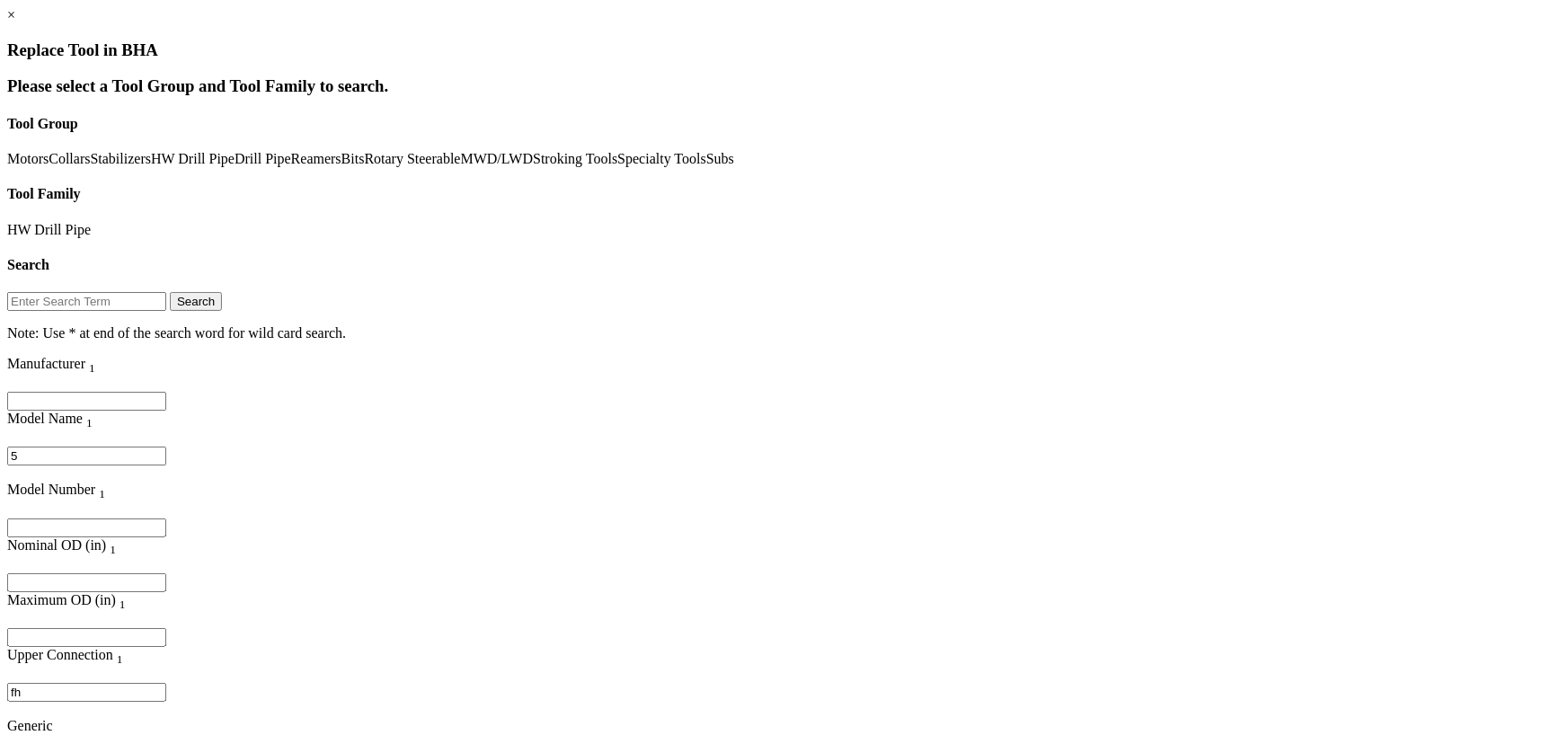
click at [415, 743] on div "5 1/2" Conventional" at bounding box center [211, 753] width 407 height 16
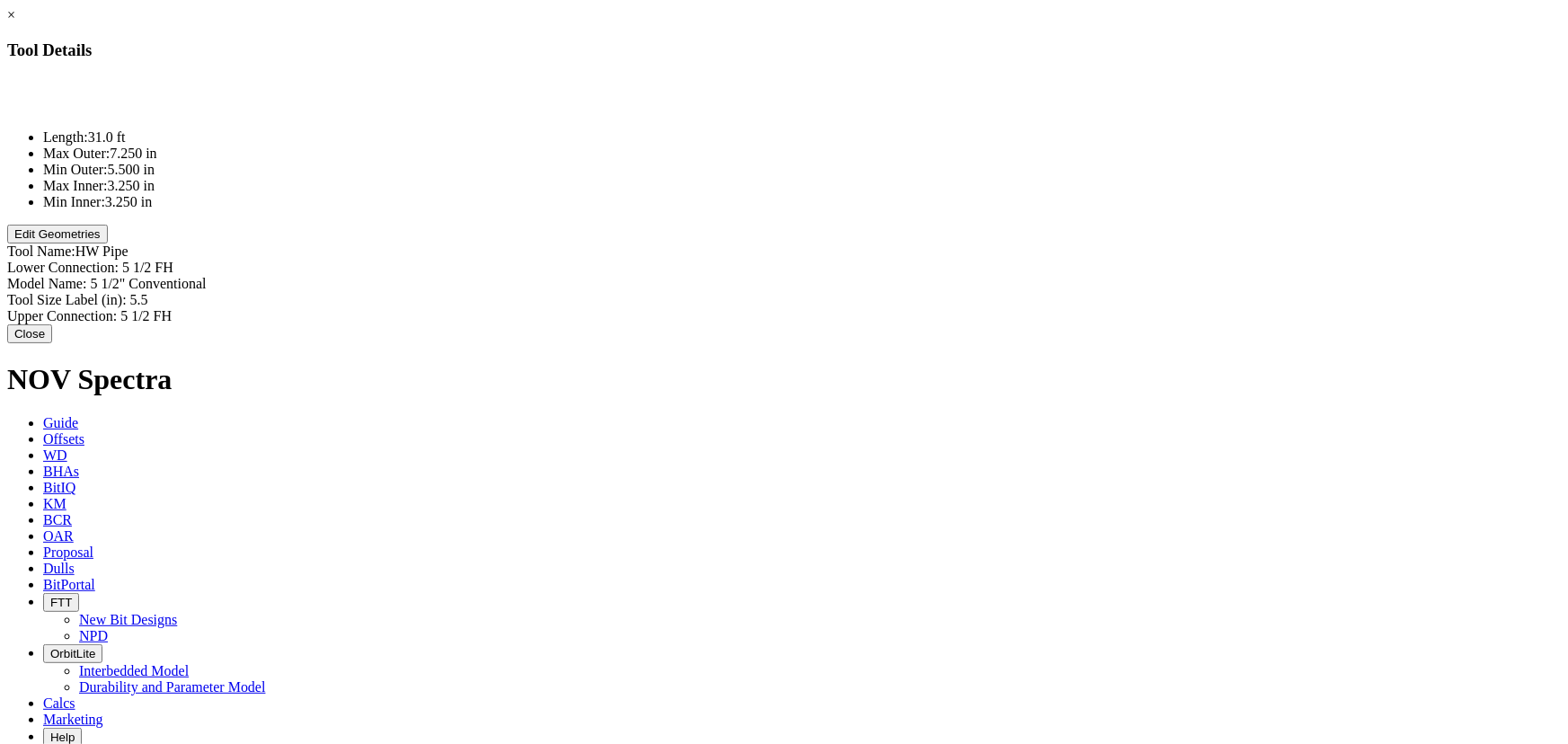
click at [574, 244] on div "Length: 31.0 ft Max Outer: 7.250 in Min Outer: 5.500 in Max Inner: 3.250 in Min…" at bounding box center [784, 160] width 1554 height 167
click at [108, 244] on button "Edit Geometries" at bounding box center [58, 234] width 100 height 19
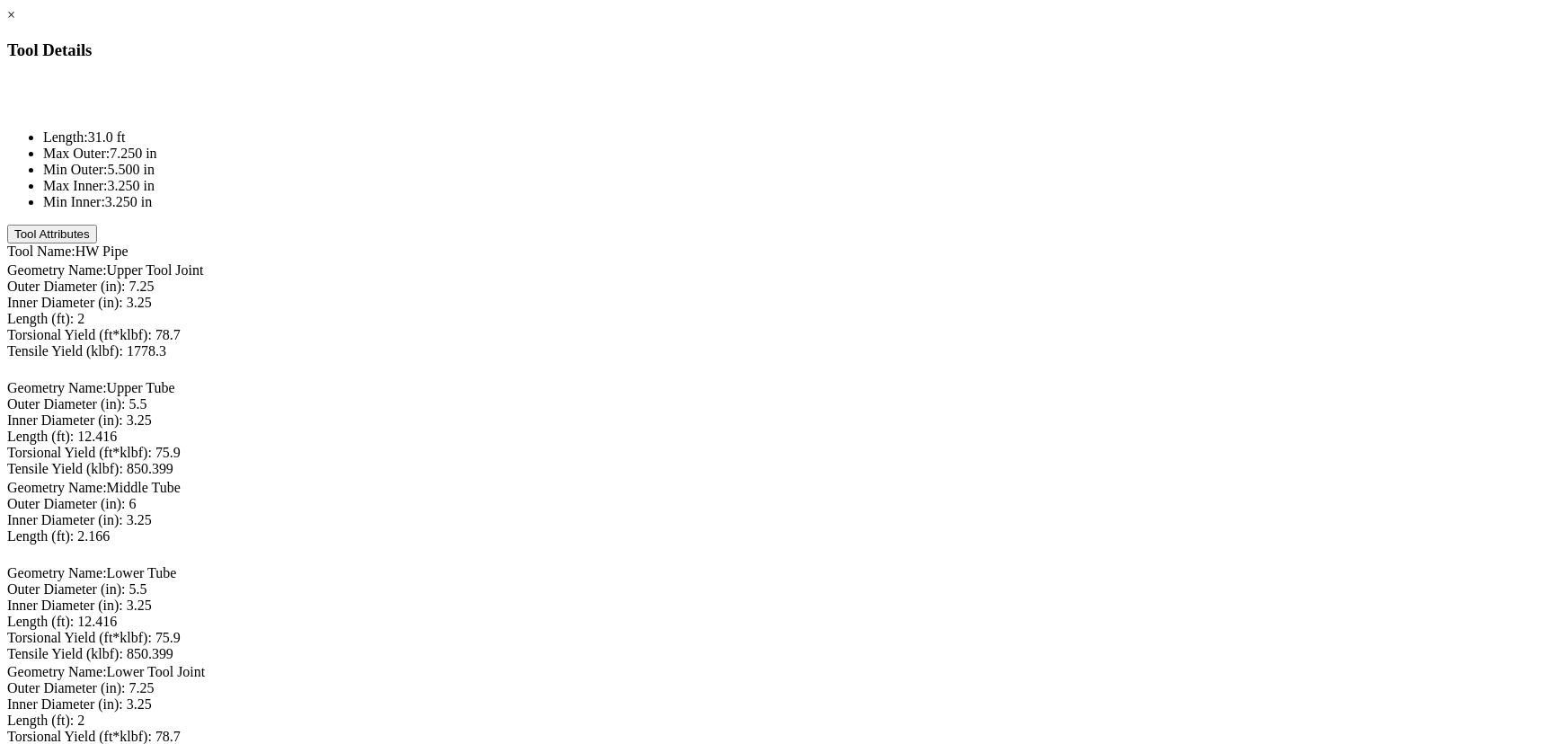
click at [1003, 278] on div "Outer Diameter (in): 7.25 7.25" at bounding box center [784, 287] width 1554 height 16
type input "5.625"
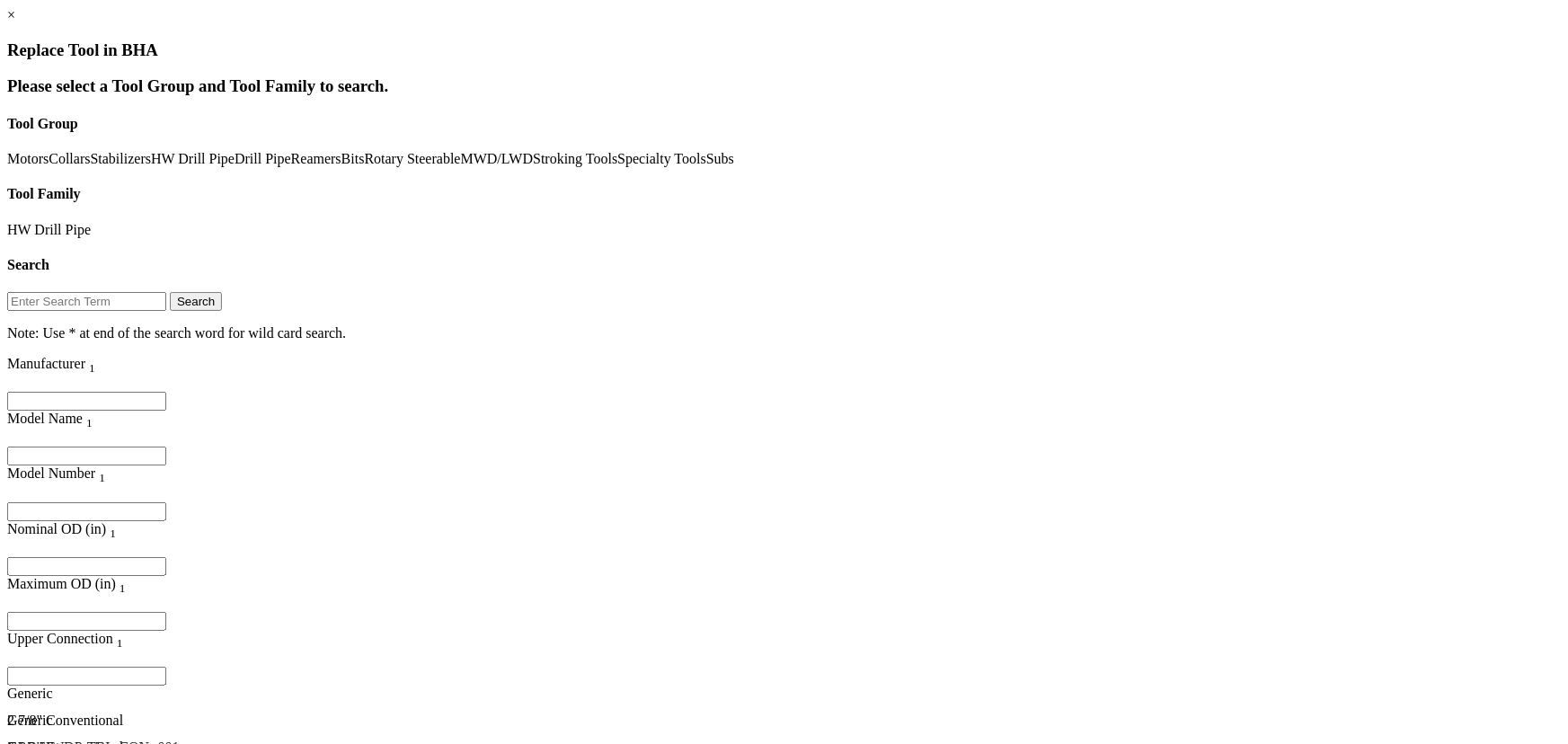
click at [166, 612] on input "Filter for column" at bounding box center [87, 621] width 159 height 19
type input "8"
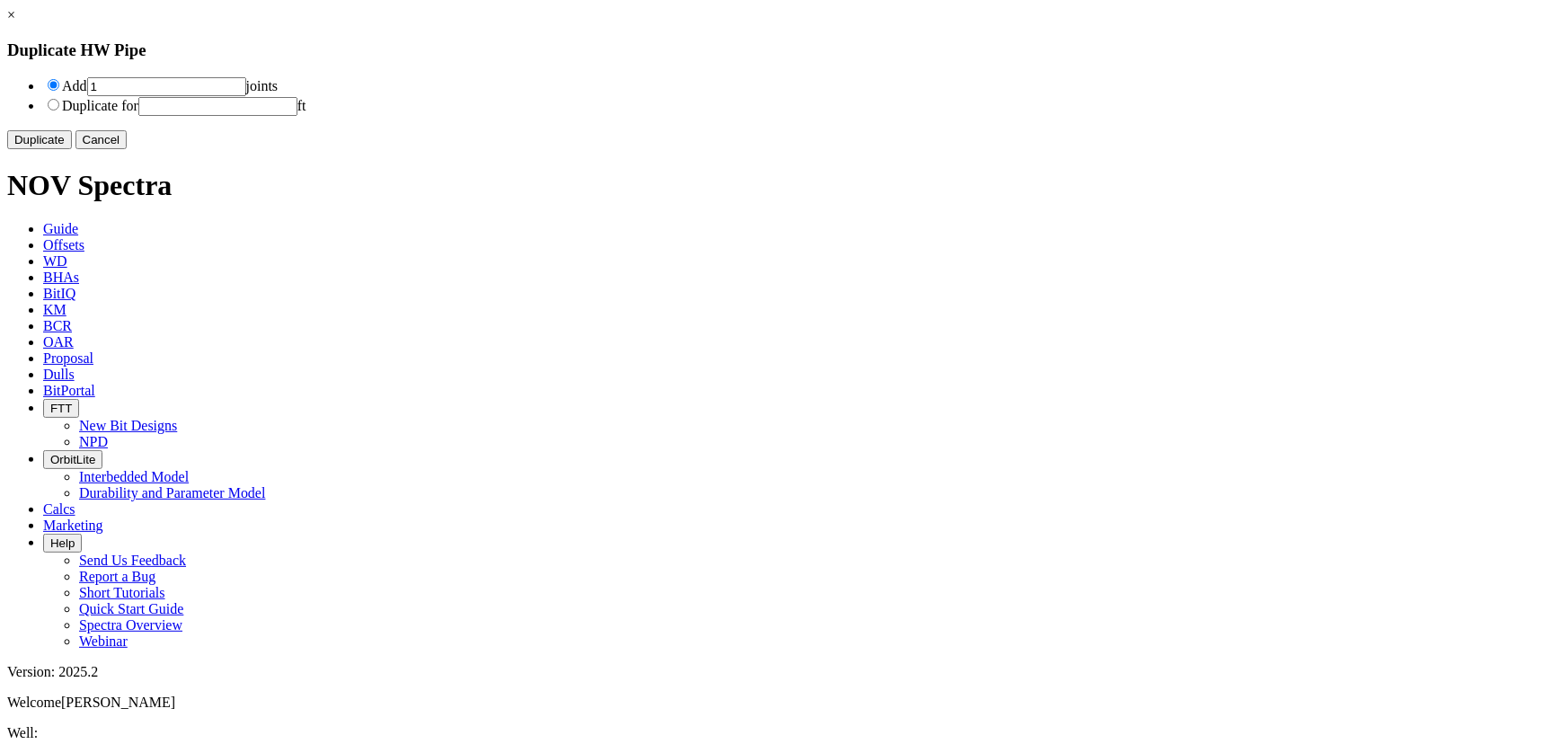
click at [247, 89] on input "1" at bounding box center [166, 87] width 159 height 19
type input "5"
click at [72, 149] on button "Duplicate" at bounding box center [39, 140] width 65 height 19
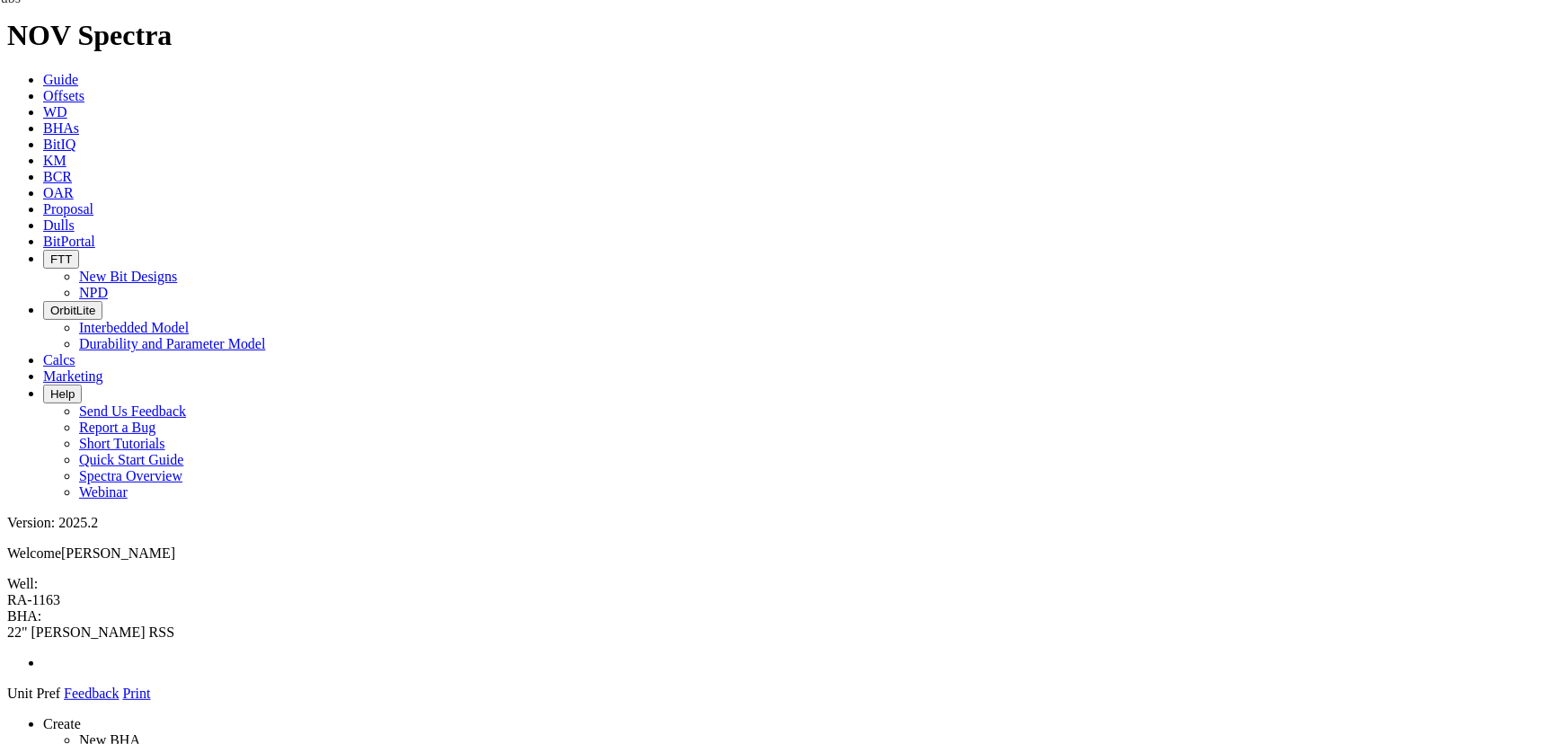
drag, startPoint x: 1348, startPoint y: 420, endPoint x: 745, endPoint y: 161, distance: 656.3
drag, startPoint x: 662, startPoint y: 233, endPoint x: 636, endPoint y: 131, distance: 105.3
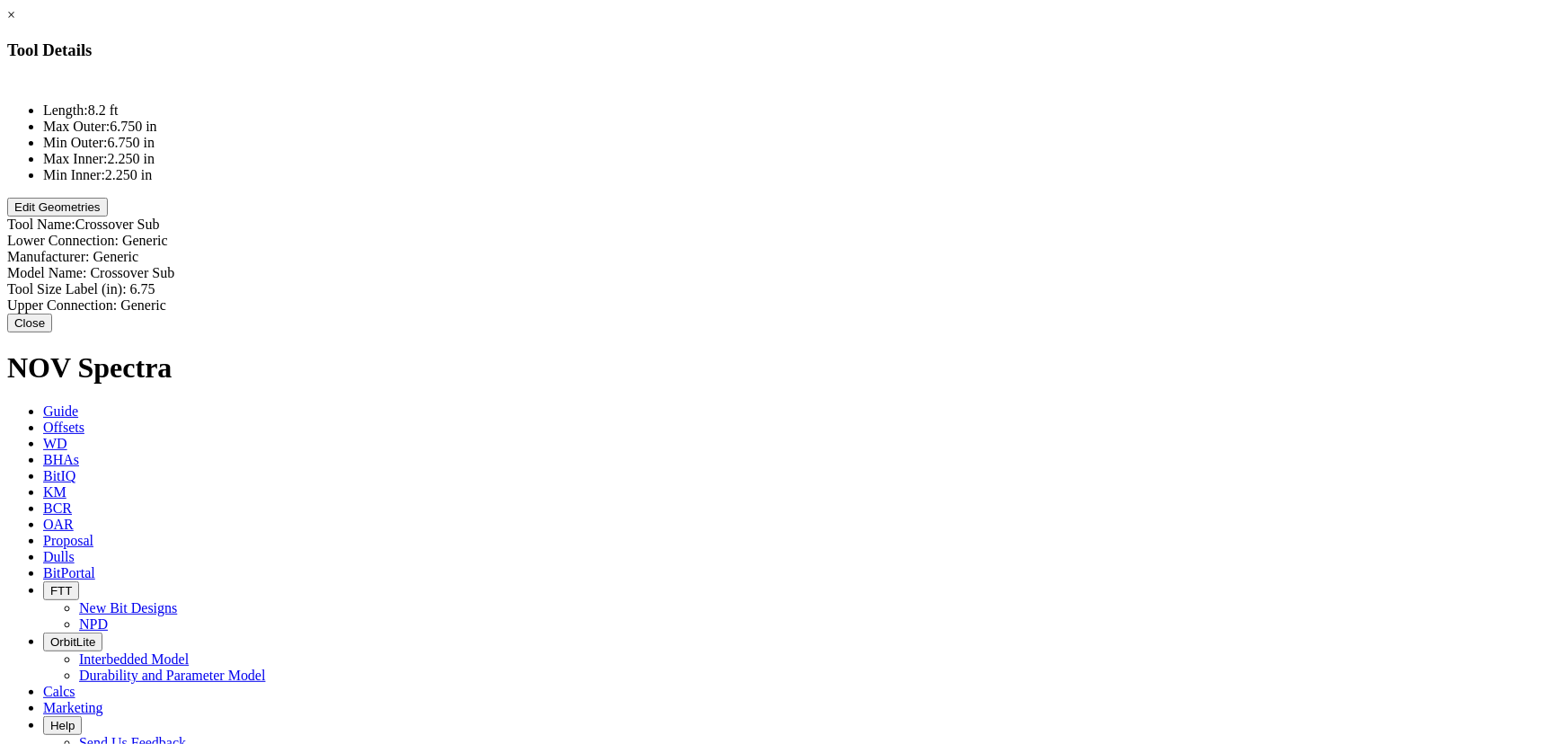
click at [108, 216] on button "Edit Geometries" at bounding box center [58, 207] width 100 height 19
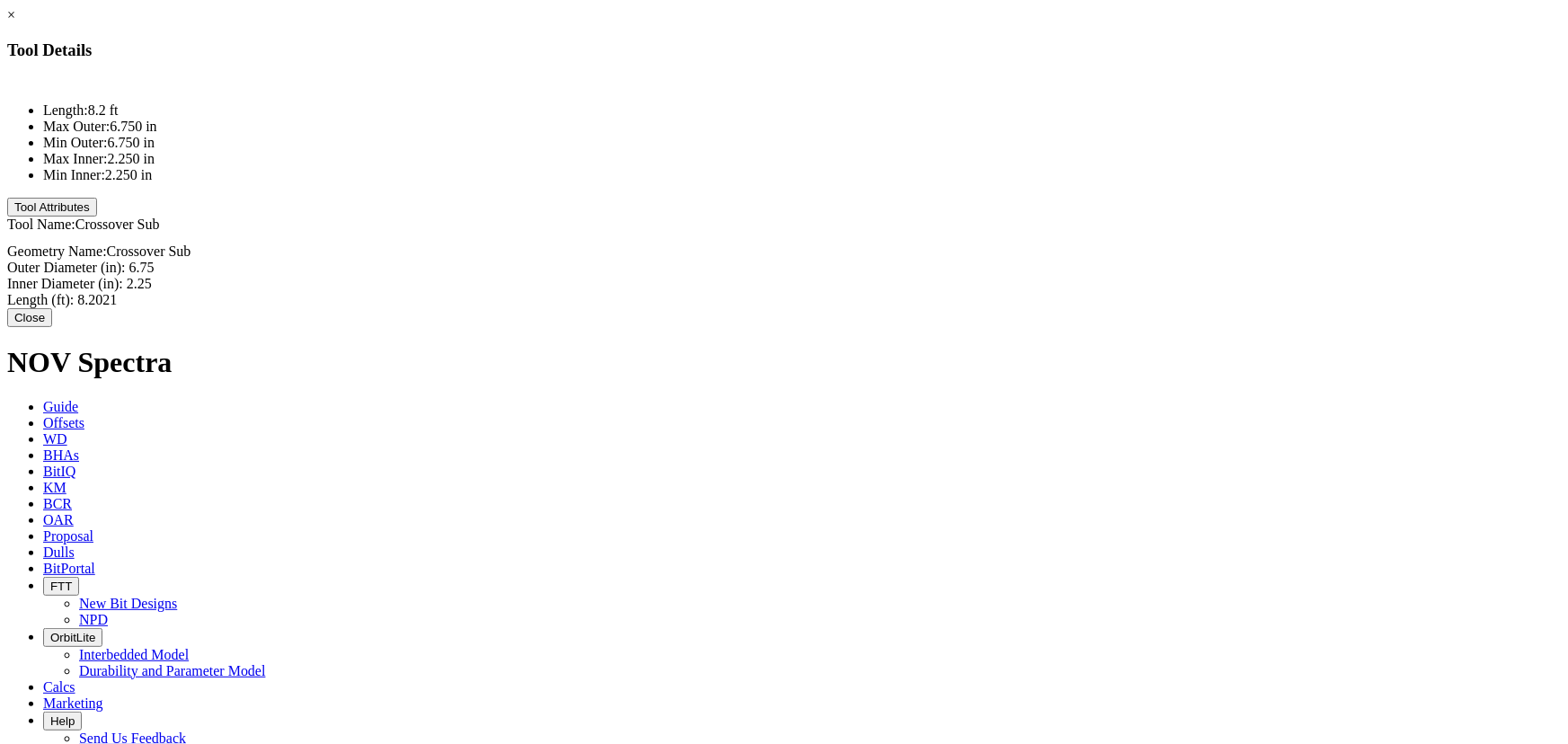
click at [965, 259] on div "Outer Diameter (in): 6.75 6.75" at bounding box center [784, 267] width 1554 height 16
type input "8.25"
click at [1000, 278] on div "Inner Diameter (in): 2.25 2.25" at bounding box center [784, 287] width 1554 height 16
type input "2.811"
click at [1022, 290] on div "Length (ft): 8.2021 8.2021" at bounding box center [784, 299] width 1554 height 16
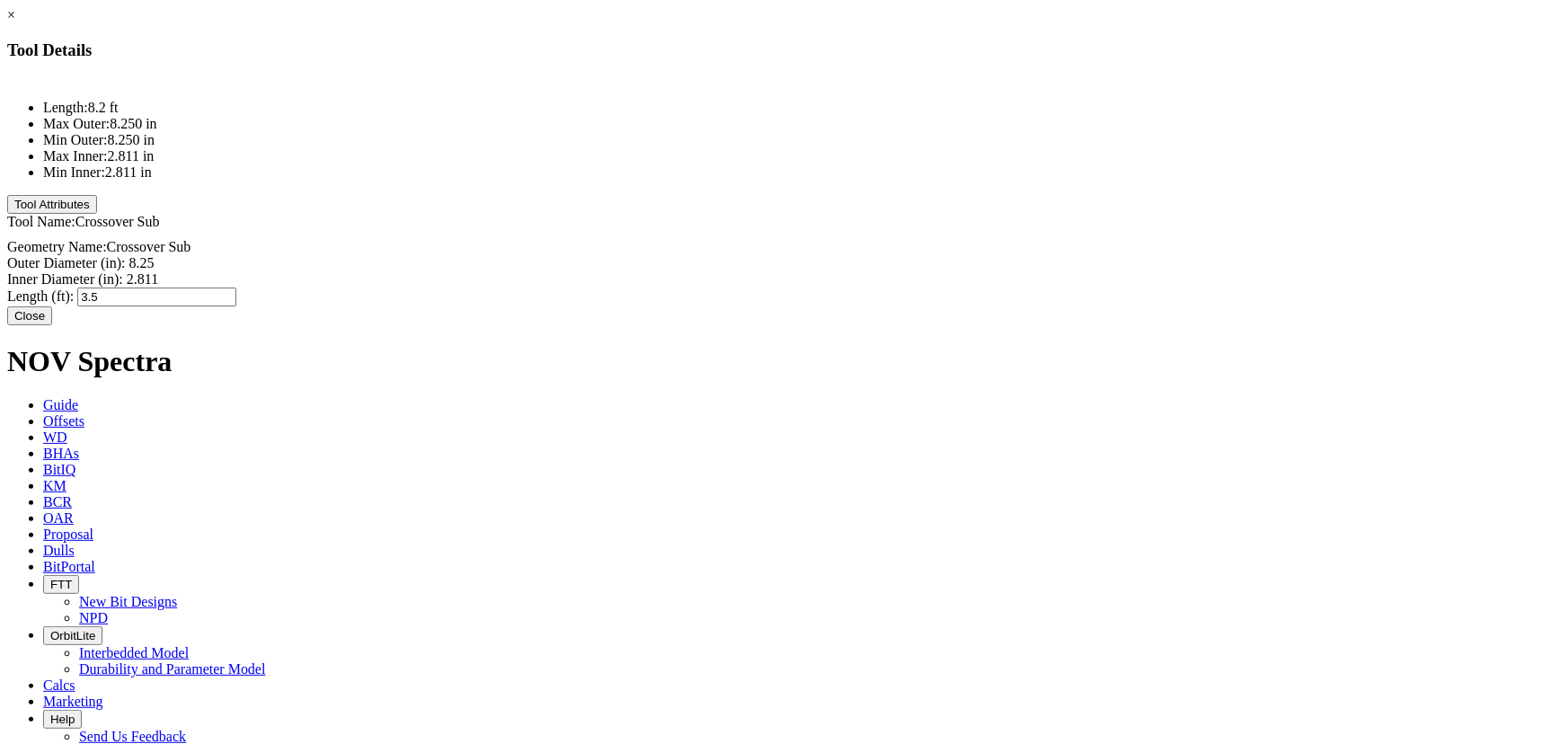
type input "3.59"
click at [995, 271] on div "Inner Diameter (in): 2.811 2.811" at bounding box center [784, 279] width 1554 height 16
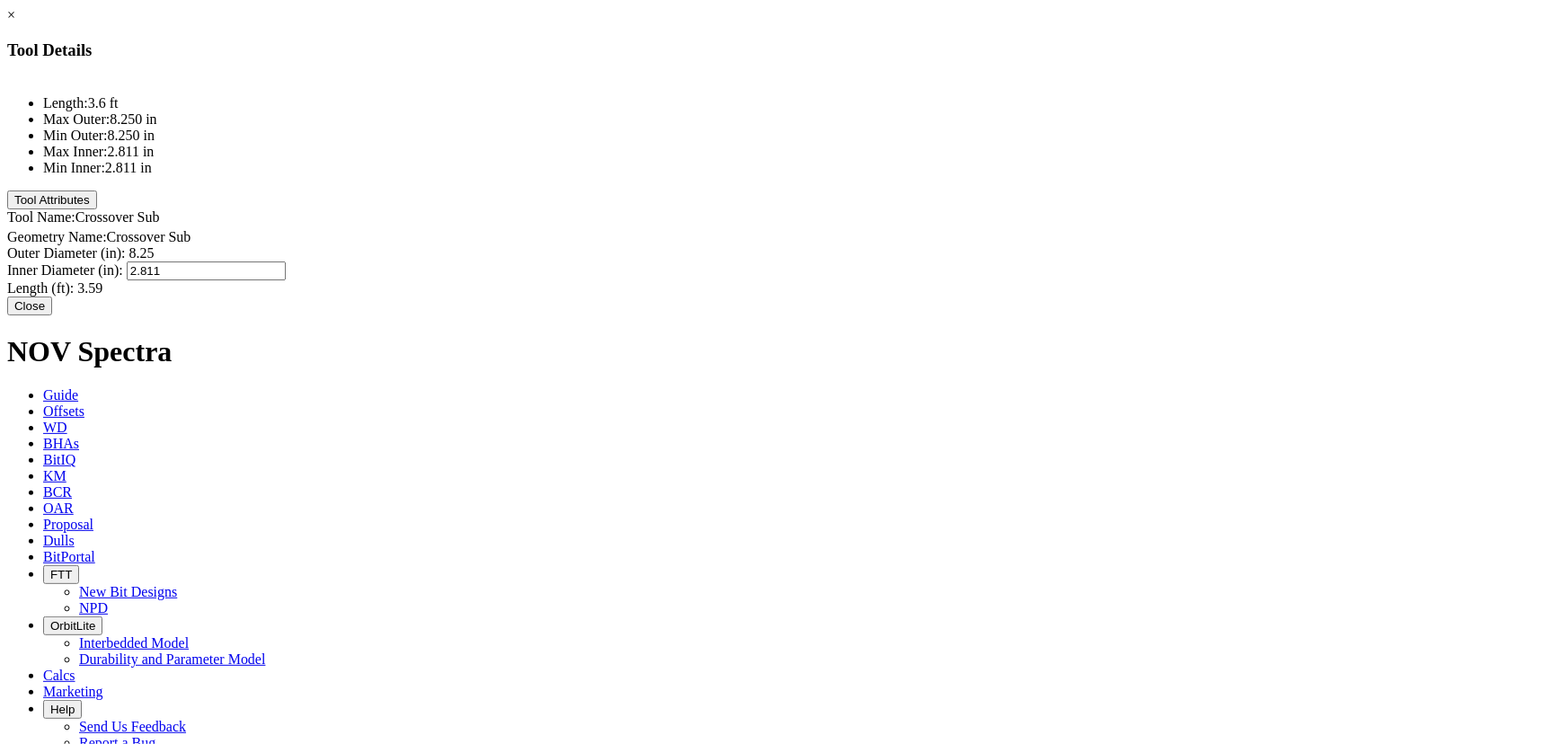
click at [990, 280] on div "Length (ft): 3.59 3.59" at bounding box center [784, 288] width 1554 height 16
click at [52, 307] on button "Close" at bounding box center [29, 306] width 45 height 19
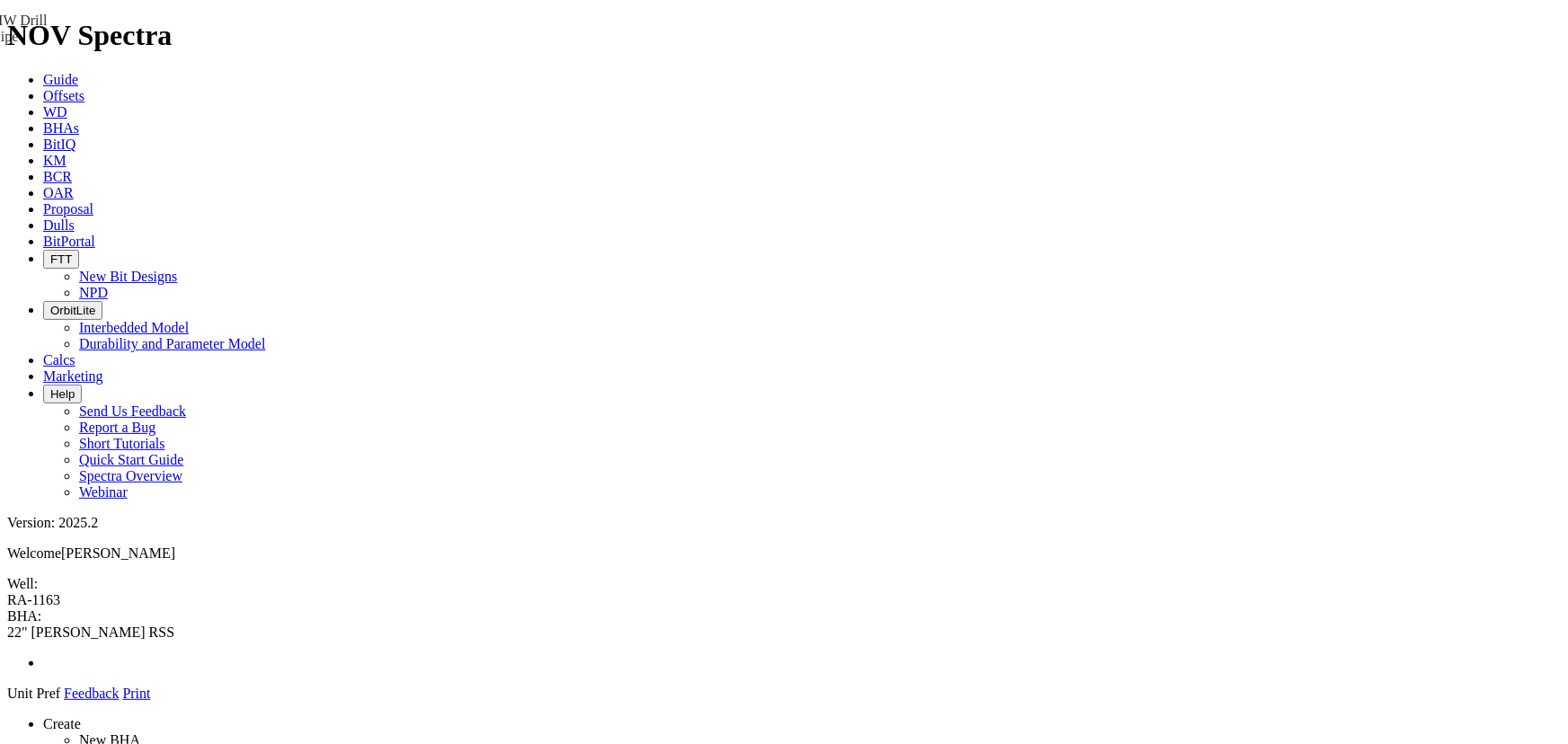
drag, startPoint x: 1326, startPoint y: 260, endPoint x: 746, endPoint y: 188, distance: 584.5
drag, startPoint x: 665, startPoint y: 238, endPoint x: 584, endPoint y: 183, distance: 97.9
drag, startPoint x: 662, startPoint y: 162, endPoint x: 660, endPoint y: 131, distance: 31.1
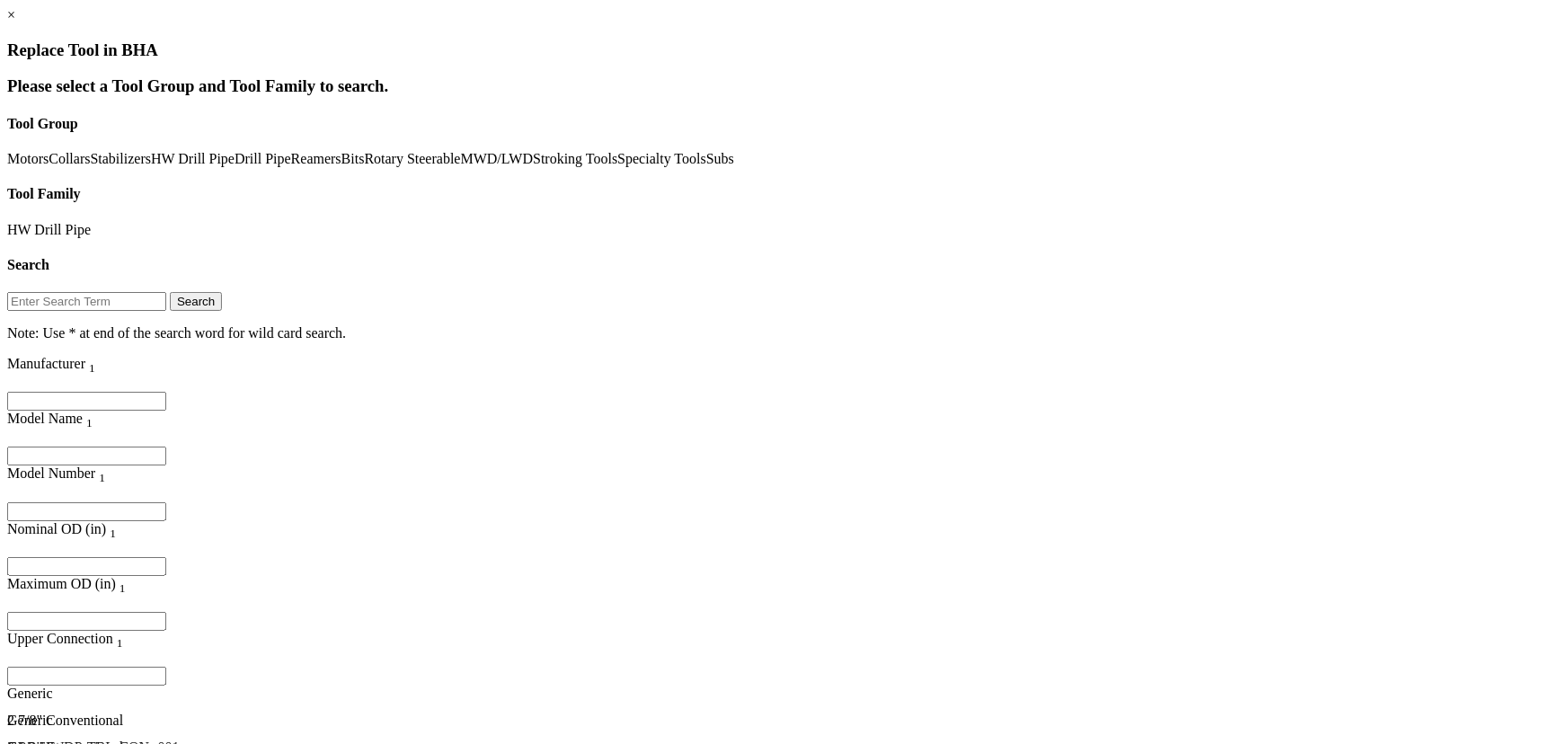
click at [166, 557] on input "Filter for column" at bounding box center [87, 566] width 159 height 19
type input "5.5"
click at [371, 728] on div "5 1/2" Conventional" at bounding box center [211, 737] width 407 height 16
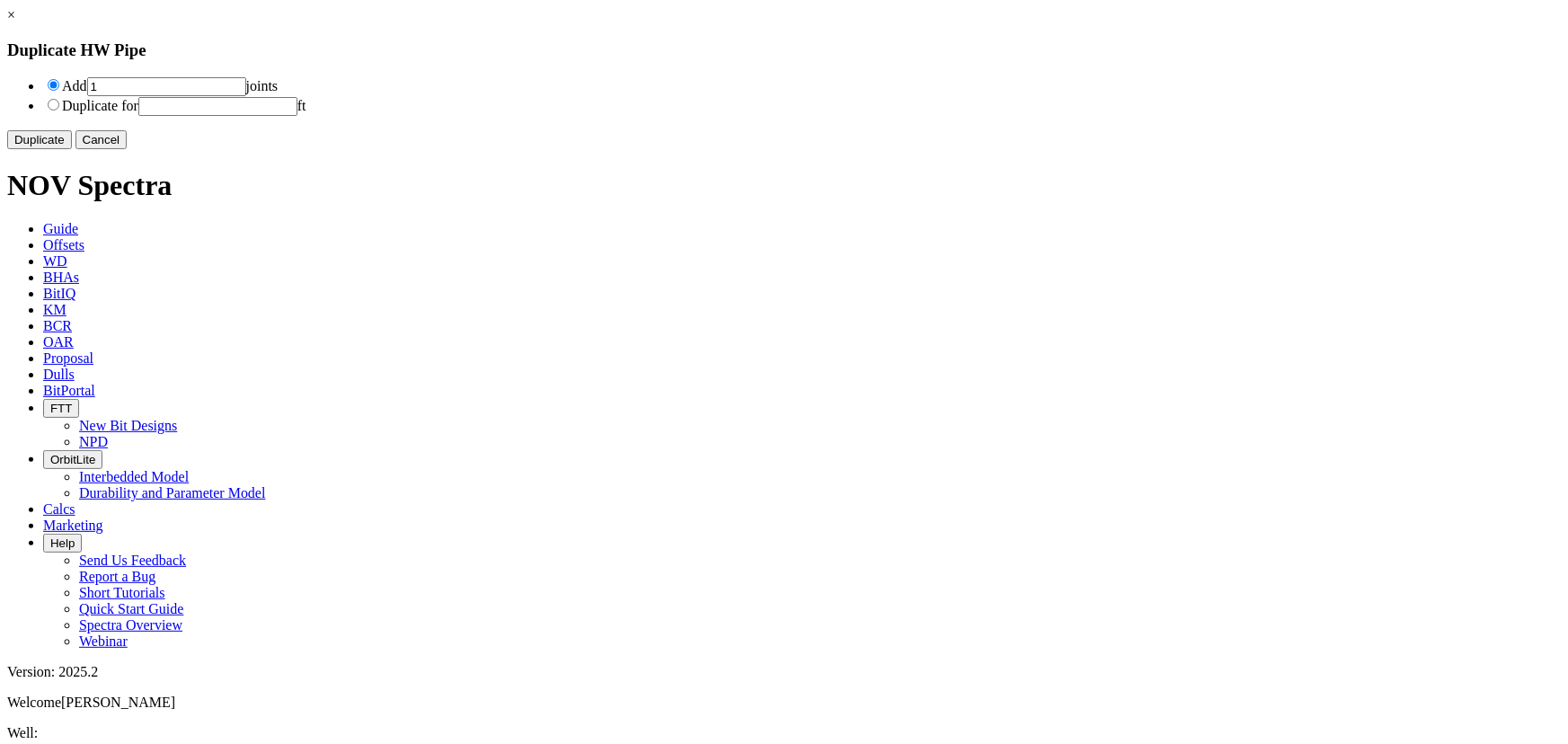
click at [247, 92] on input "1" at bounding box center [166, 87] width 159 height 19
type input "2"
click at [72, 149] on button "Duplicate" at bounding box center [39, 140] width 65 height 19
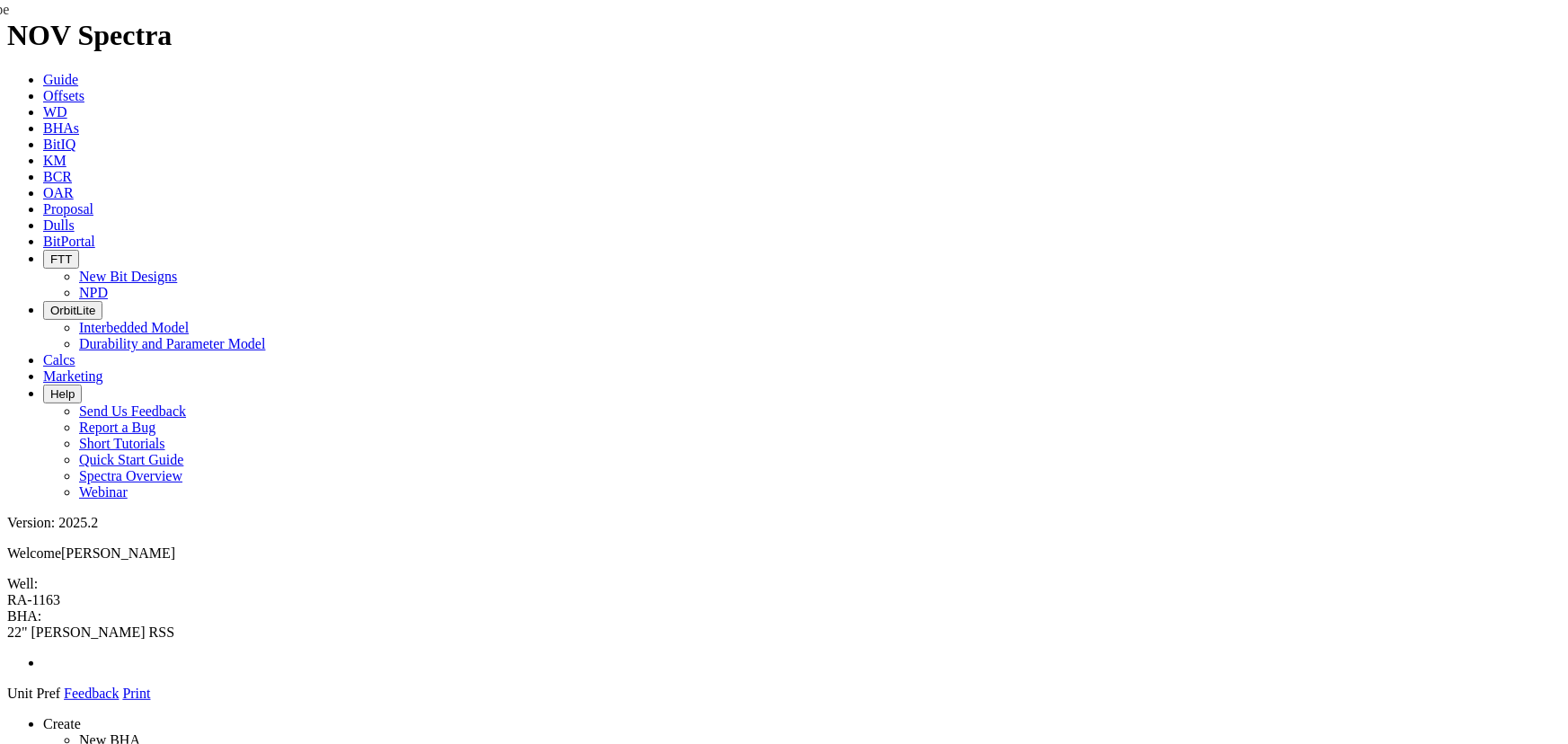
drag, startPoint x: 1319, startPoint y: 168, endPoint x: 731, endPoint y: 158, distance: 588.1
drag, startPoint x: 628, startPoint y: 229, endPoint x: 604, endPoint y: 139, distance: 93.1
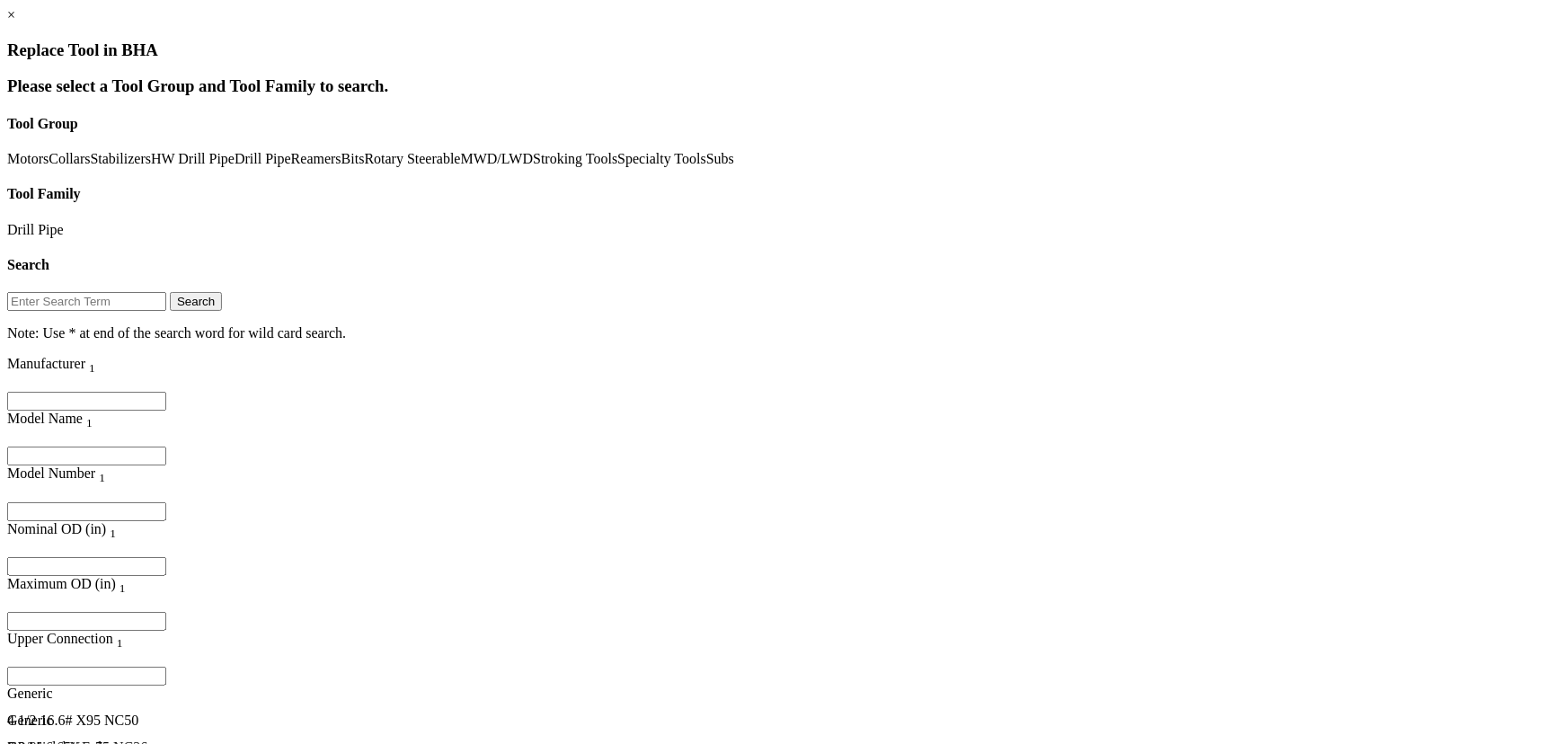
click at [166, 557] on input "Filter for column" at bounding box center [87, 566] width 159 height 19
type input "5.5"
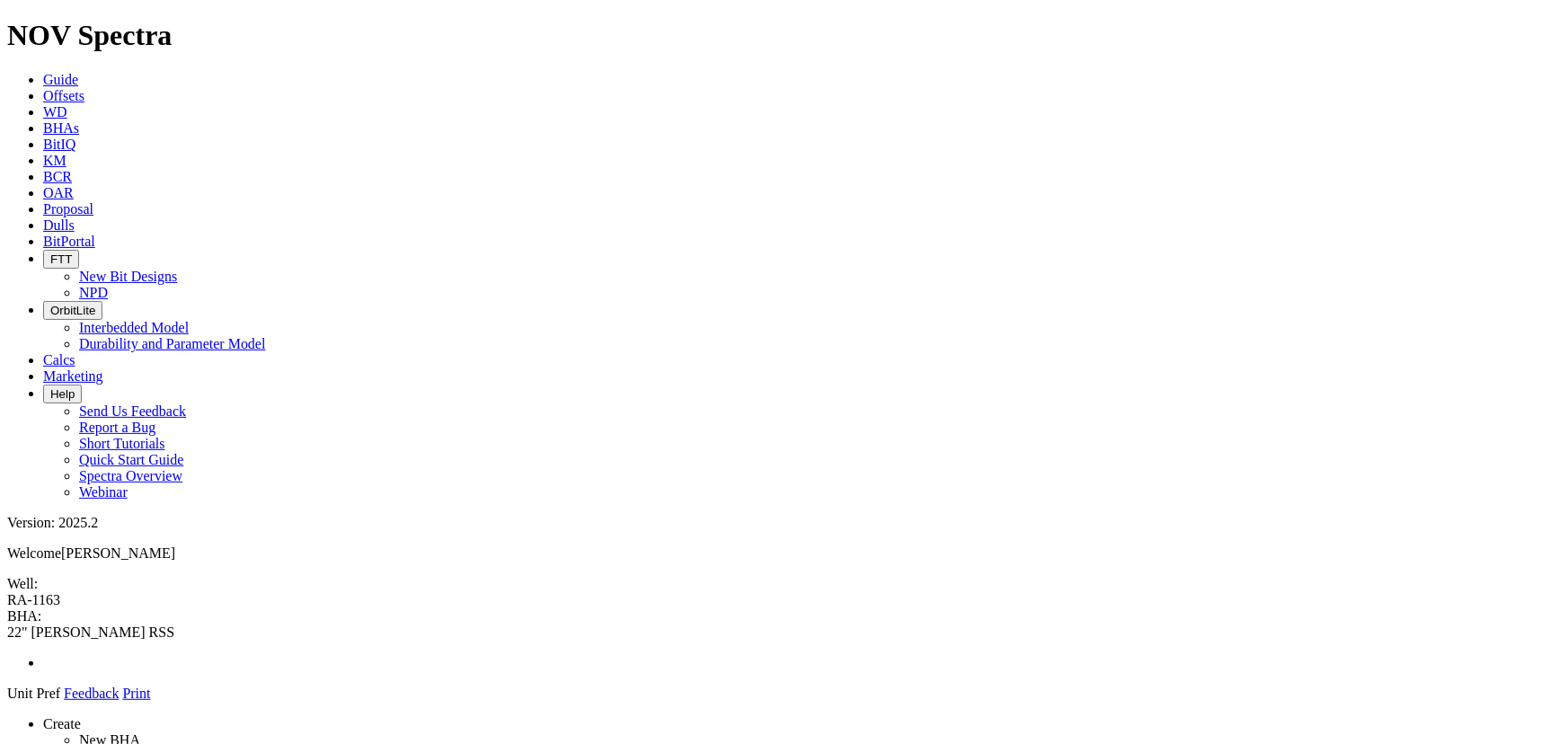
click at [7, 702] on span at bounding box center [7, 702] width 0 height 0
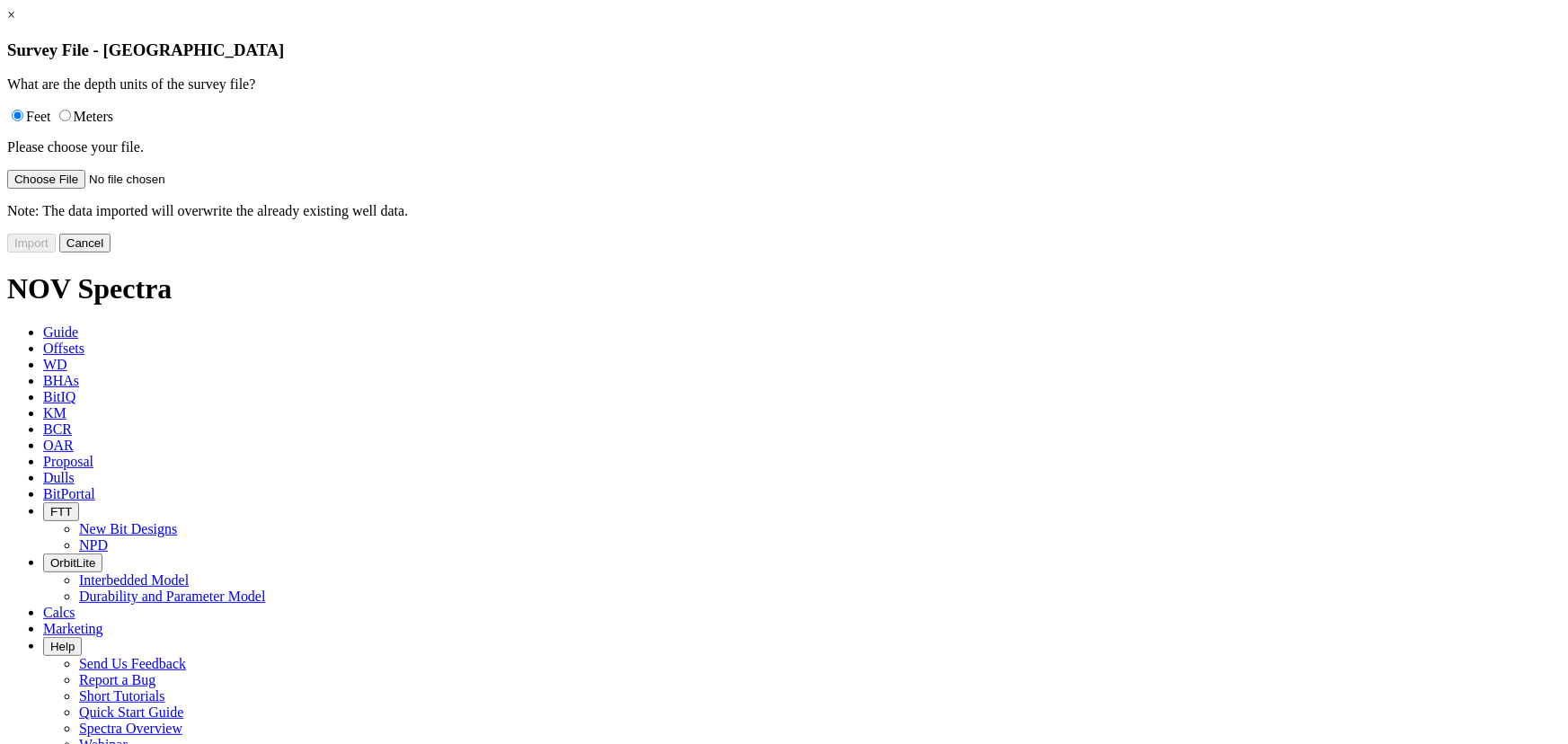
click at [235, 189] on input "file" at bounding box center [121, 179] width 227 height 19
type input "C:\fakepath\Track.csv"
click at [56, 253] on button "Import" at bounding box center [31, 243] width 48 height 19
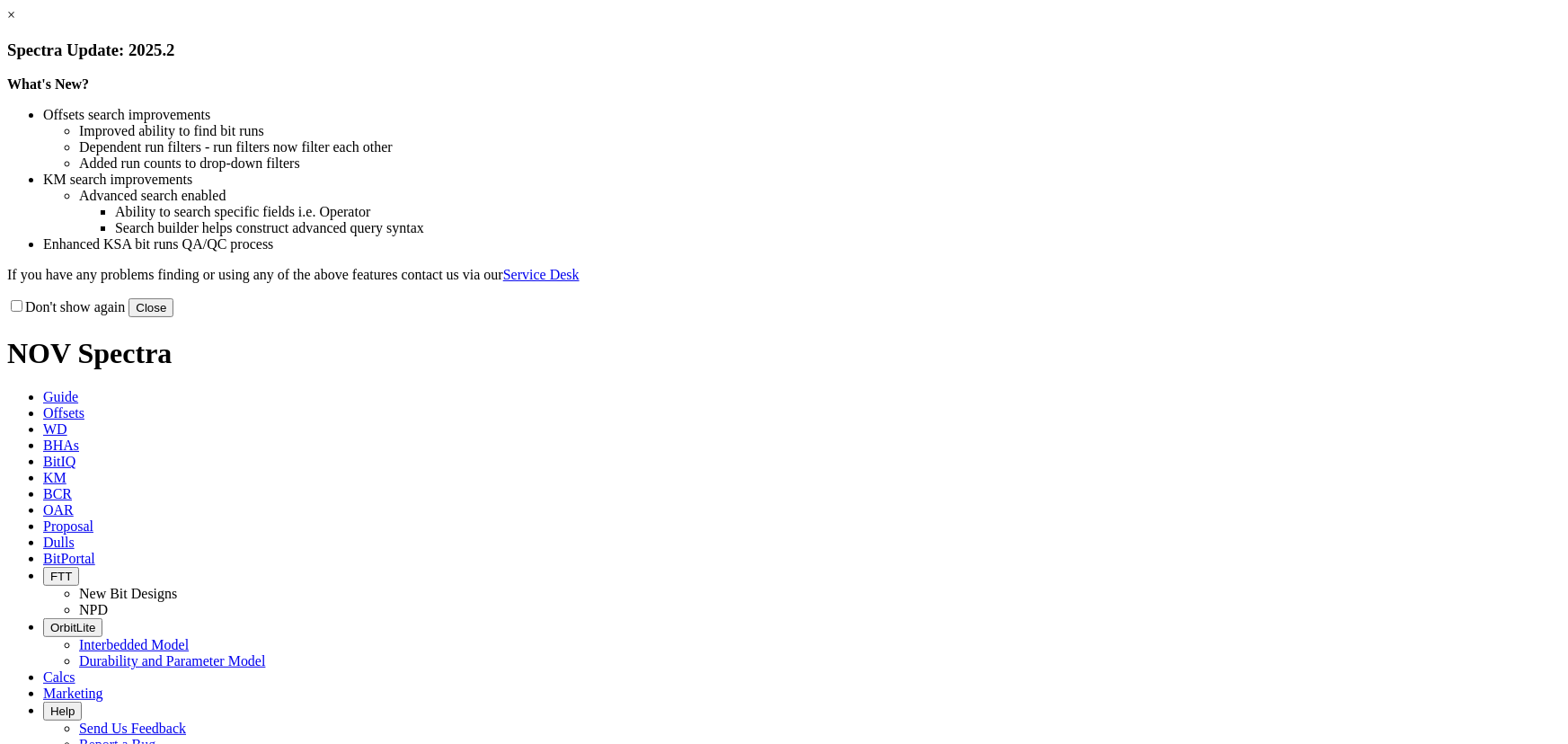
click at [174, 317] on button "Close" at bounding box center [151, 308] width 45 height 19
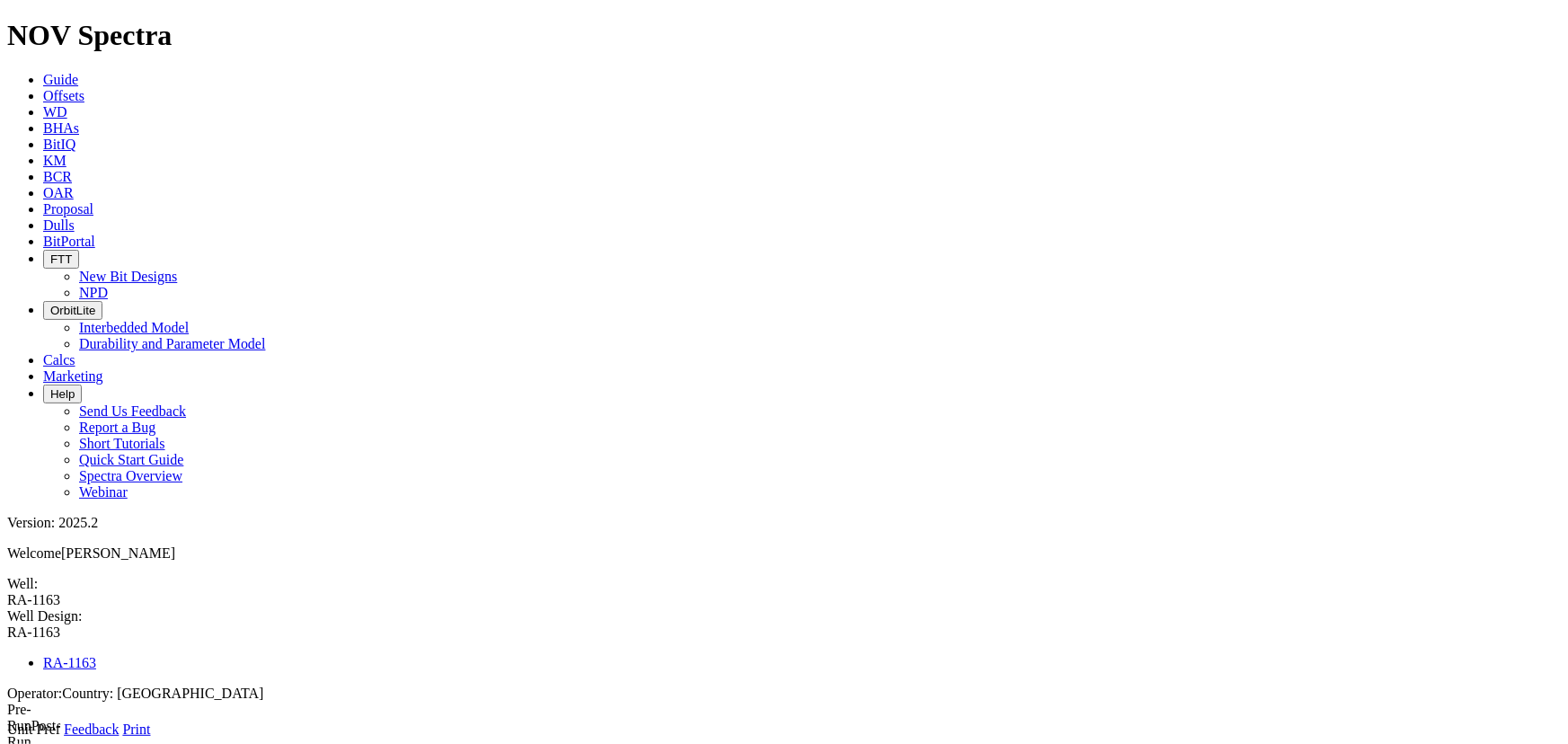
select select "number:3"
type input "0"
type input "1588"
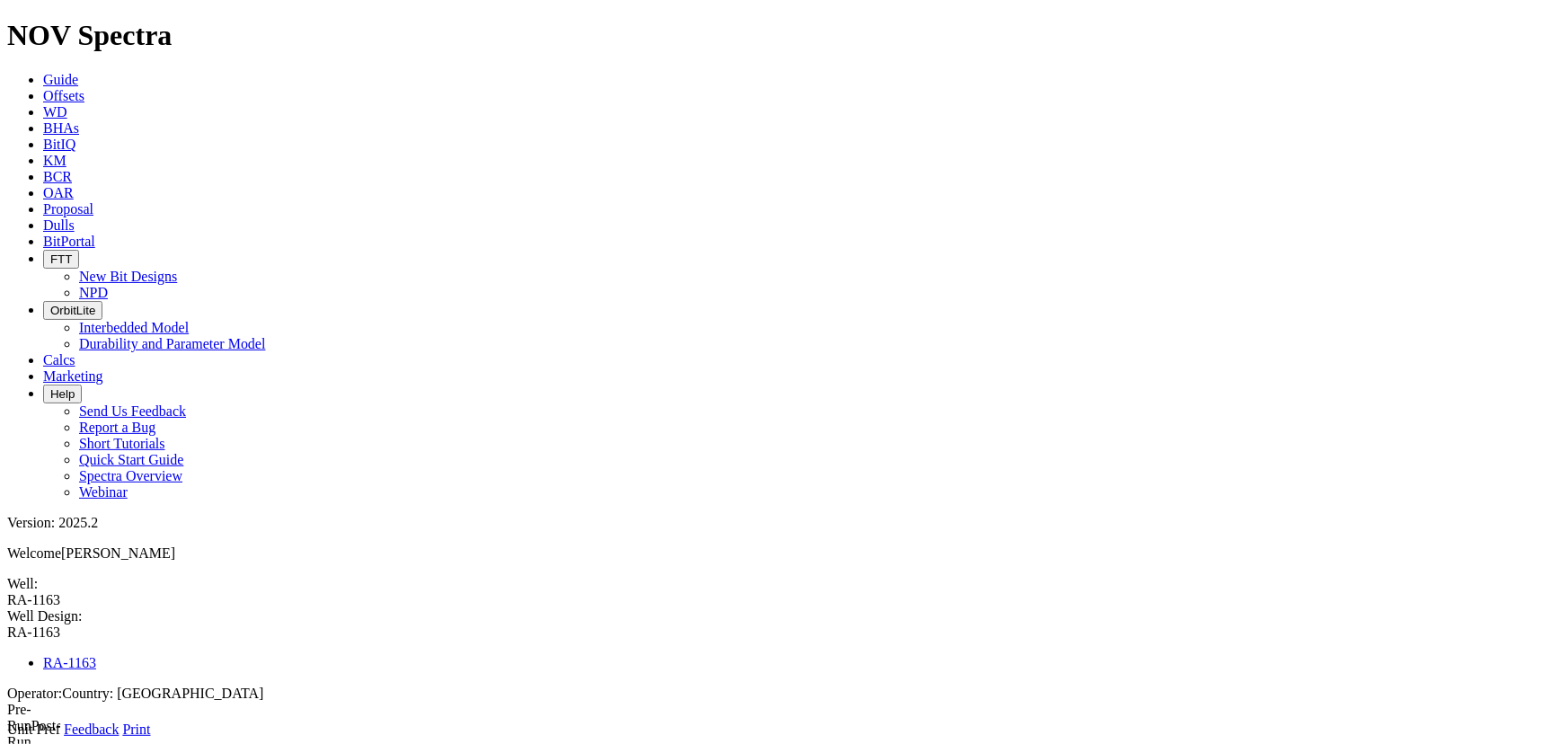
type input "0"
type input "2"
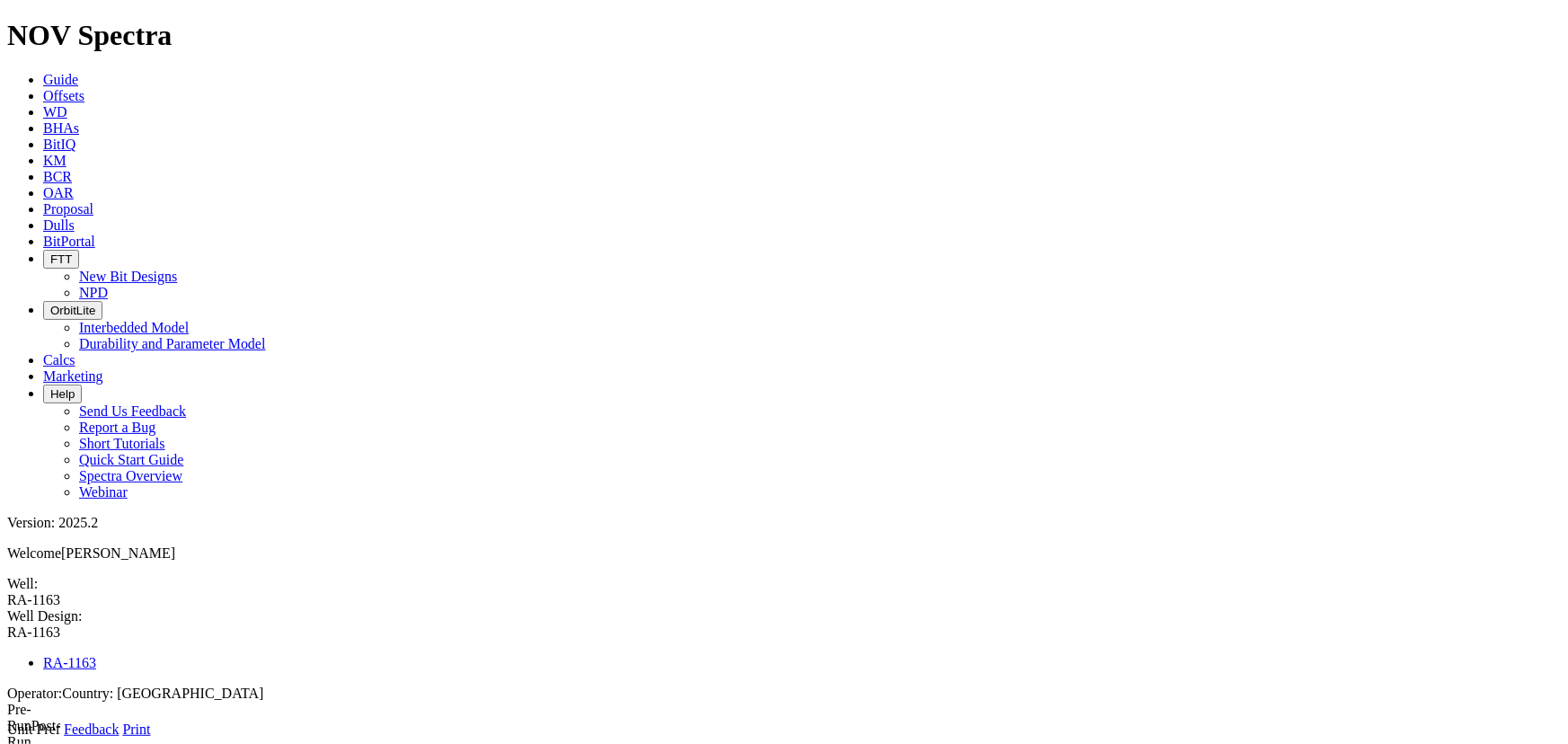
type input "2"
type input "36"
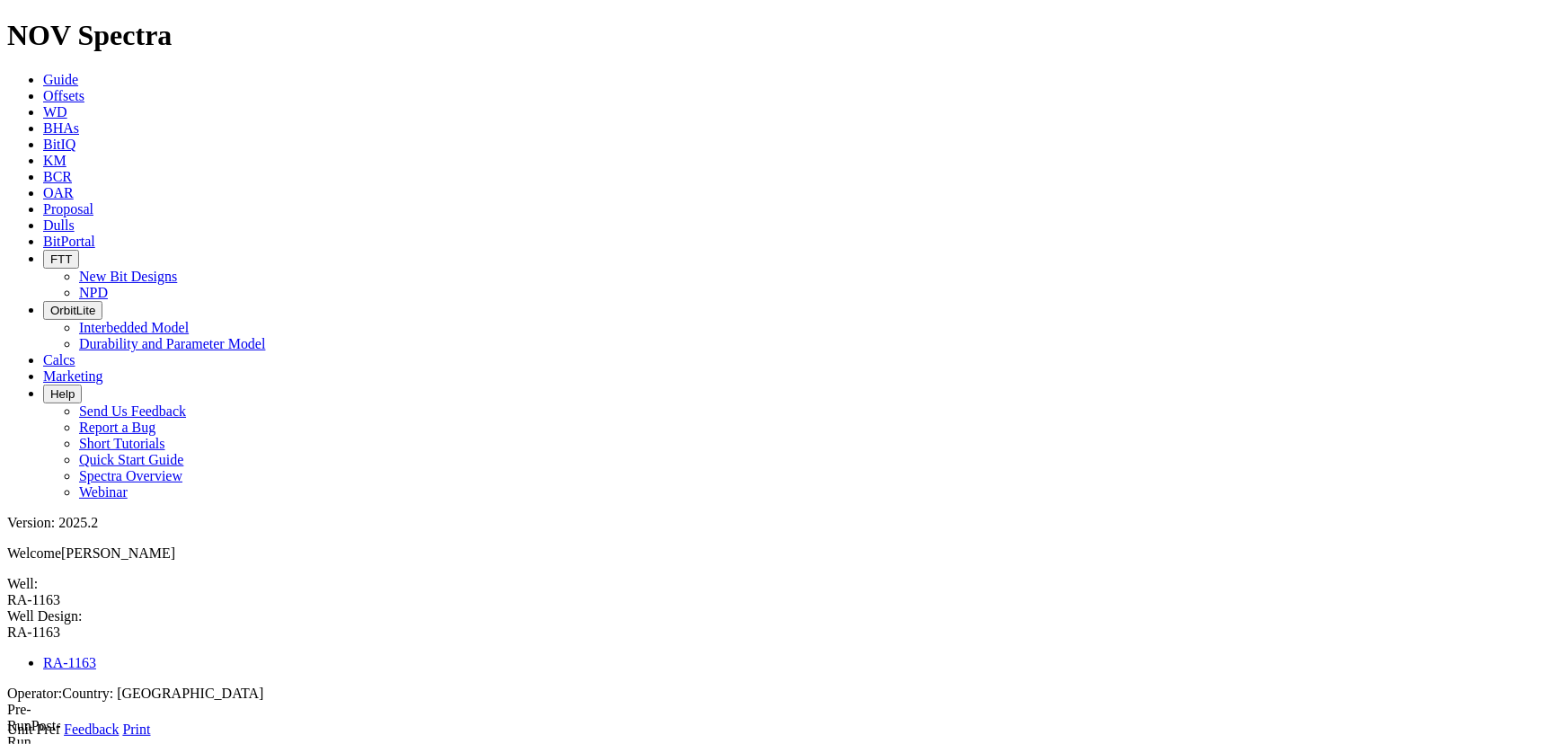
drag, startPoint x: 472, startPoint y: 378, endPoint x: 347, endPoint y: 368, distance: 125.4
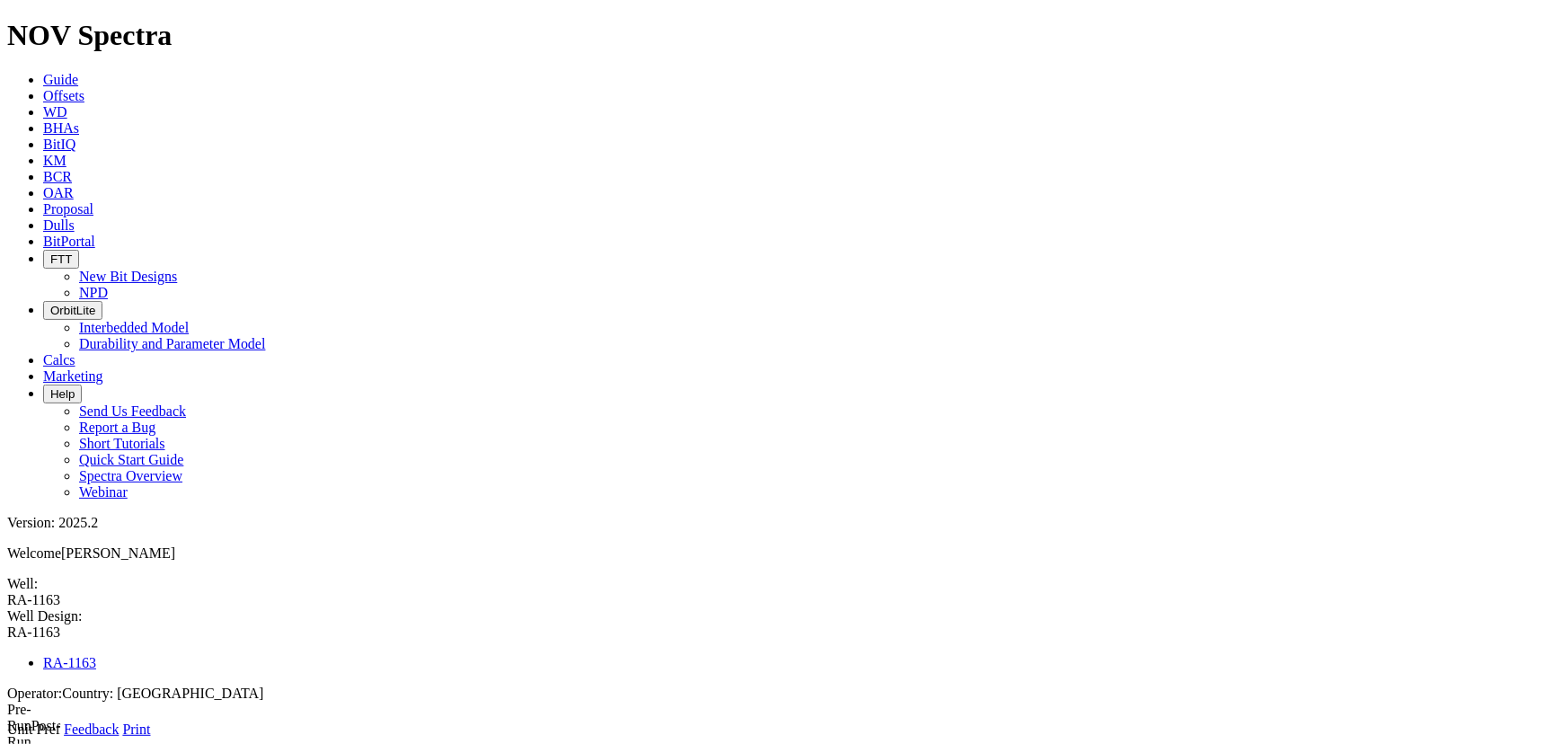
type input "0"
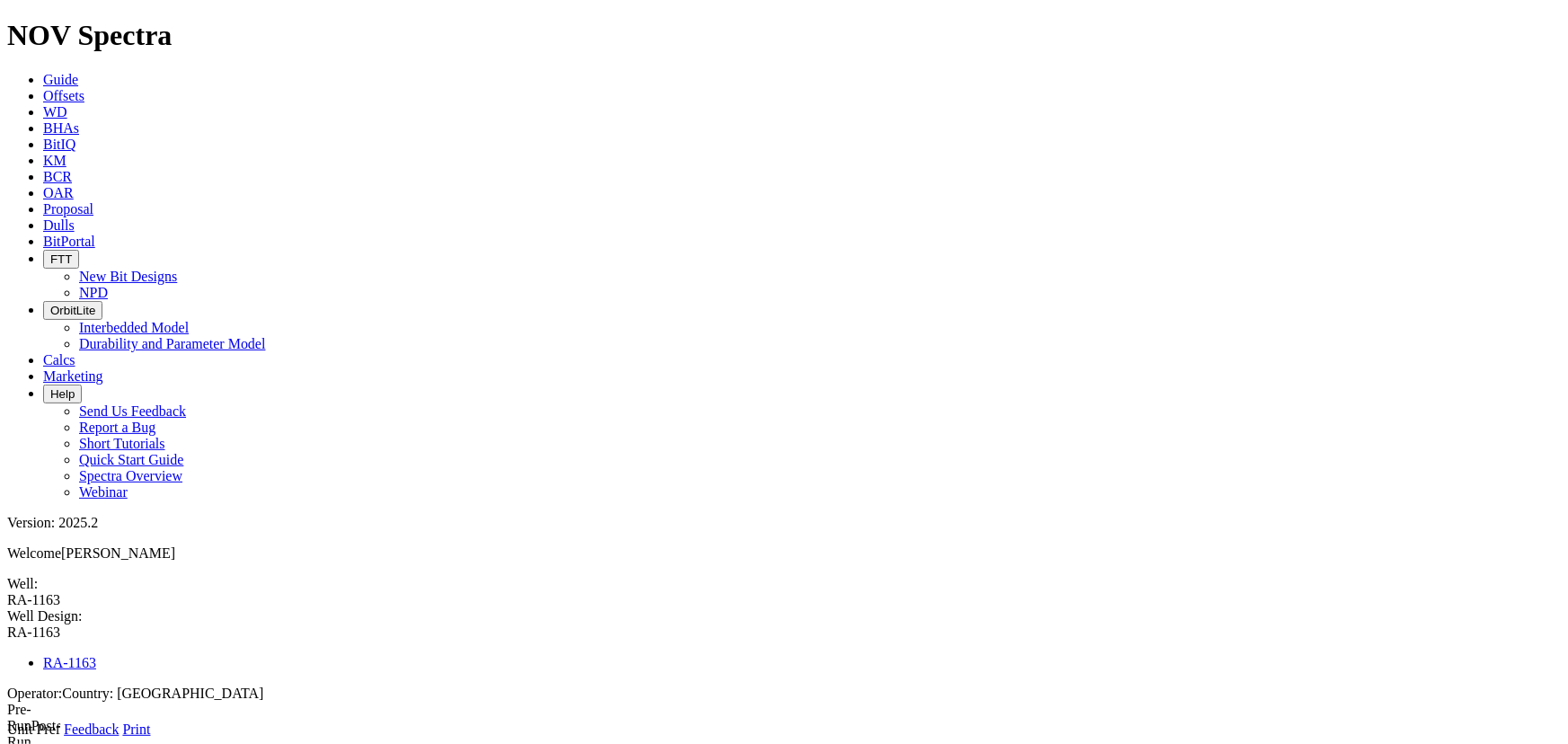
drag, startPoint x: 459, startPoint y: 375, endPoint x: 300, endPoint y: 382, distance: 159.2
type input "1287"
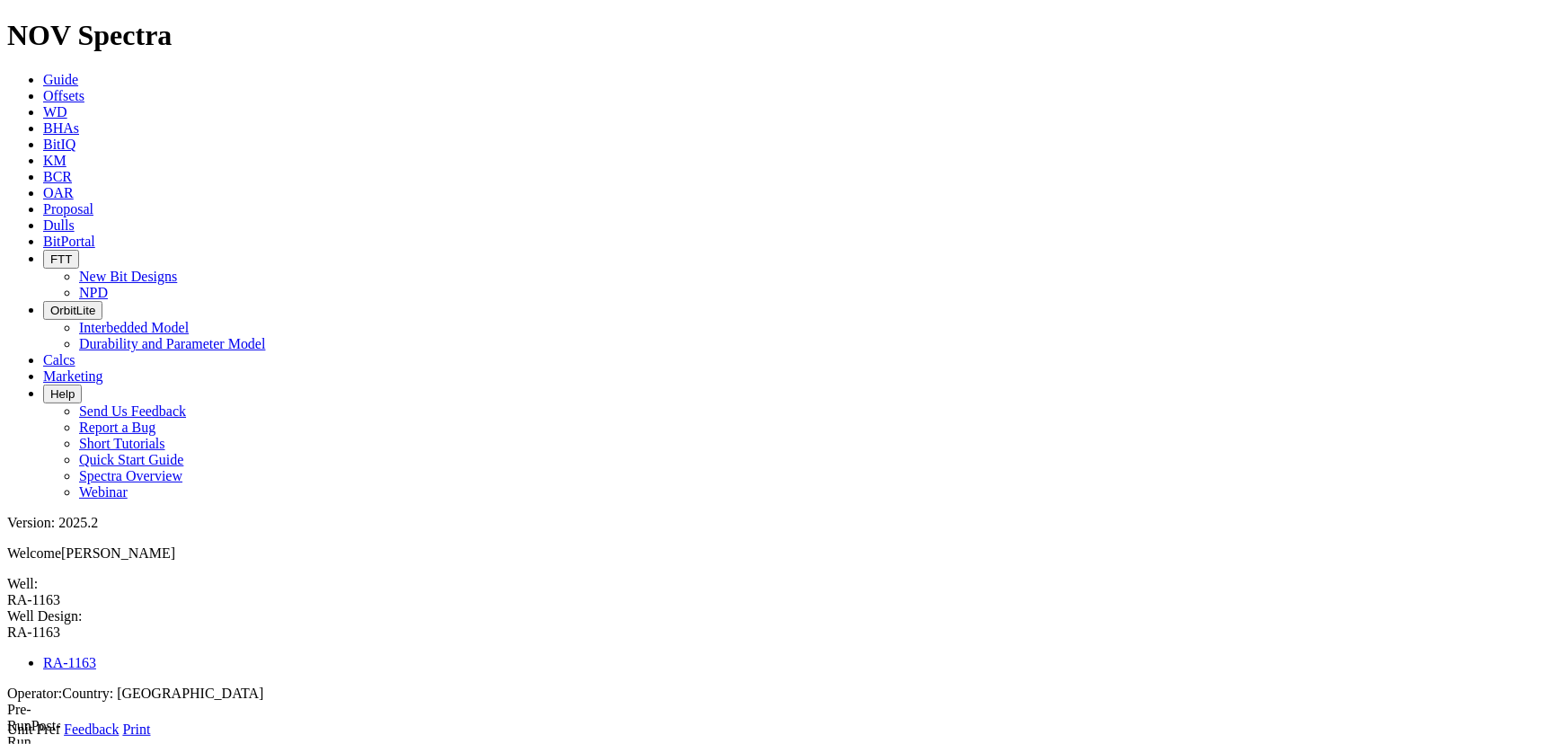
select select "number:36"
type input "31"
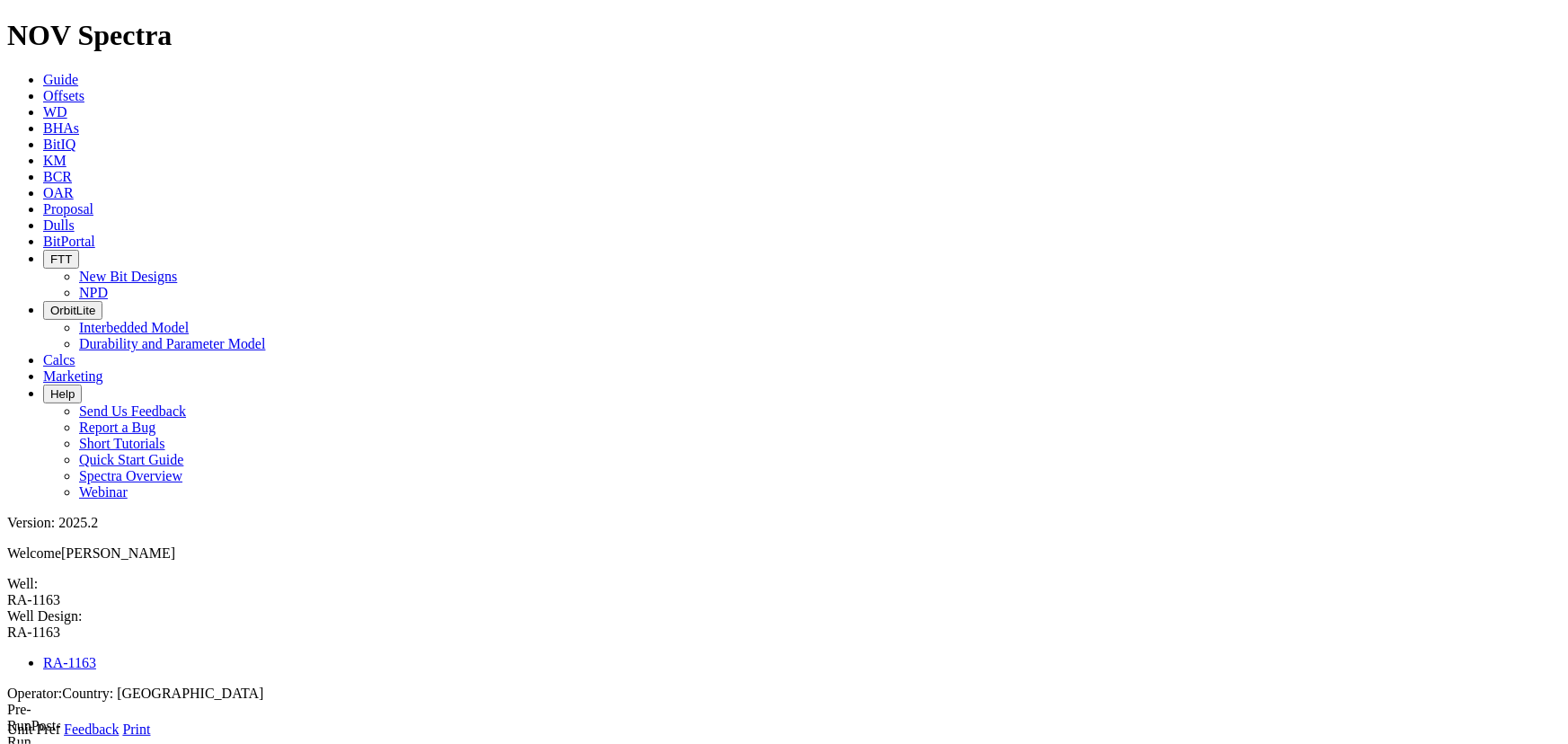
select select "number:31.5"
type input "31.5"
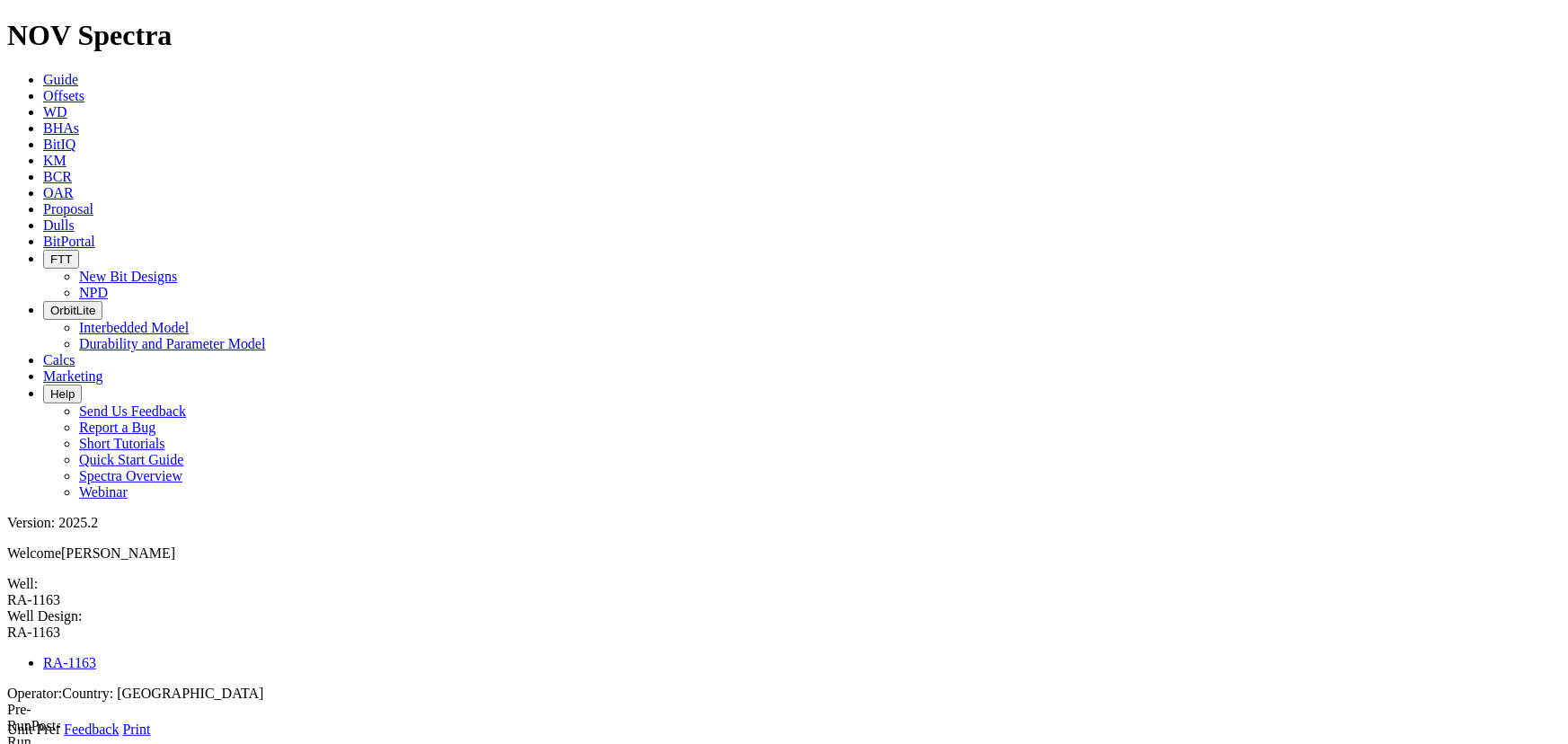
drag, startPoint x: 458, startPoint y: 487, endPoint x: 457, endPoint y: 499, distance: 12.0
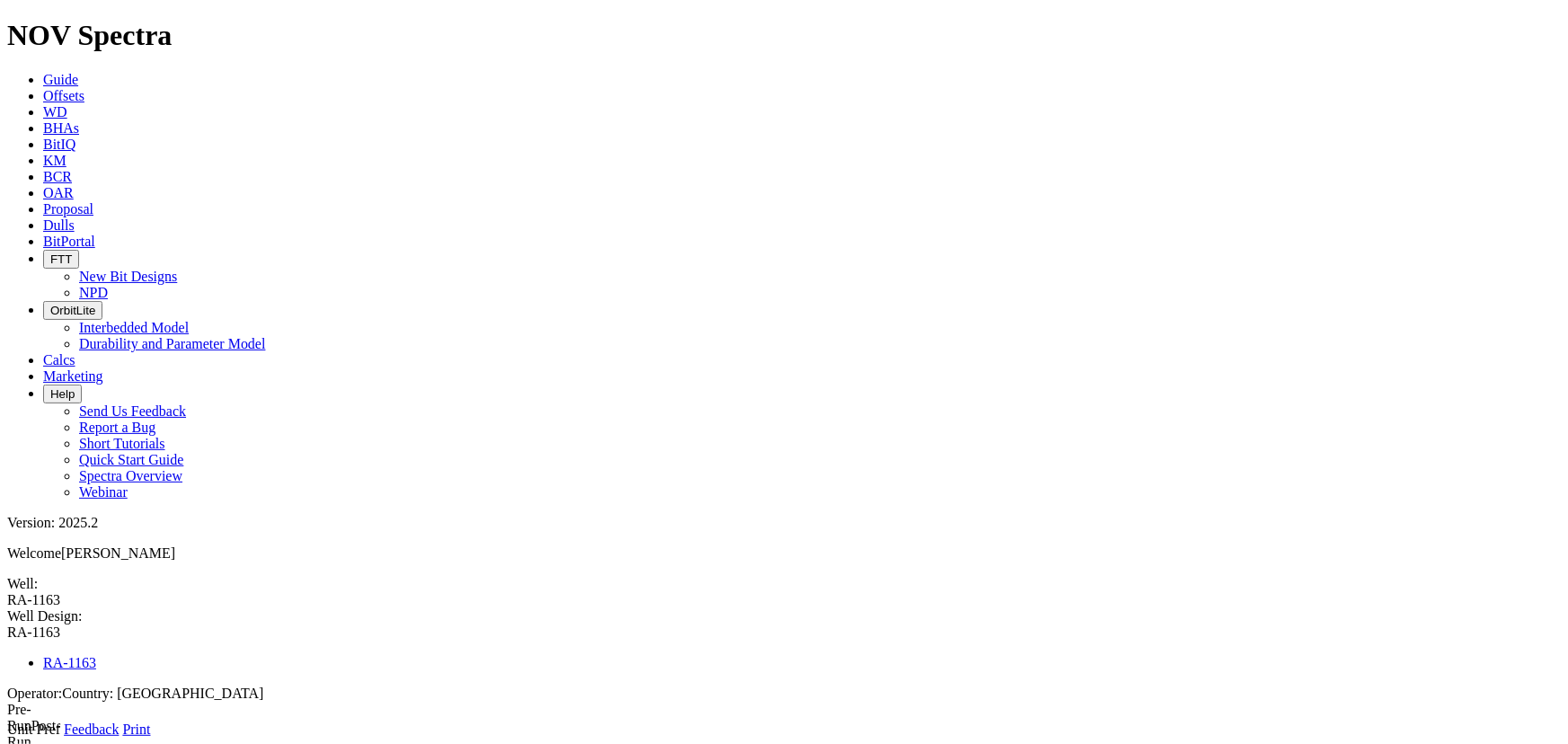
select select "number:32"
type input "32"
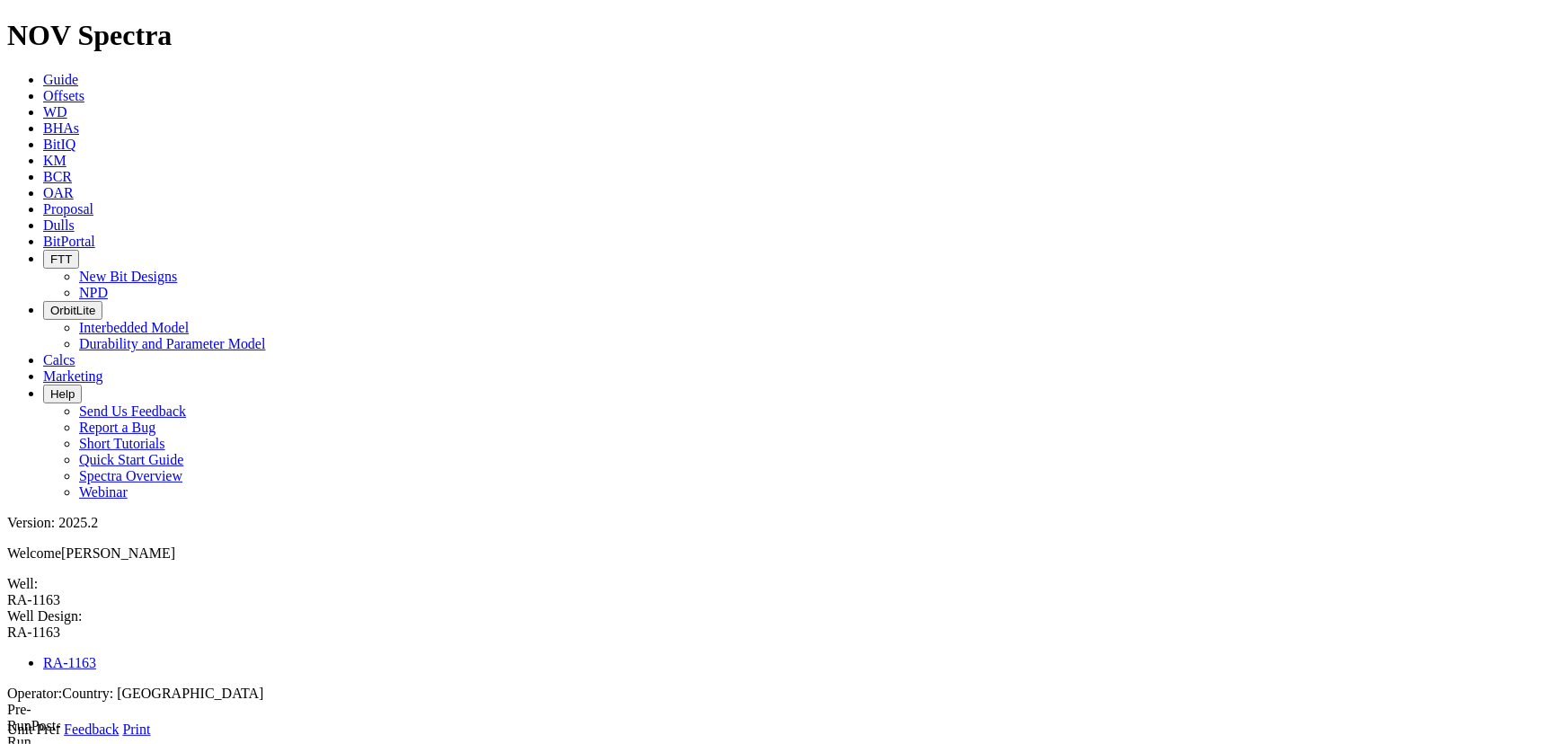
select select "number:3"
type input "0"
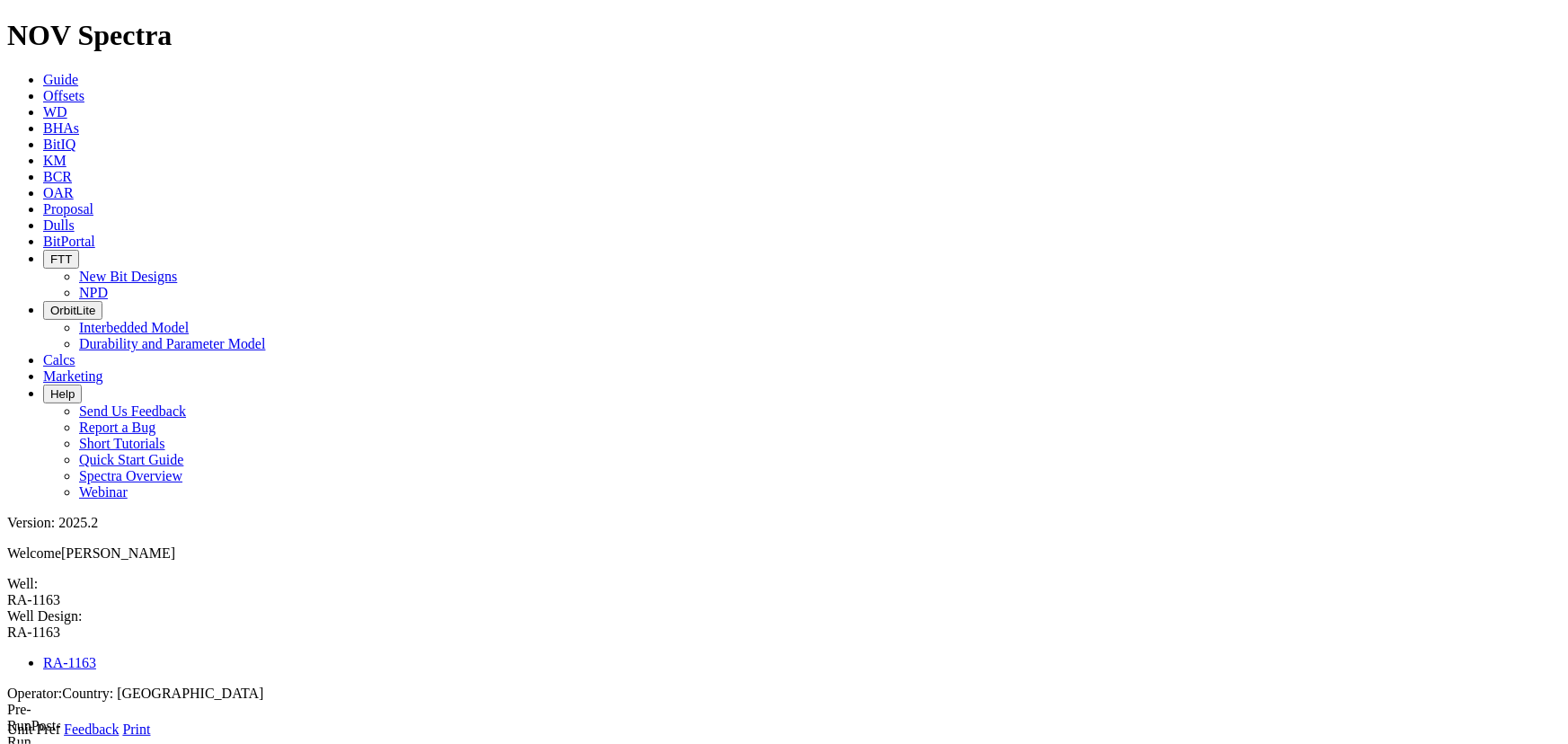
type input "2456"
type input "0"
type input "3"
type input "28"
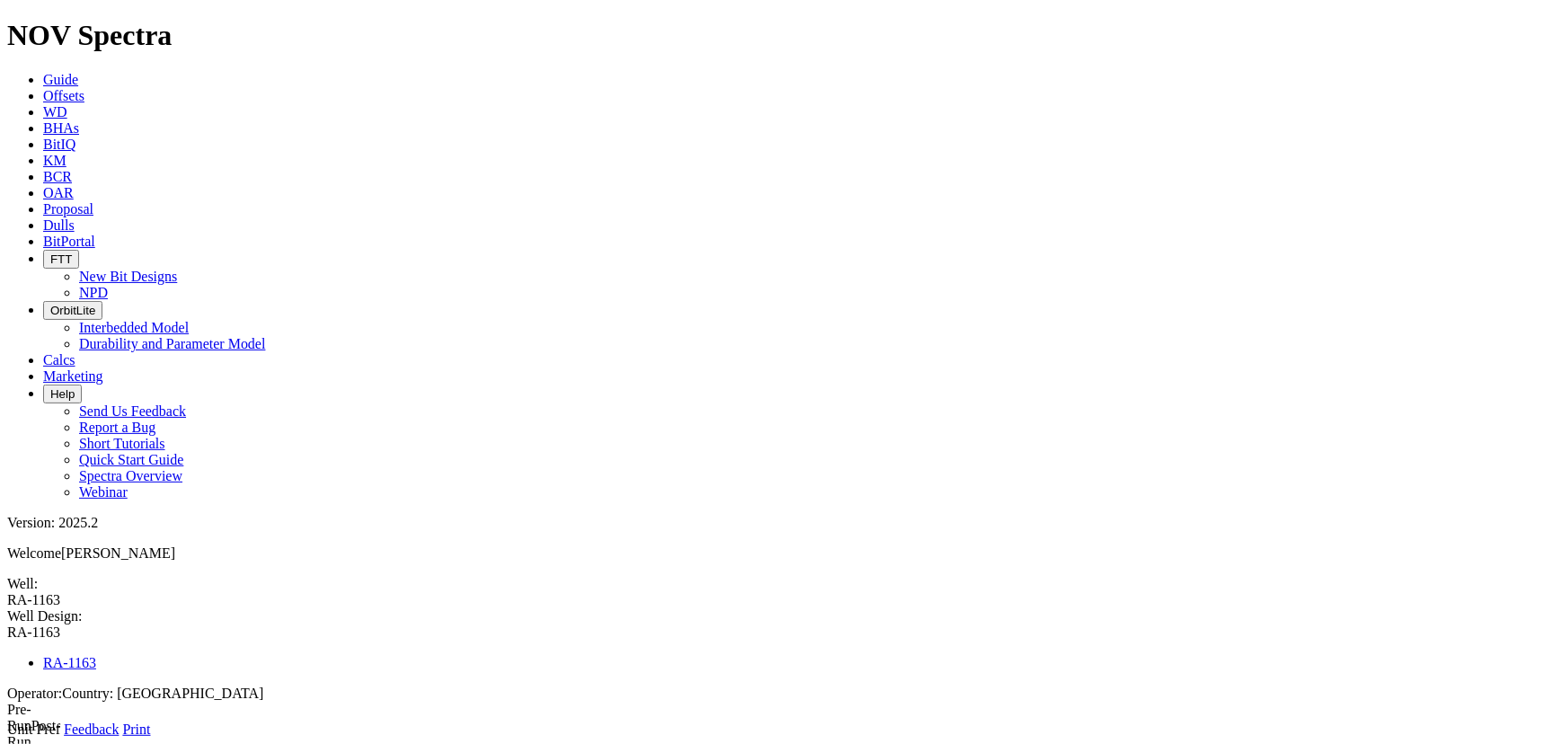
drag, startPoint x: 468, startPoint y: 428, endPoint x: 455, endPoint y: 432, distance: 13.6
select select "number:28"
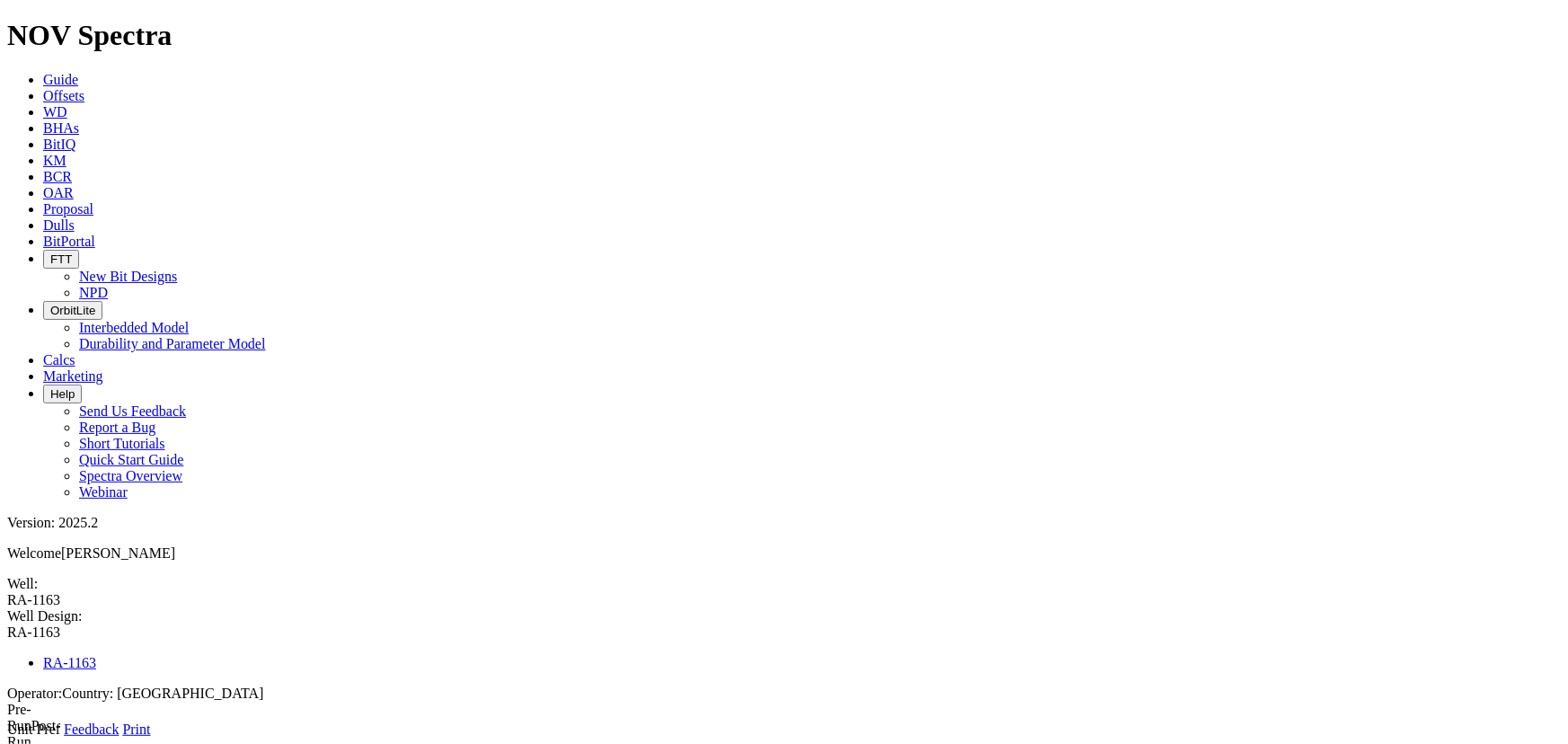
type input "25"
select select "number:25"
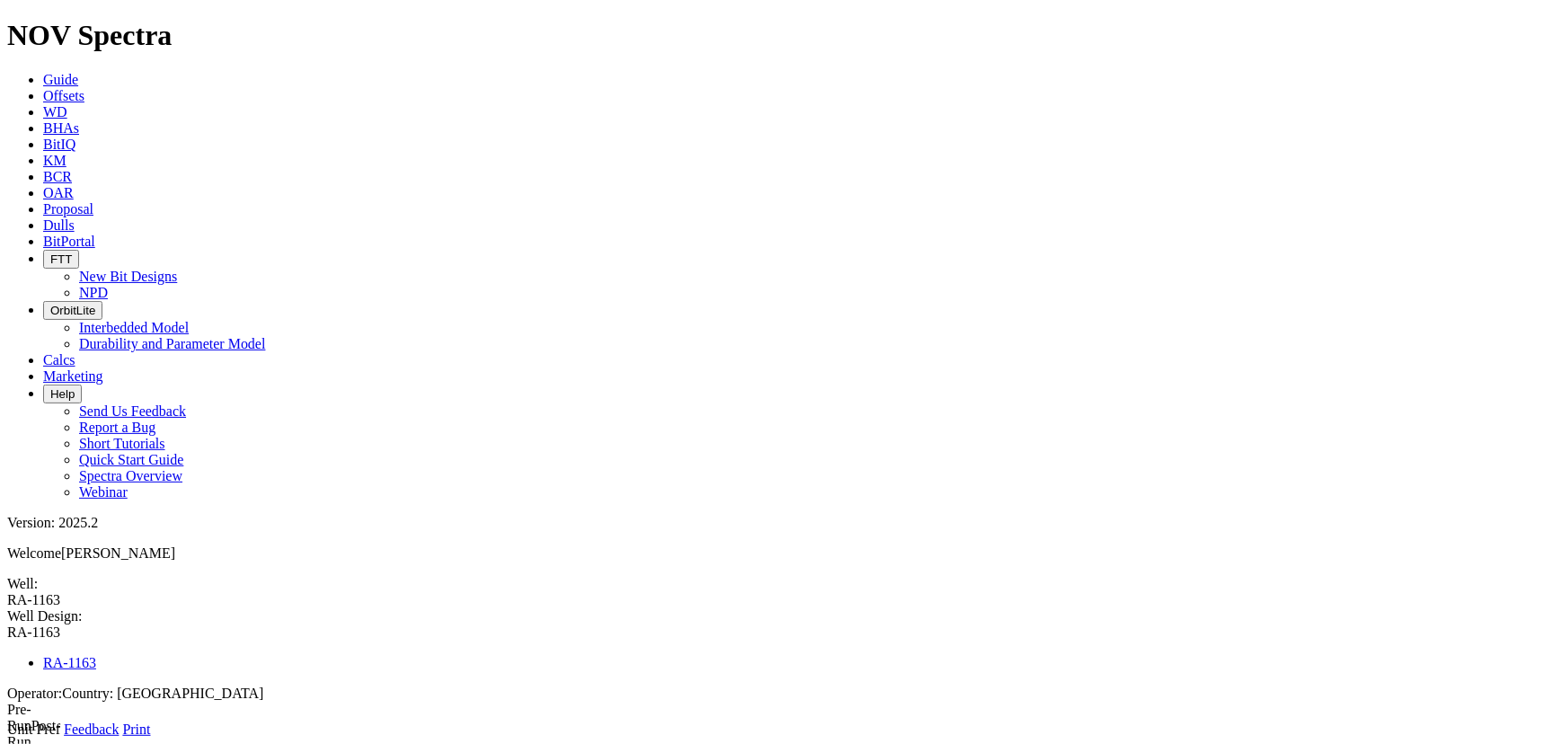
type input "1287"
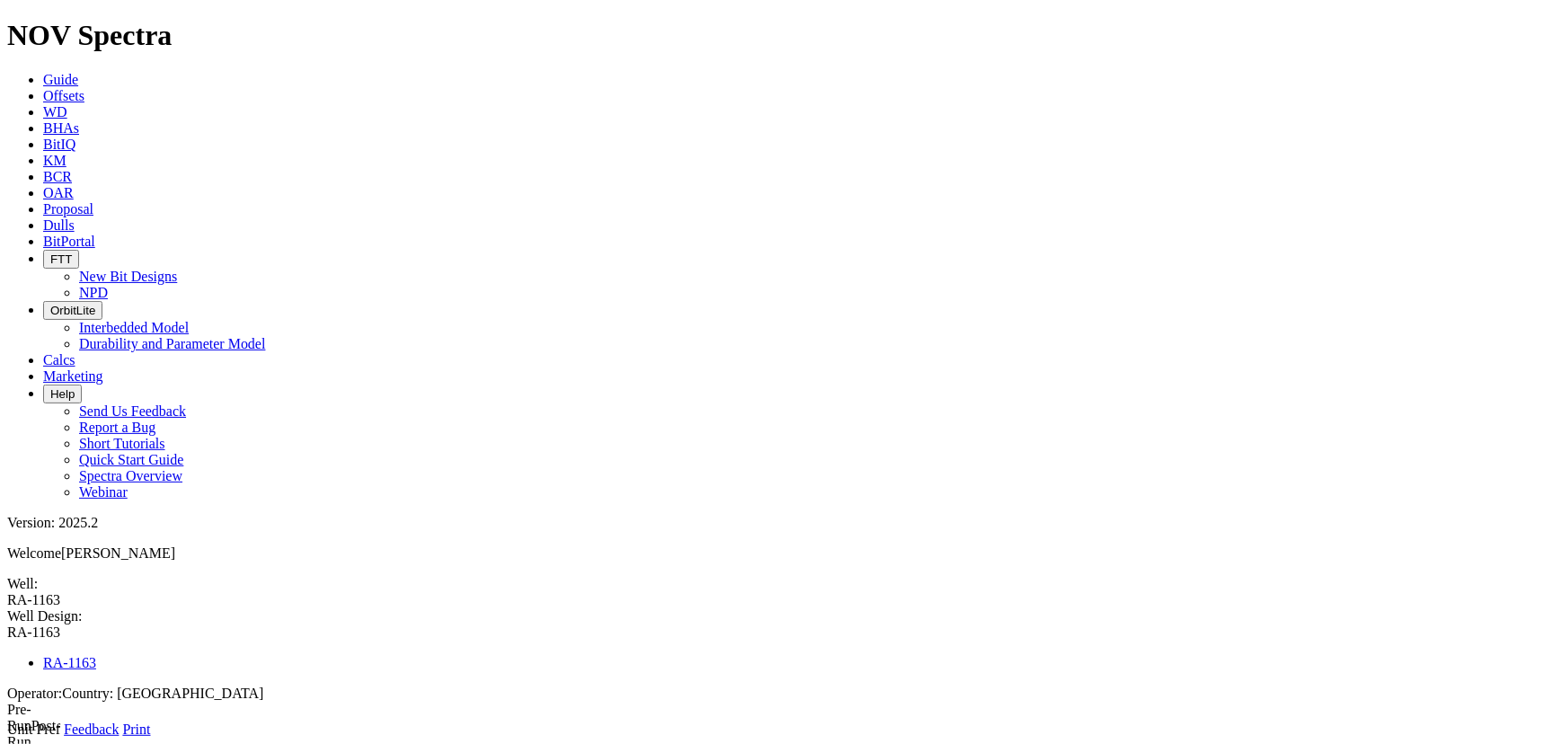
type input "6063"
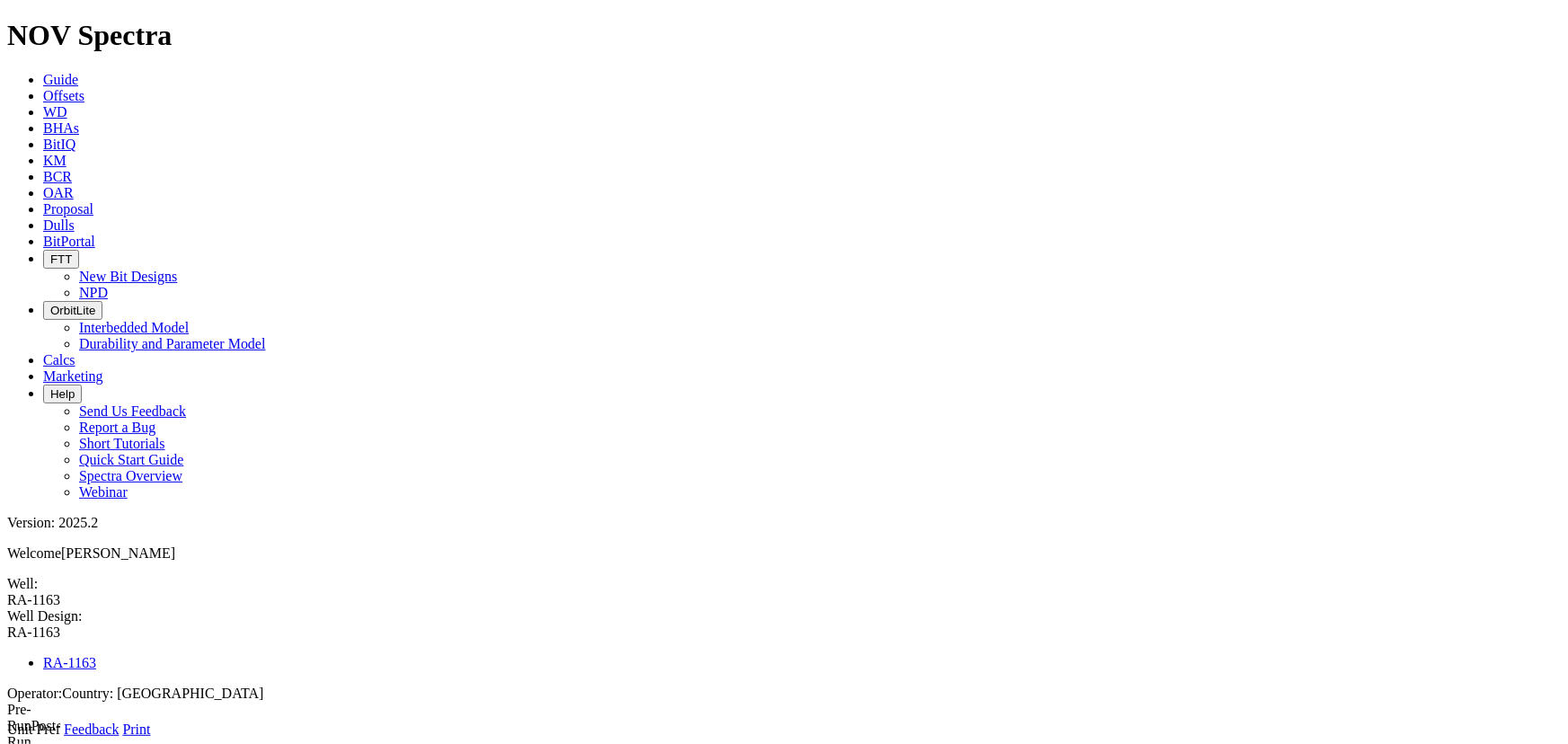
select select "number:3"
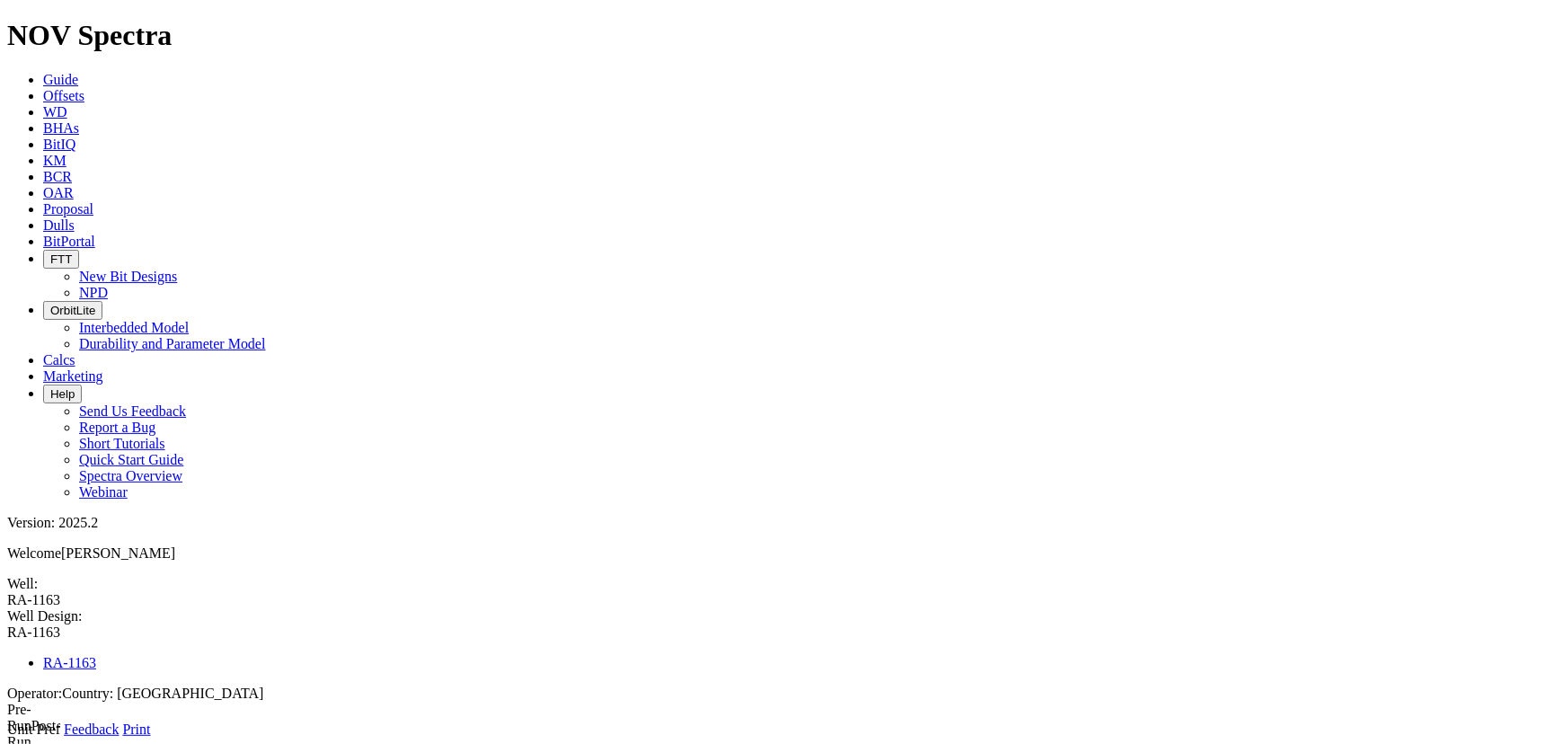
type input "0"
type input "8022"
type input "0"
type input "22"
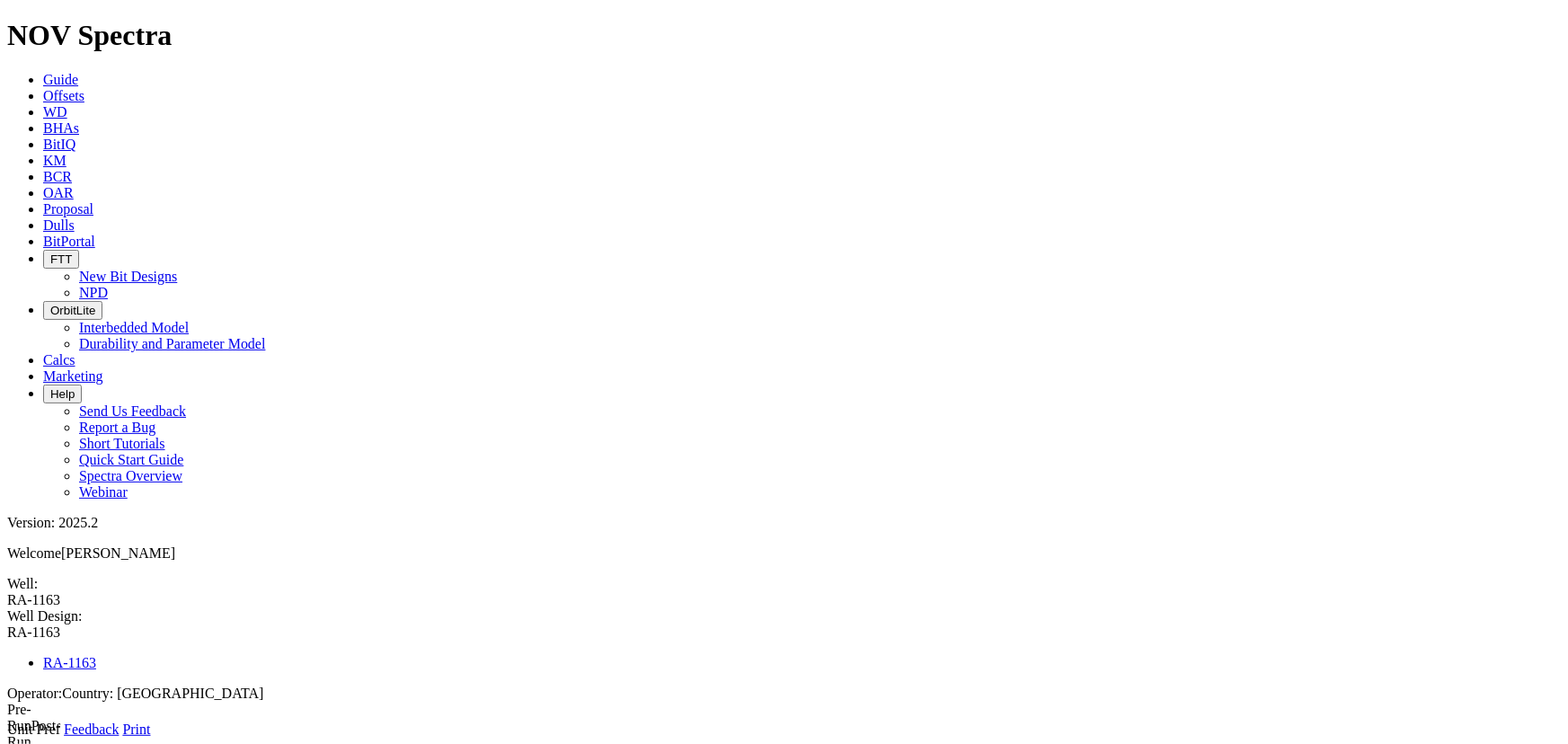
radio input "true"
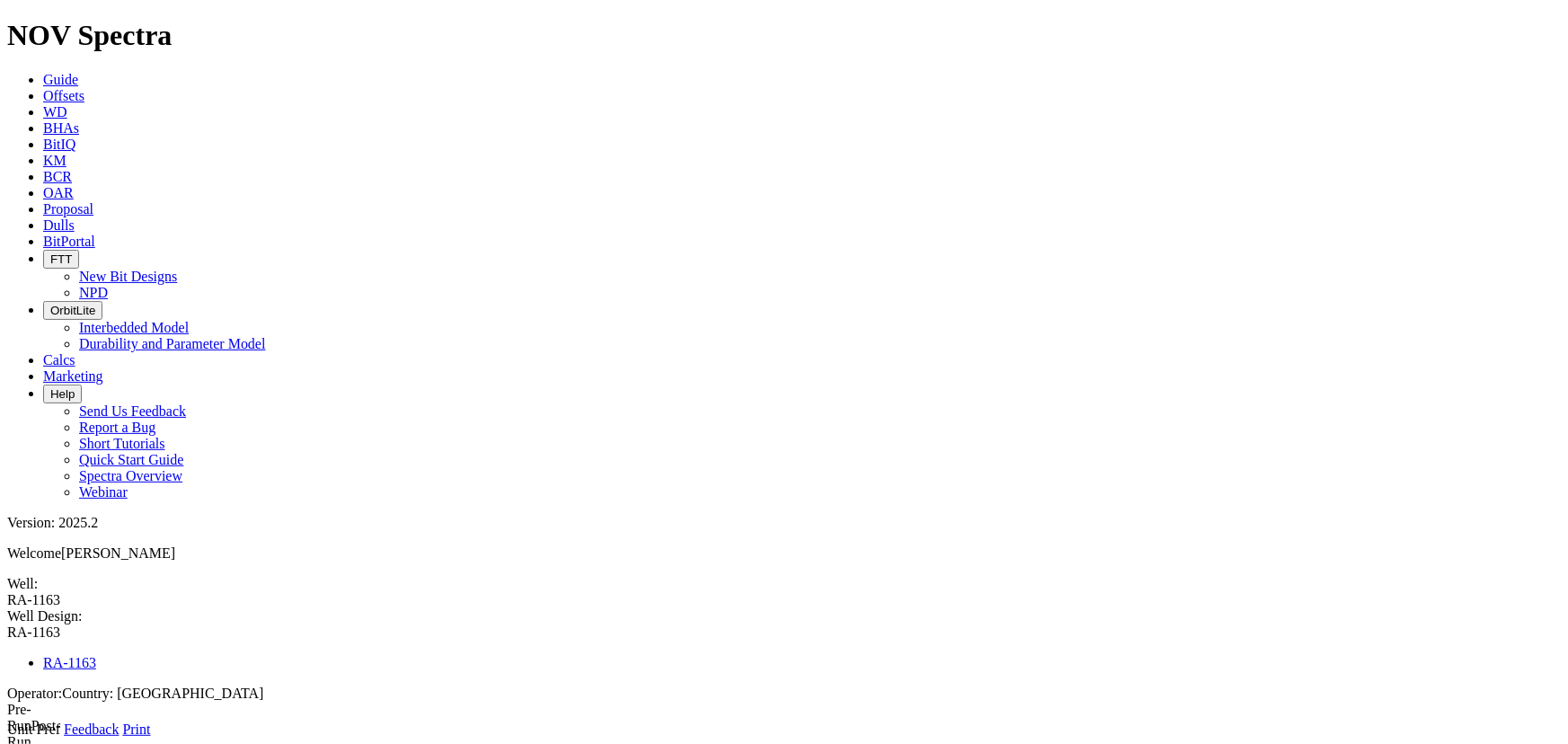
type input "6063"
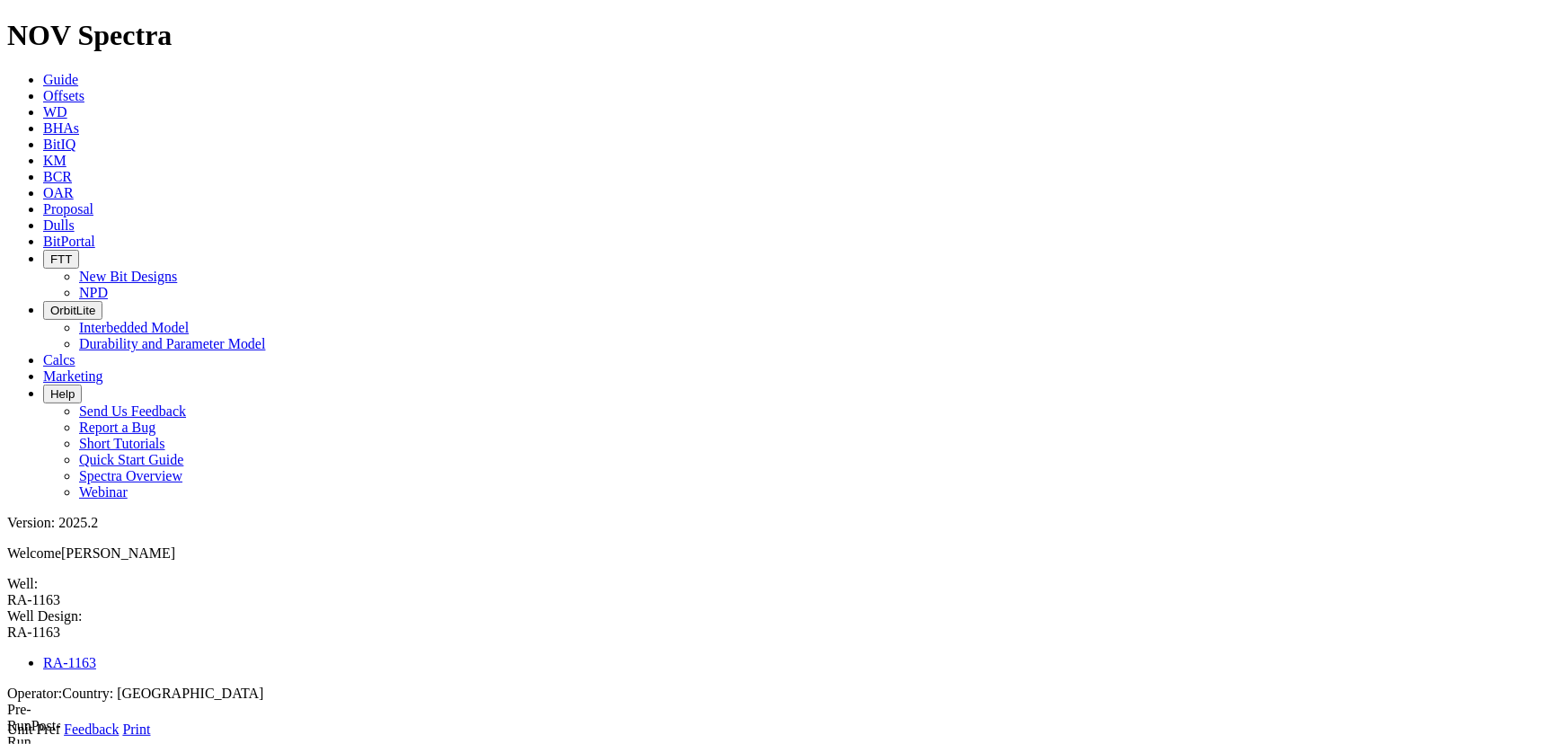
type input "9345"
select select "number:1.315"
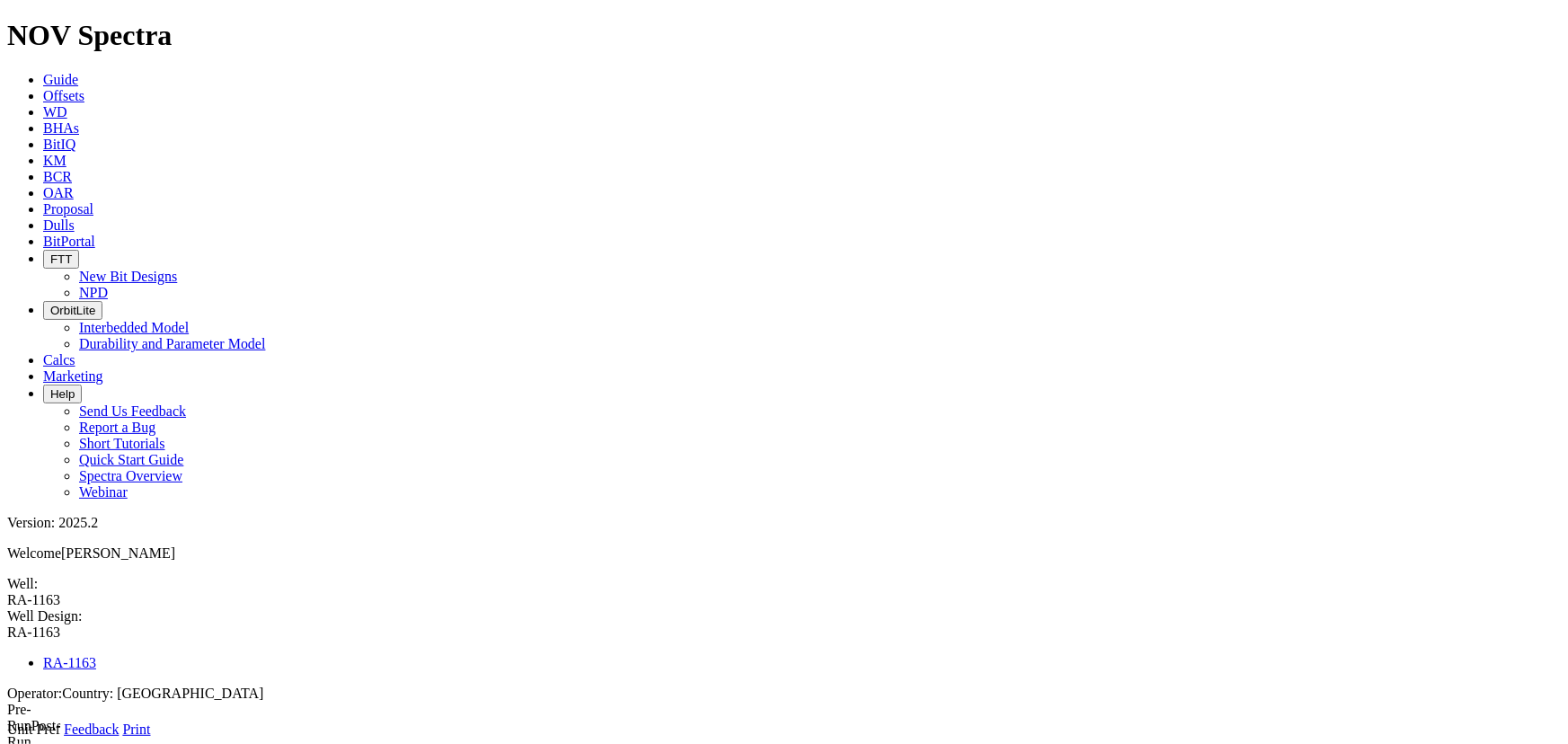
select select "number:0.957"
type input "0.863"
drag, startPoint x: 554, startPoint y: 472, endPoint x: 556, endPoint y: 459, distance: 13.2
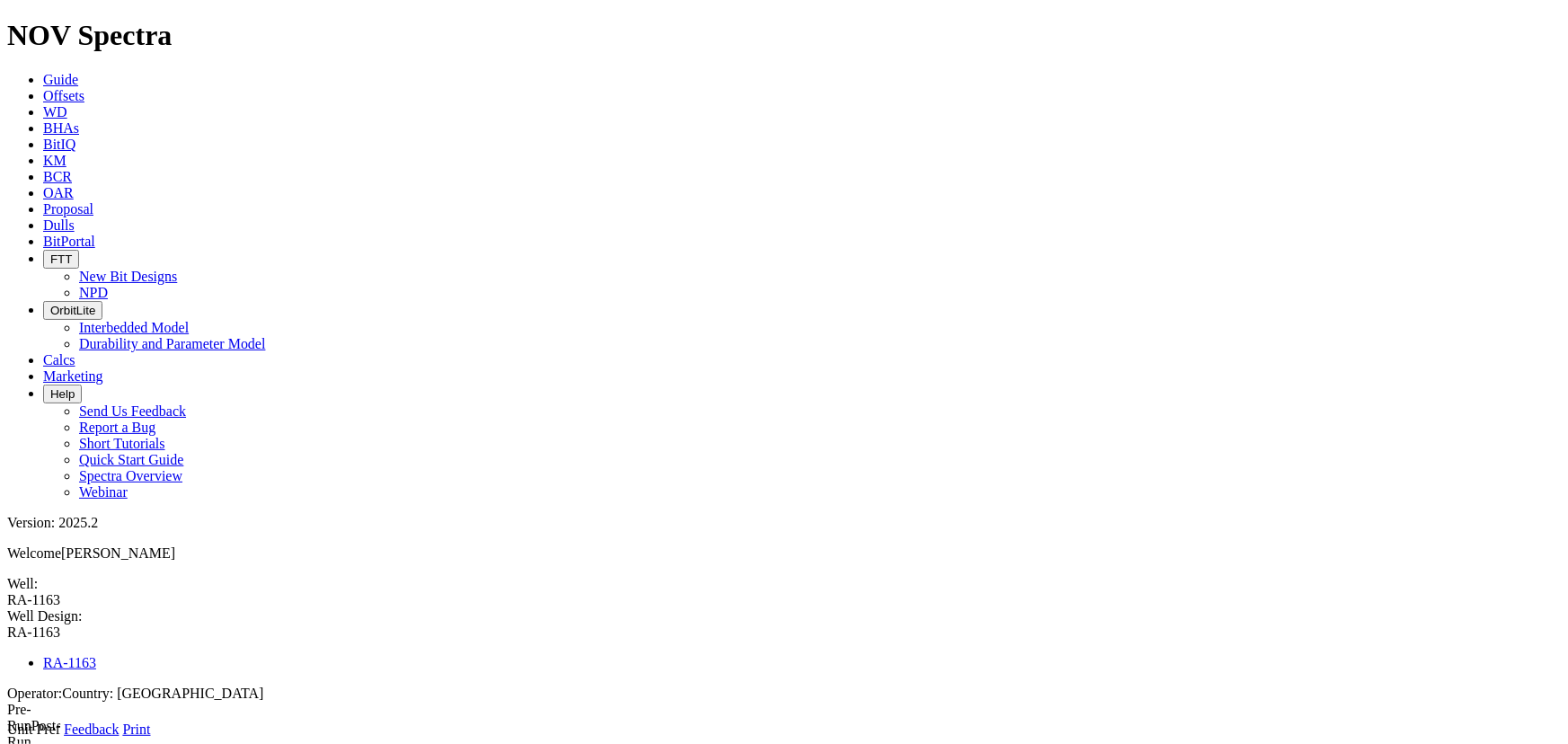
select select "number:24.5"
type input "23.141125197"
select select "number:23.438"
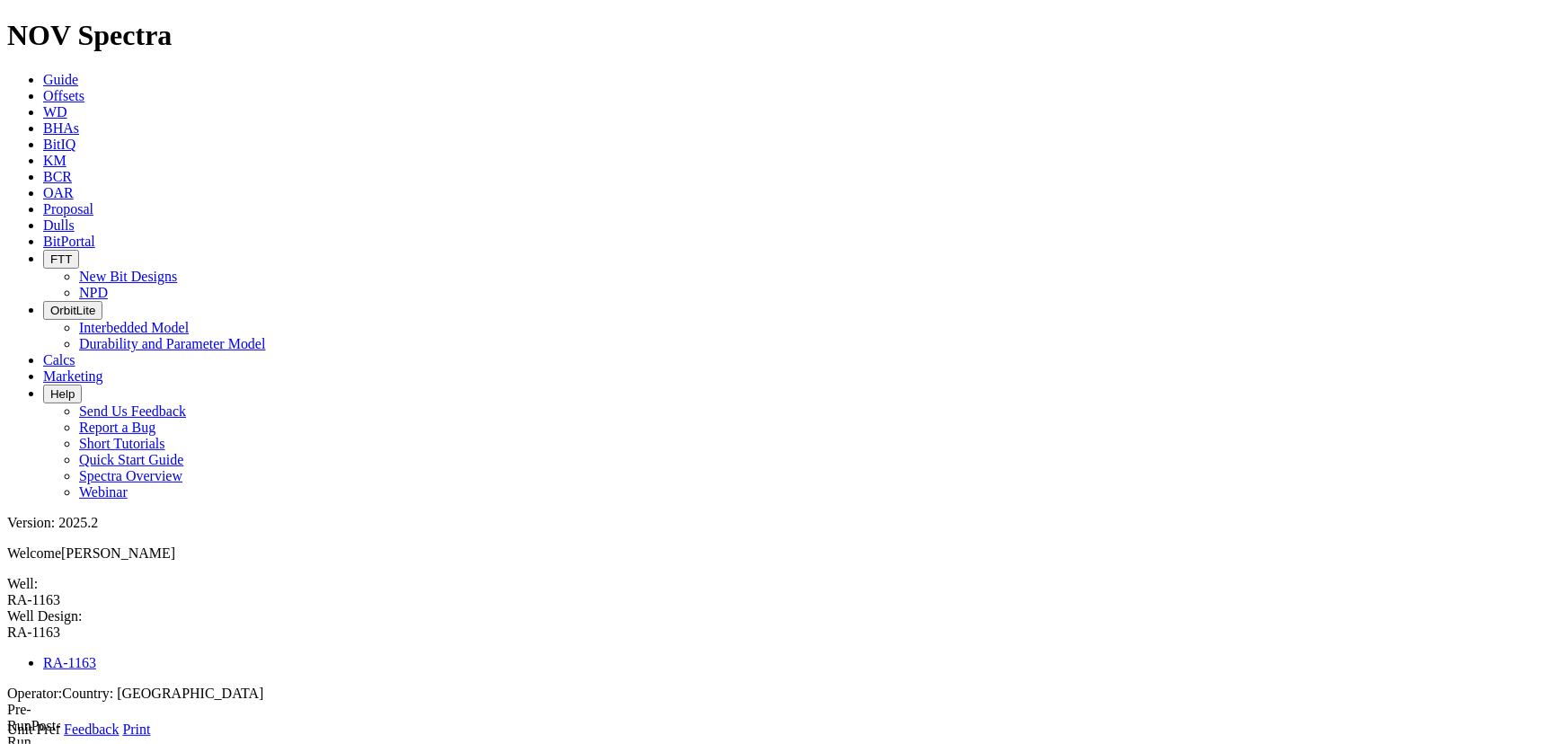
select select "number:20"
type input "18.936"
select select "number:19.124"
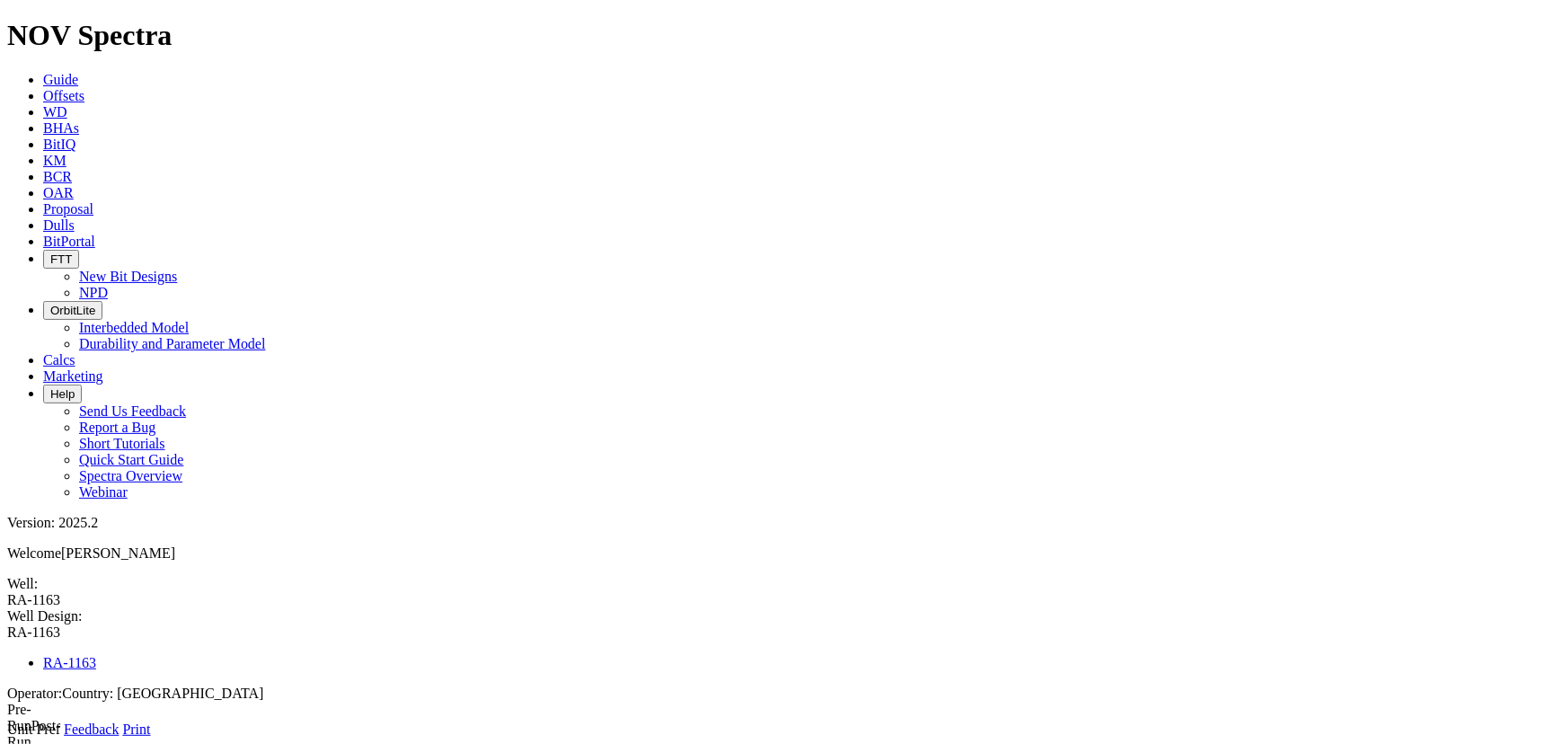
select select "number:24"
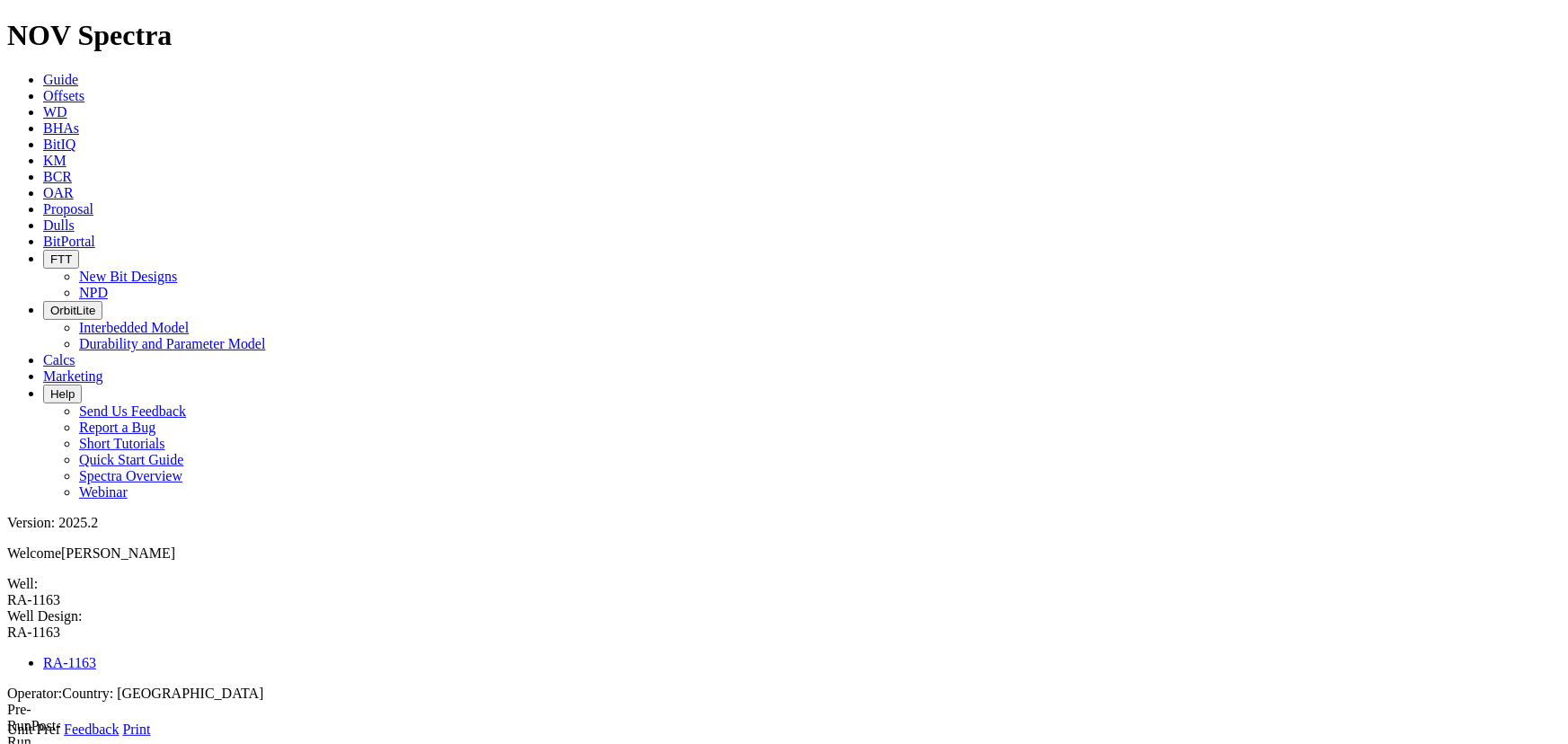
type input "22.433125197"
select select "number:22.73"
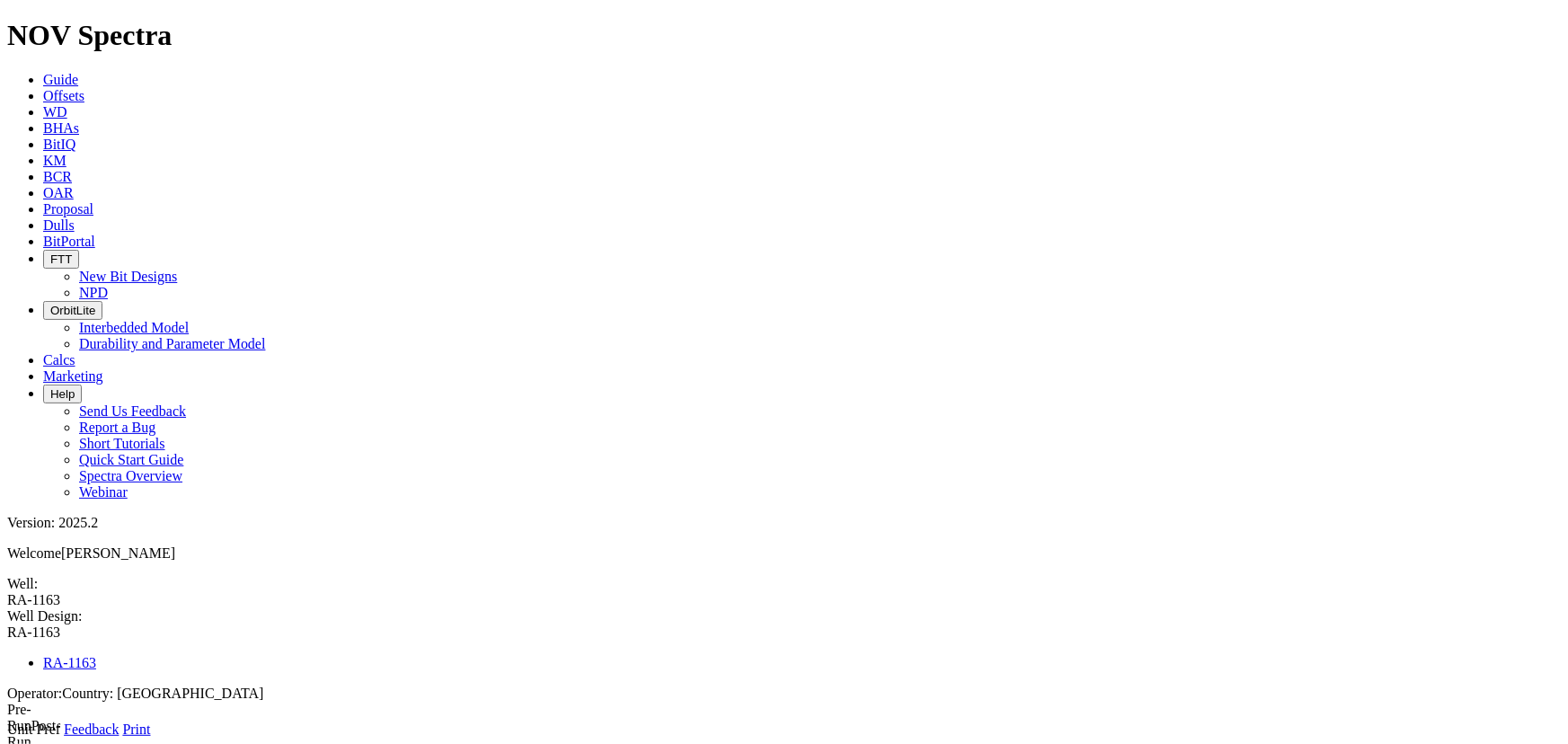
type input "3455"
type input "0"
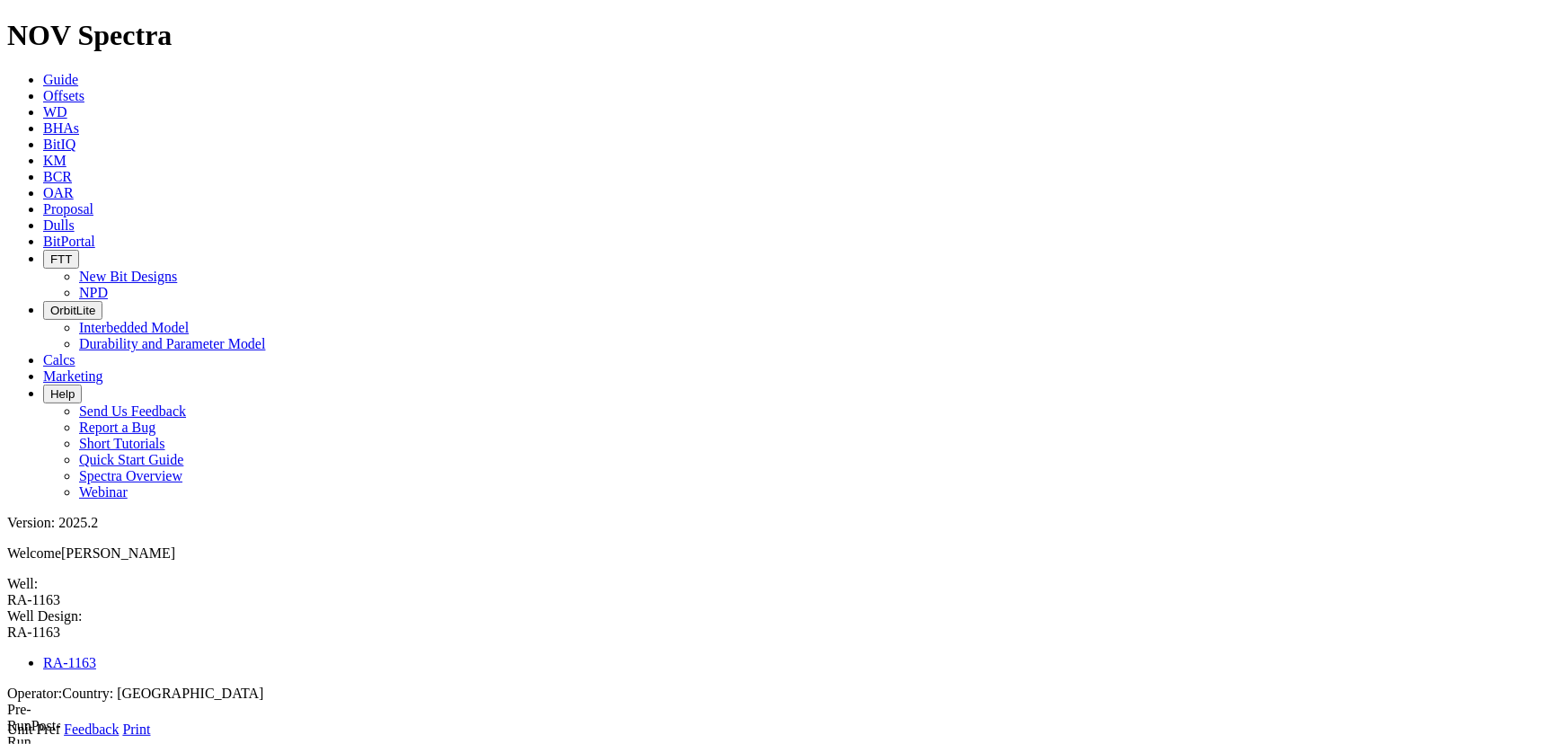
type input "0"
radio input "true"
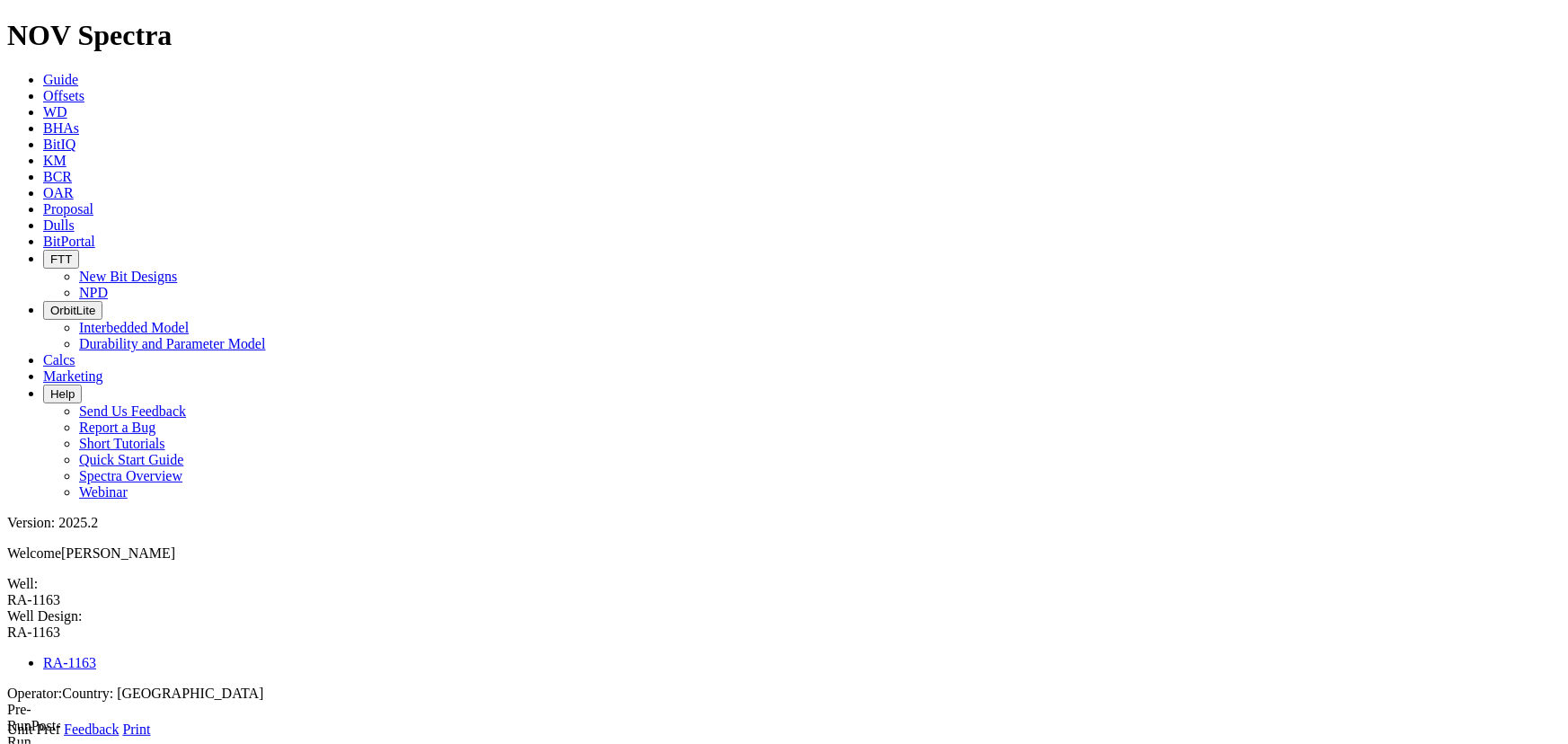
select select "object:3631"
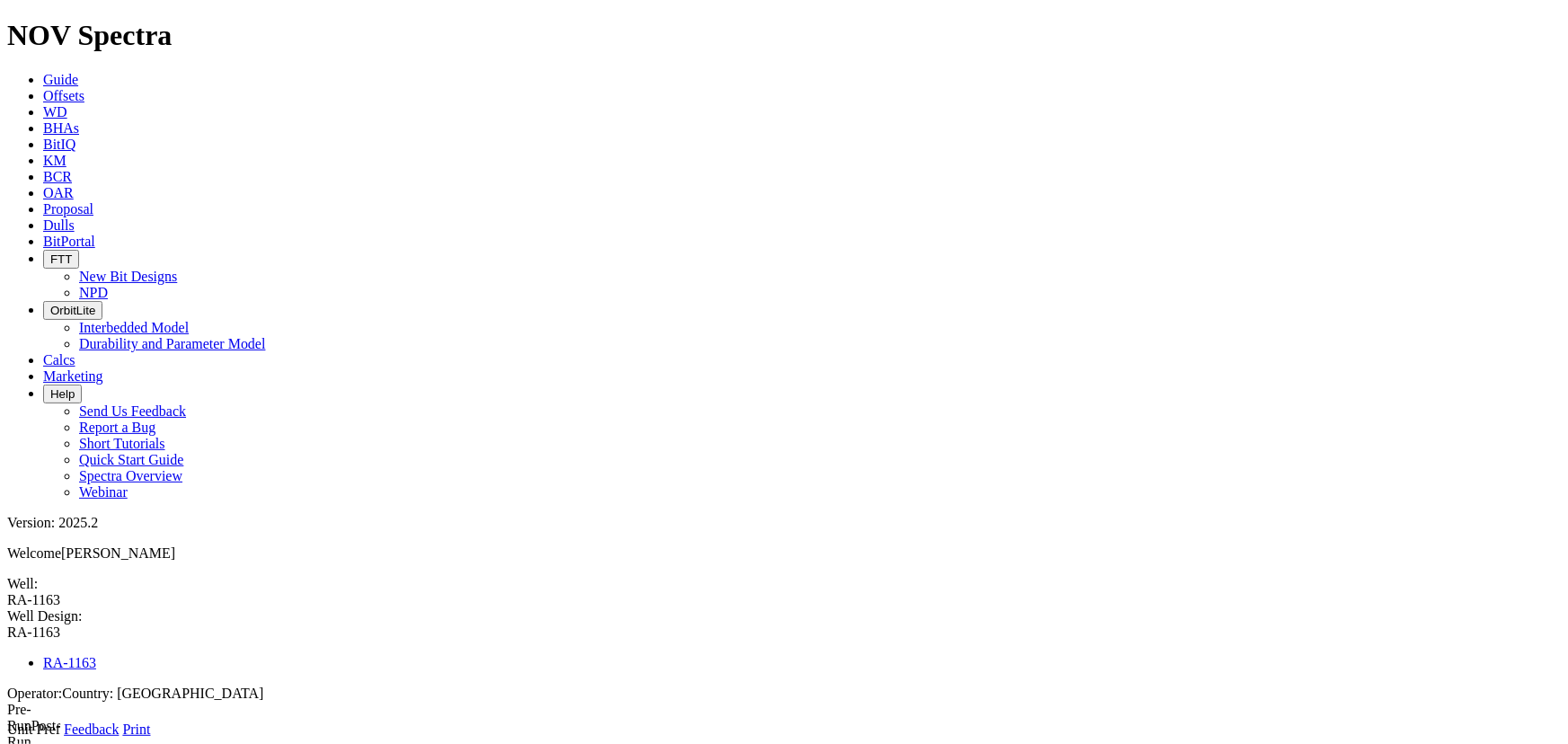
type input "9.1"
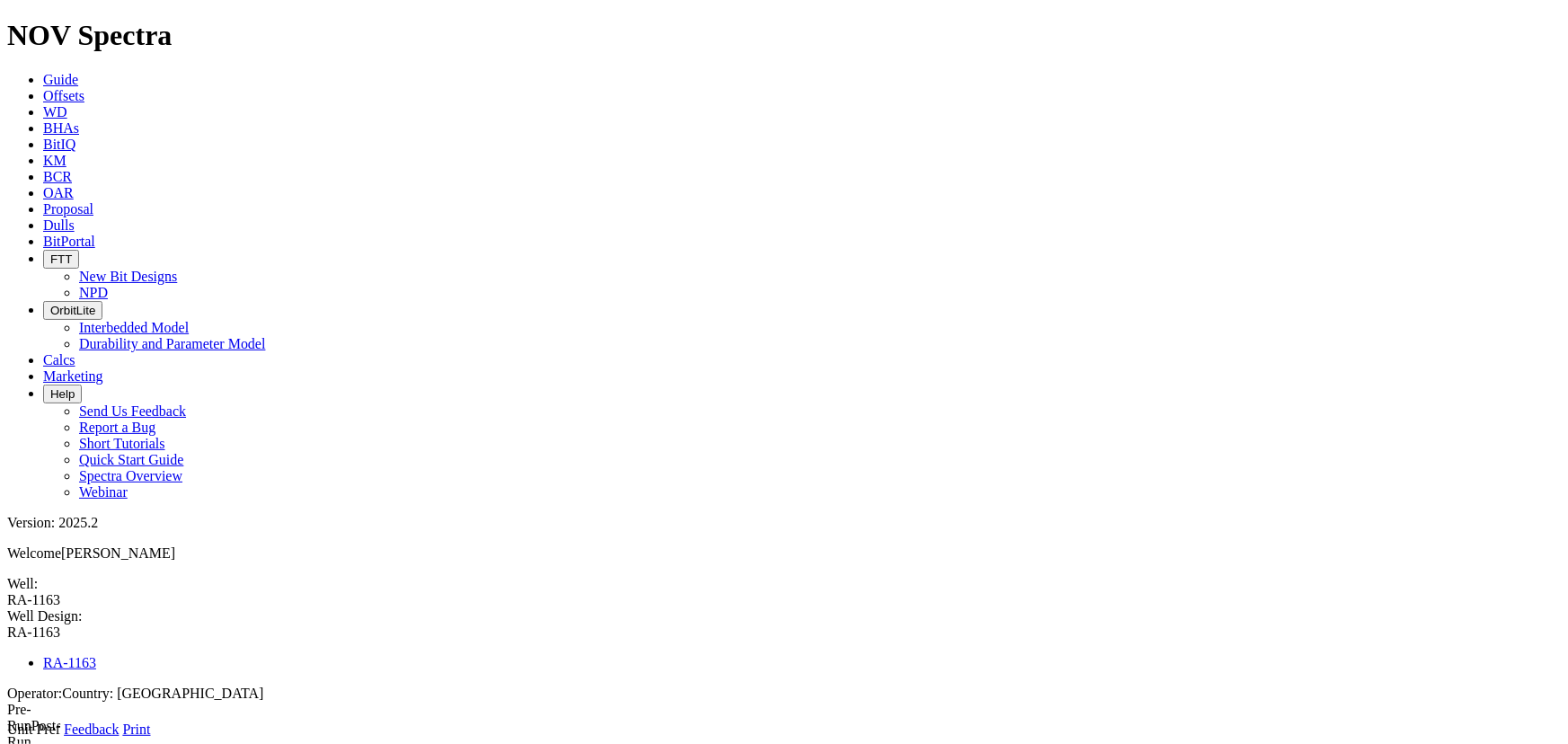
drag, startPoint x: 531, startPoint y: 380, endPoint x: 469, endPoint y: 441, distance: 87.0
type input "12"
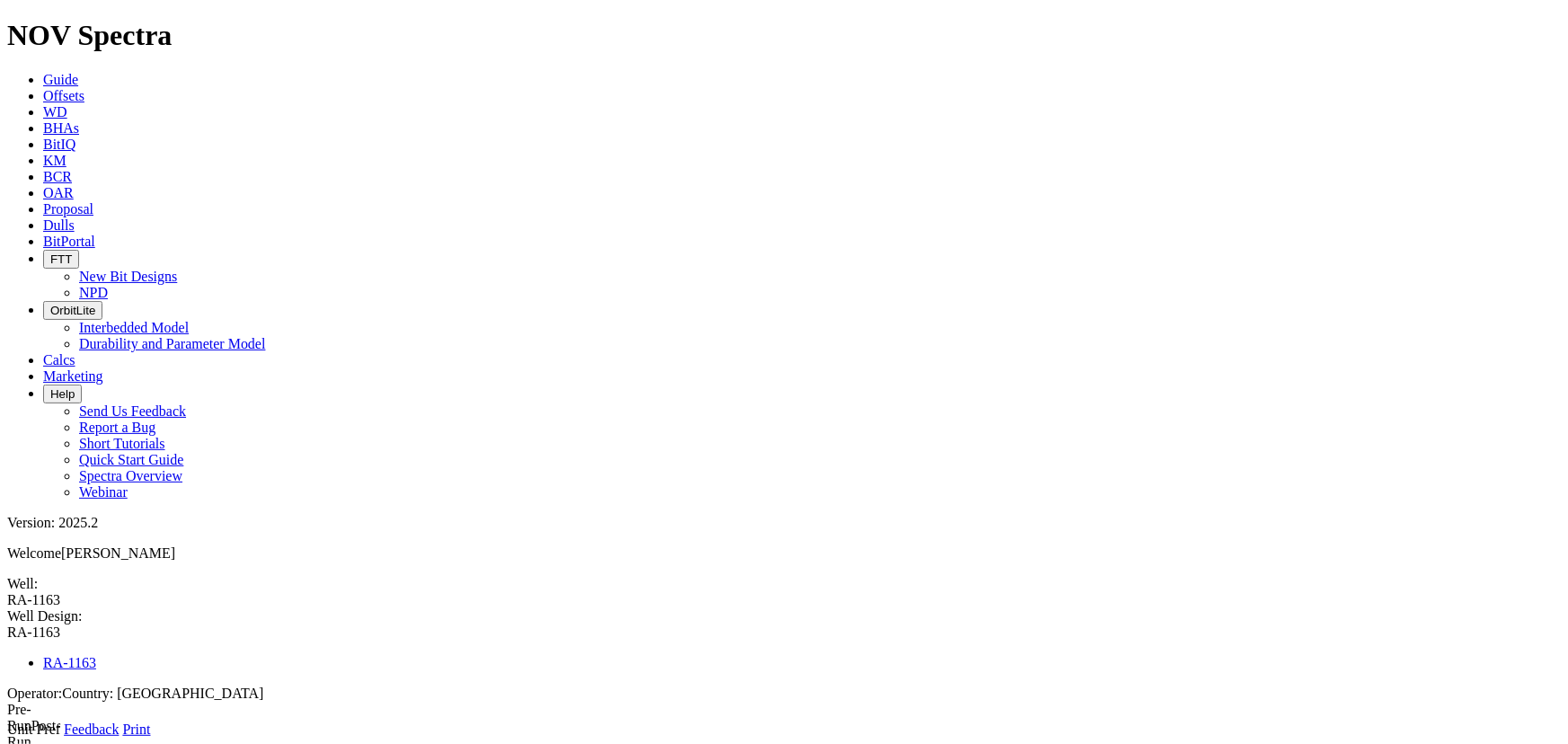
drag, startPoint x: 445, startPoint y: 468, endPoint x: 428, endPoint y: 473, distance: 17.7
type input "24"
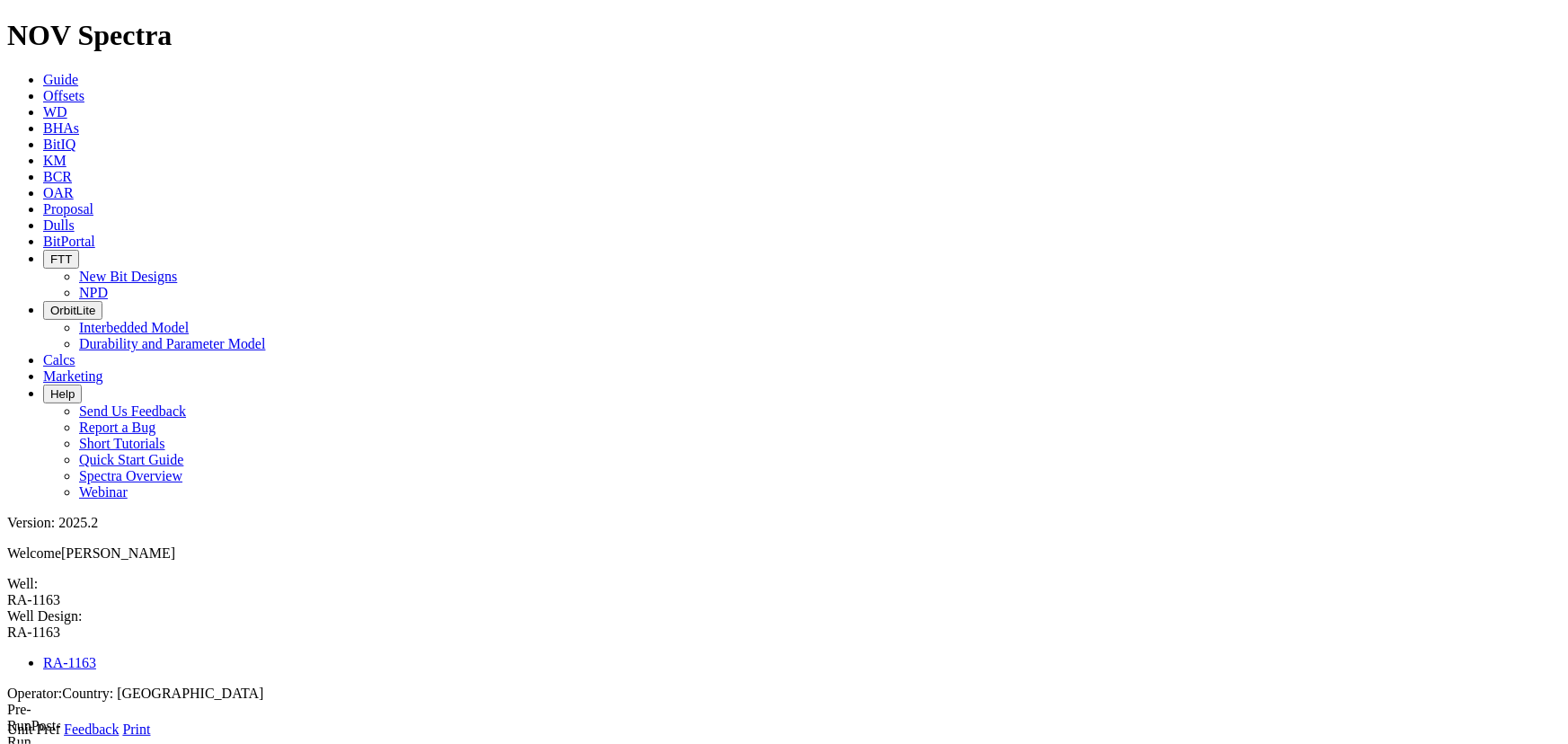
click at [62, 686] on span "Operator:" at bounding box center [35, 693] width 55 height 16
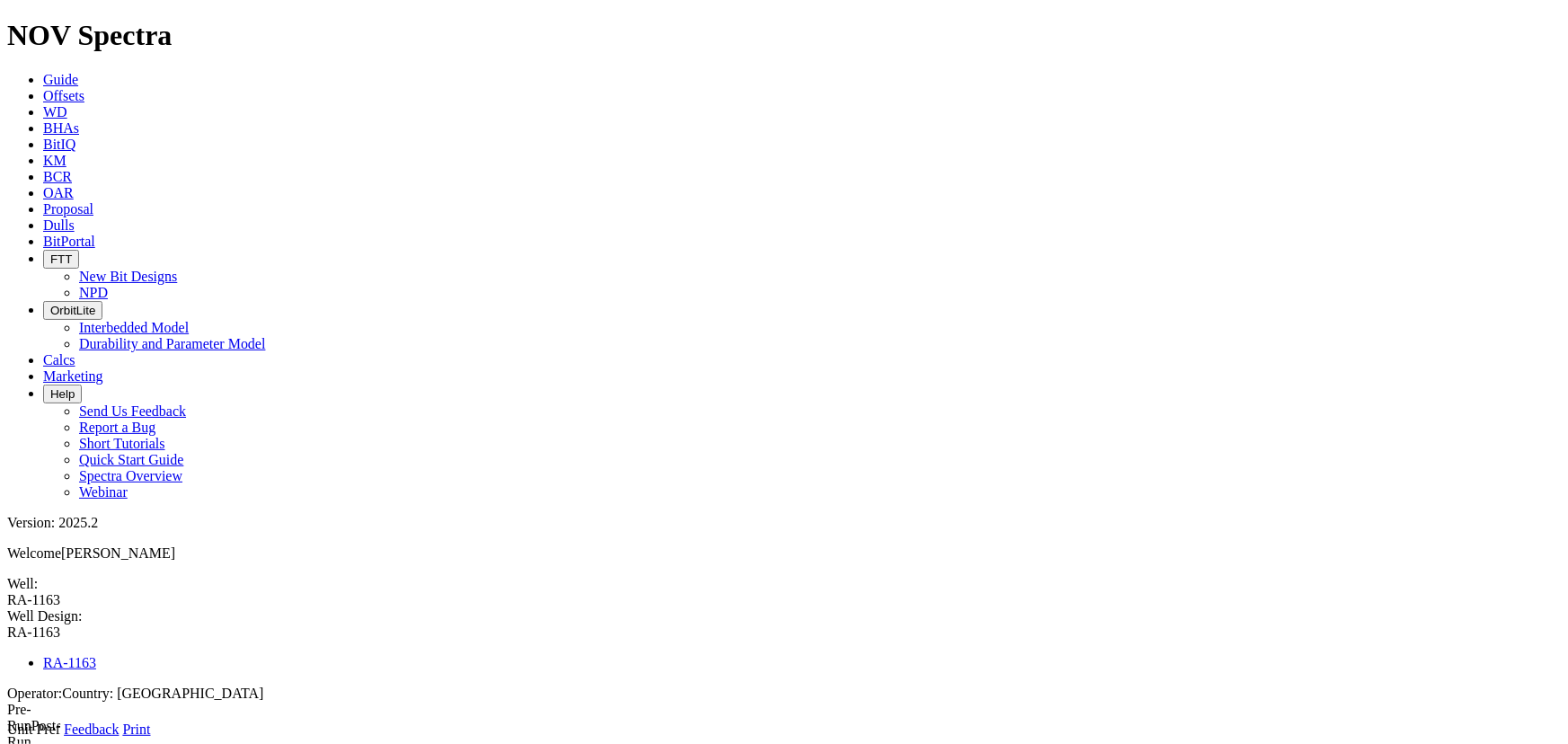
type input "9.1"
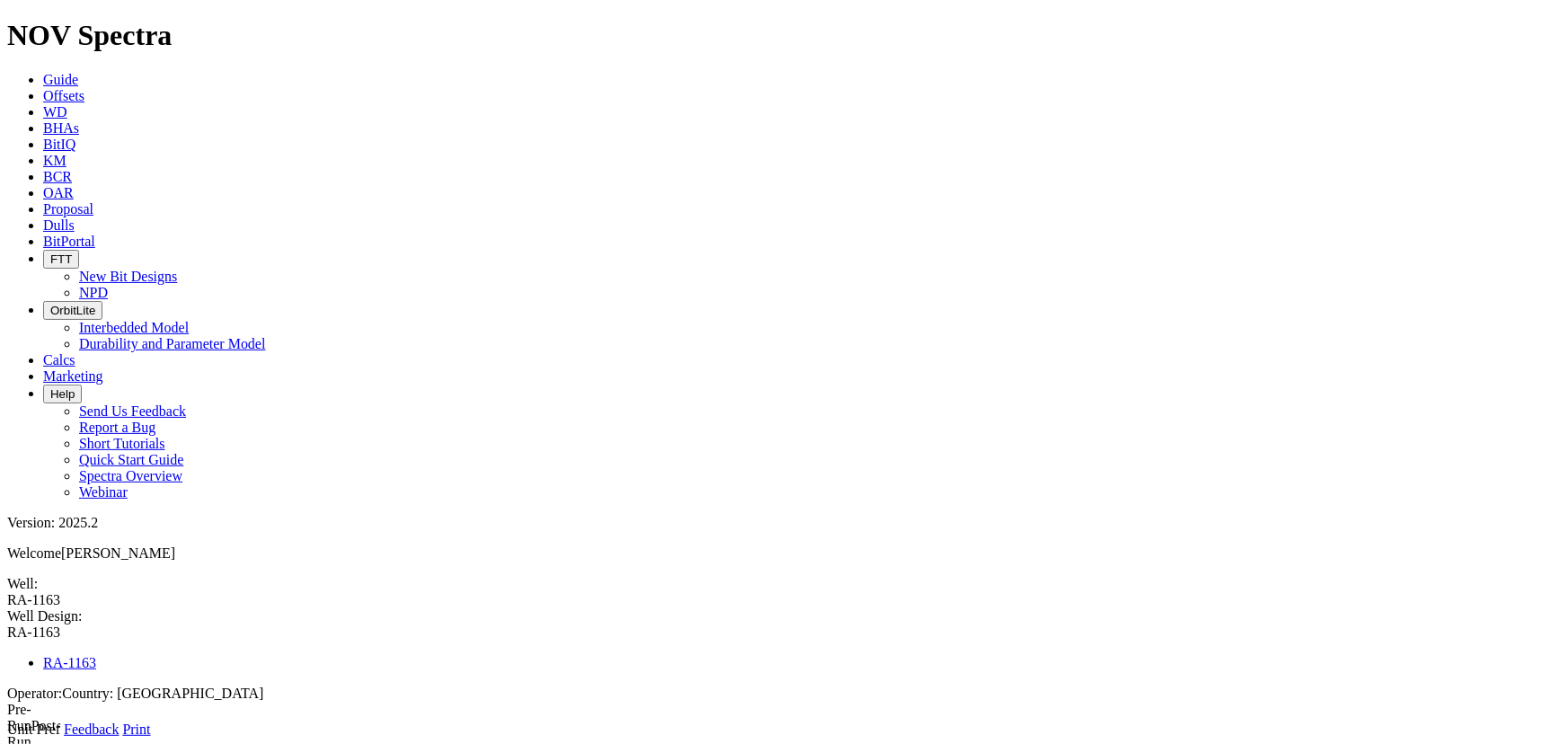
type input "12"
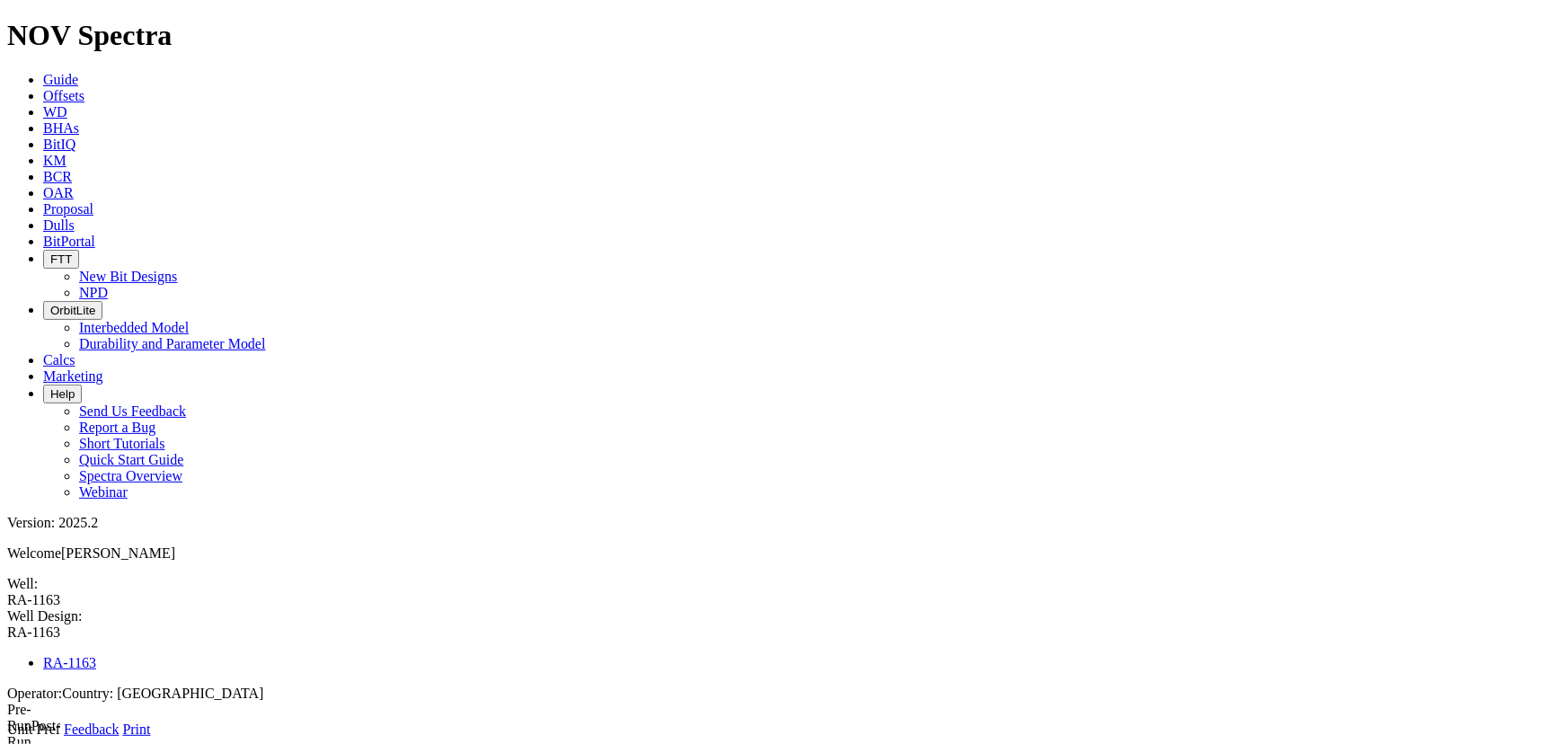
type input "1"
type input "0"
type input "9346"
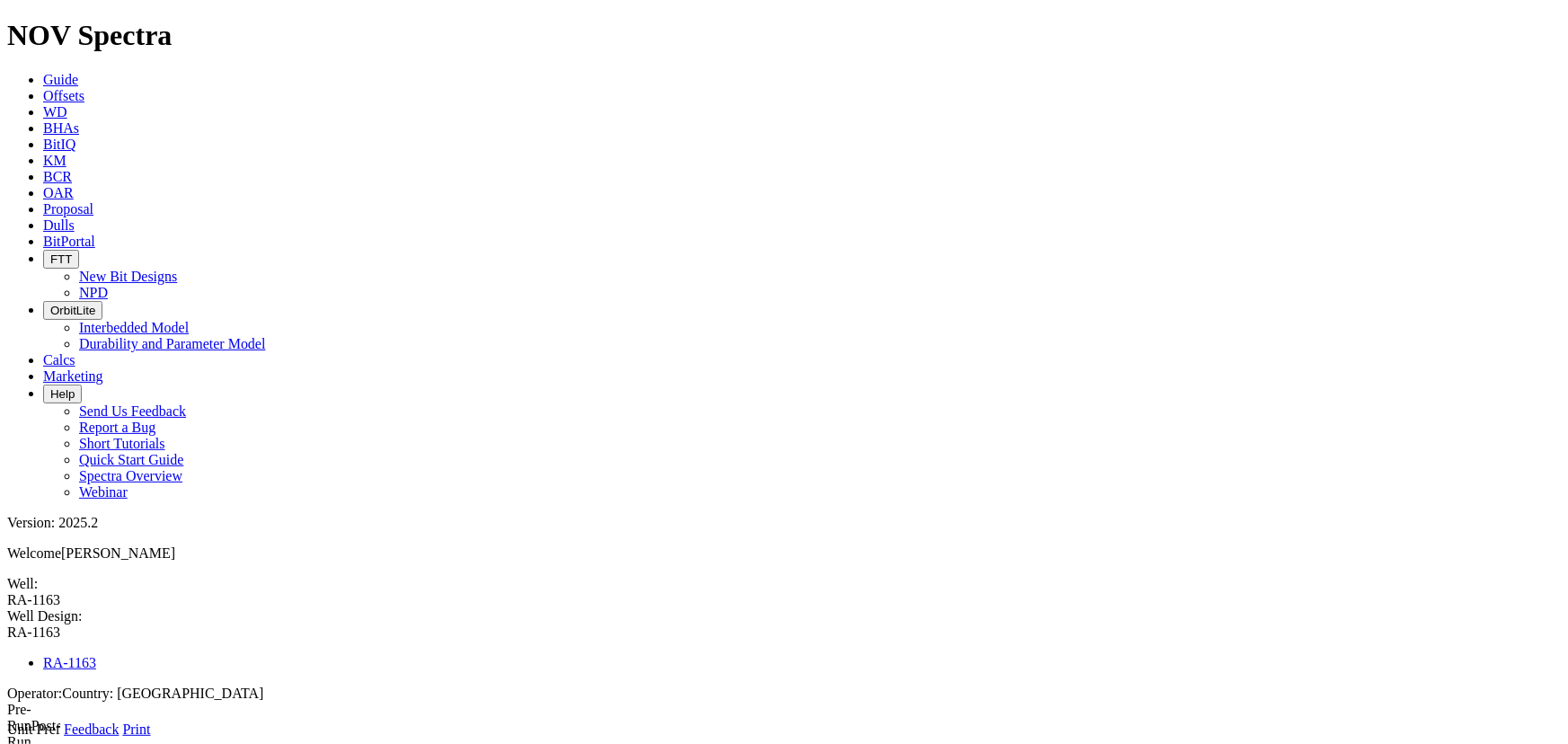
type input "6170"
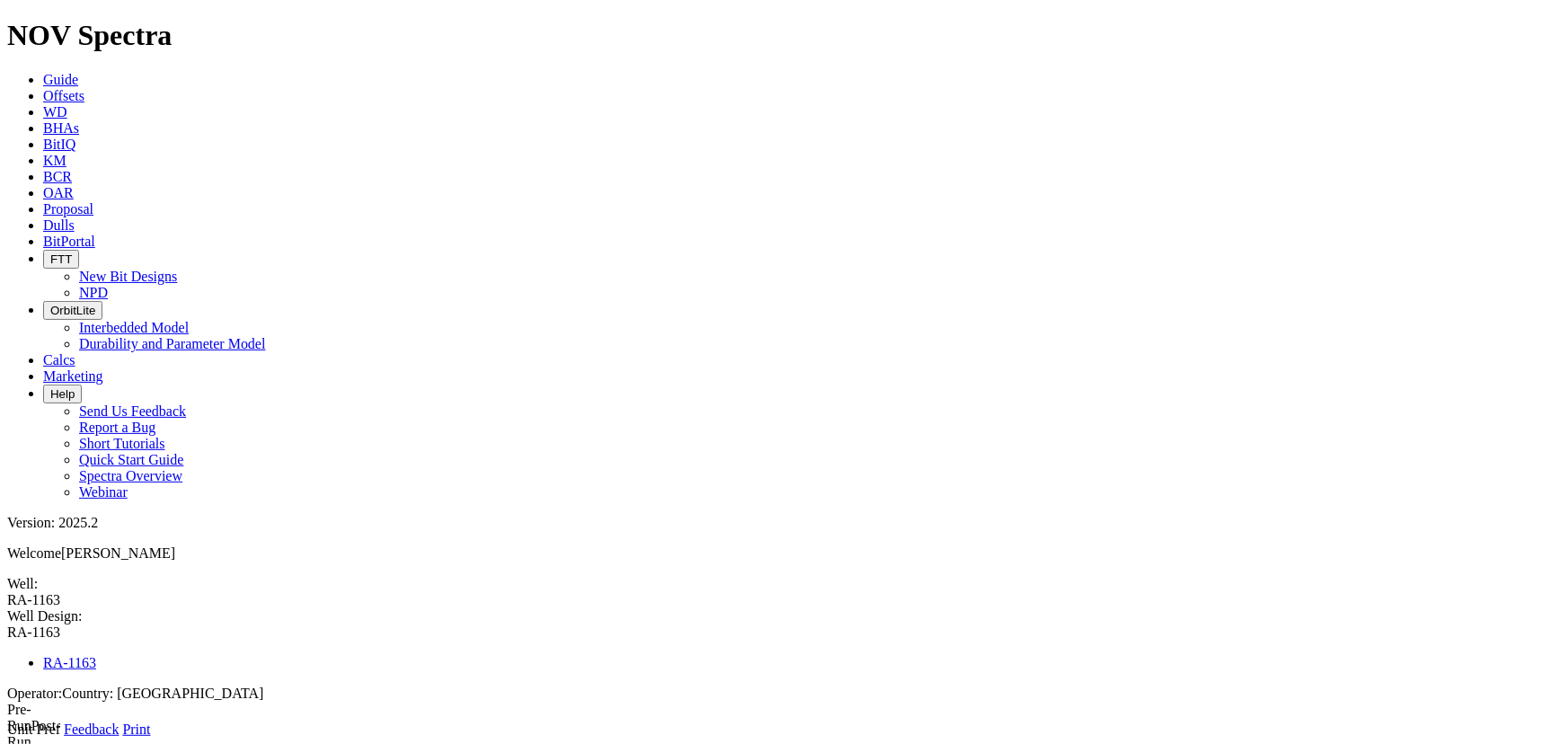
select select "object:4059"
type input "w"
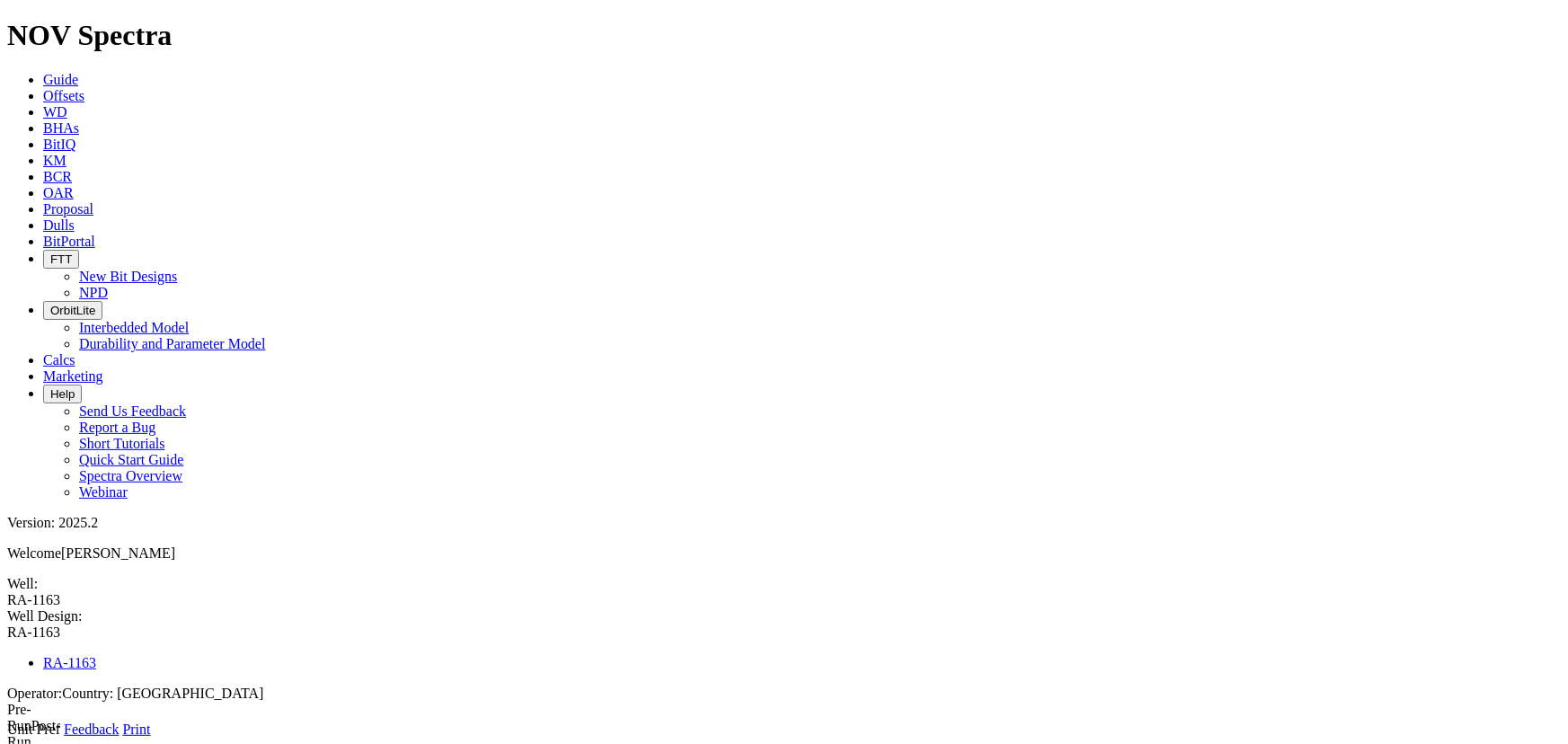
type input "22" [PERSON_NAME] RSS"
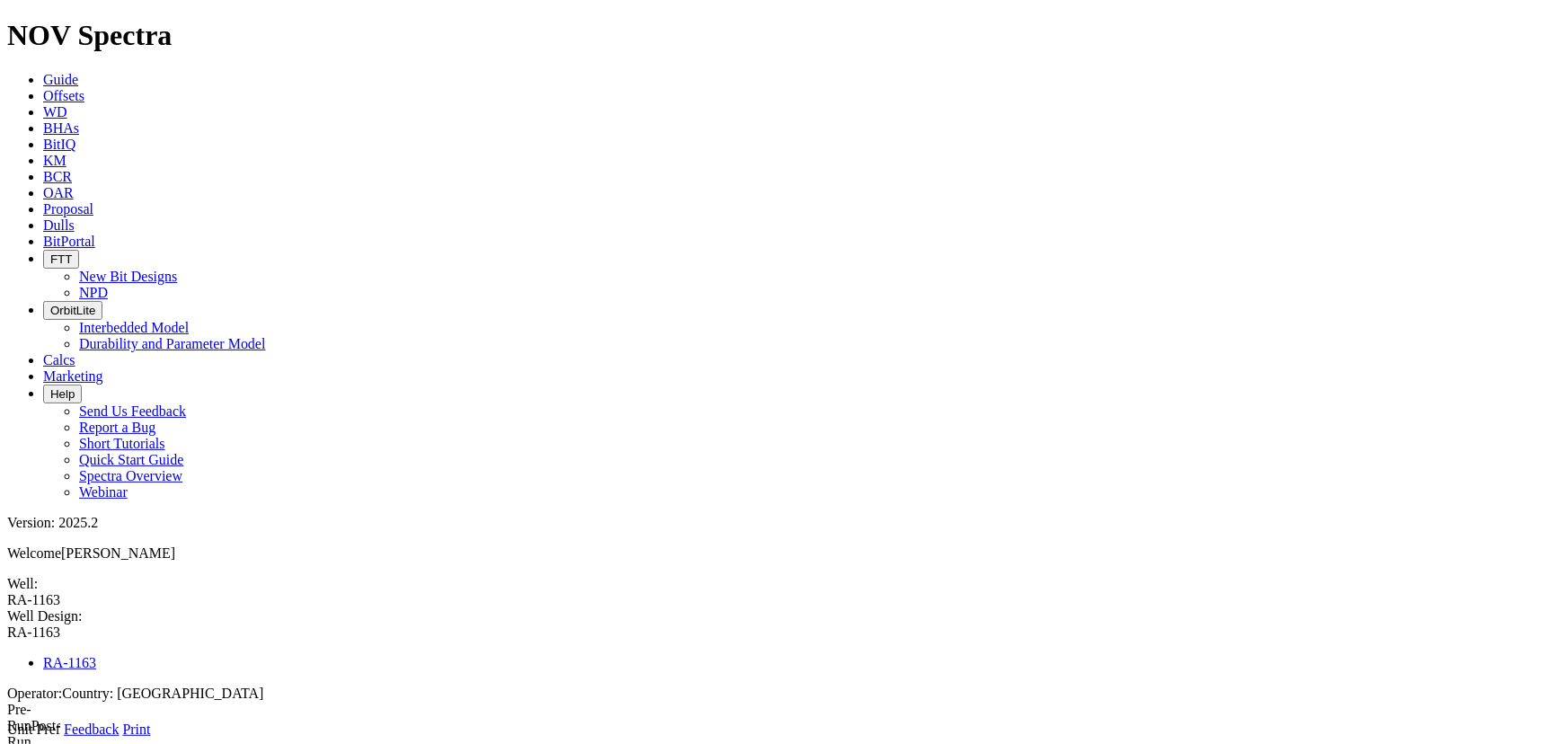
type input "1"
type input "6170"
type input "9346"
click at [7, 738] on icon at bounding box center [7, 738] width 0 height 0
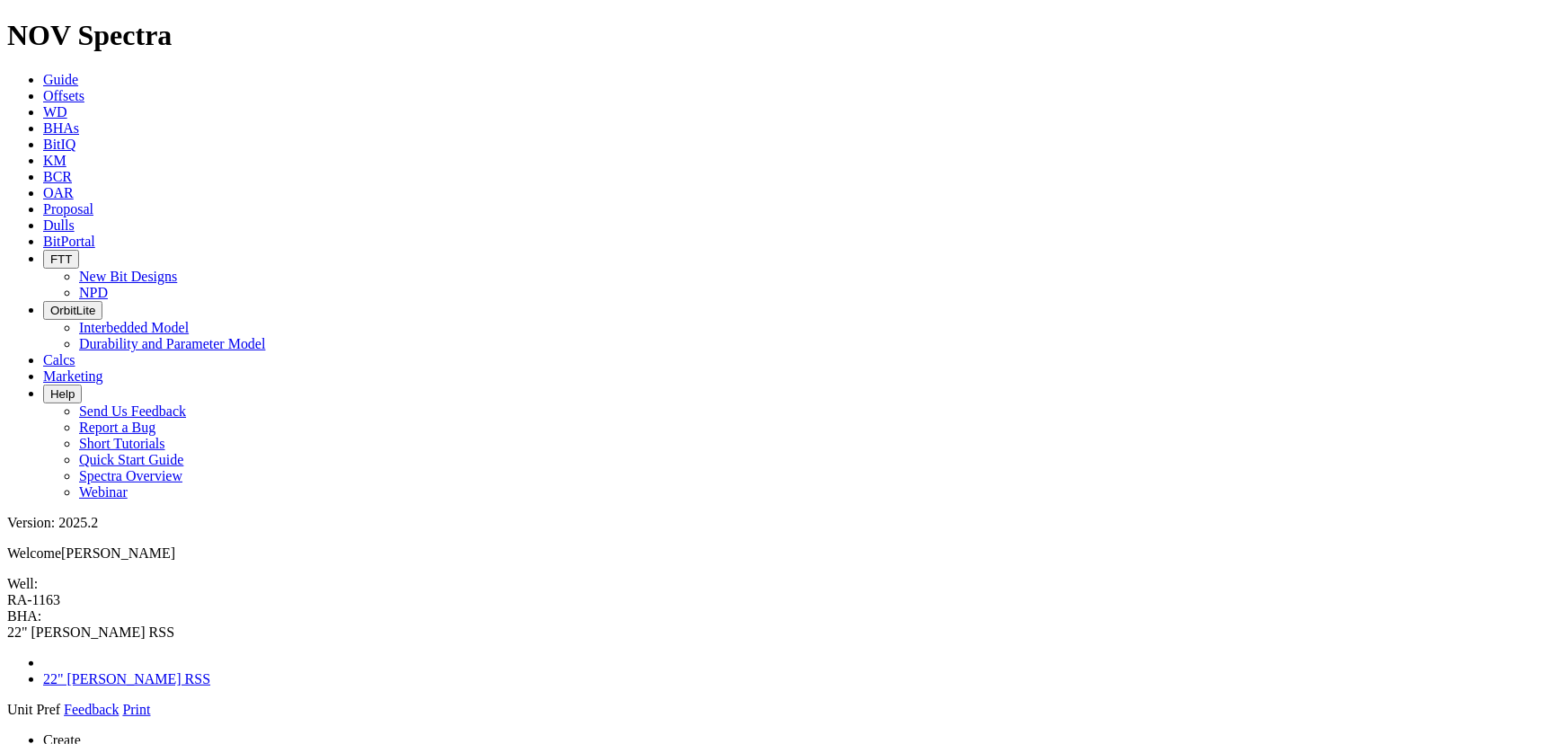
click at [7, 718] on icon at bounding box center [7, 718] width 0 height 0
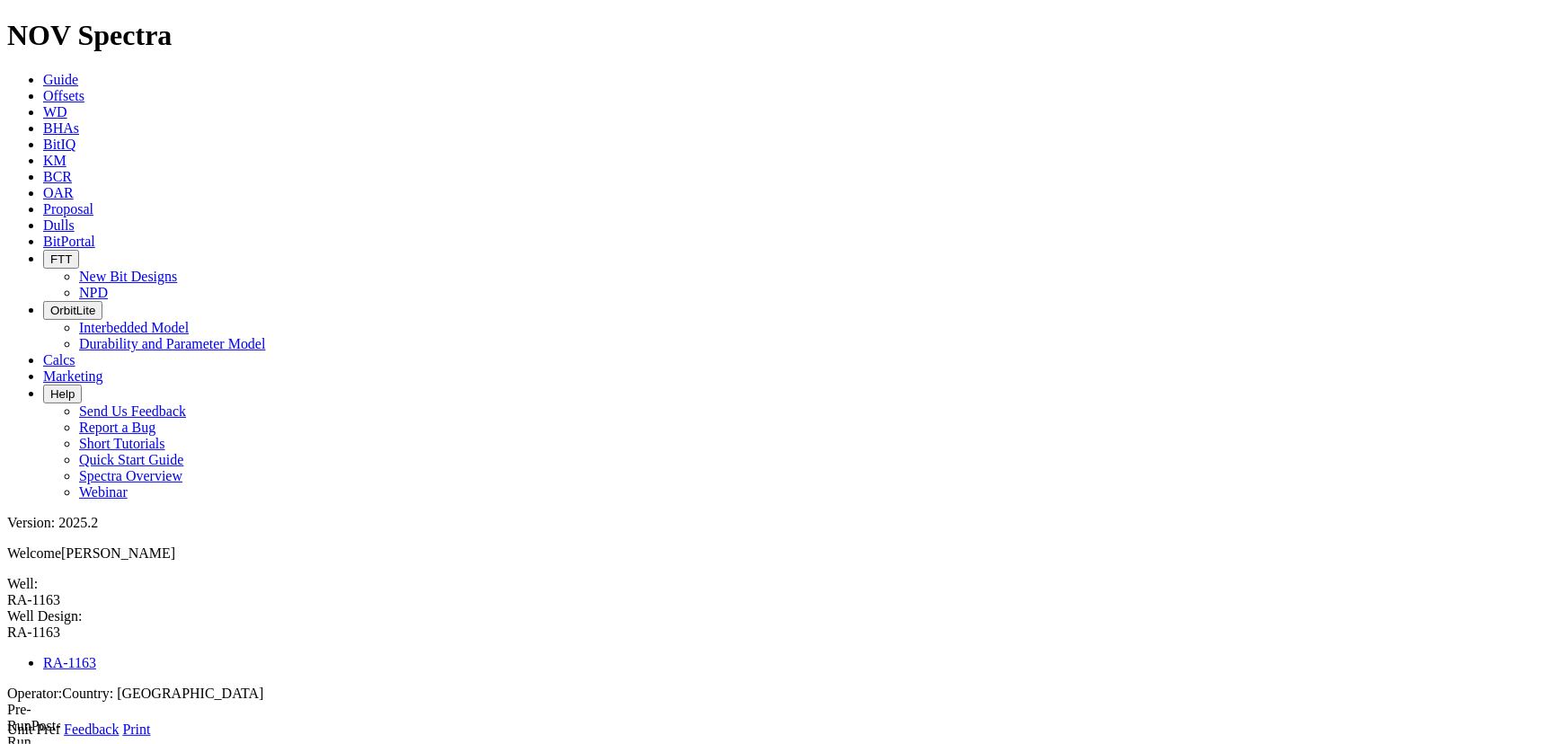
click at [7, 738] on icon at bounding box center [7, 738] width 0 height 0
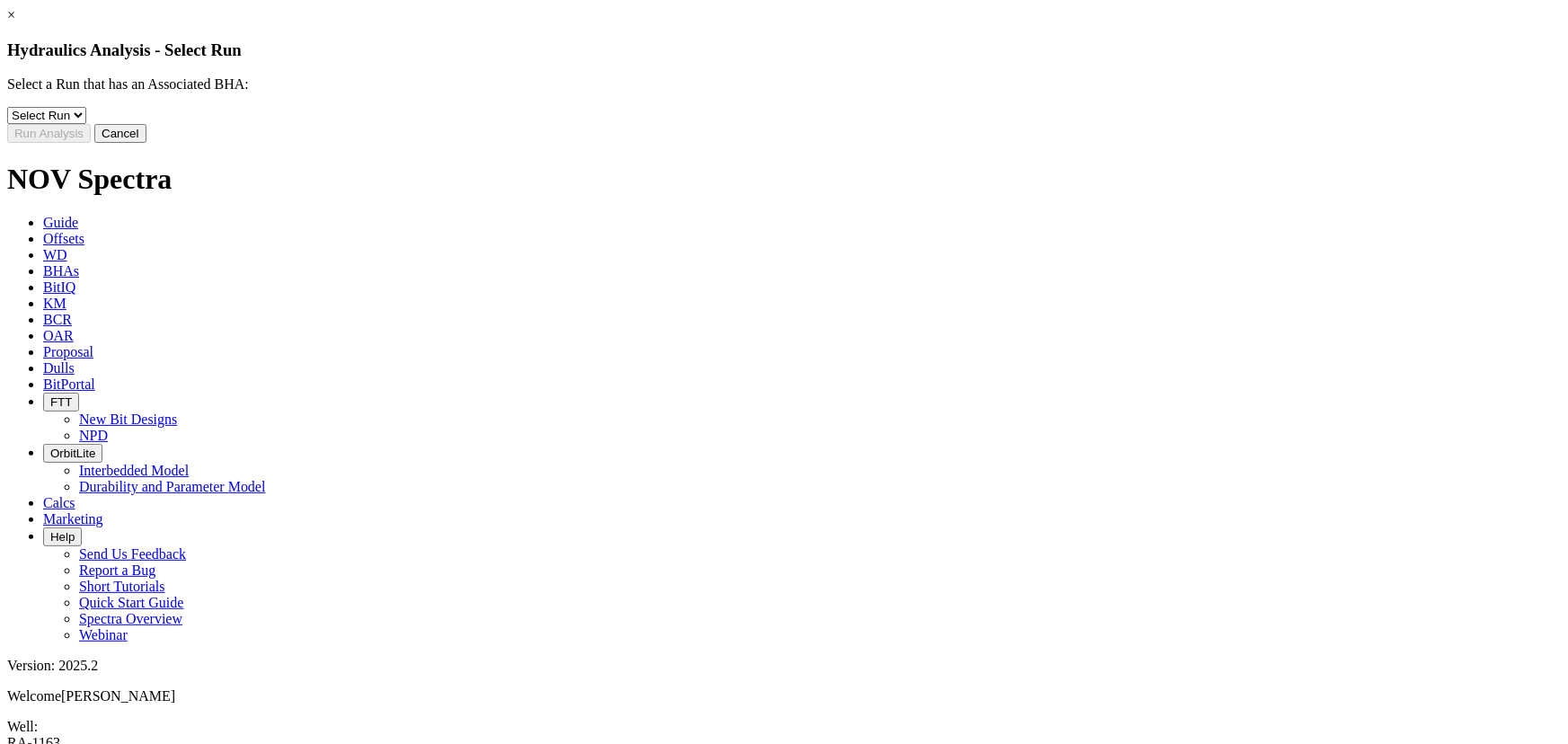
click at [86, 124] on select "Select Run 1" at bounding box center [47, 115] width 79 height 17
select select "object:5771"
click at [86, 120] on select "Select Run 1" at bounding box center [47, 115] width 79 height 17
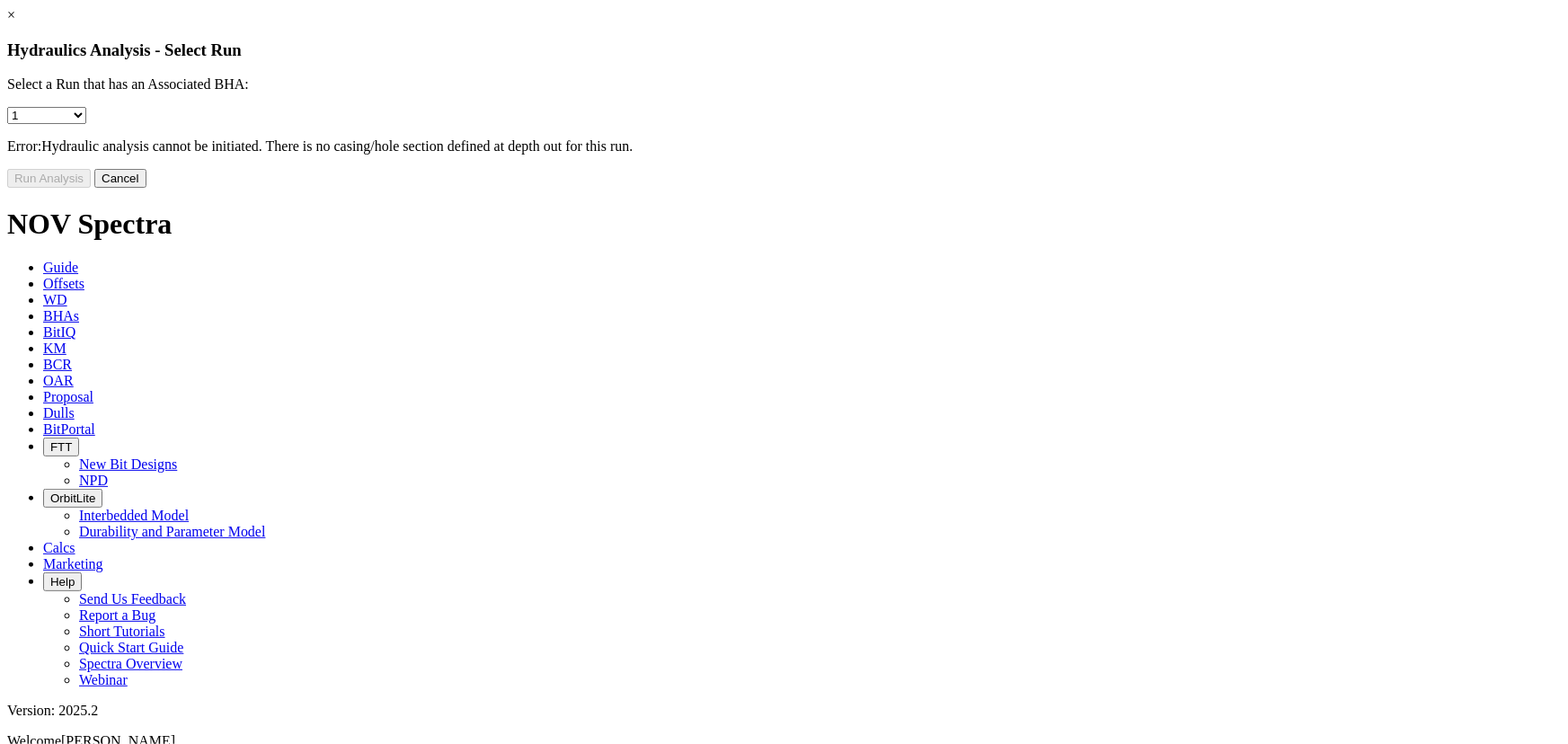
click at [86, 124] on select "Select Run 1" at bounding box center [47, 115] width 79 height 17
click at [86, 120] on select "Select Run 1" at bounding box center [47, 115] width 79 height 17
click at [610, 154] on p "Error: Hydraulic analysis cannot be initiated. There is no casing/hole section …" at bounding box center [784, 147] width 1554 height 16
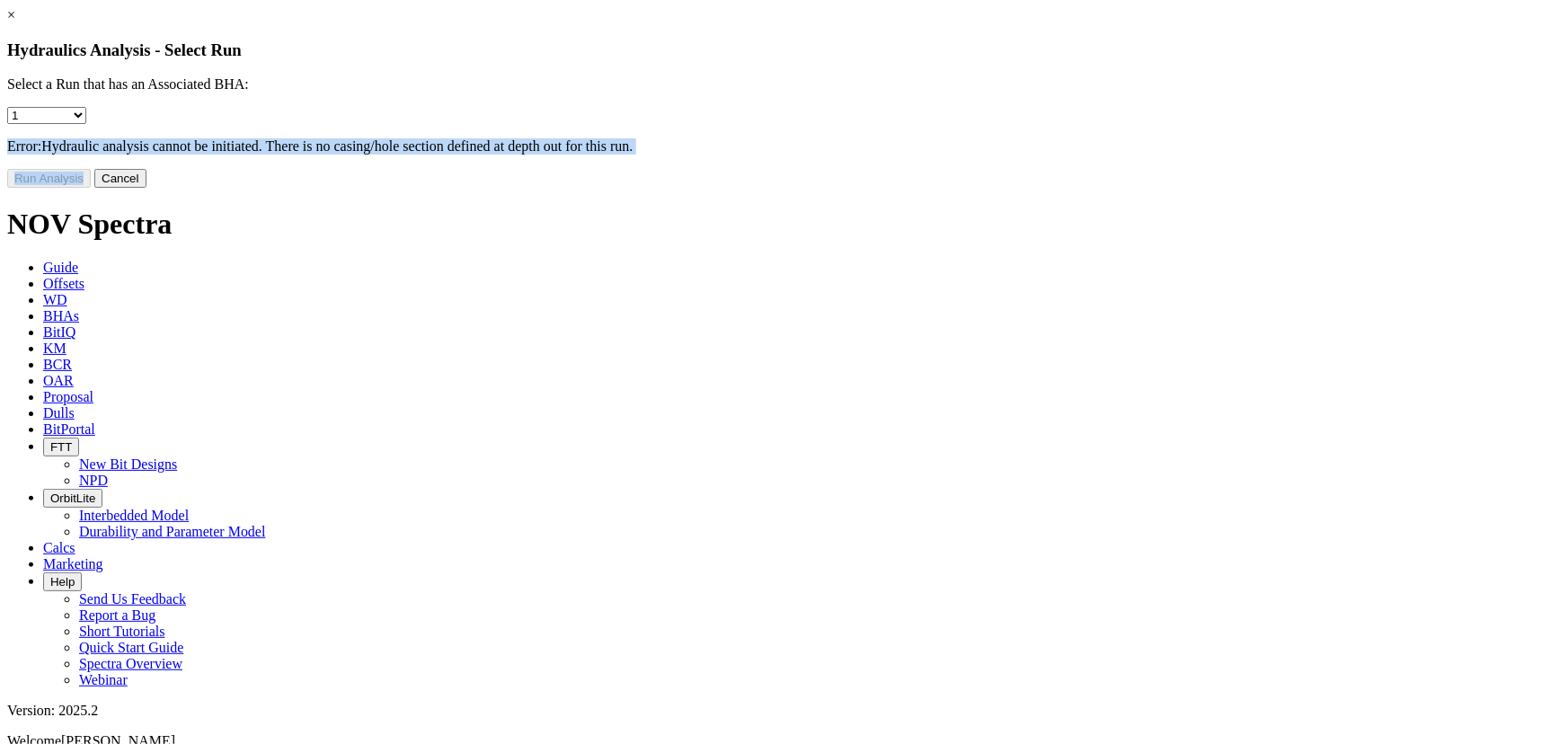
click at [610, 154] on p "Error: Hydraulic analysis cannot be initiated. There is no casing/hole section …" at bounding box center [784, 147] width 1554 height 16
click at [618, 154] on div "Select a Run that has an Associated BHA: Select Run 1 Error: Hydraulic analysis…" at bounding box center [784, 116] width 1554 height 79
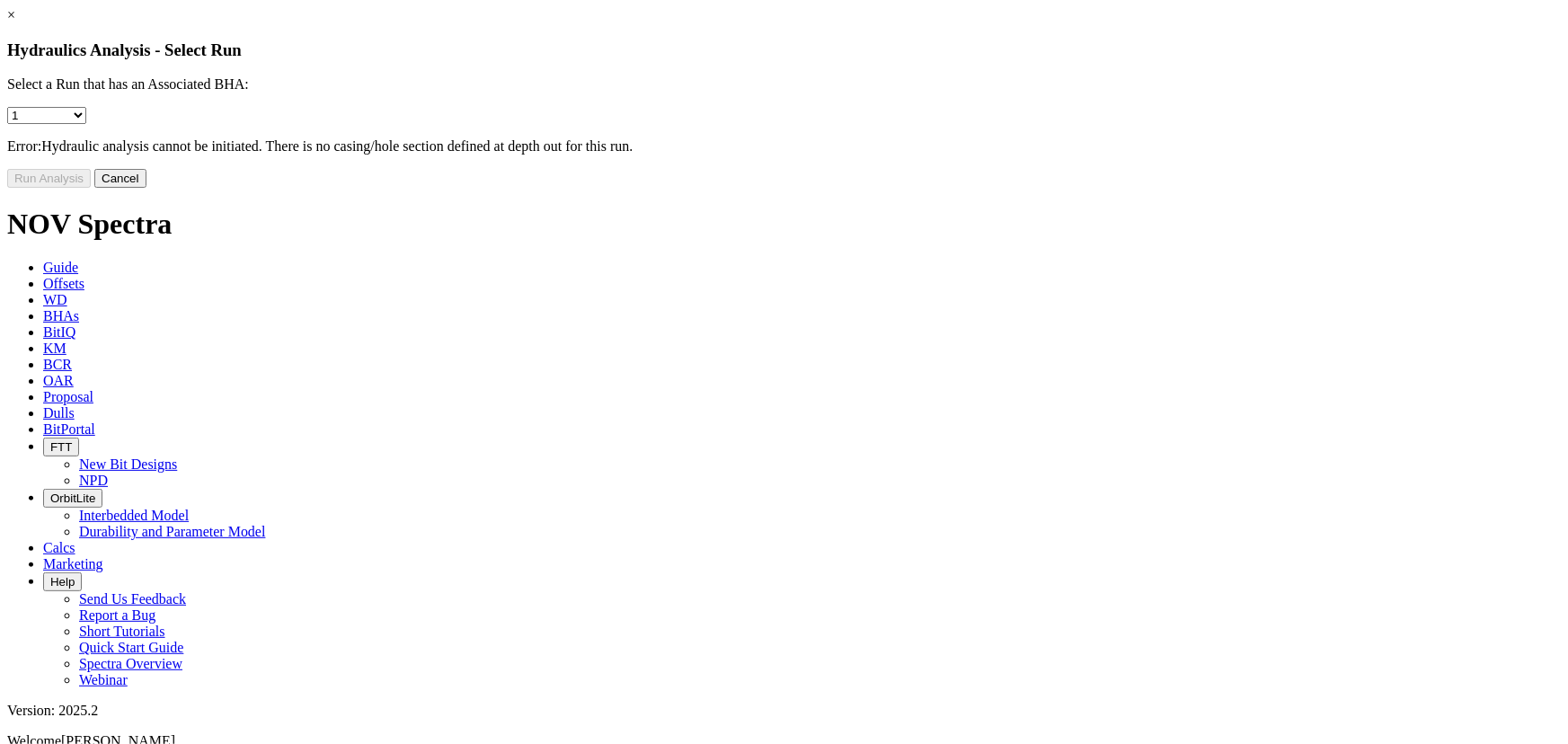
click at [146, 188] on button "Cancel" at bounding box center [120, 178] width 52 height 19
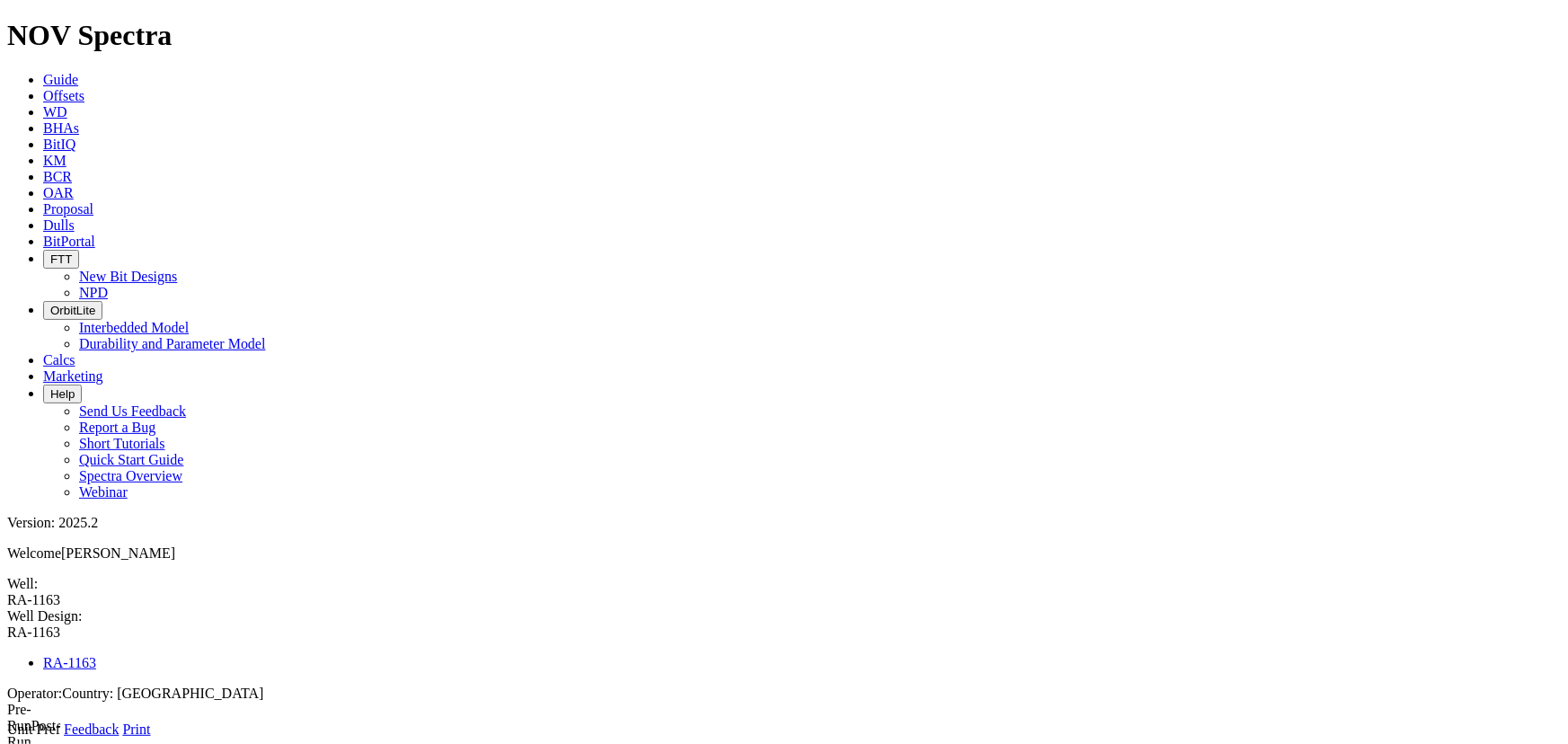
type input "1"
type input "6170"
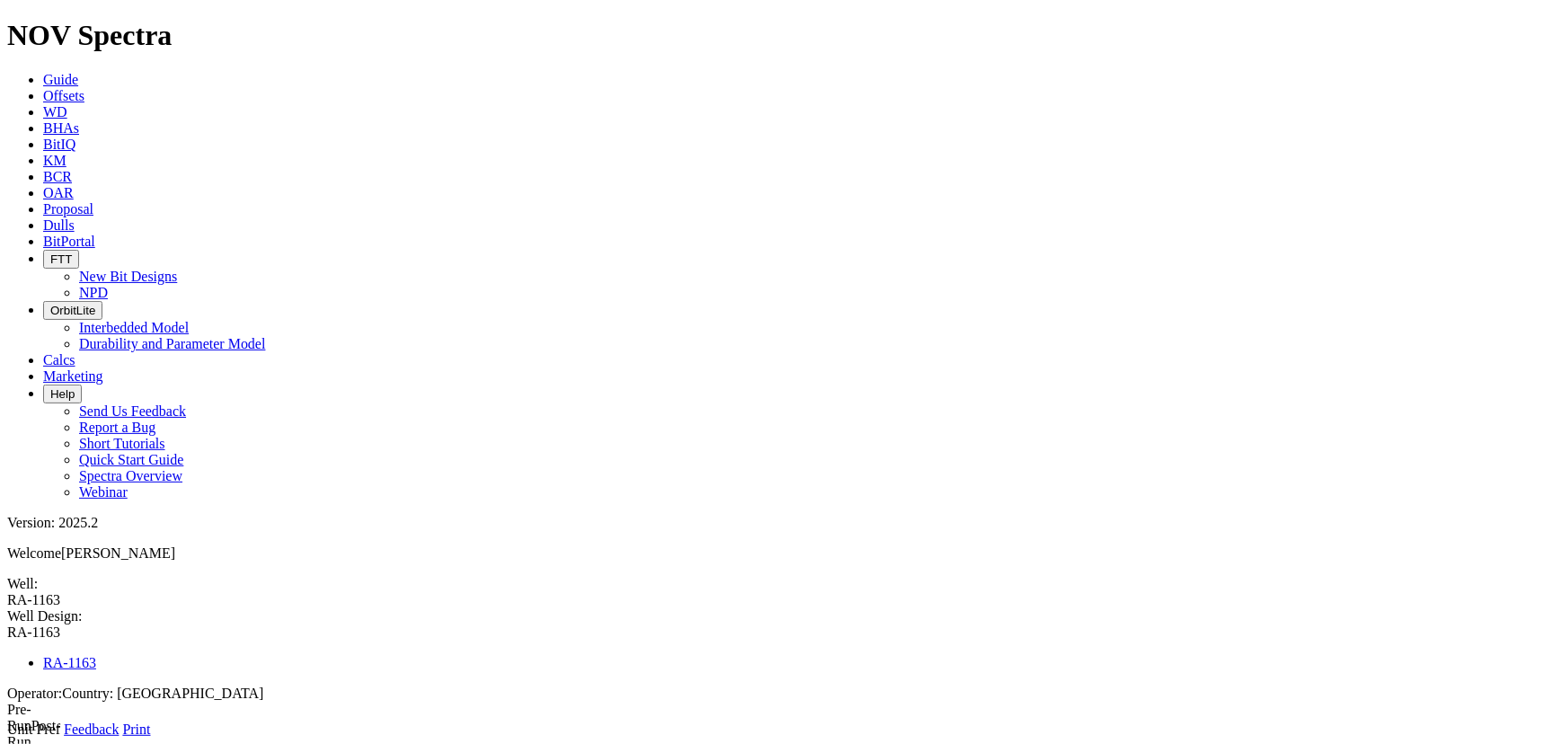
type input "9345"
click at [7, 738] on icon at bounding box center [7, 738] width 0 height 0
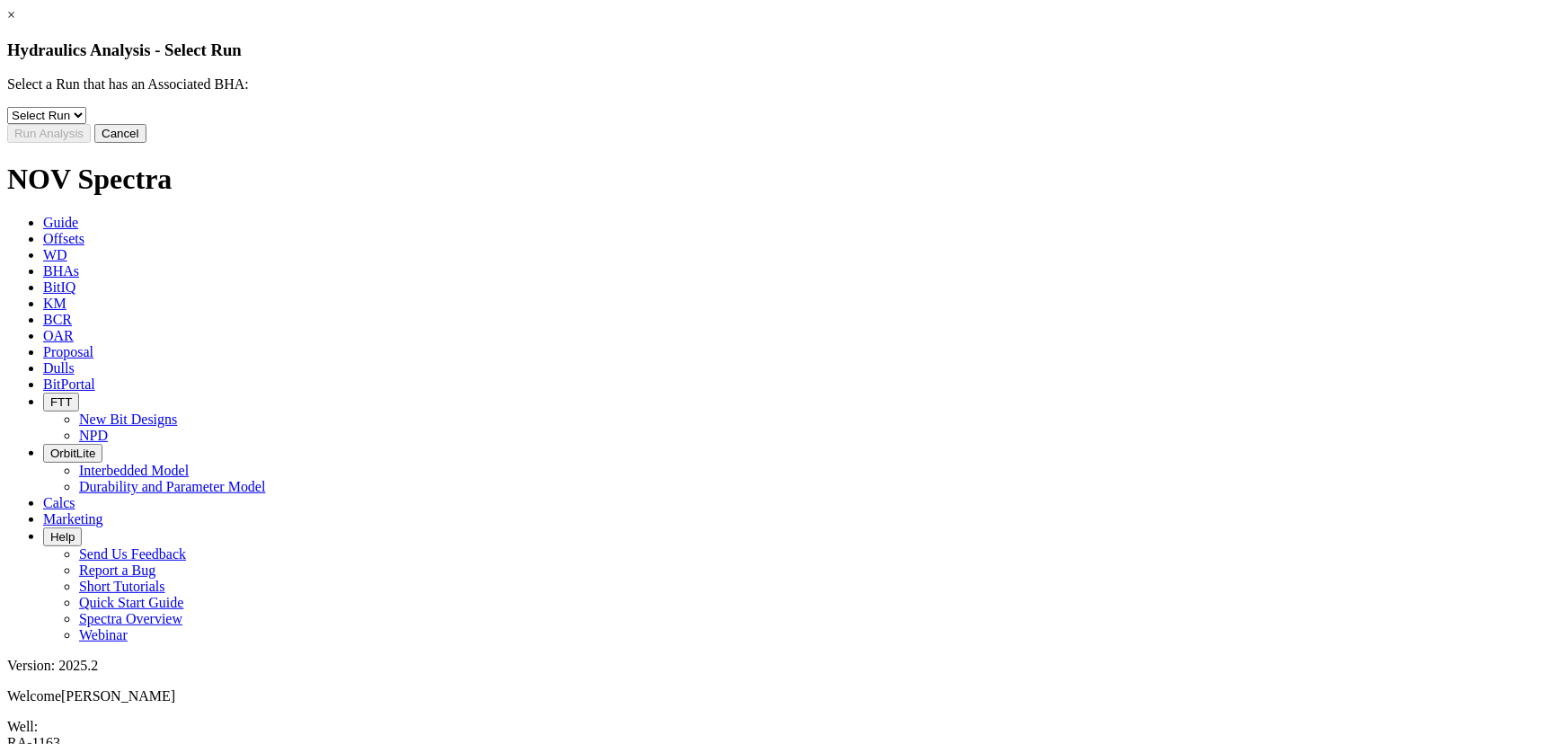
click at [86, 124] on select "Select Run 1" at bounding box center [47, 115] width 79 height 17
select select "object:5791"
click at [86, 120] on select "Select Run 1" at bounding box center [47, 115] width 79 height 17
click at [90, 142] on button "Run Analysis" at bounding box center [49, 133] width 84 height 19
